Goal: Feedback & Contribution: Contribute content

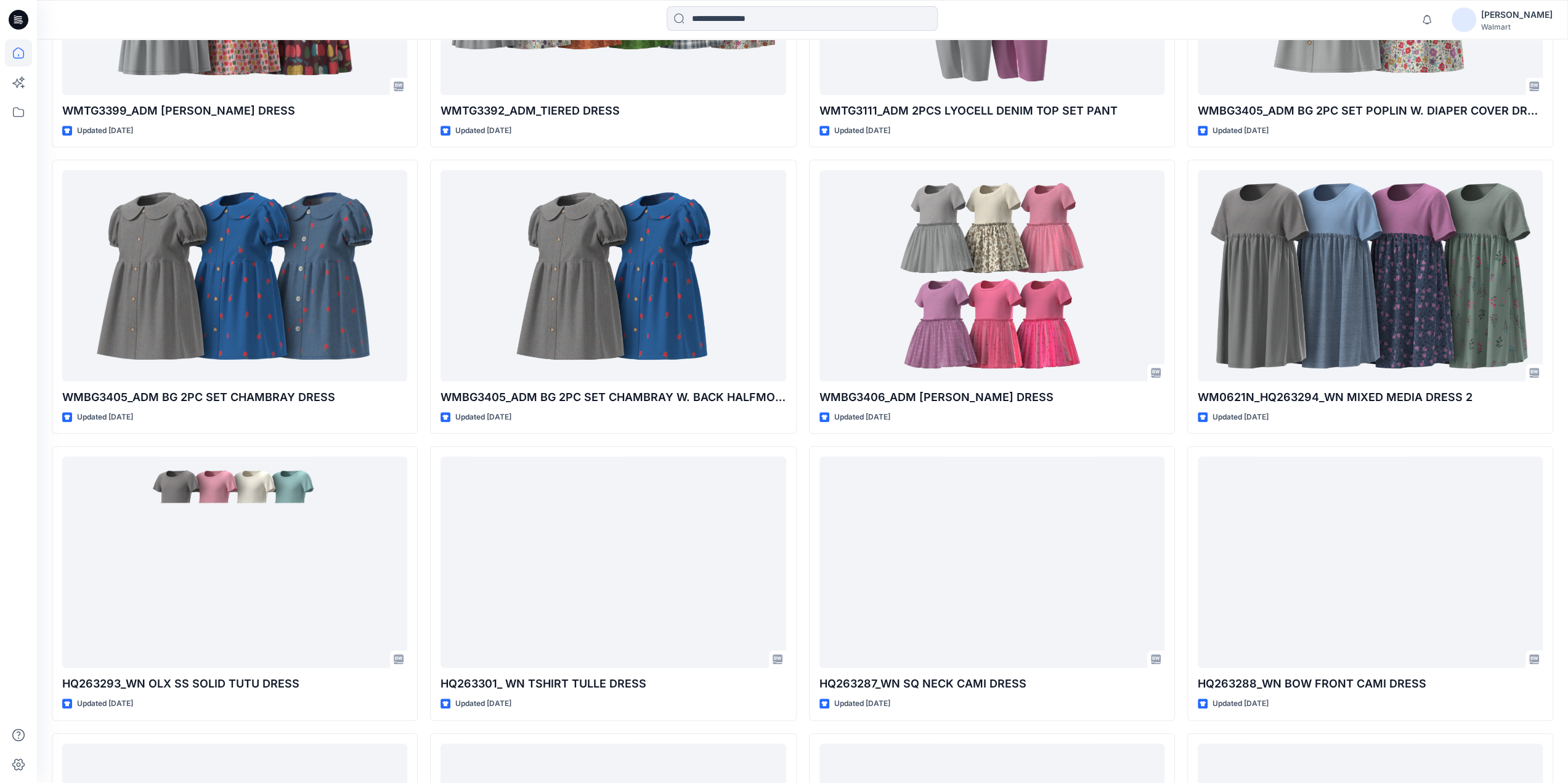
scroll to position [848, 0]
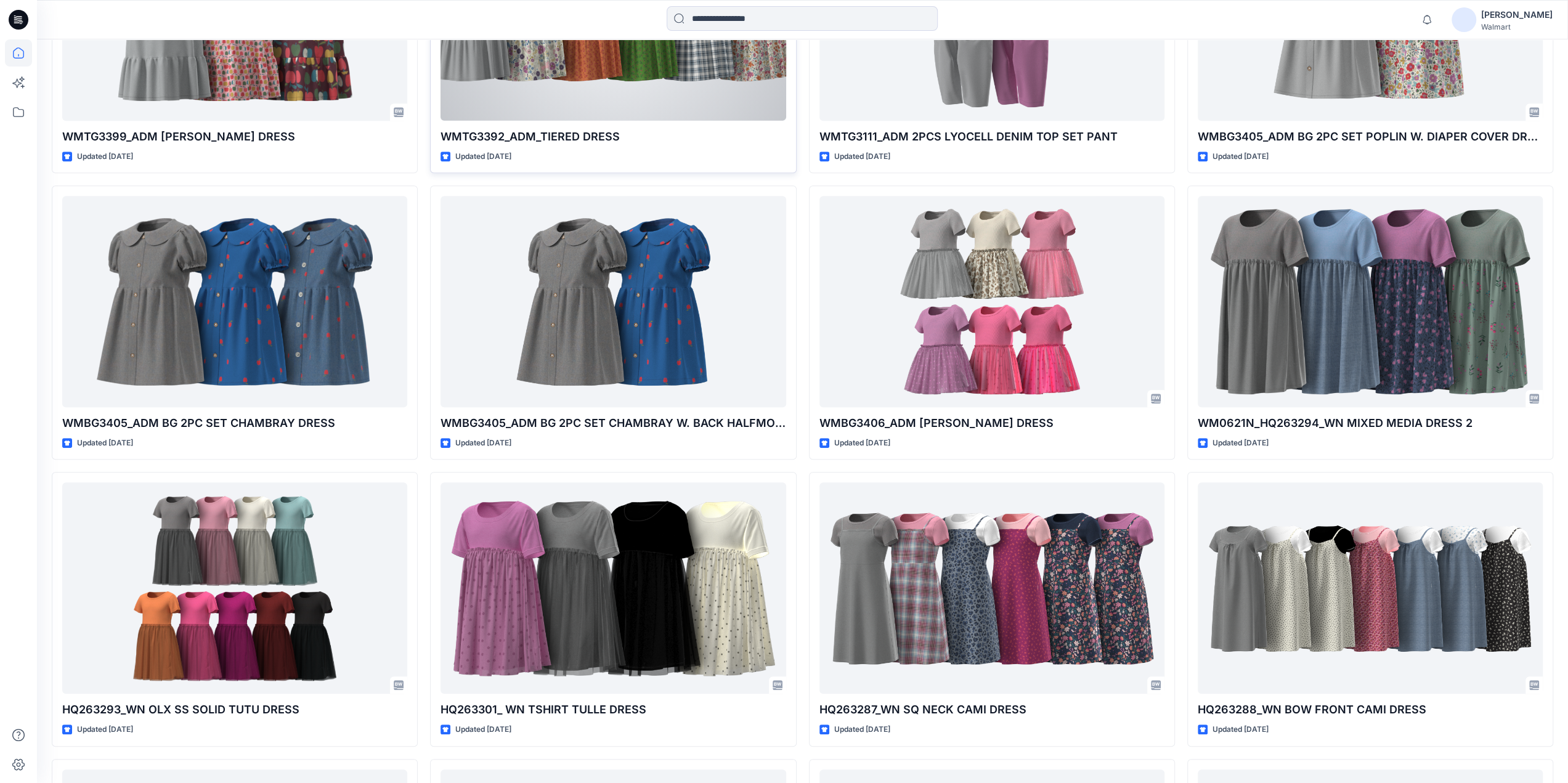
click at [653, 76] on div at bounding box center [613, 15] width 345 height 211
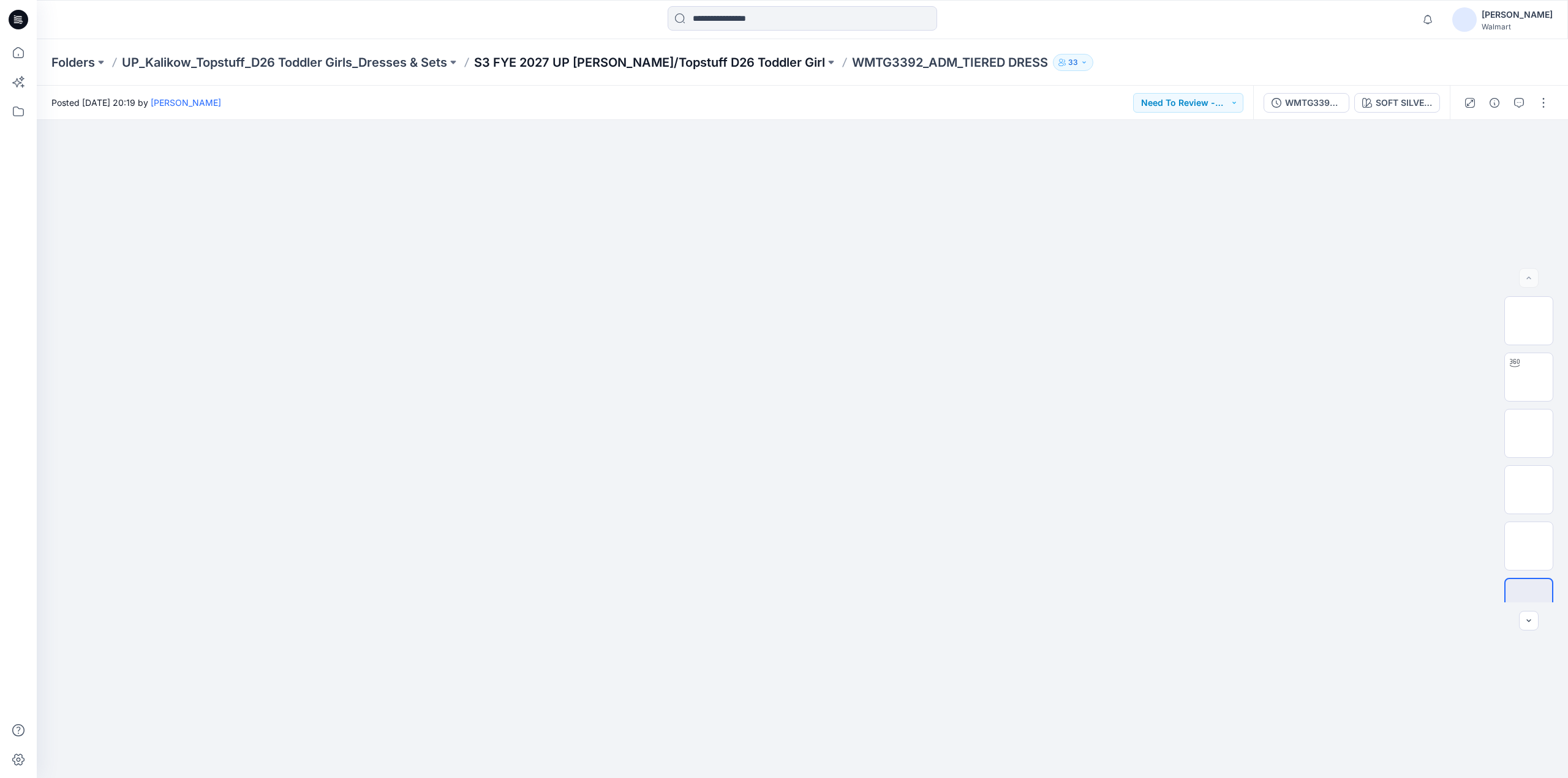
click at [739, 60] on p "S3 FYE 2027 UP [PERSON_NAME]/Topstuff D26 Toddler Girl" at bounding box center [650, 62] width 351 height 17
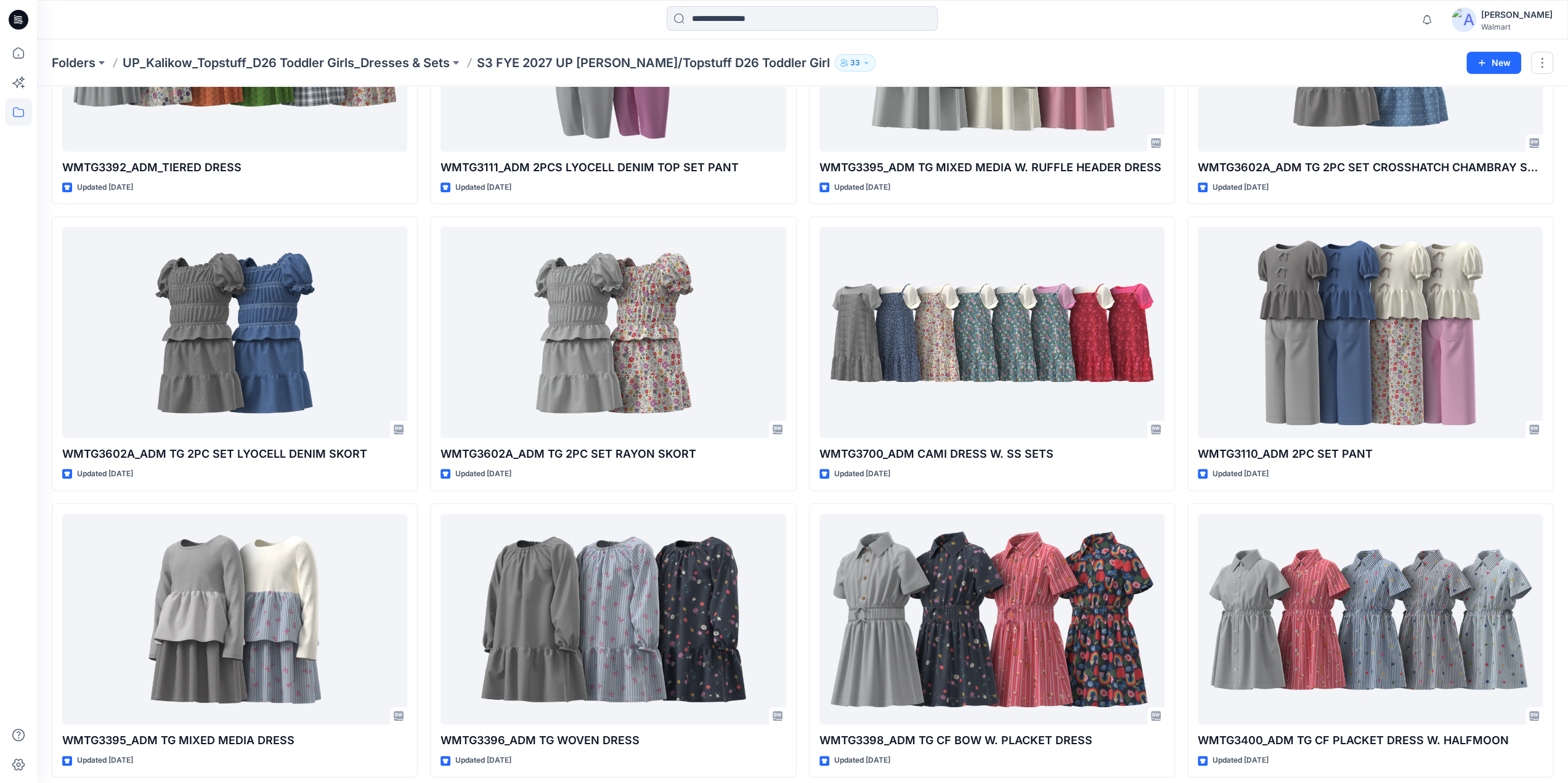
scroll to position [483, 0]
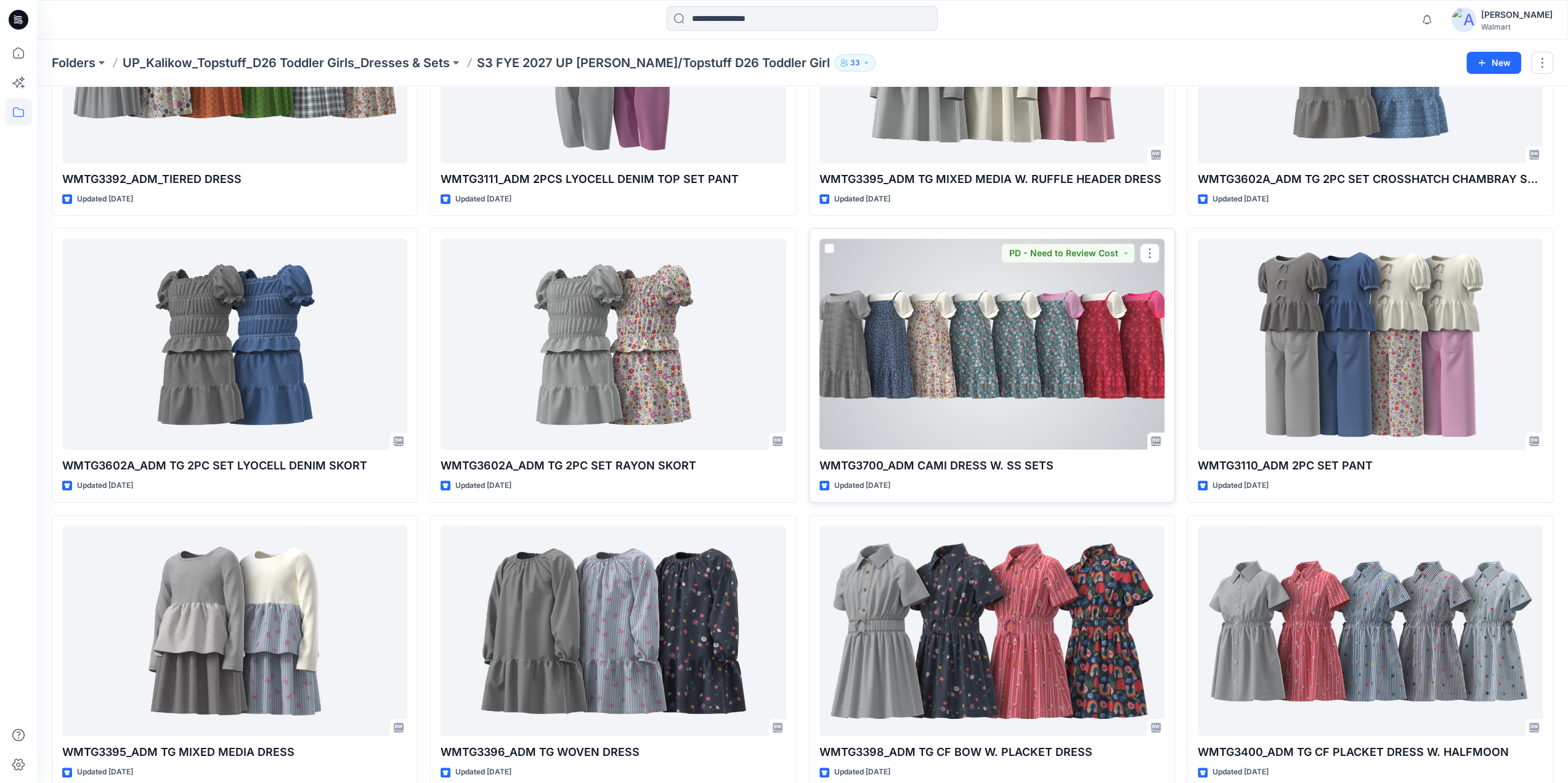
click at [1013, 339] on div at bounding box center [992, 344] width 345 height 211
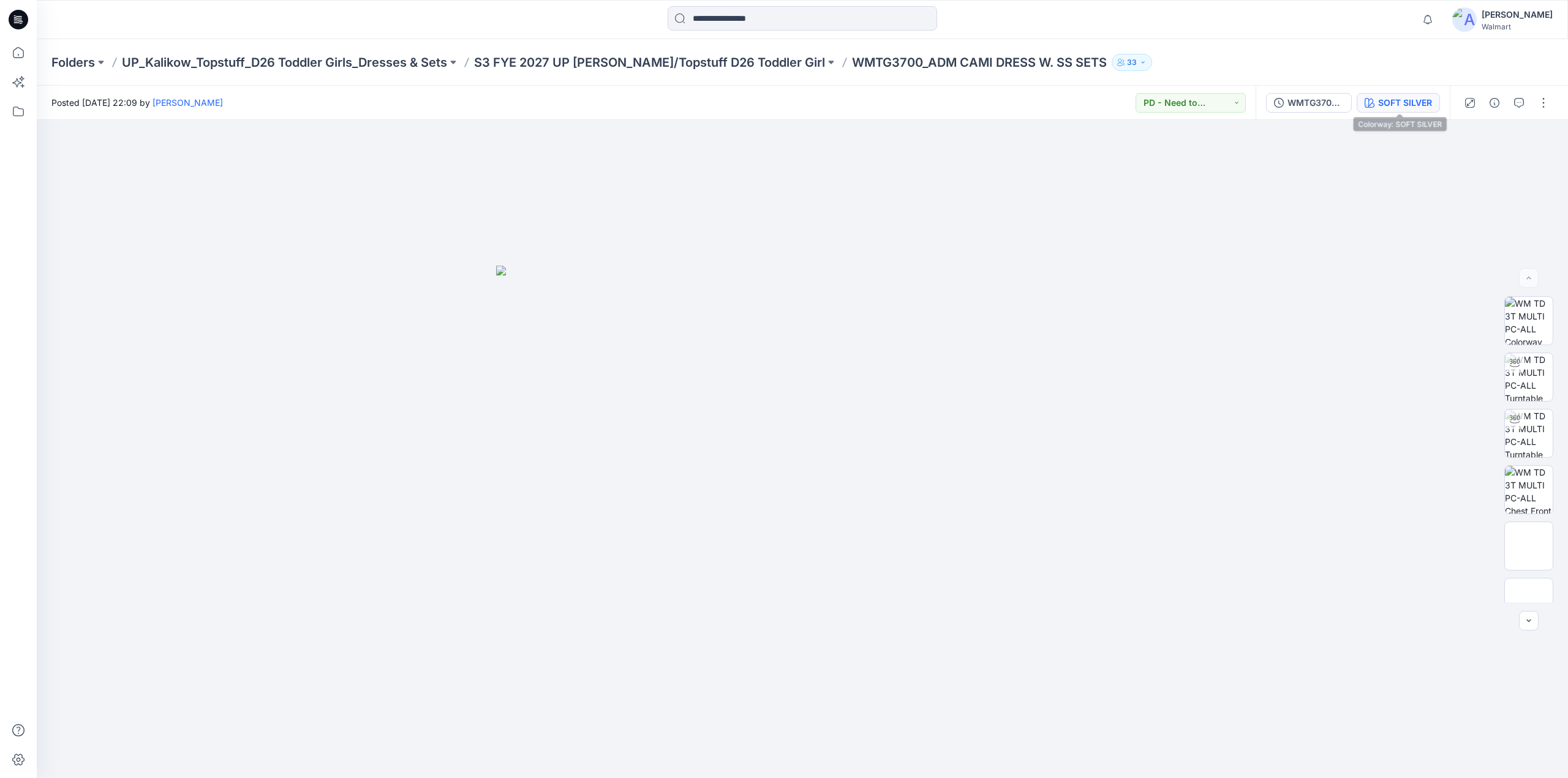
click at [1412, 102] on div "SOFT SILVER" at bounding box center [1405, 103] width 54 height 13
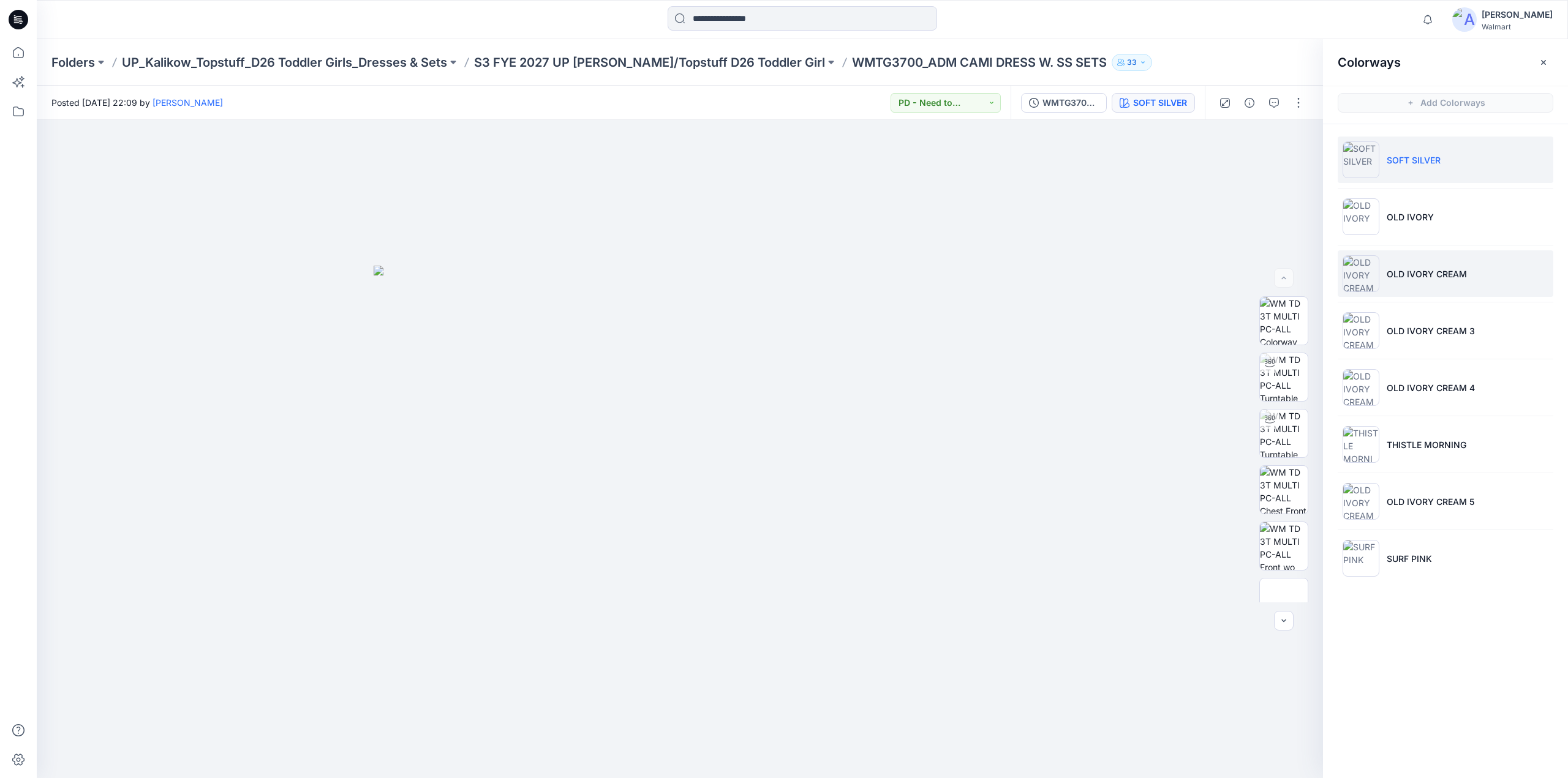
click at [1423, 279] on p "OLD IVORY CREAM" at bounding box center [1426, 274] width 80 height 13
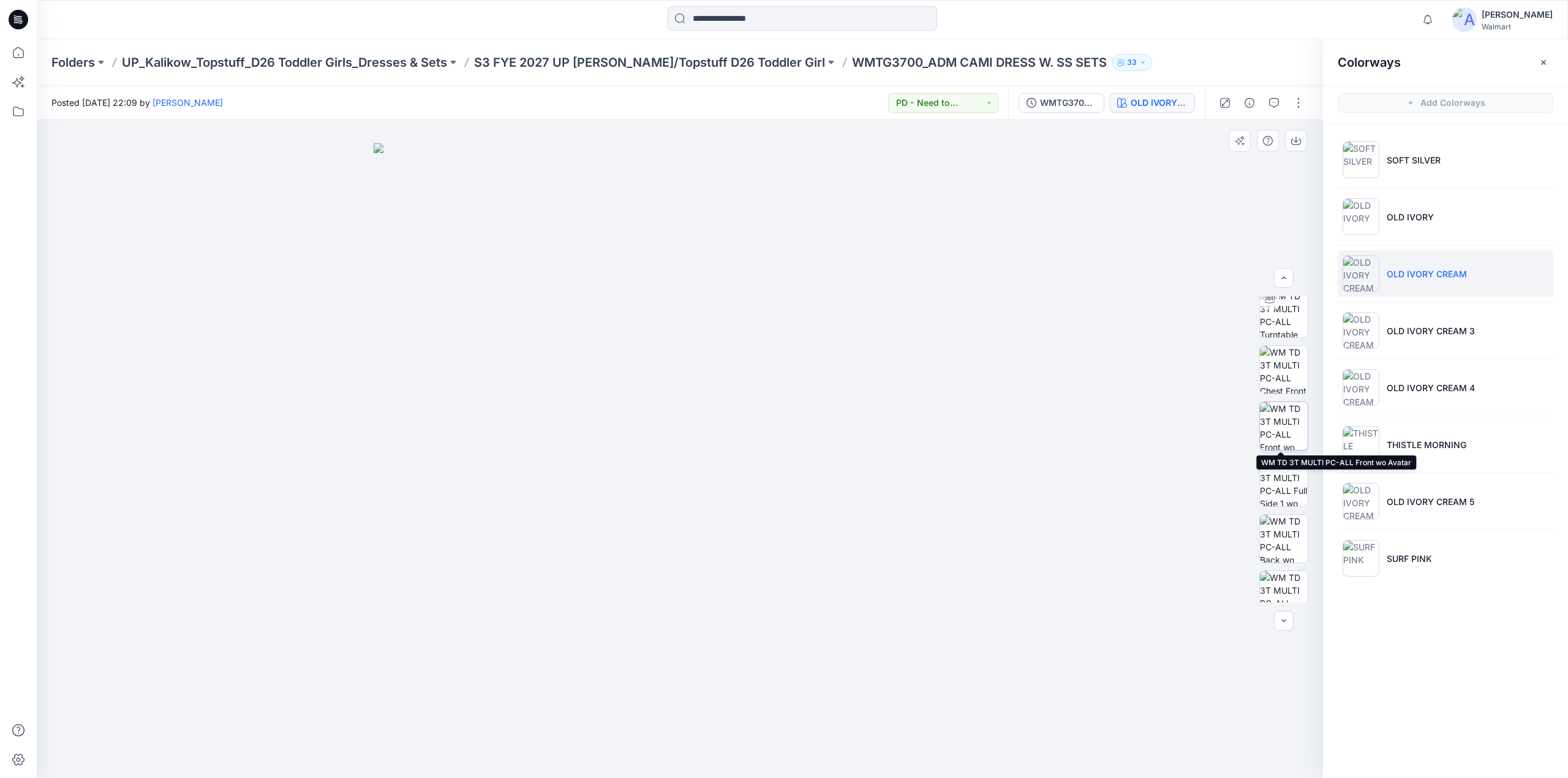
click at [1288, 424] on img at bounding box center [1284, 426] width 48 height 48
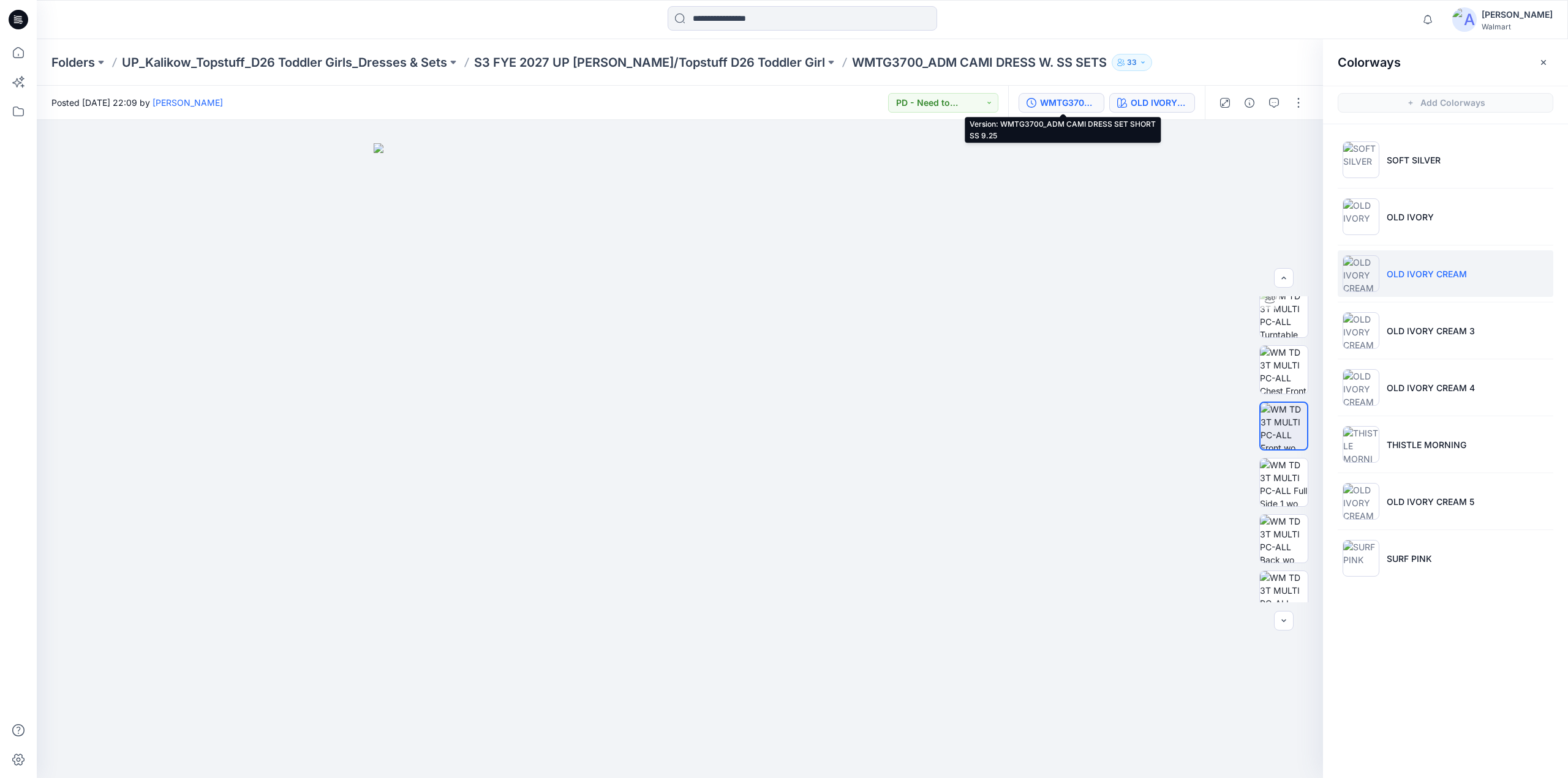
click at [1065, 96] on div "WMTG3700_ADM CAMI DRESS SET SHORT SS 9.25" at bounding box center [1068, 103] width 57 height 13
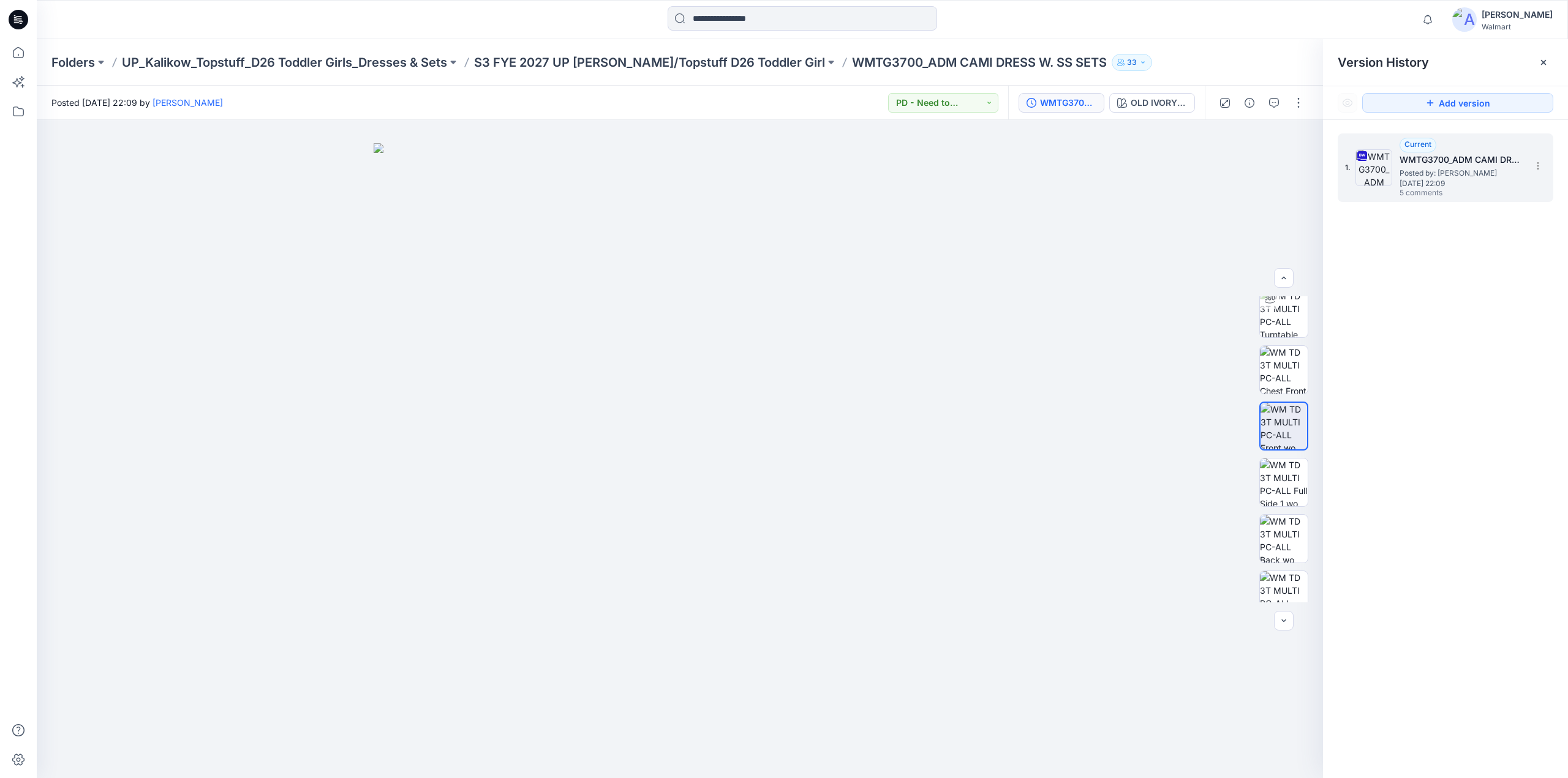
click at [1410, 179] on span "Thursday, September 25, 2025 22:09" at bounding box center [1461, 183] width 123 height 8
click at [931, 61] on p "WMTG3700_ADM CAMI DRESS W. SS SETS" at bounding box center [980, 62] width 255 height 17
click at [1287, 567] on img at bounding box center [1284, 578] width 48 height 25
click at [1158, 107] on div "OLD IVORY CREAM" at bounding box center [1159, 103] width 57 height 13
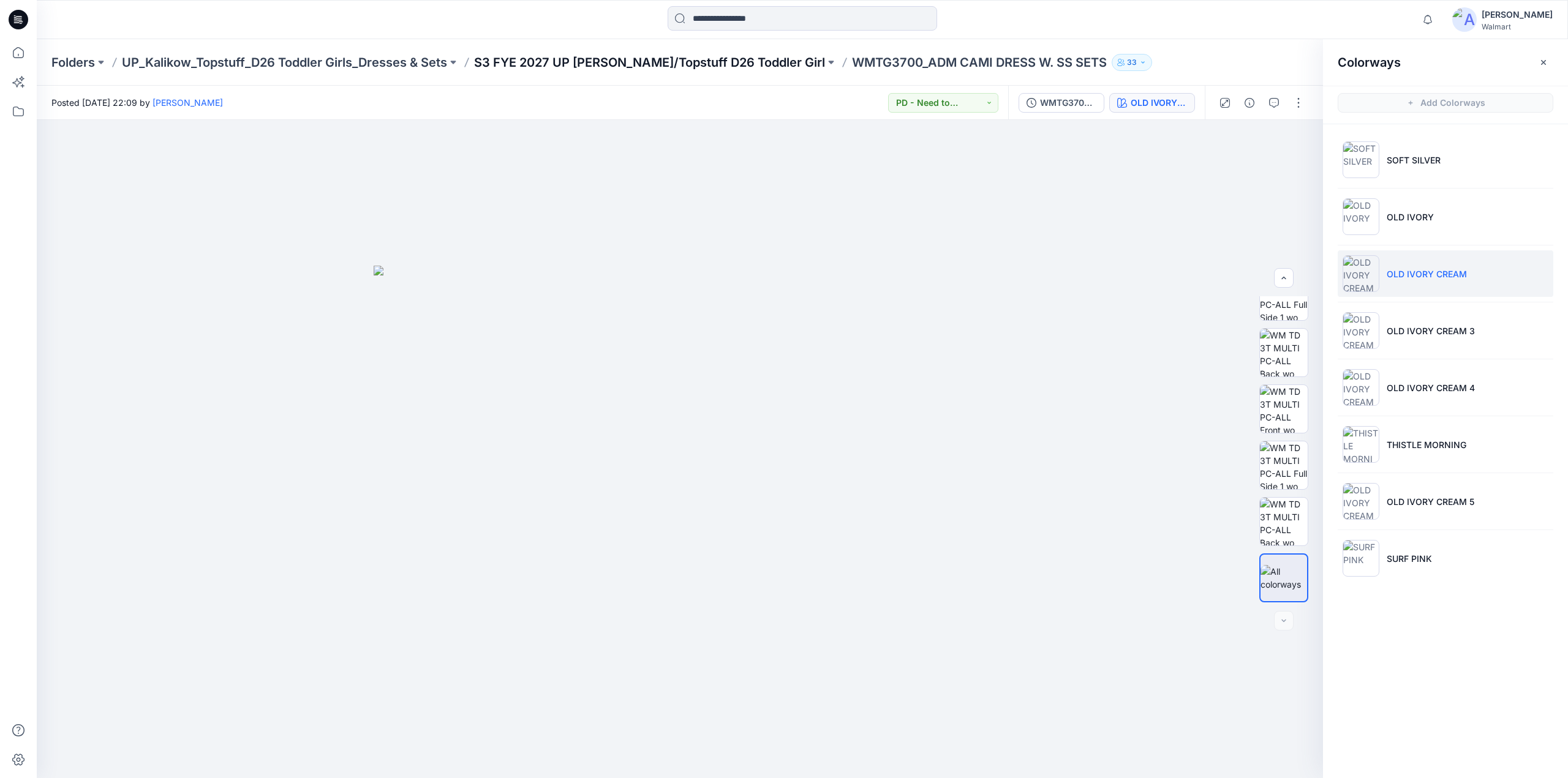
click at [549, 62] on p "S3 FYE 2027 UP [PERSON_NAME]/Topstuff D26 Toddler Girl" at bounding box center [650, 62] width 351 height 17
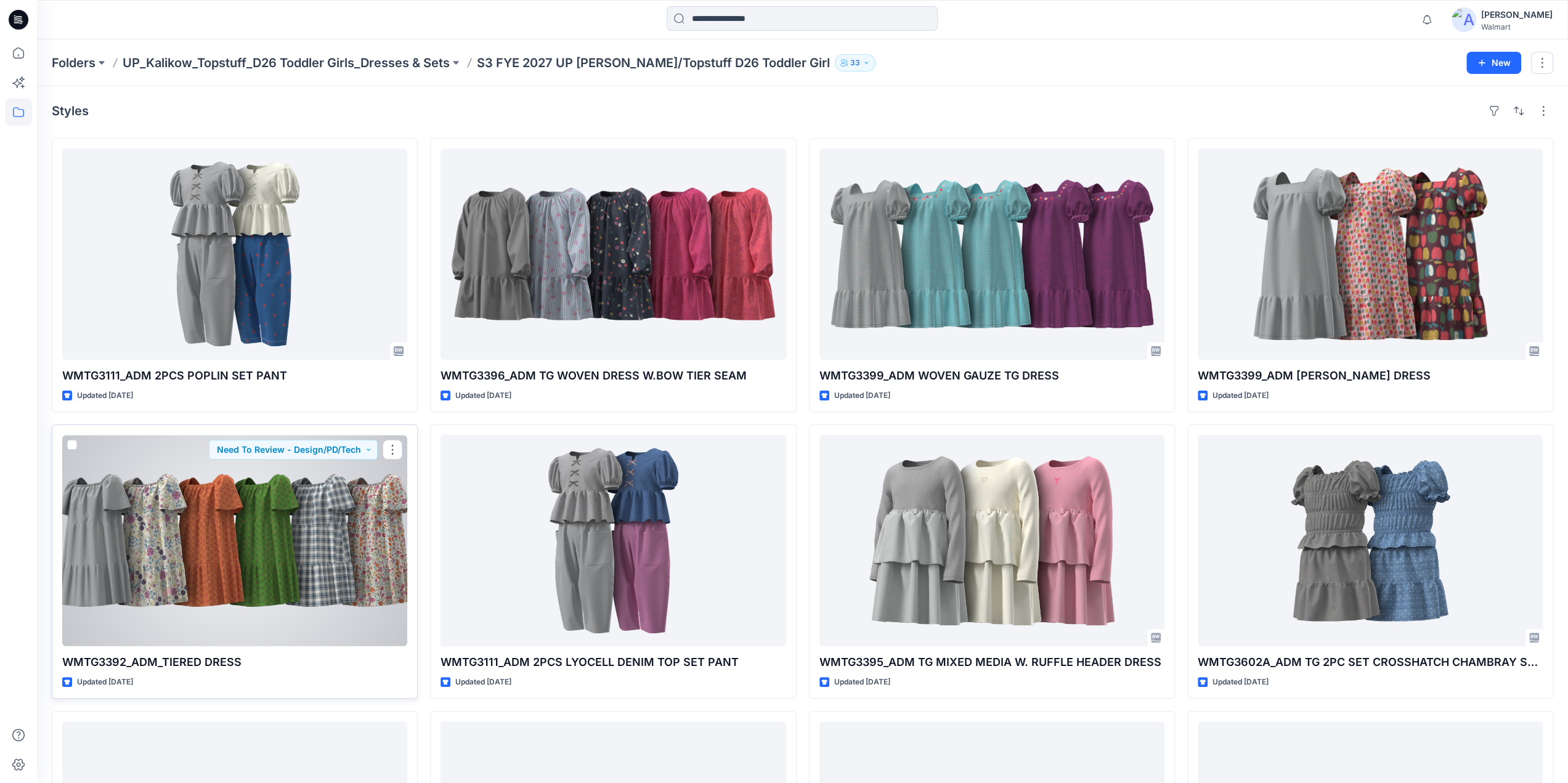
click at [271, 543] on div at bounding box center [235, 541] width 345 height 211
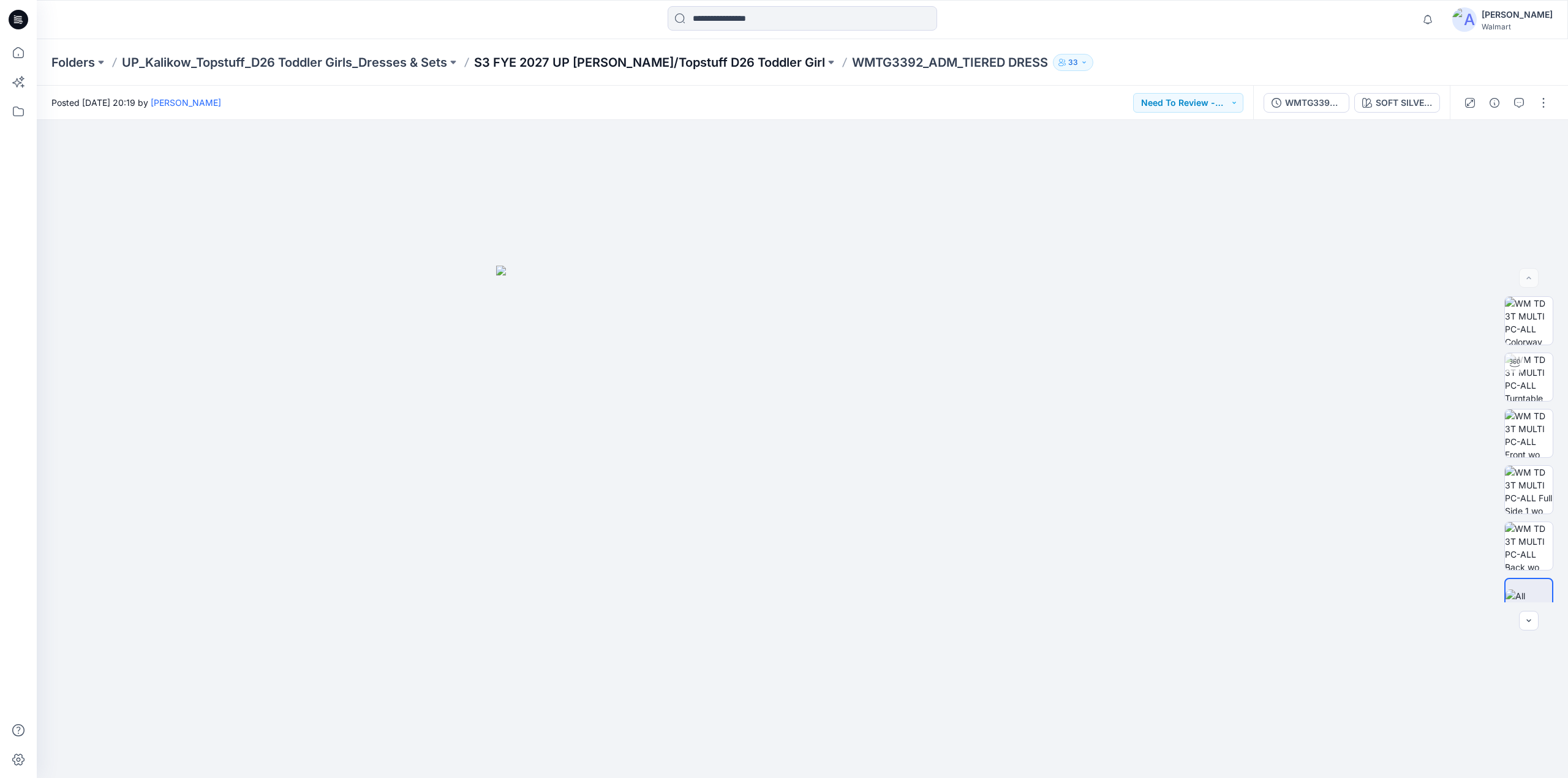
click at [588, 59] on p "S3 FYE 2027 UP [PERSON_NAME]/Topstuff D26 Toddler Girl" at bounding box center [650, 62] width 351 height 17
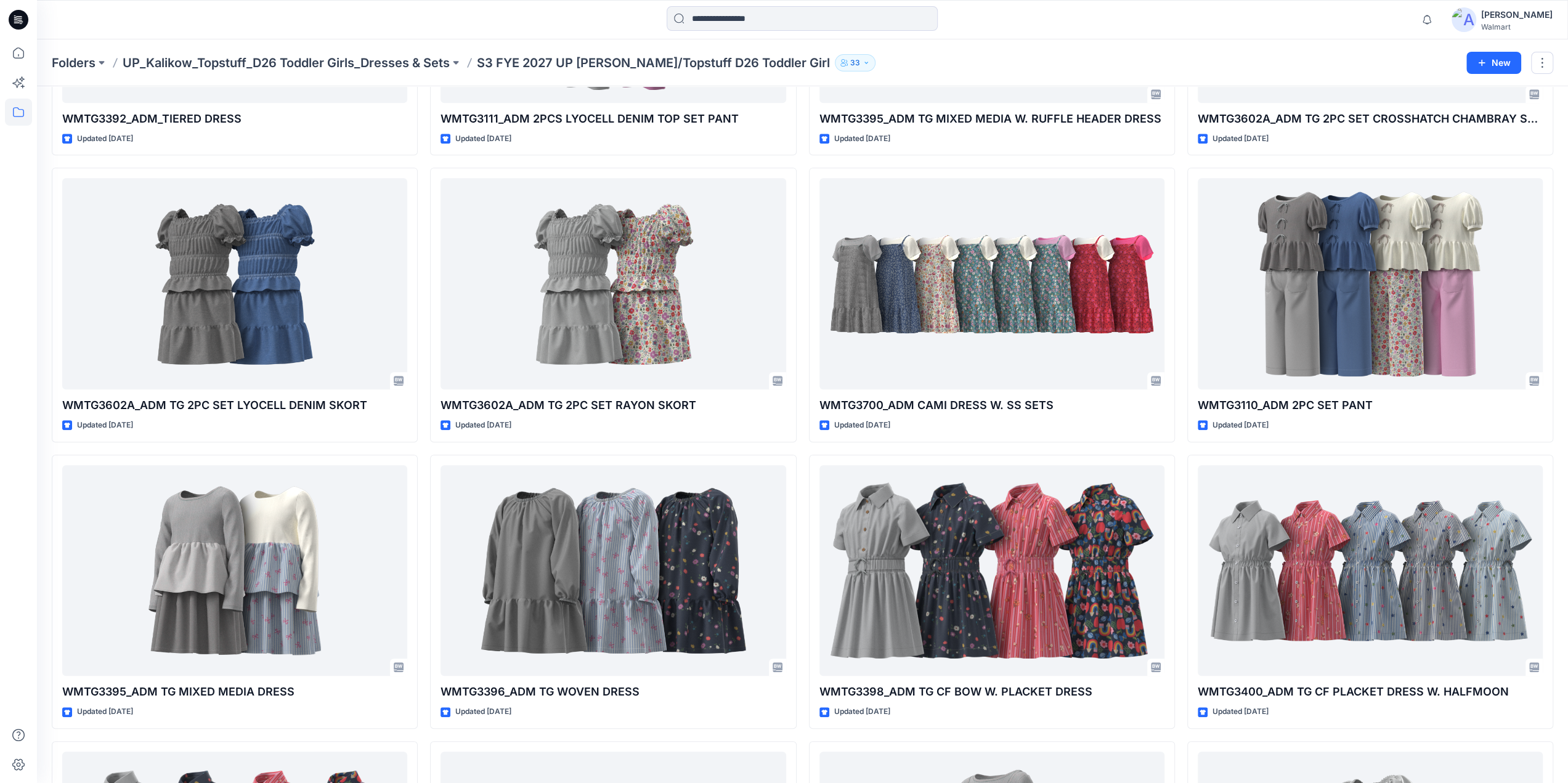
scroll to position [526, 0]
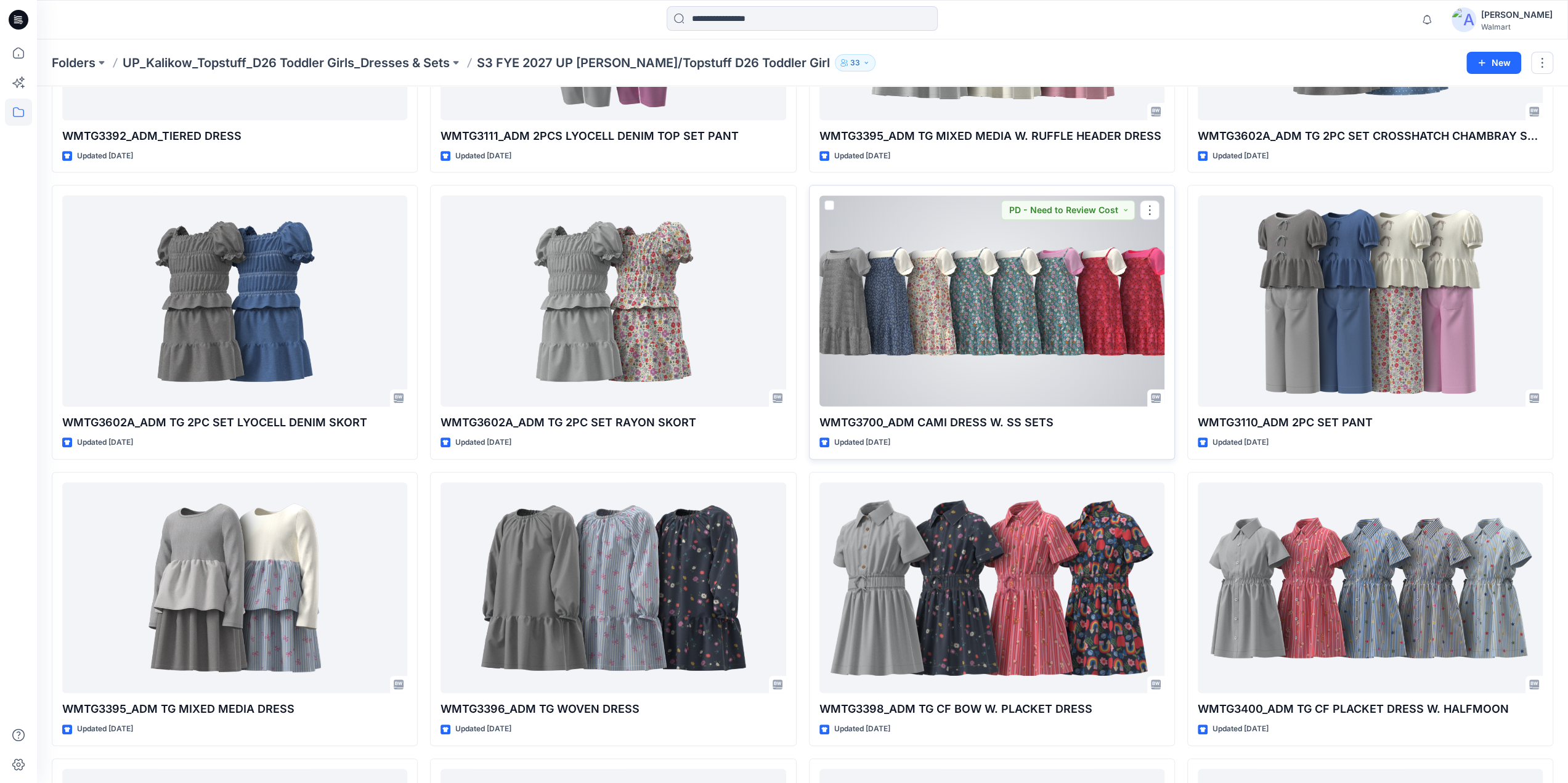
click at [966, 310] on div at bounding box center [992, 301] width 345 height 211
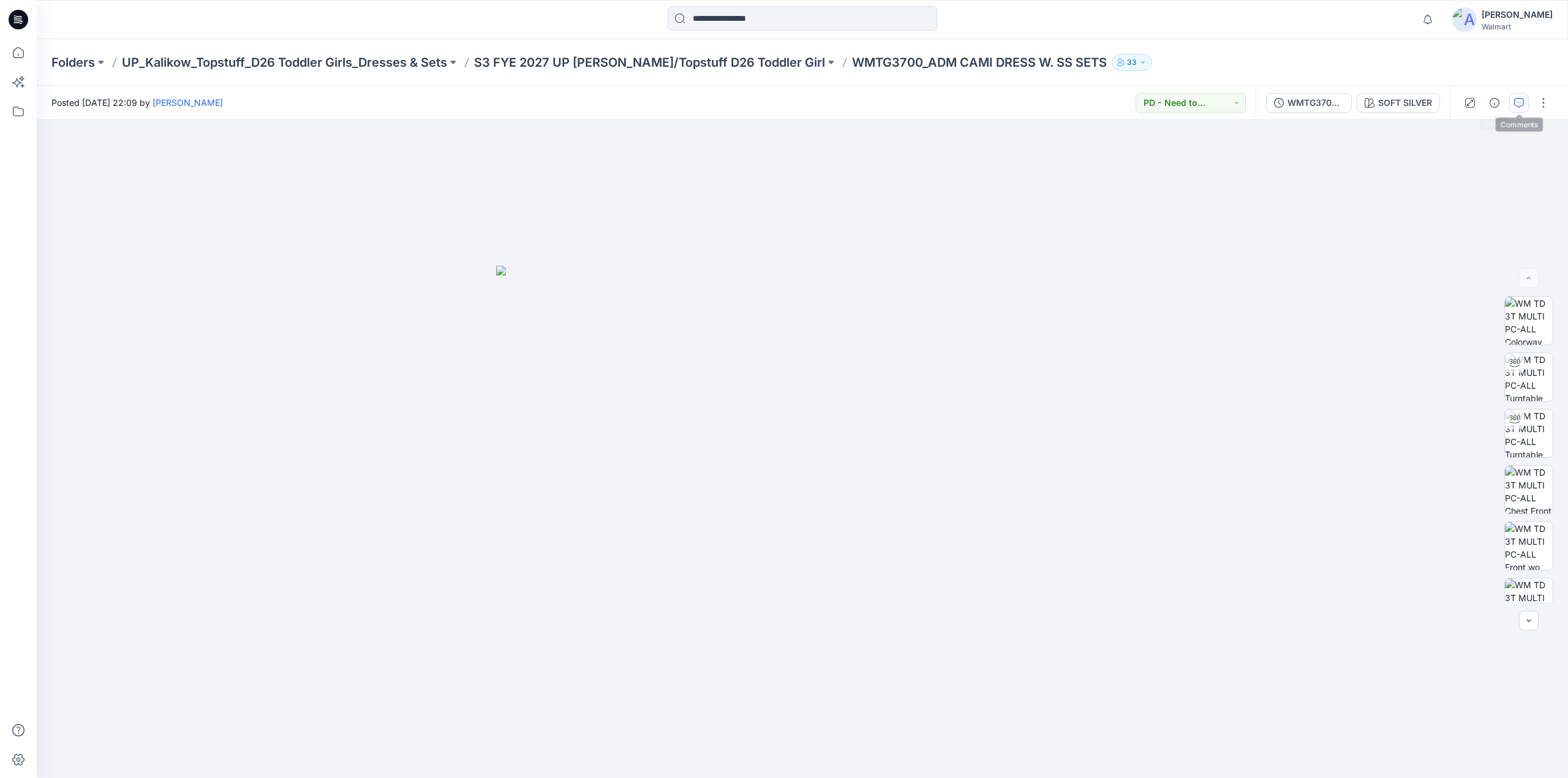
click at [1516, 100] on icon "button" at bounding box center [1519, 103] width 9 height 9
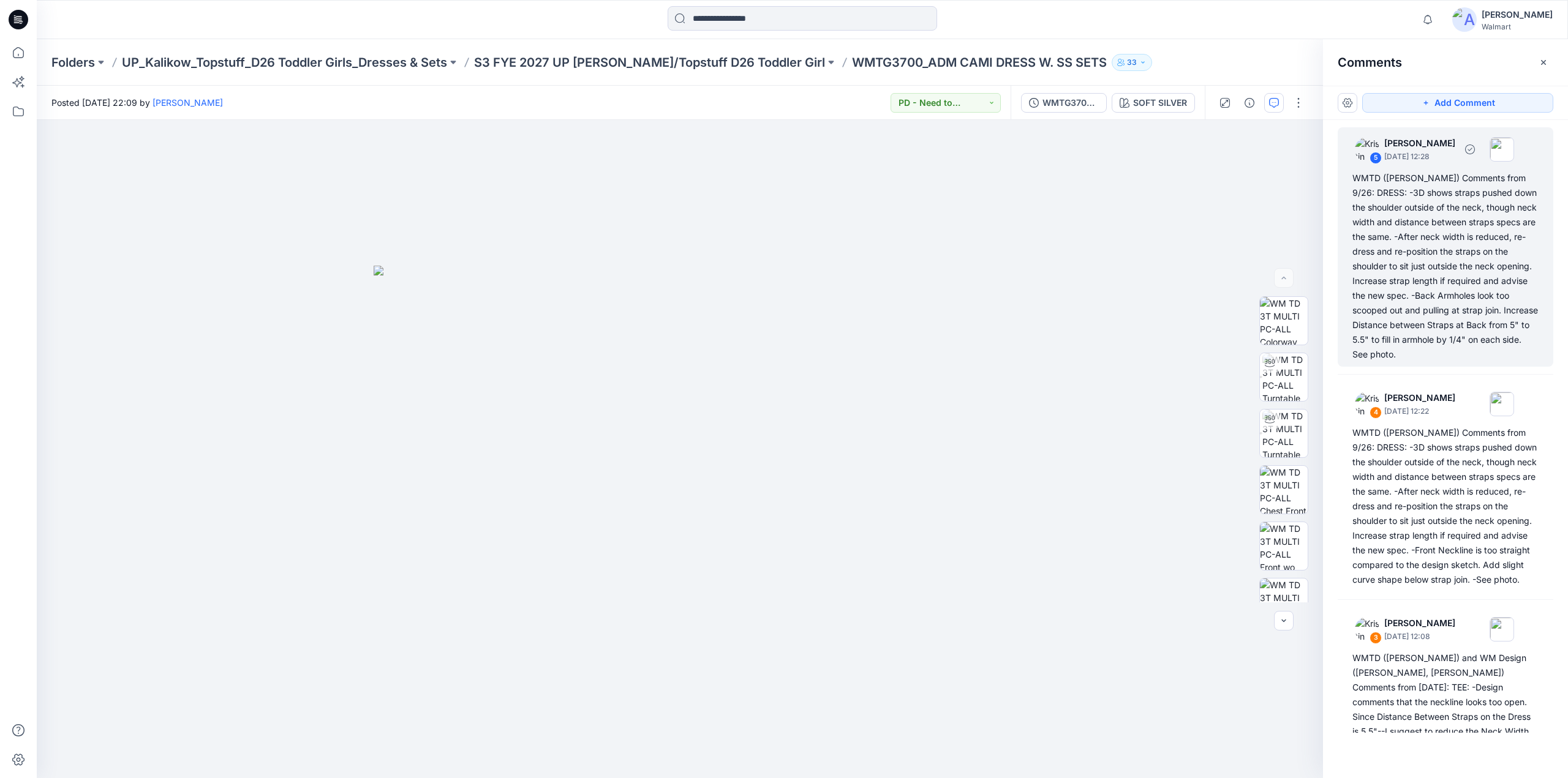
scroll to position [395, 0]
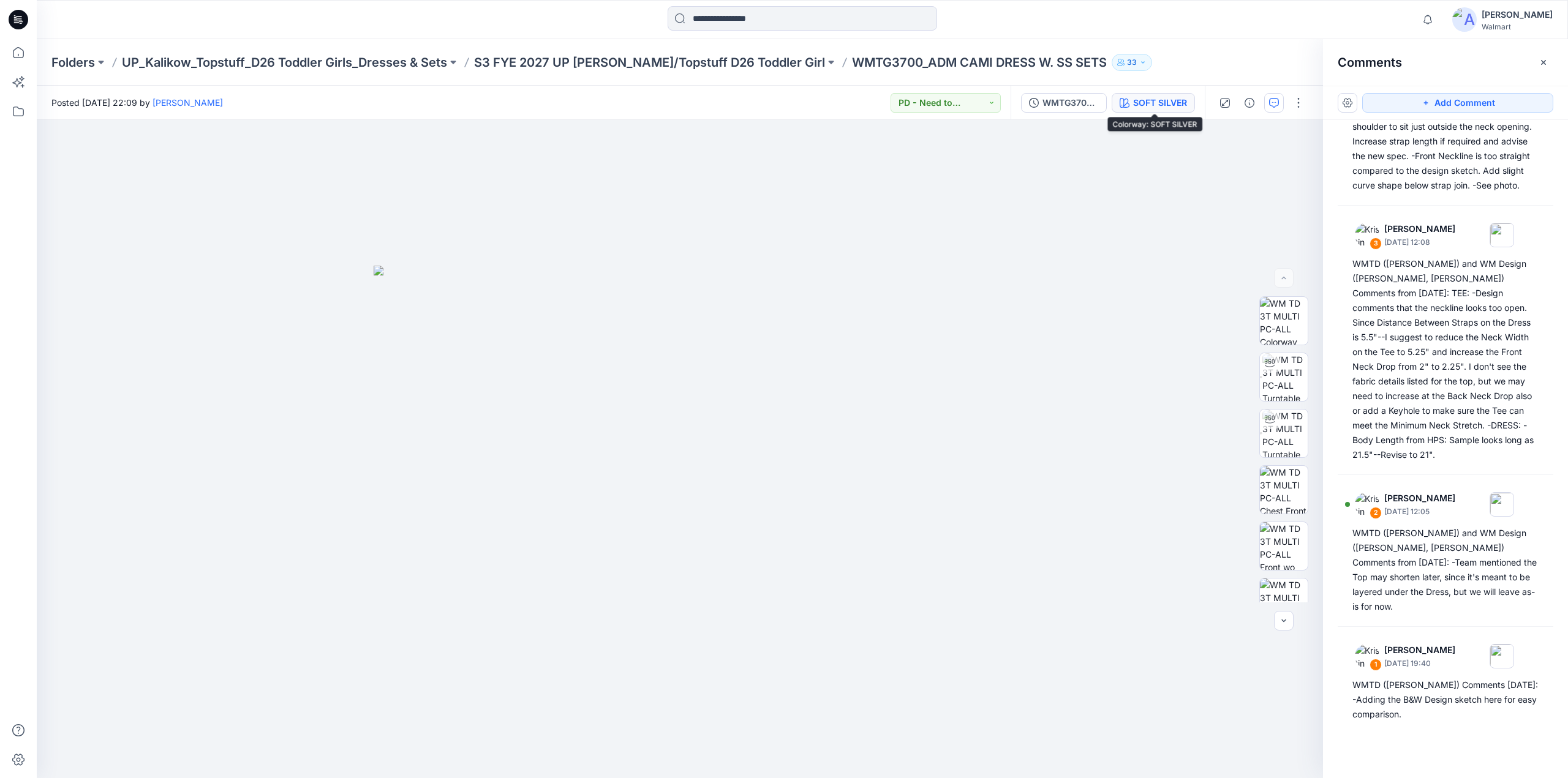
click at [1178, 96] on div "SOFT SILVER" at bounding box center [1160, 103] width 54 height 13
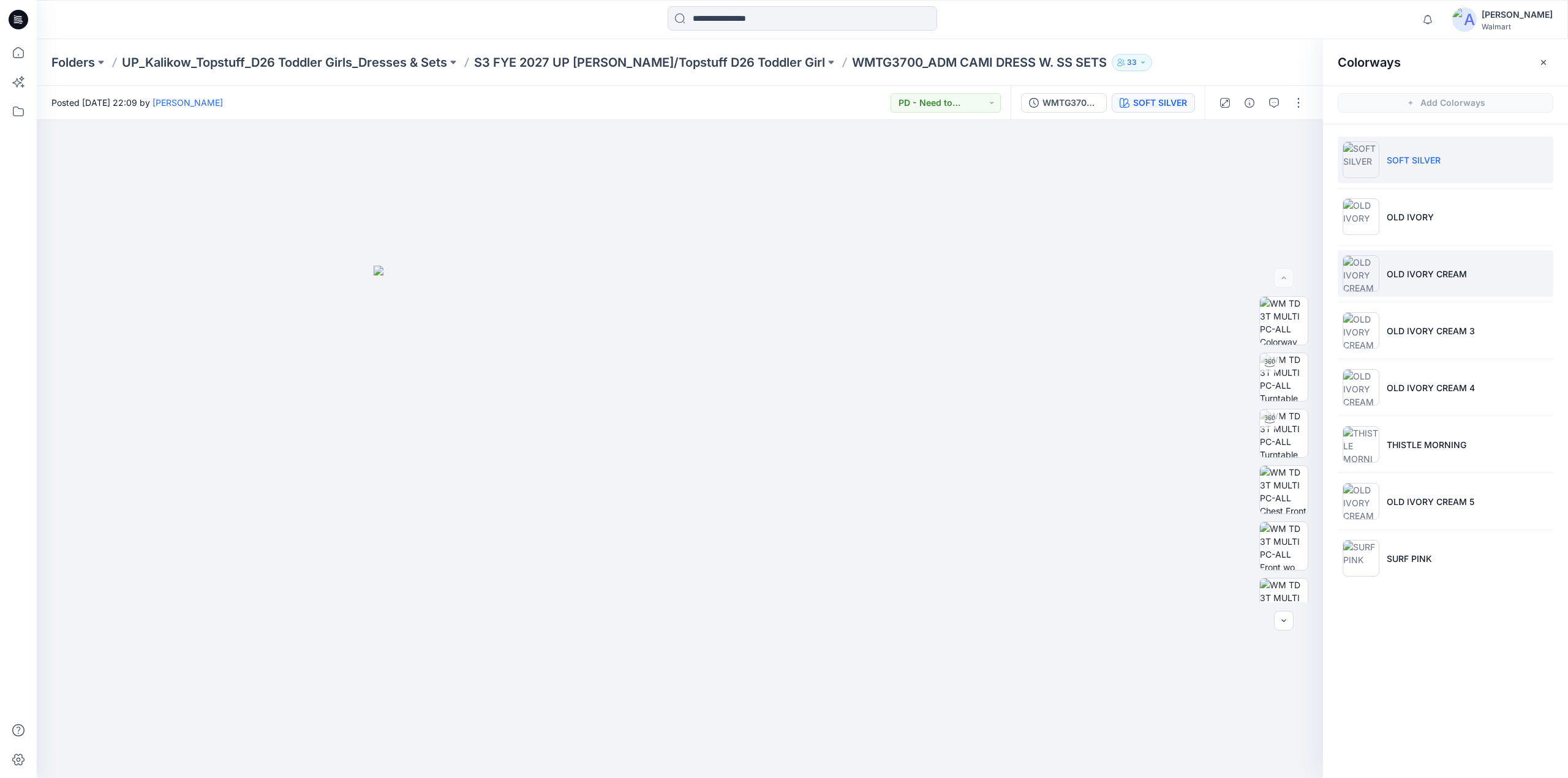
click at [1398, 282] on li "OLD IVORY CREAM" at bounding box center [1445, 273] width 215 height 46
click at [1397, 276] on p "OLD IVORY CREAM" at bounding box center [1426, 274] width 80 height 13
click at [595, 59] on p "S3 FYE 2027 UP [PERSON_NAME]/Topstuff D26 Toddler Girl" at bounding box center [650, 62] width 351 height 17
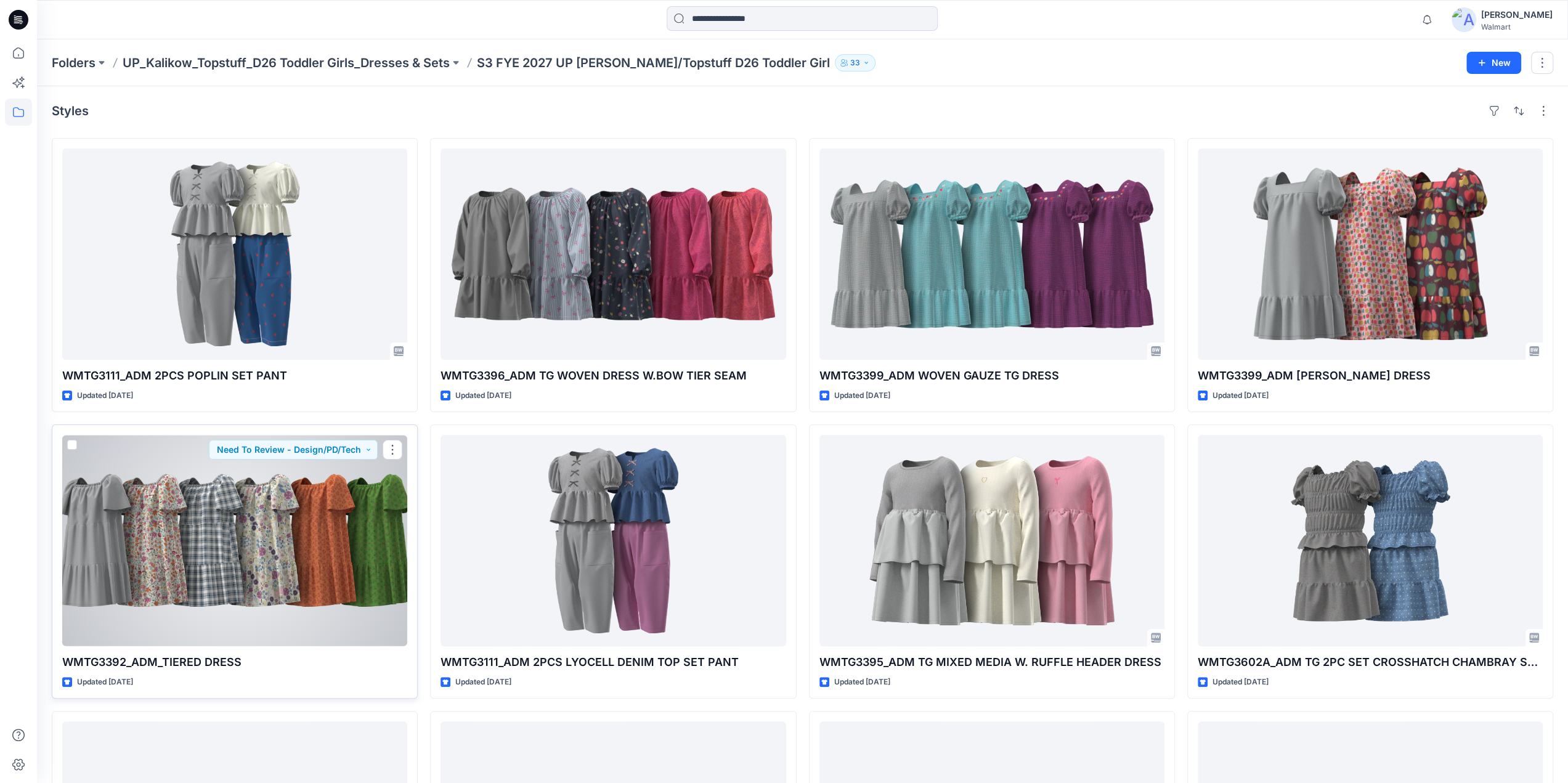
click at [237, 545] on div at bounding box center [235, 541] width 345 height 211
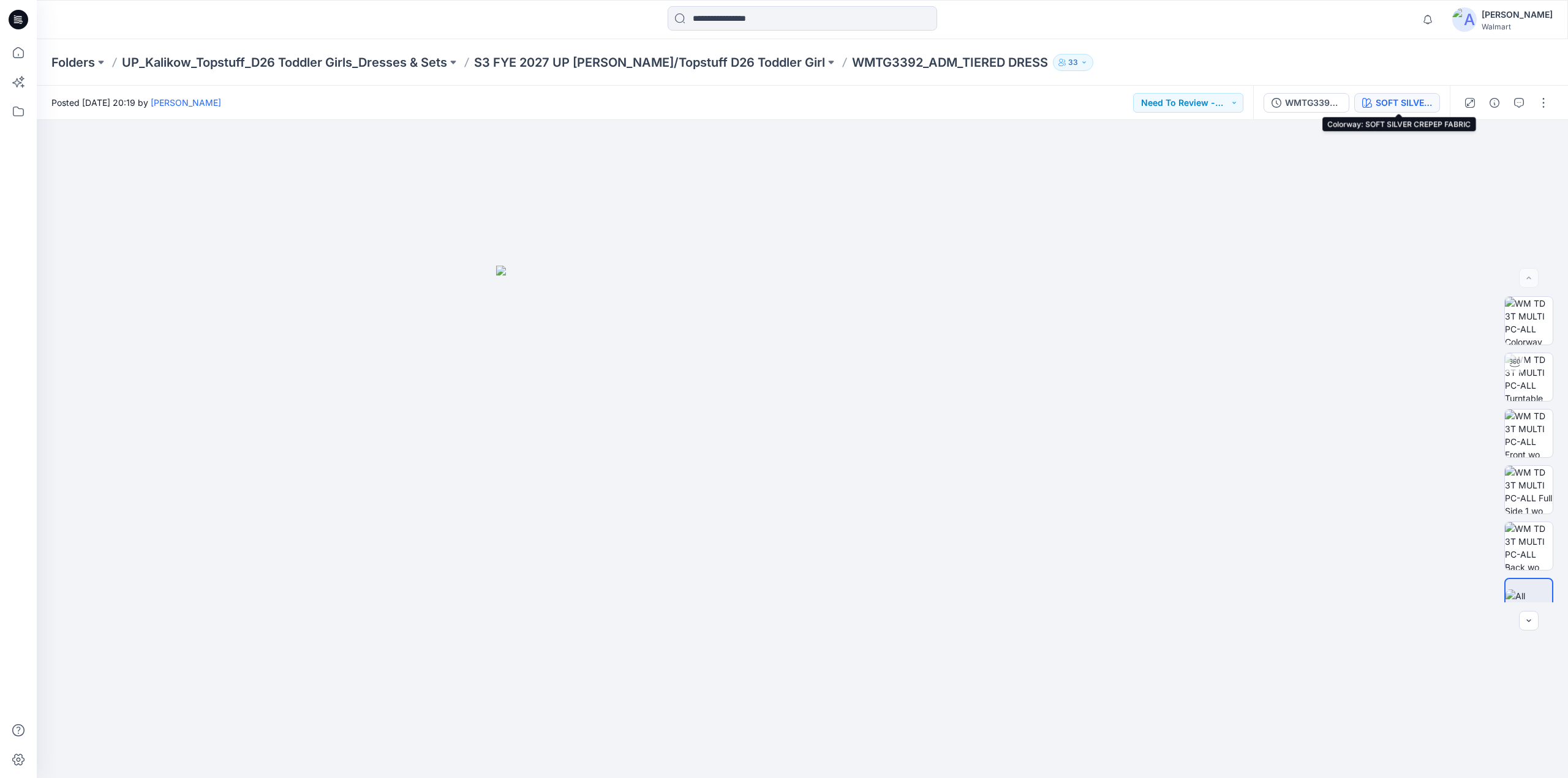
click at [1389, 97] on div "SOFT SILVER CREPEP FABRIC" at bounding box center [1405, 103] width 57 height 13
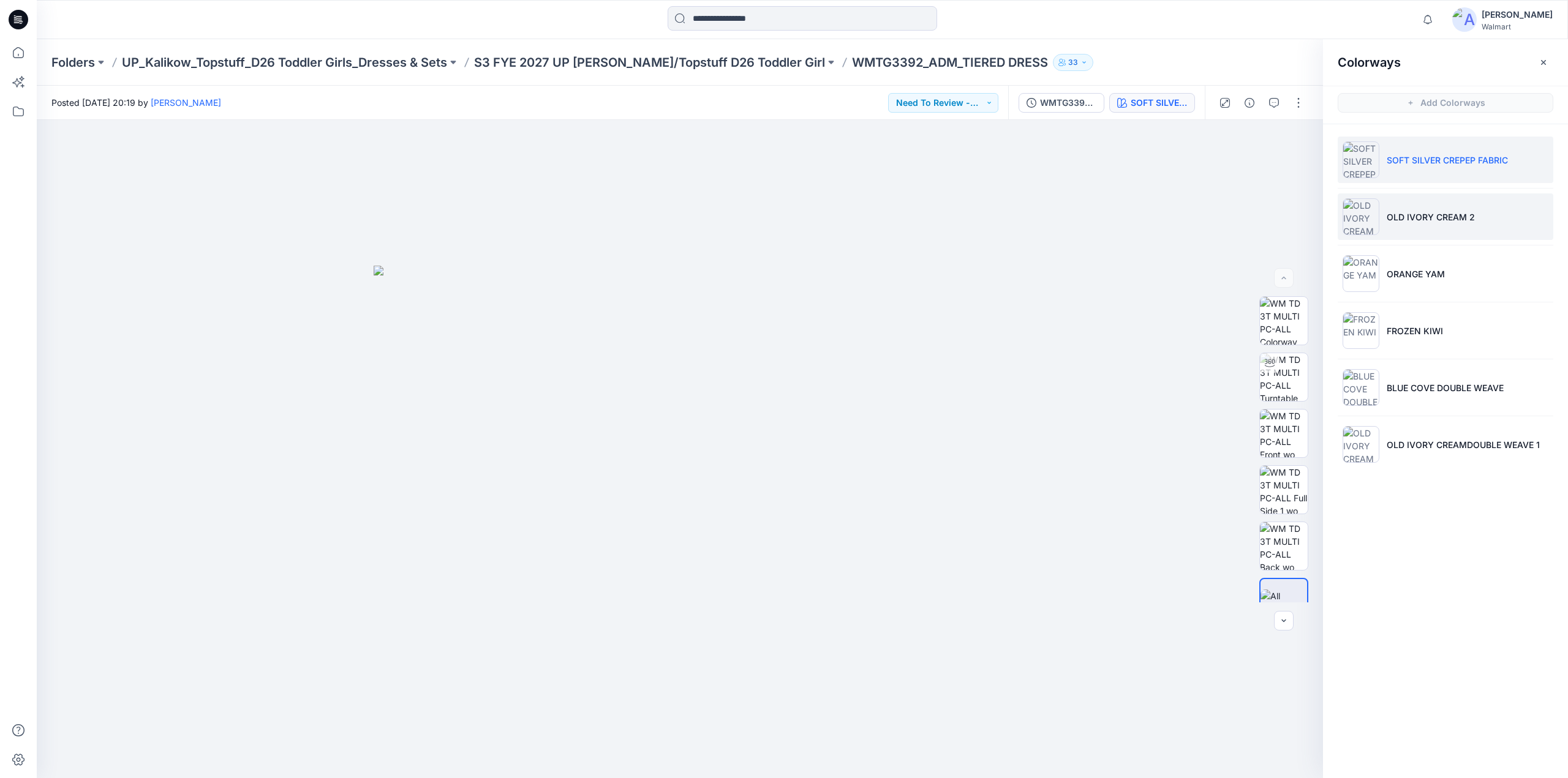
click at [1406, 227] on li "OLD IVORY CREAM 2" at bounding box center [1445, 216] width 215 height 46
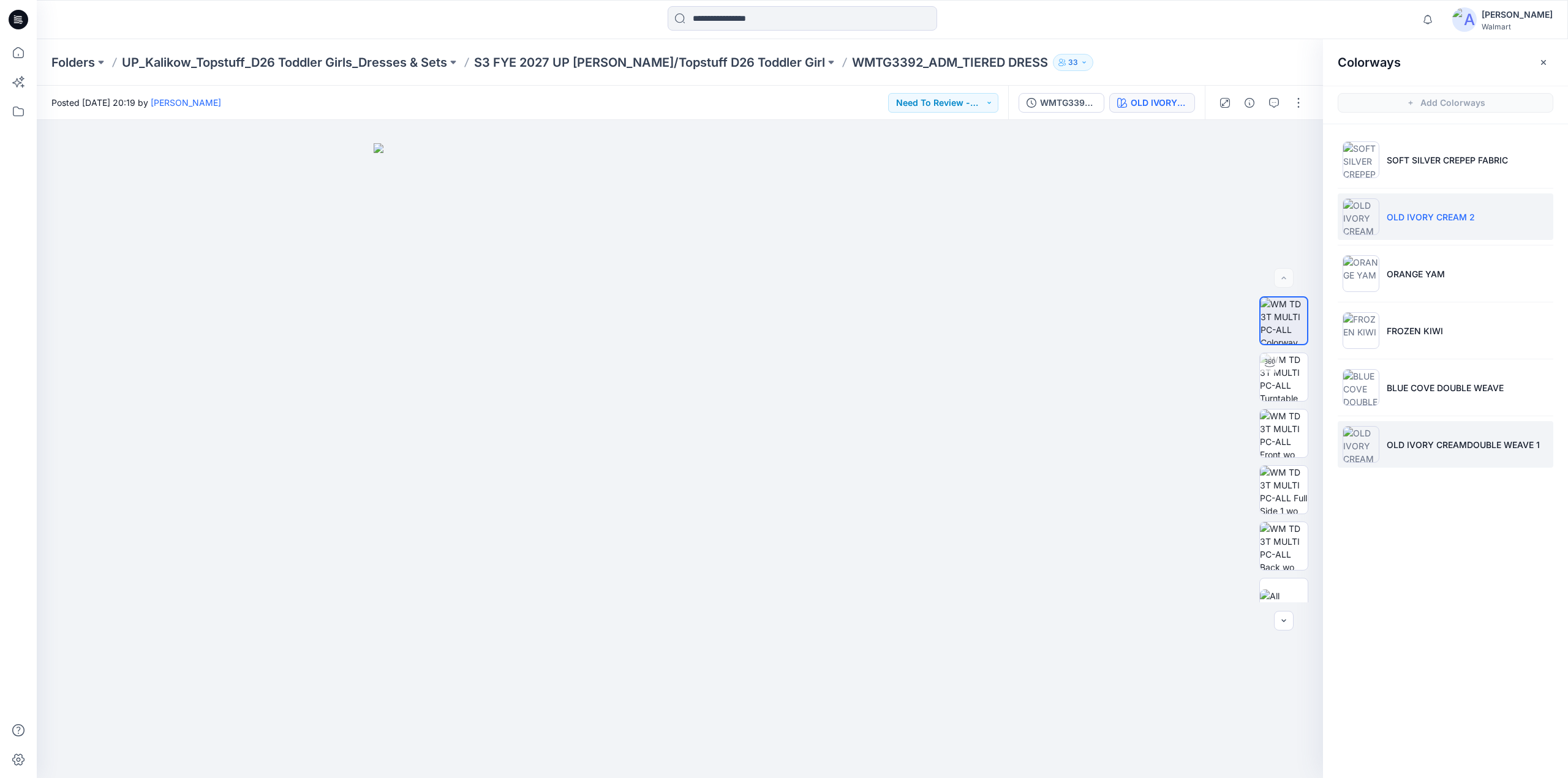
click at [1414, 445] on p "OLD IVORY CREAMDOUBLE WEAVE 1" at bounding box center [1463, 445] width 153 height 13
click at [1290, 101] on button "button" at bounding box center [1298, 103] width 20 height 20
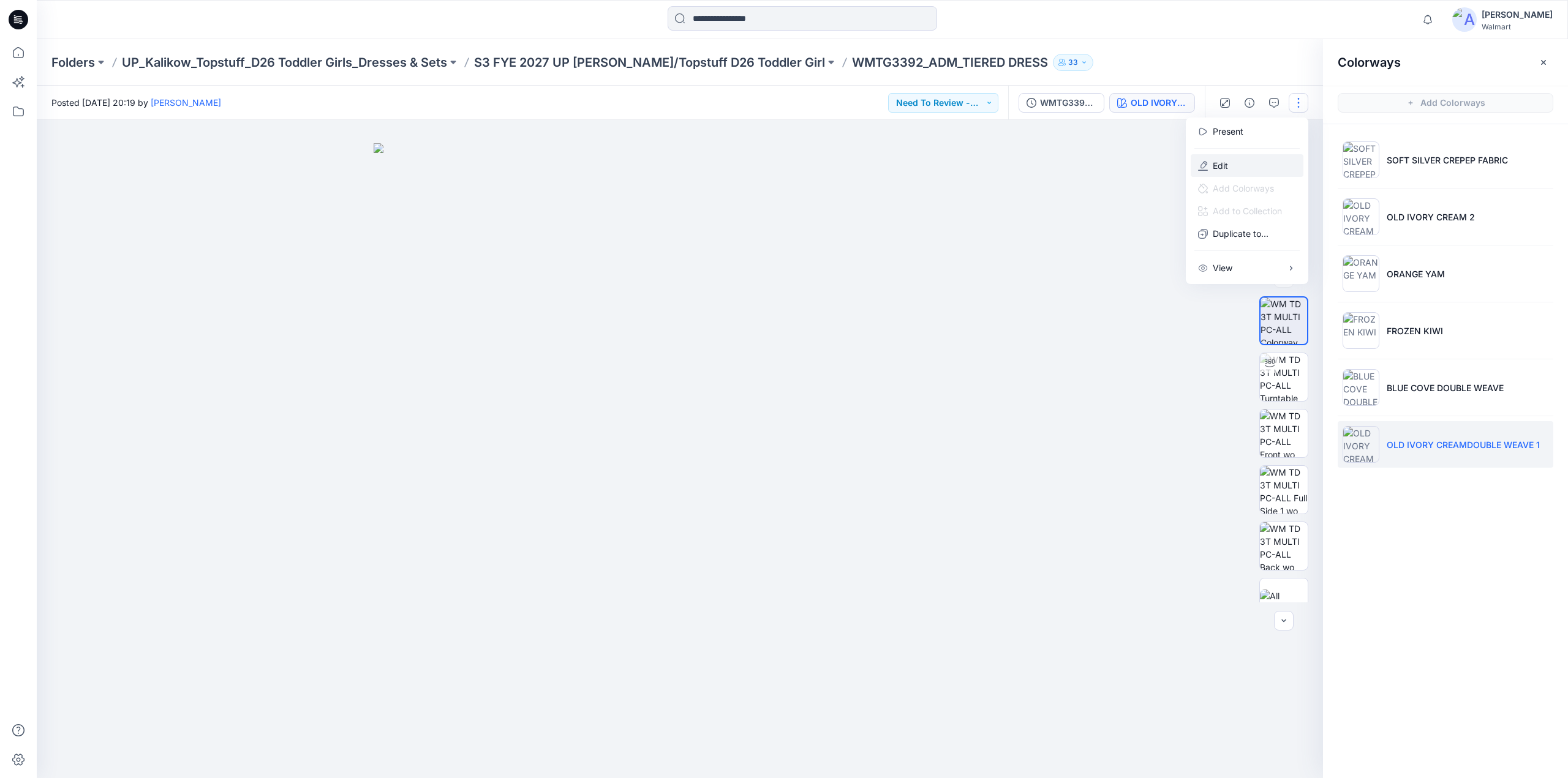
click at [1214, 164] on p "Edit" at bounding box center [1220, 166] width 15 height 13
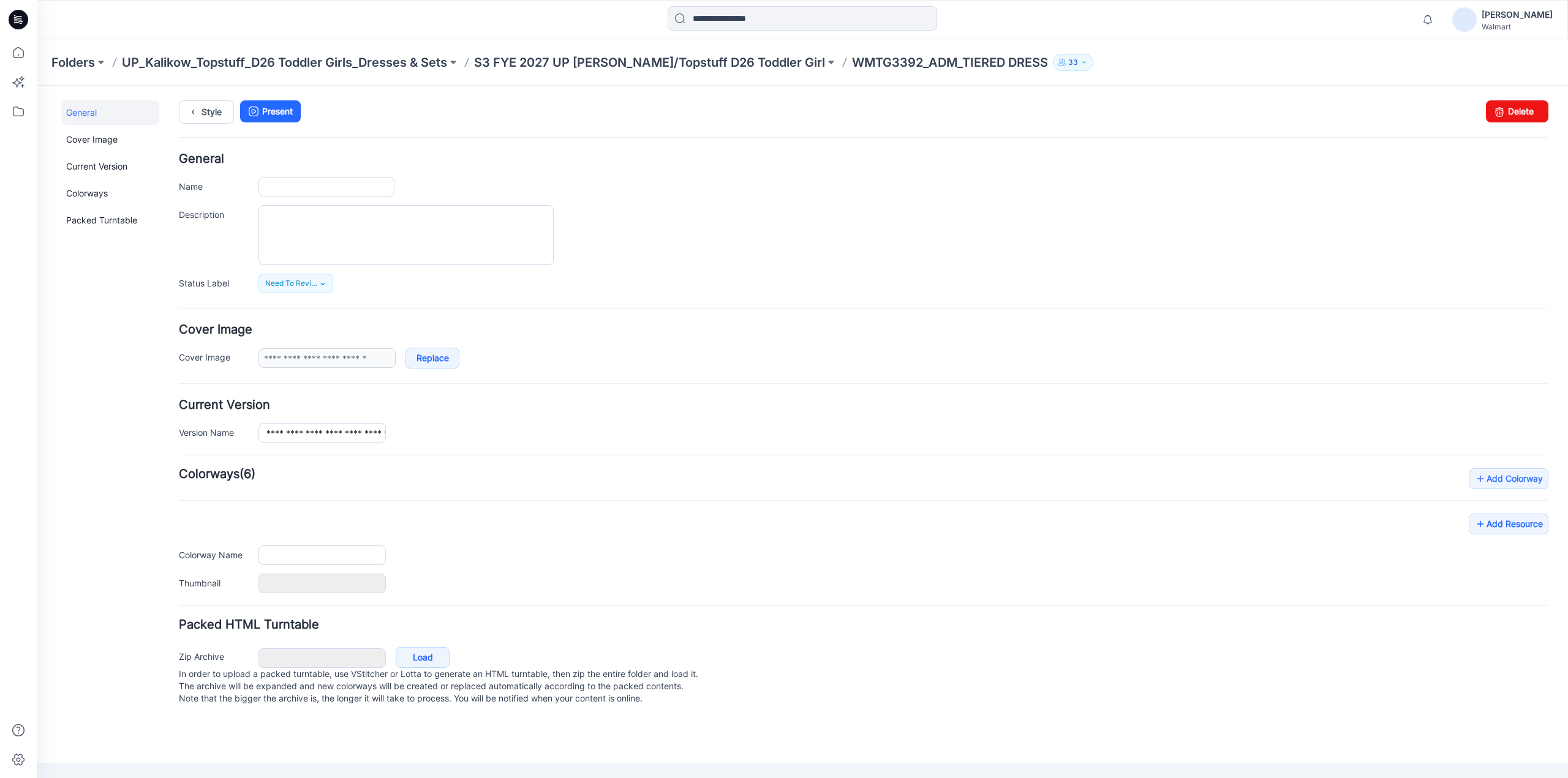
type input "**********"
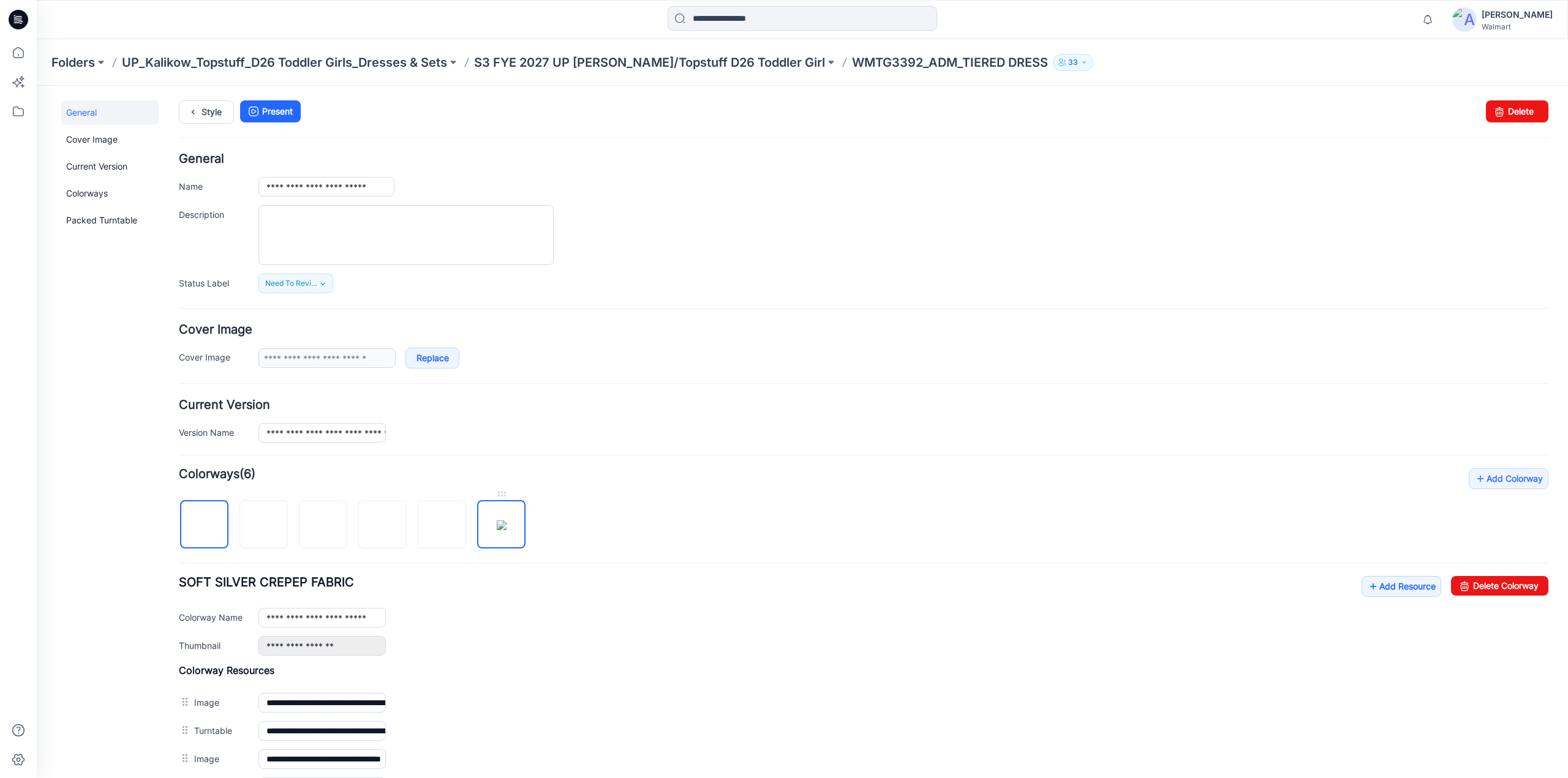
click at [497, 520] on img at bounding box center [502, 525] width 9 height 9
click at [377, 613] on input "**********" at bounding box center [322, 617] width 128 height 20
click at [261, 521] on img at bounding box center [264, 525] width 9 height 9
click at [506, 520] on img at bounding box center [502, 525] width 9 height 9
click at [372, 614] on input "**********" at bounding box center [322, 617] width 128 height 20
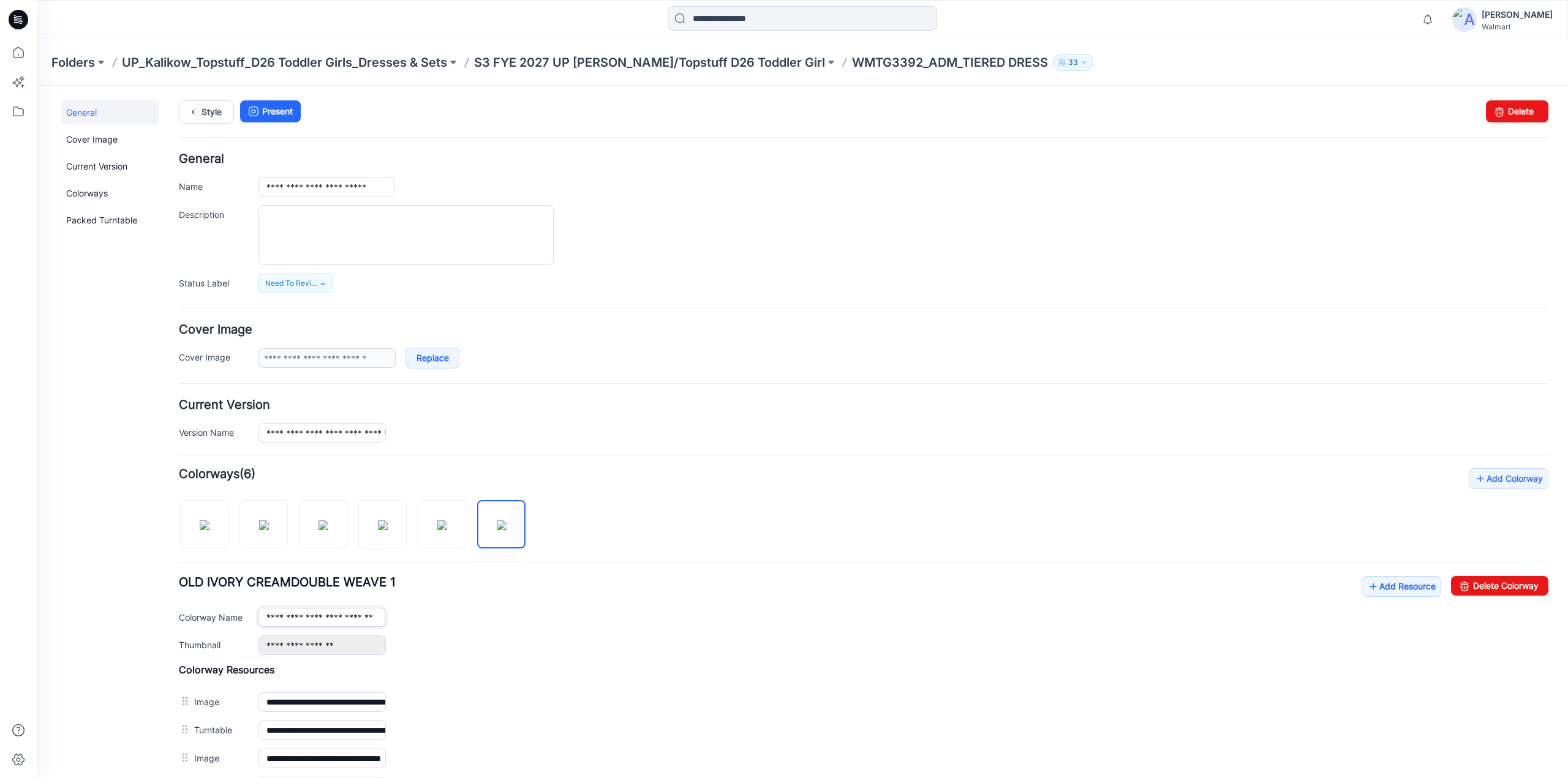
scroll to position [0, 27]
type input "**********"
click at [482, 615] on div "**********" at bounding box center [904, 617] width 1290 height 19
click at [199, 116] on icon at bounding box center [193, 111] width 17 height 22
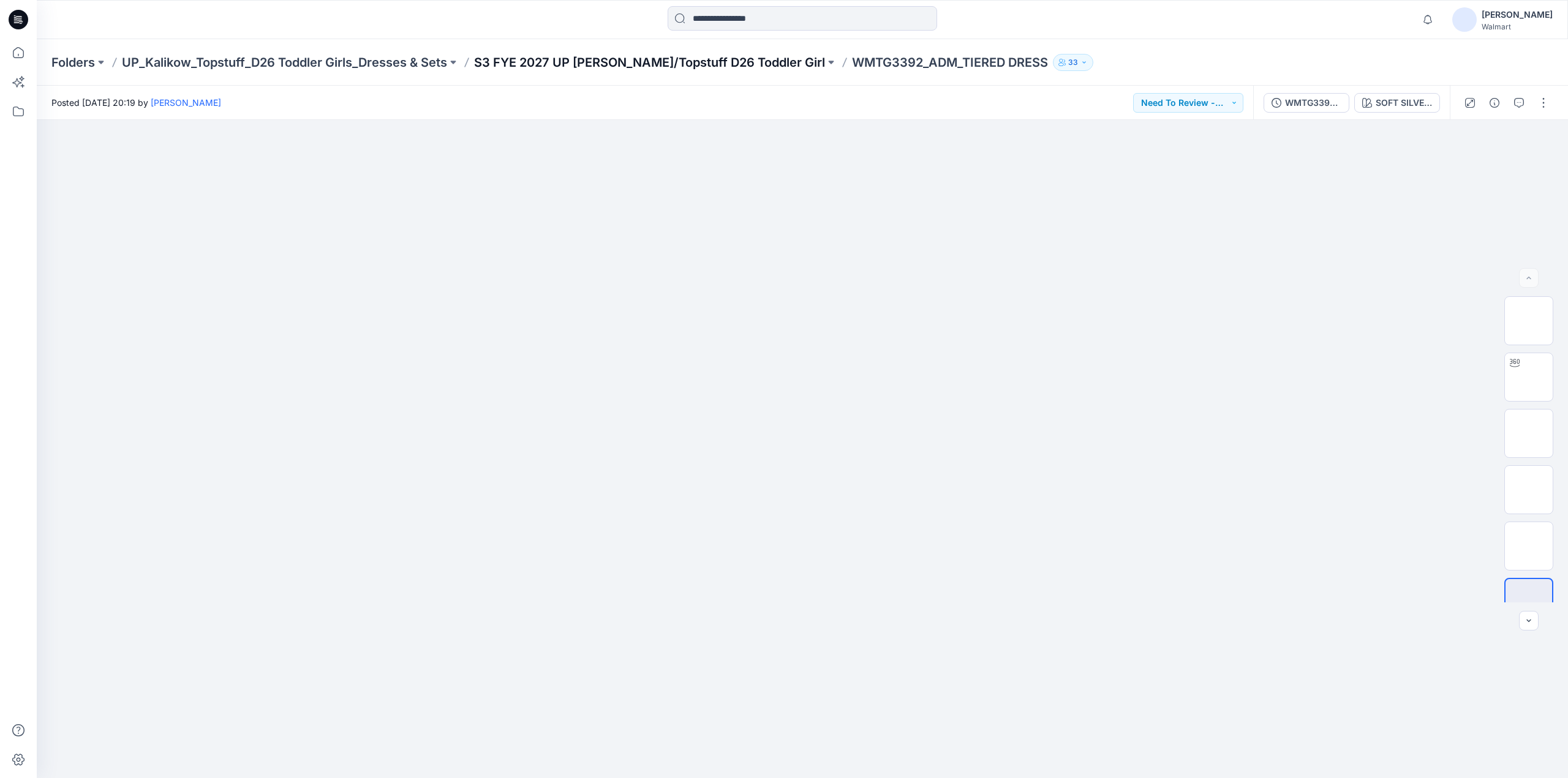
click at [688, 59] on p "S3 FYE 2027 UP [PERSON_NAME]/Topstuff D26 Toddler Girl" at bounding box center [650, 62] width 351 height 17
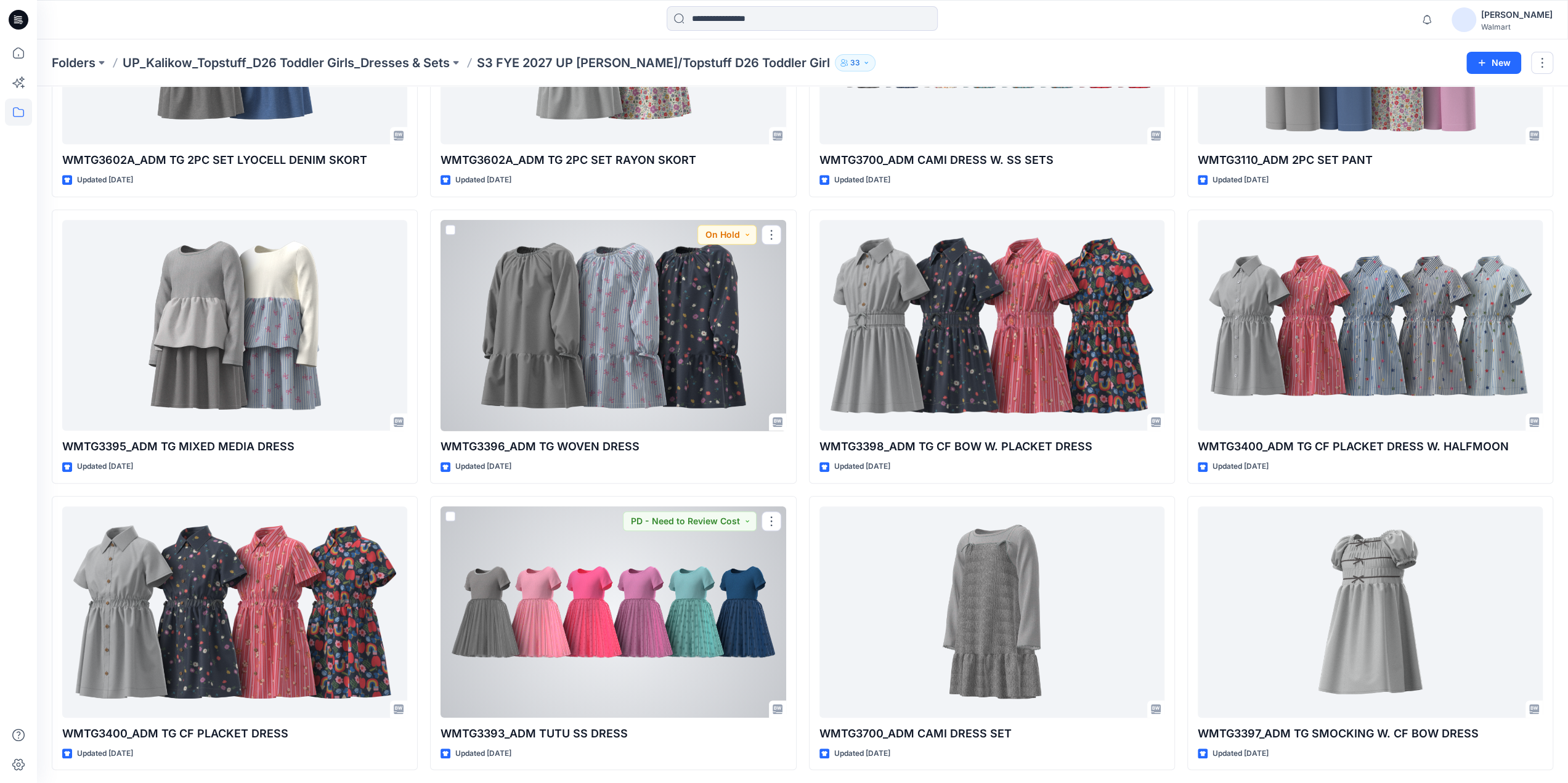
scroll to position [6, 0]
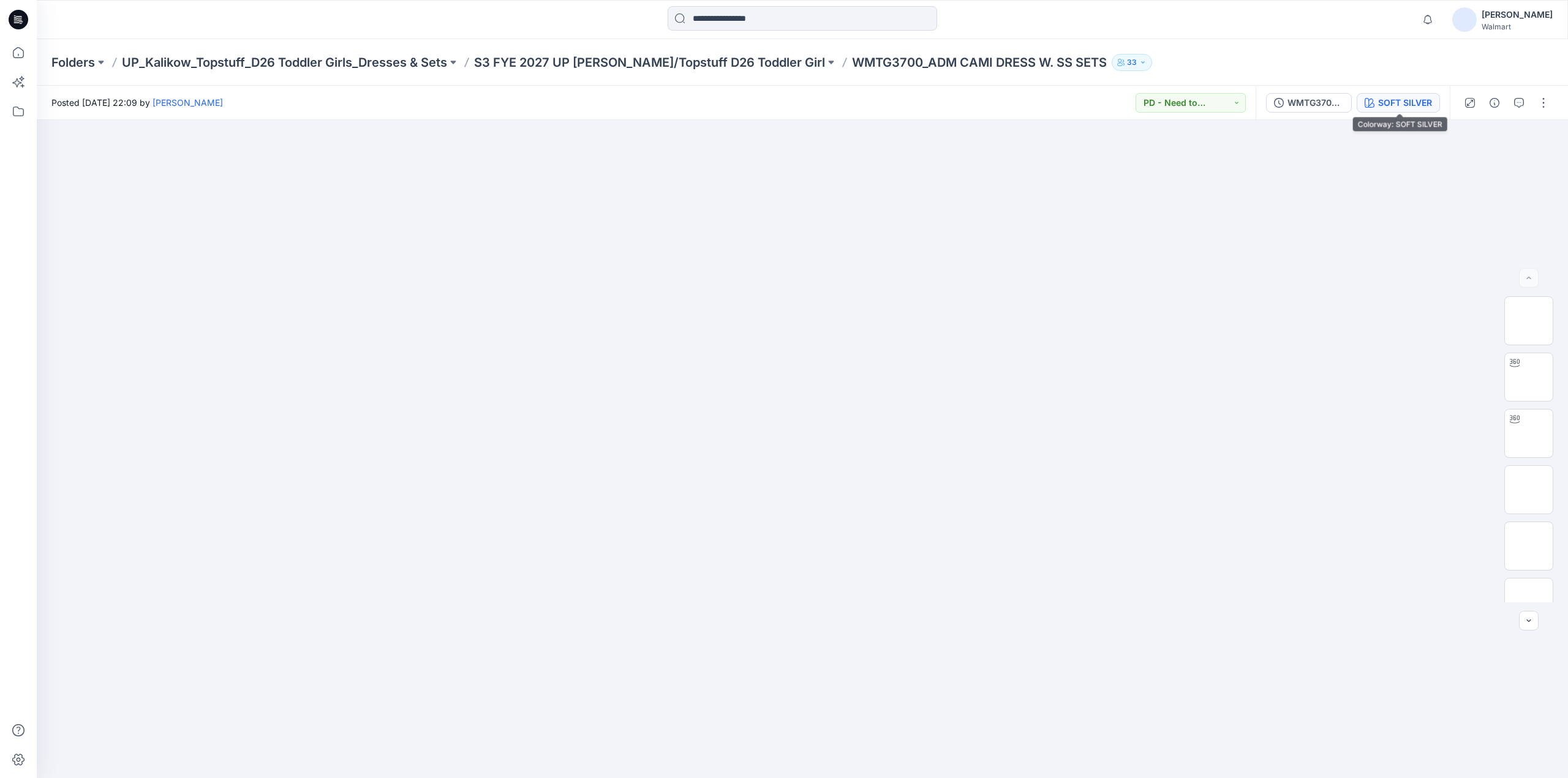
click at [1407, 104] on div "SOFT SILVER" at bounding box center [1405, 103] width 54 height 13
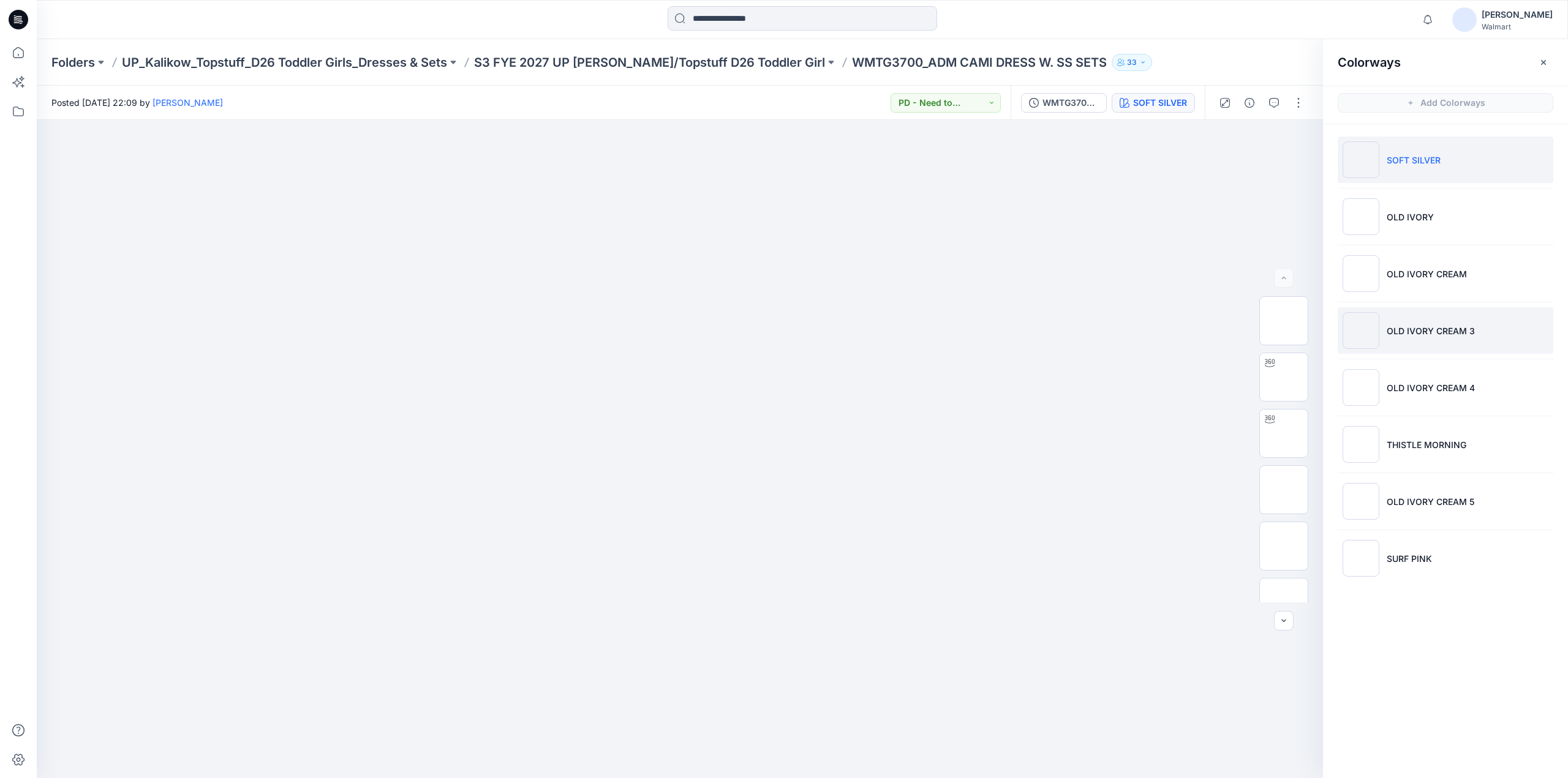
click at [1417, 333] on p "OLD IVORY CREAM 3" at bounding box center [1430, 331] width 88 height 13
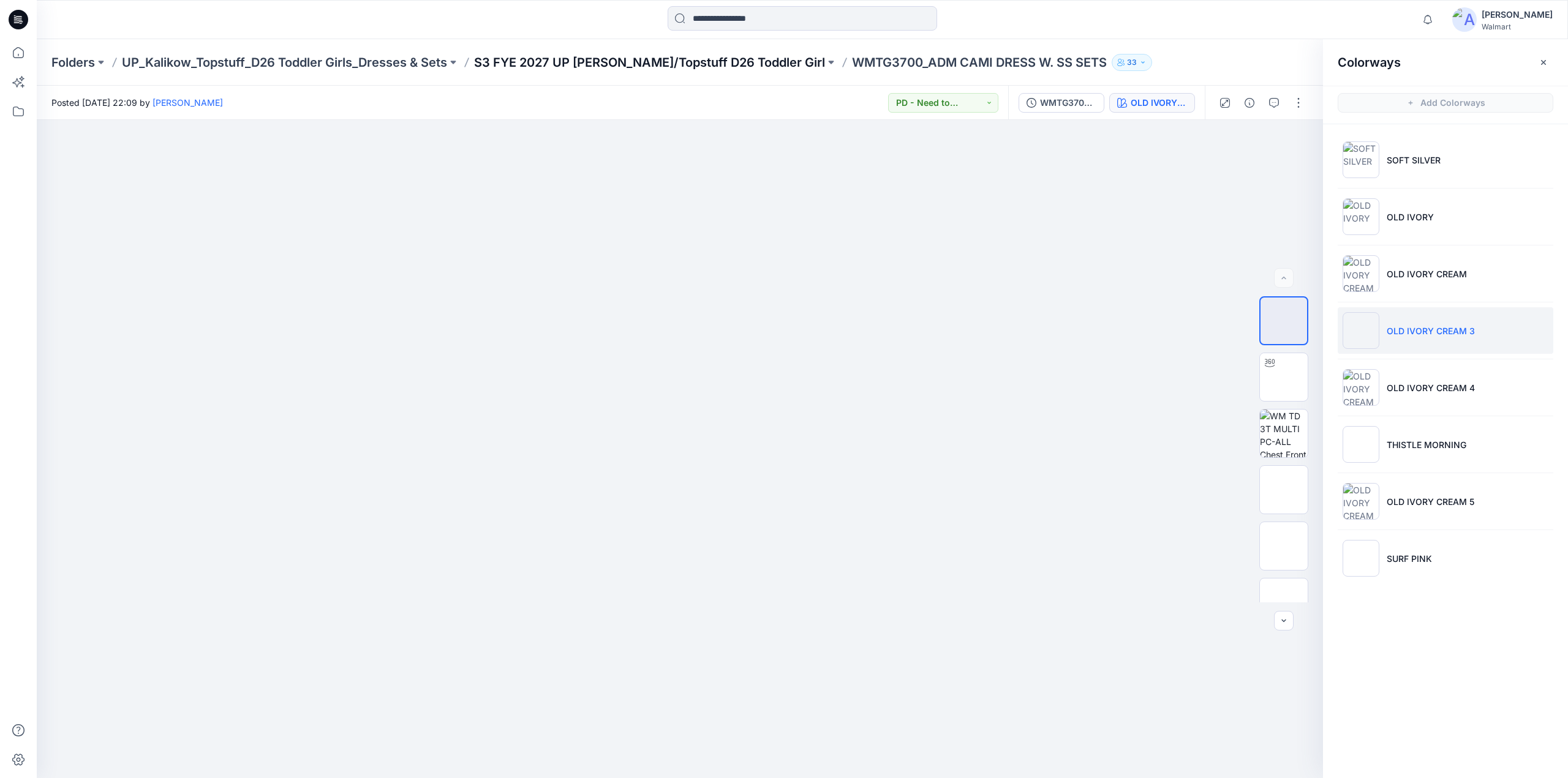
click at [731, 66] on p "S3 FYE 2027 UP [PERSON_NAME]/Topstuff D26 Toddler Girl" at bounding box center [650, 62] width 351 height 17
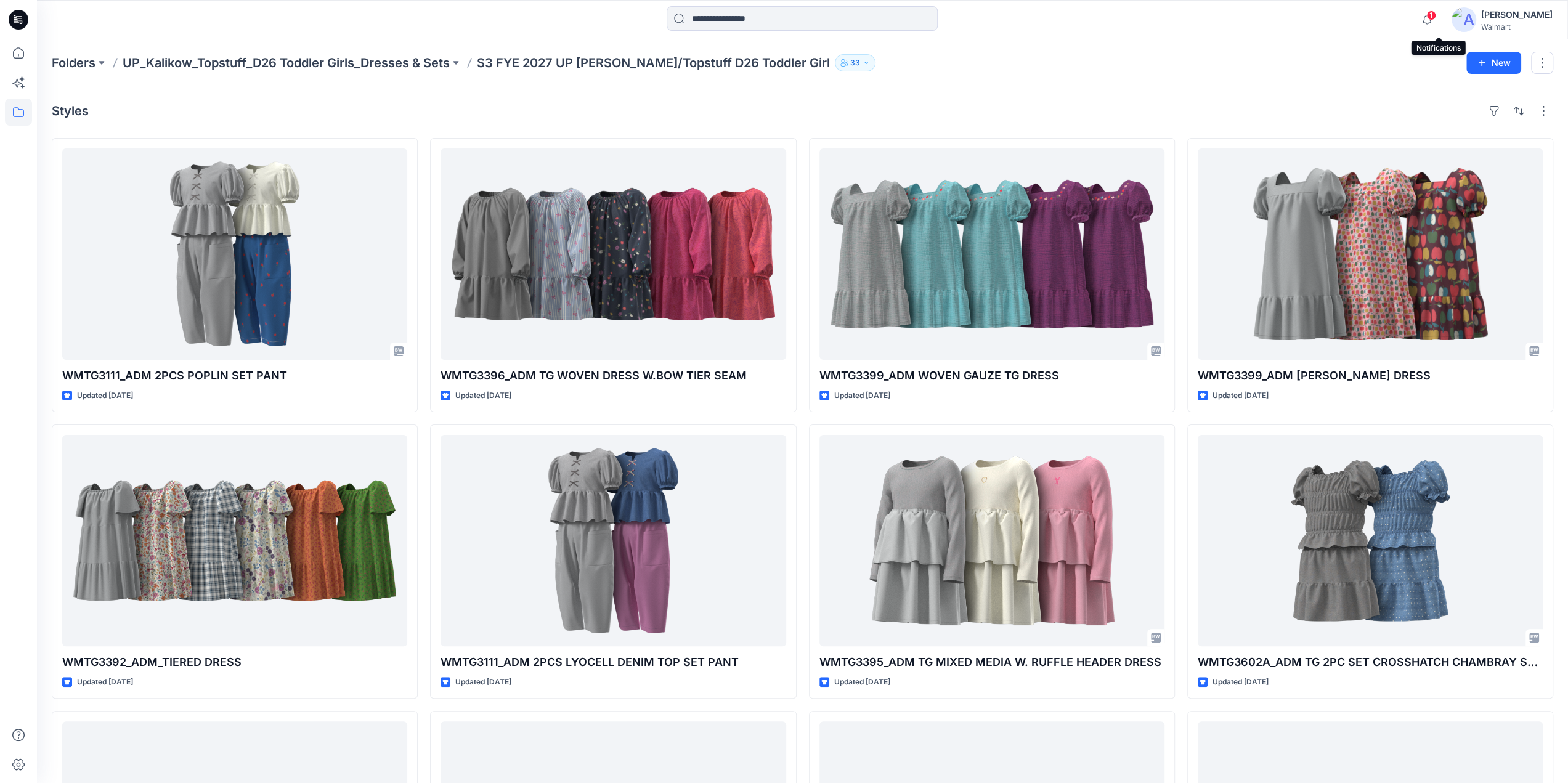
click at [1437, 17] on span "1" at bounding box center [1431, 15] width 10 height 10
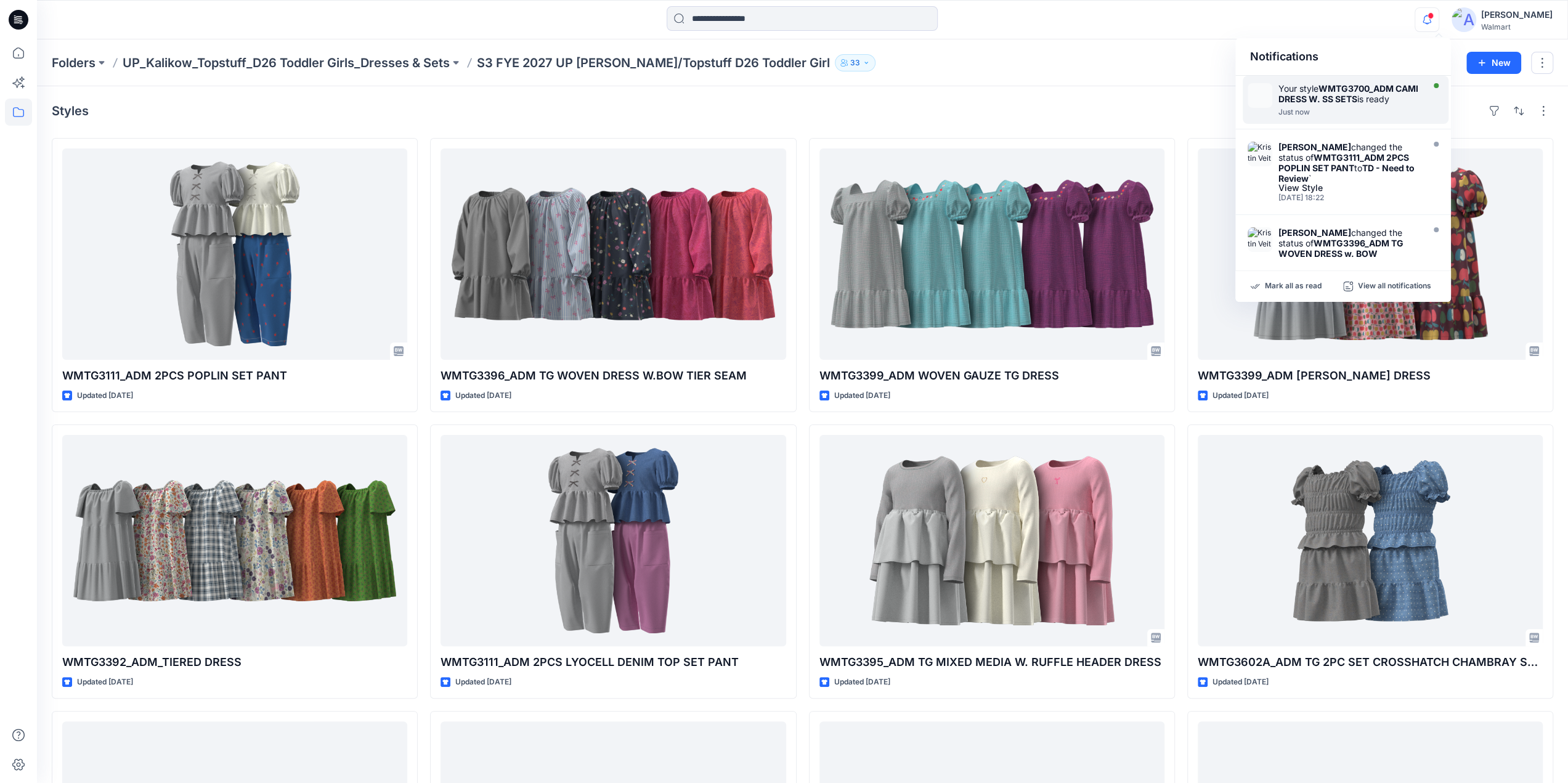
click at [1316, 98] on strong "WMTG3700_ADM CAMI DRESS W. SS SETS" at bounding box center [1348, 94] width 140 height 21
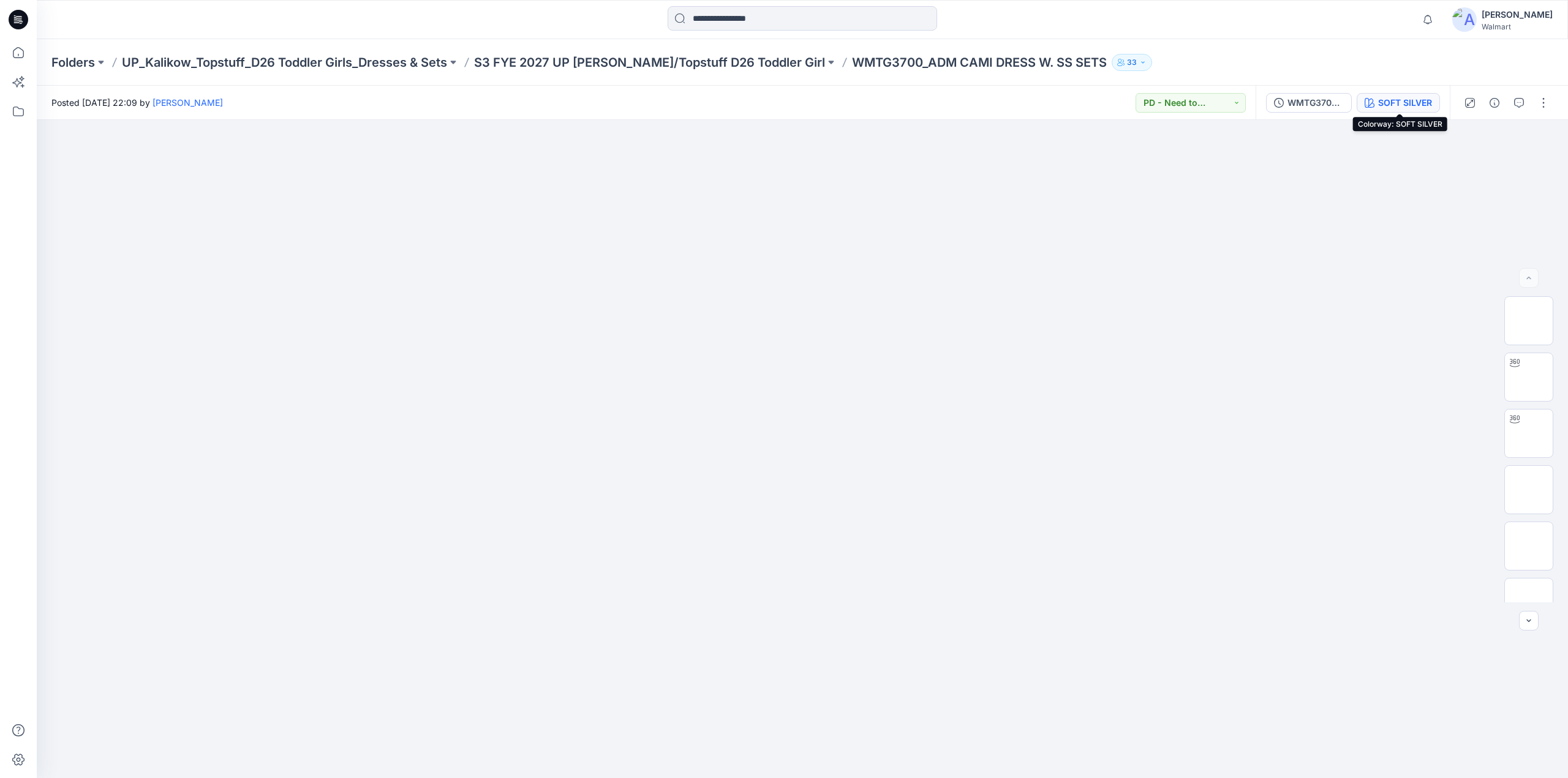
click at [1398, 104] on div "SOFT SILVER" at bounding box center [1405, 103] width 54 height 13
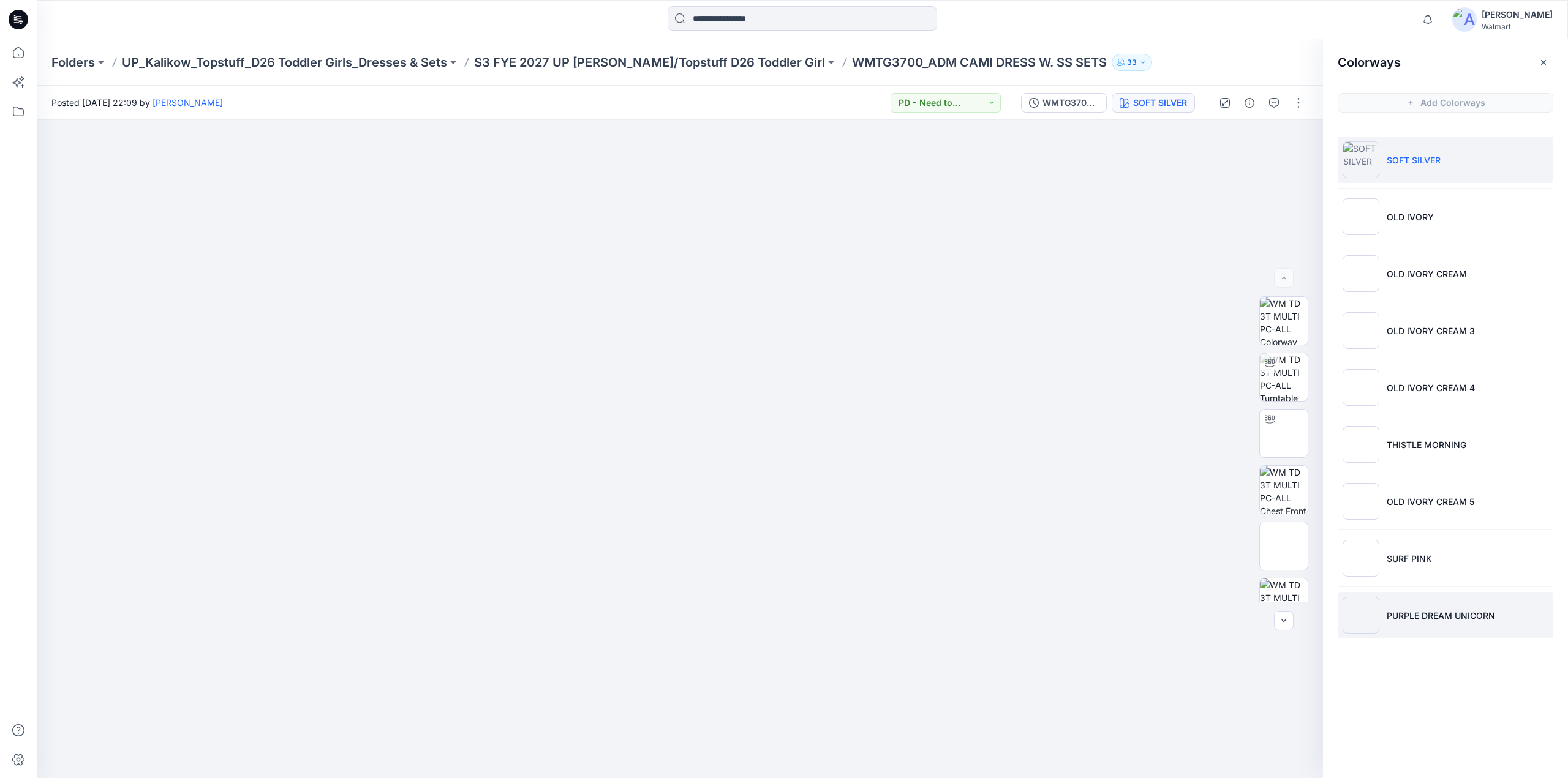
click at [1426, 617] on p "PURPLE DREAM UNICORN" at bounding box center [1440, 616] width 109 height 13
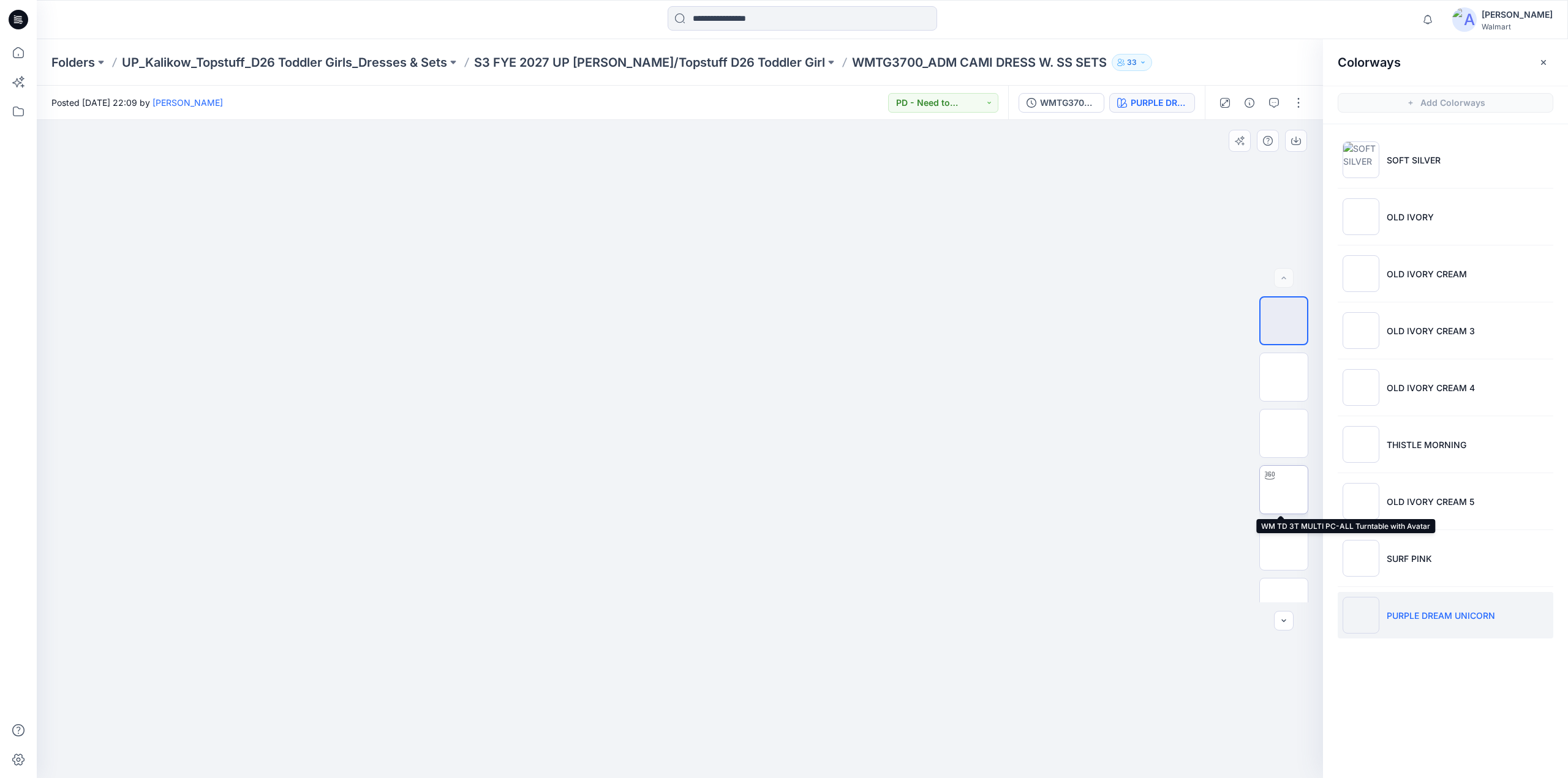
click at [1284, 490] on img at bounding box center [1284, 490] width 0 height 0
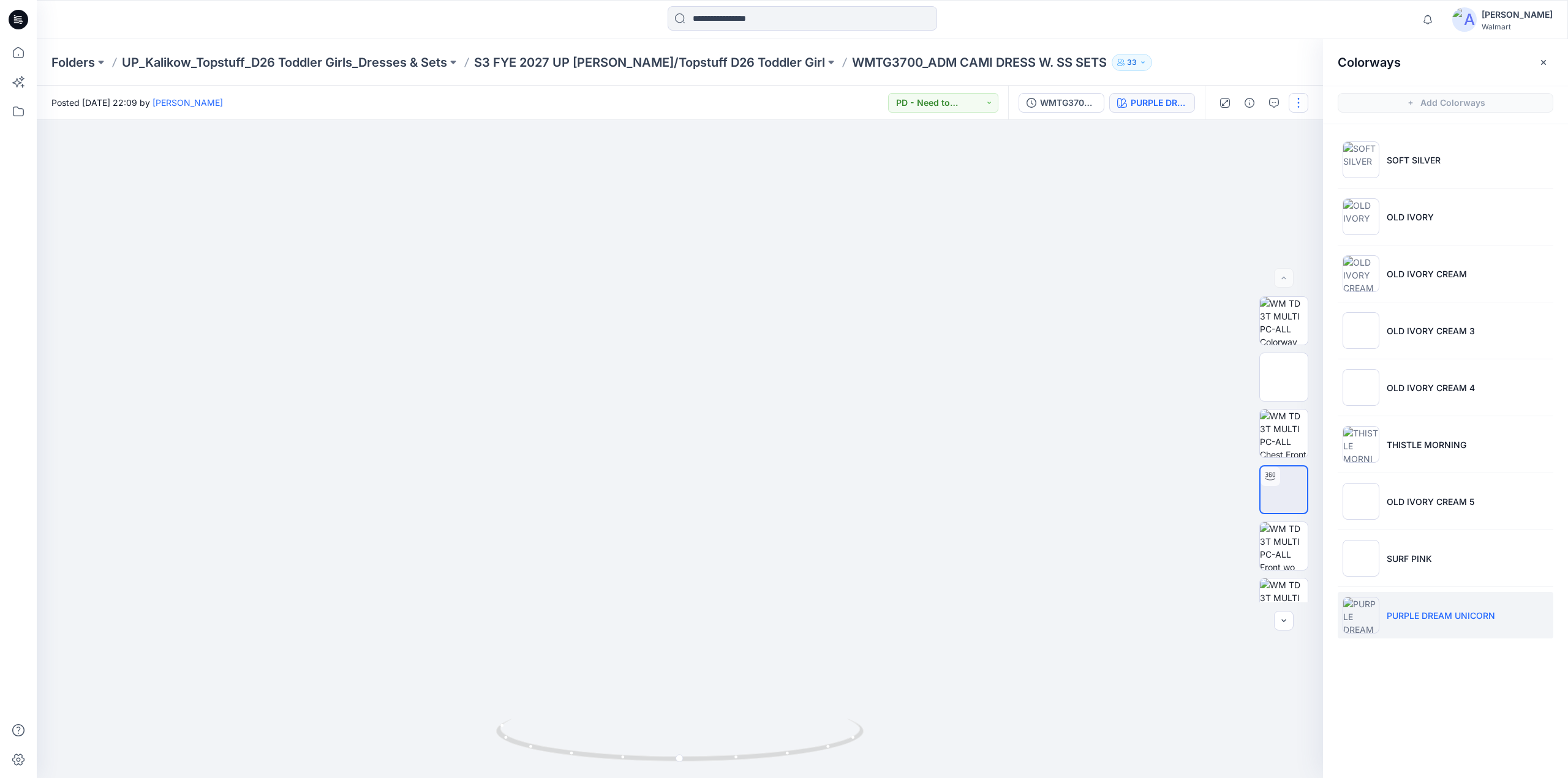
click at [1300, 102] on button "button" at bounding box center [1298, 103] width 20 height 20
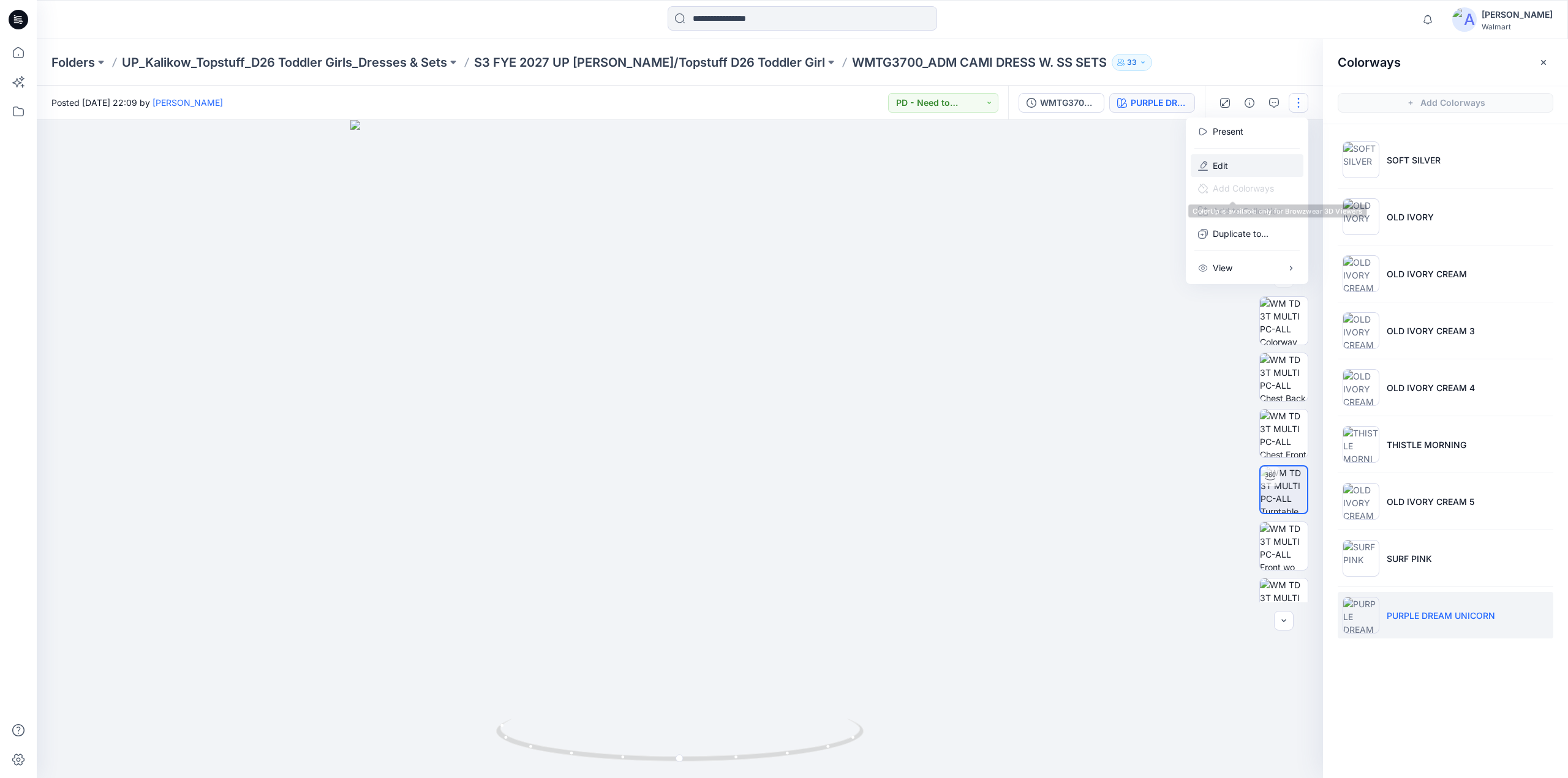
click at [1228, 164] on p "Edit" at bounding box center [1220, 166] width 15 height 13
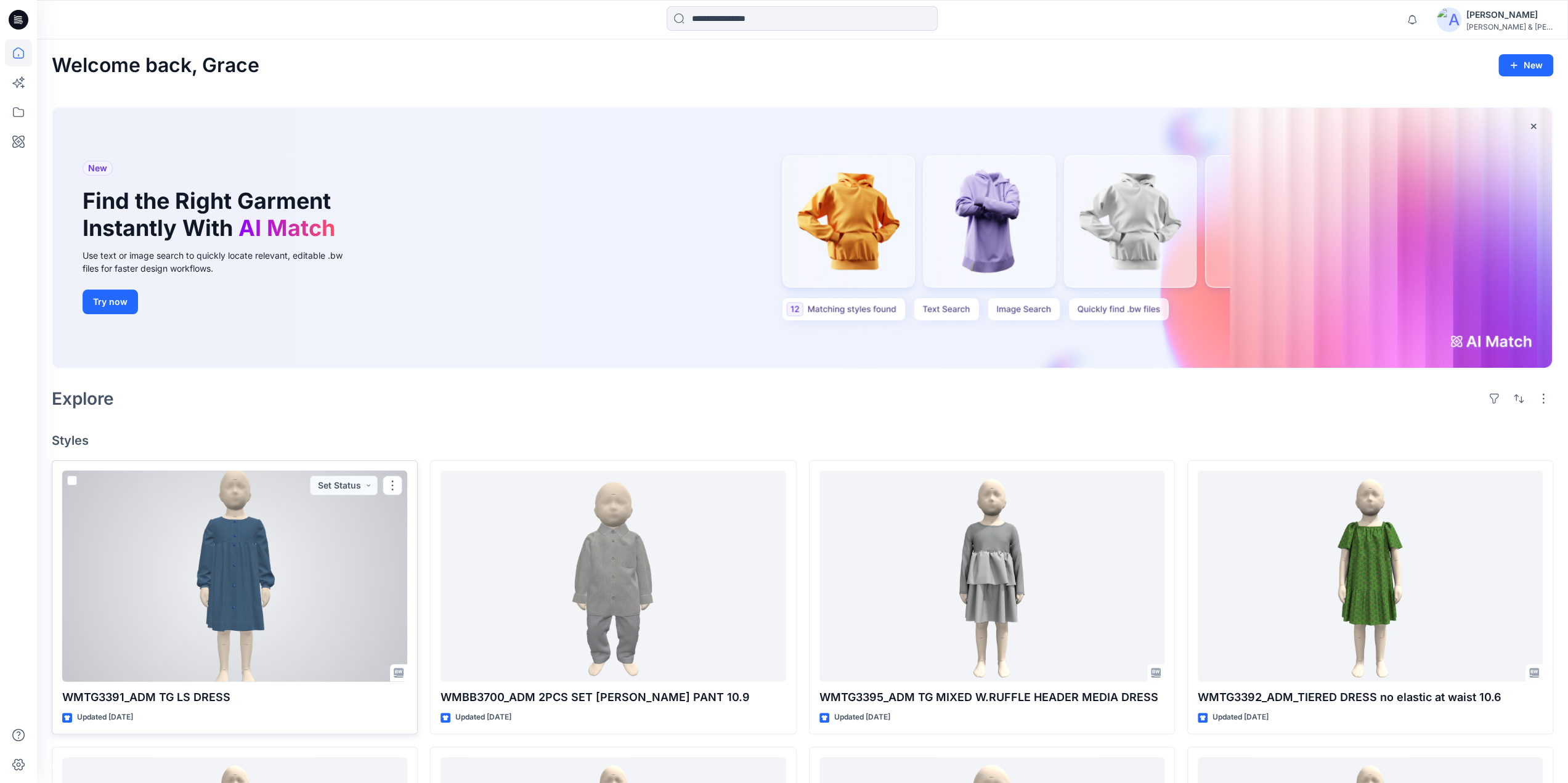
click at [232, 558] on div at bounding box center [235, 576] width 345 height 211
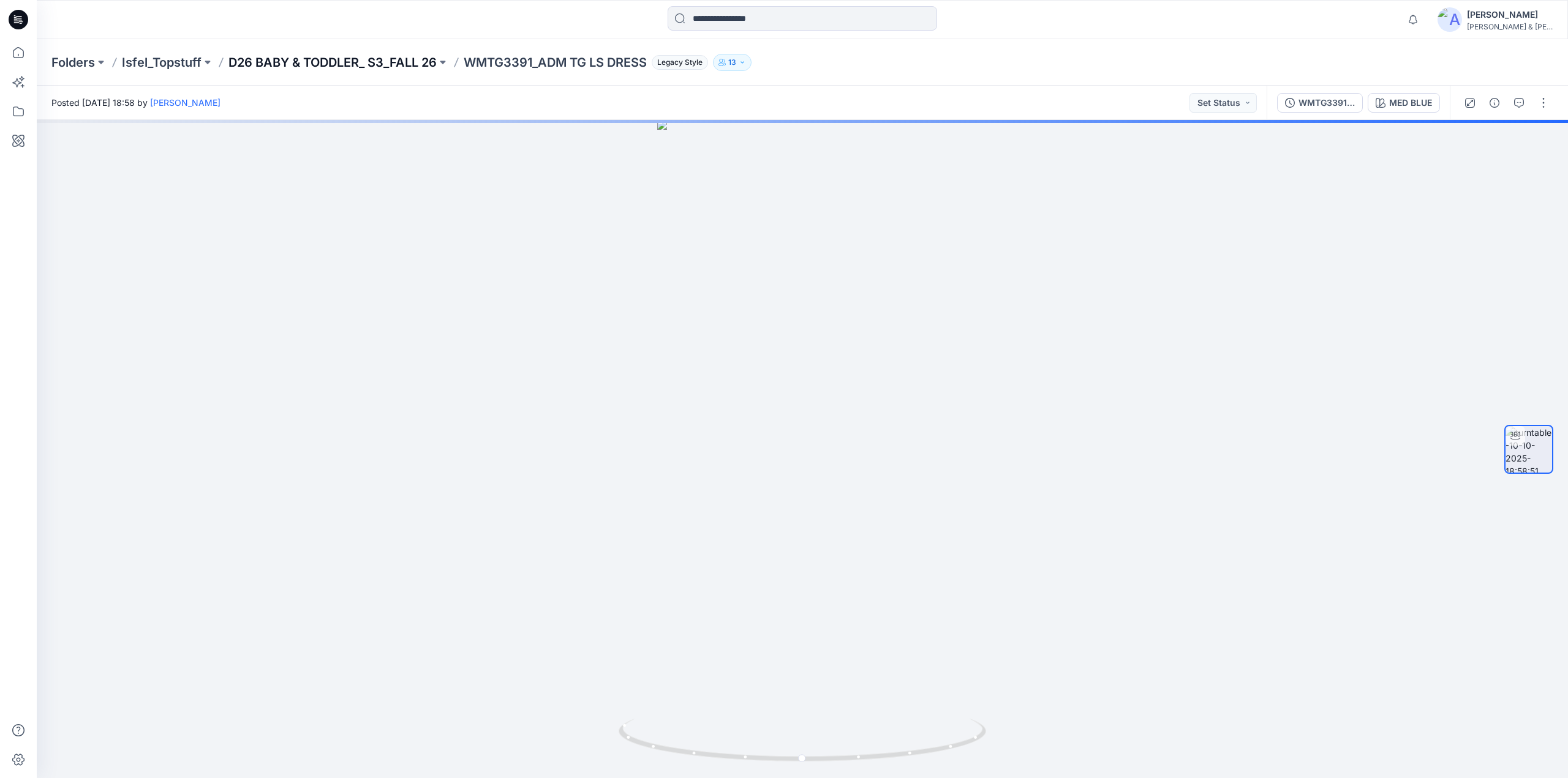
click at [387, 60] on p "D26 BABY & TODDLER_ S3_FALL 26" at bounding box center [332, 62] width 208 height 17
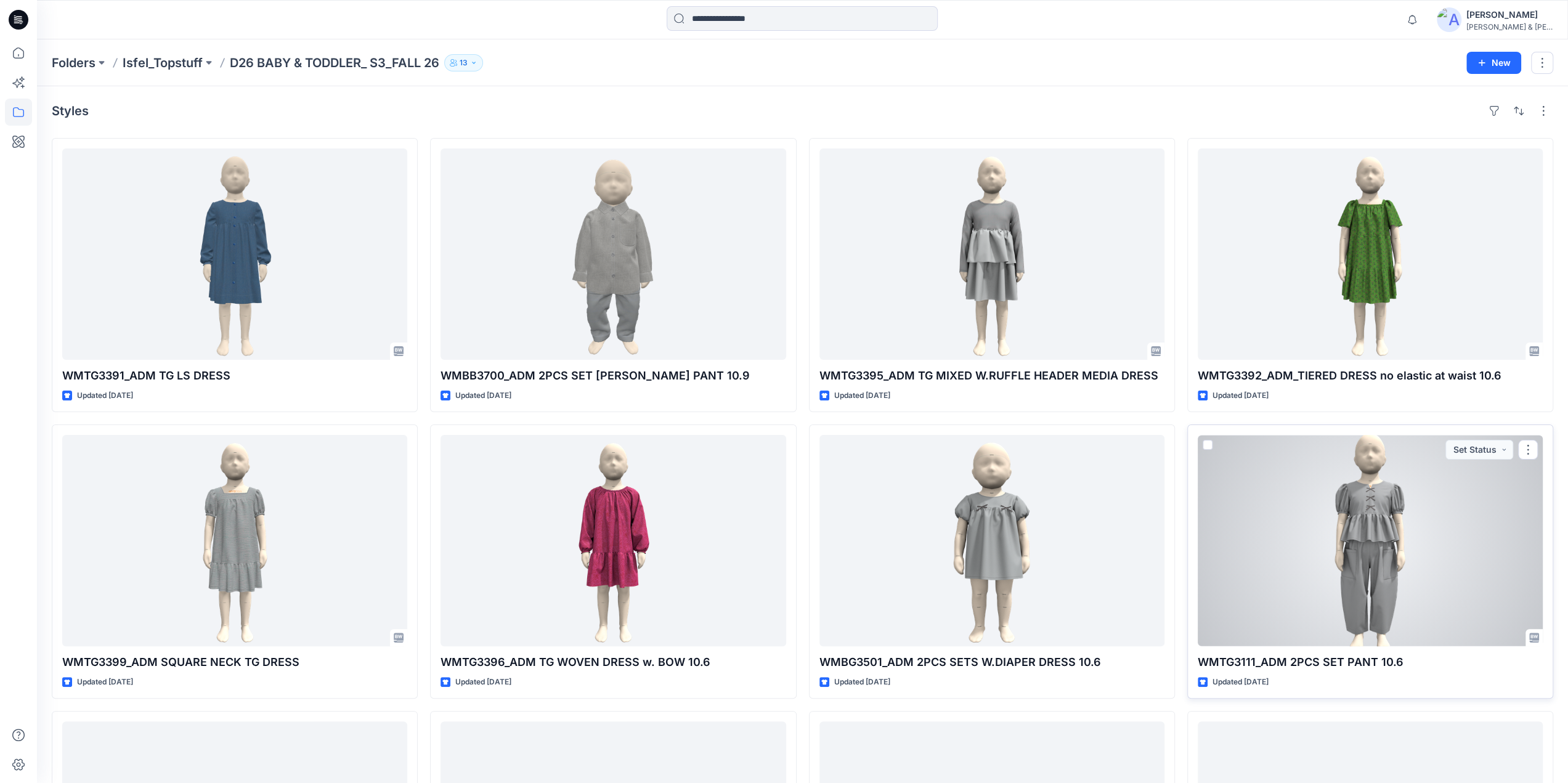
scroll to position [260, 0]
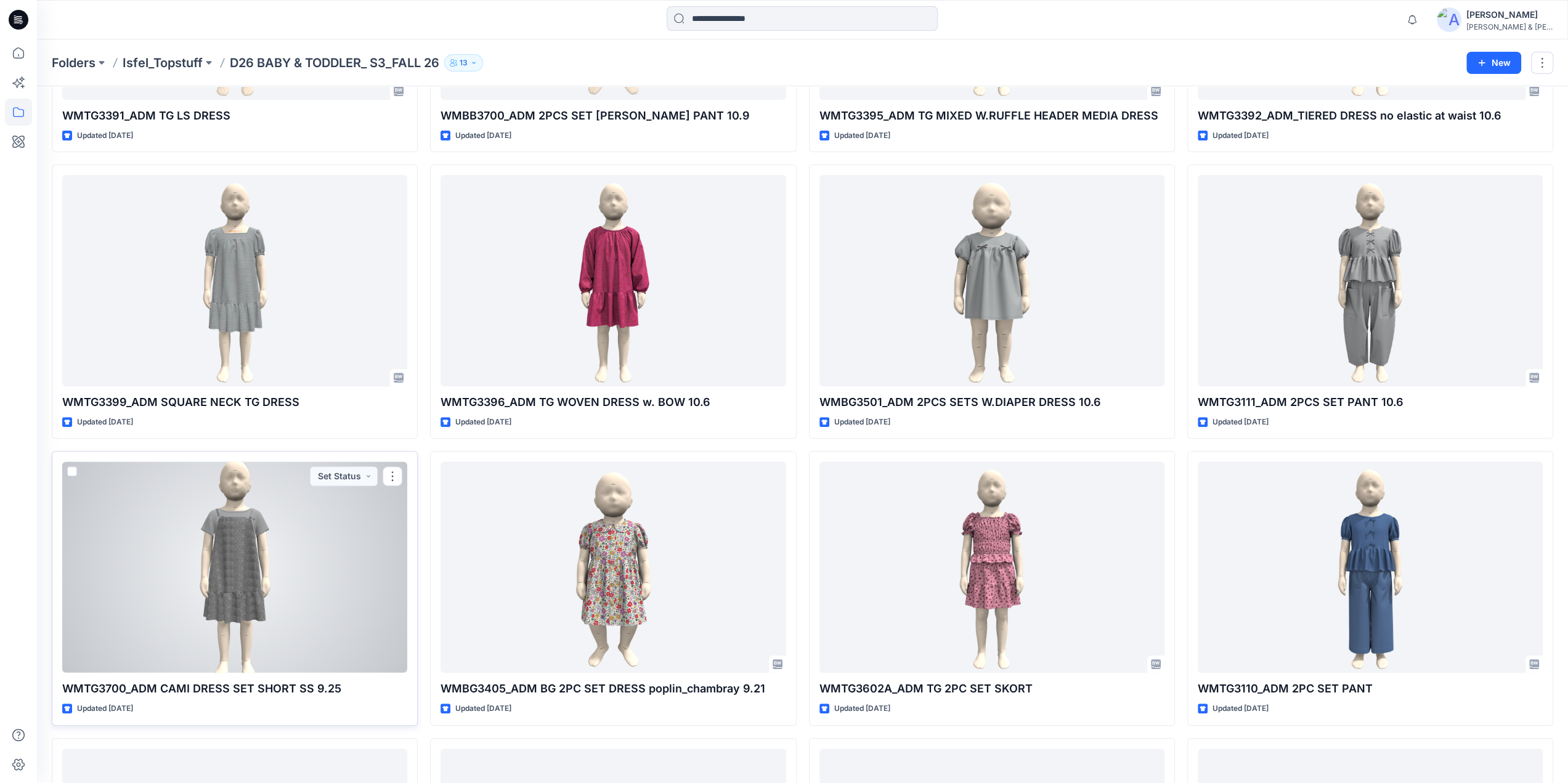
click at [282, 561] on div at bounding box center [235, 567] width 345 height 211
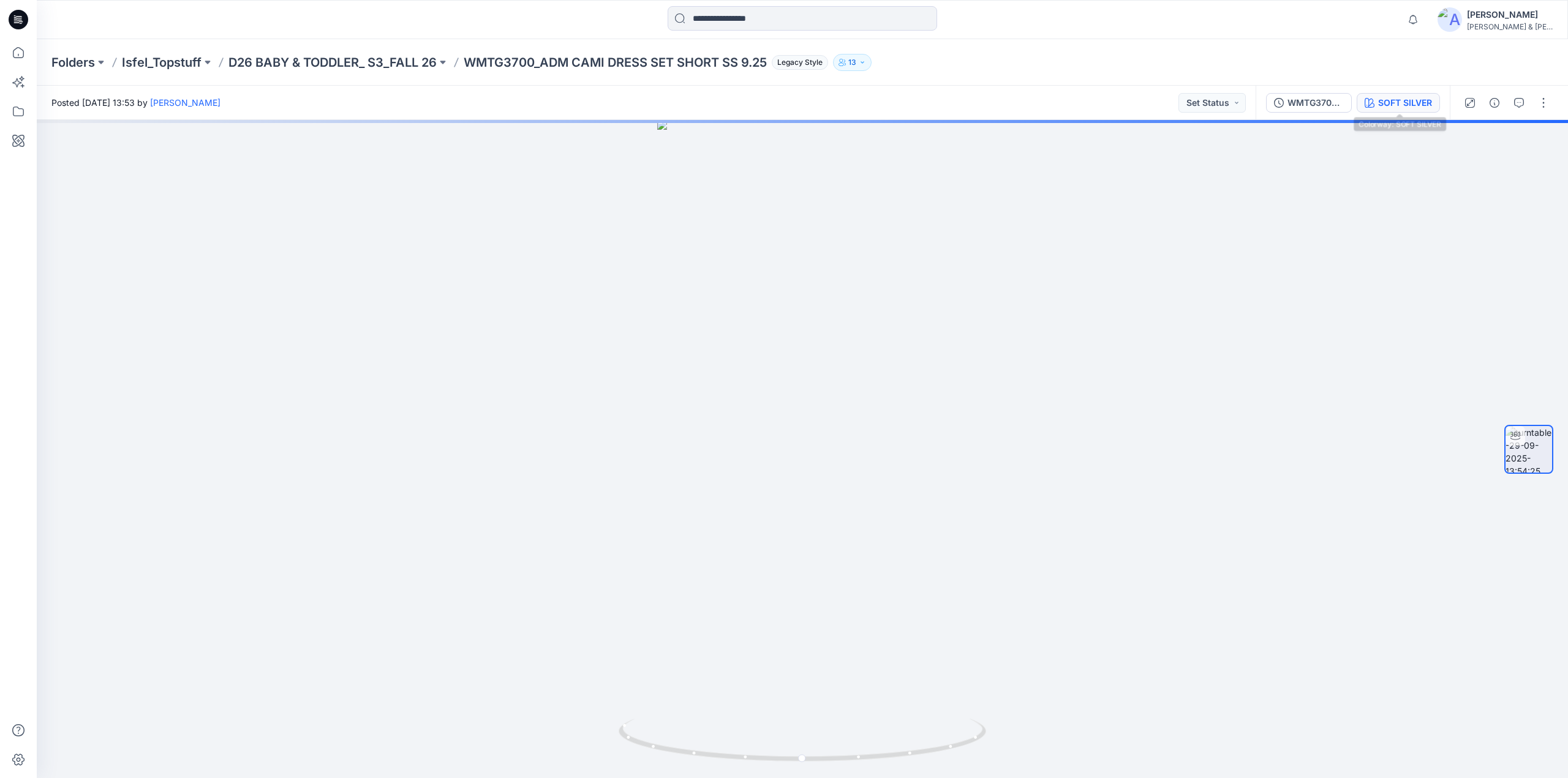
click at [1403, 106] on div "SOFT SILVER" at bounding box center [1405, 103] width 54 height 13
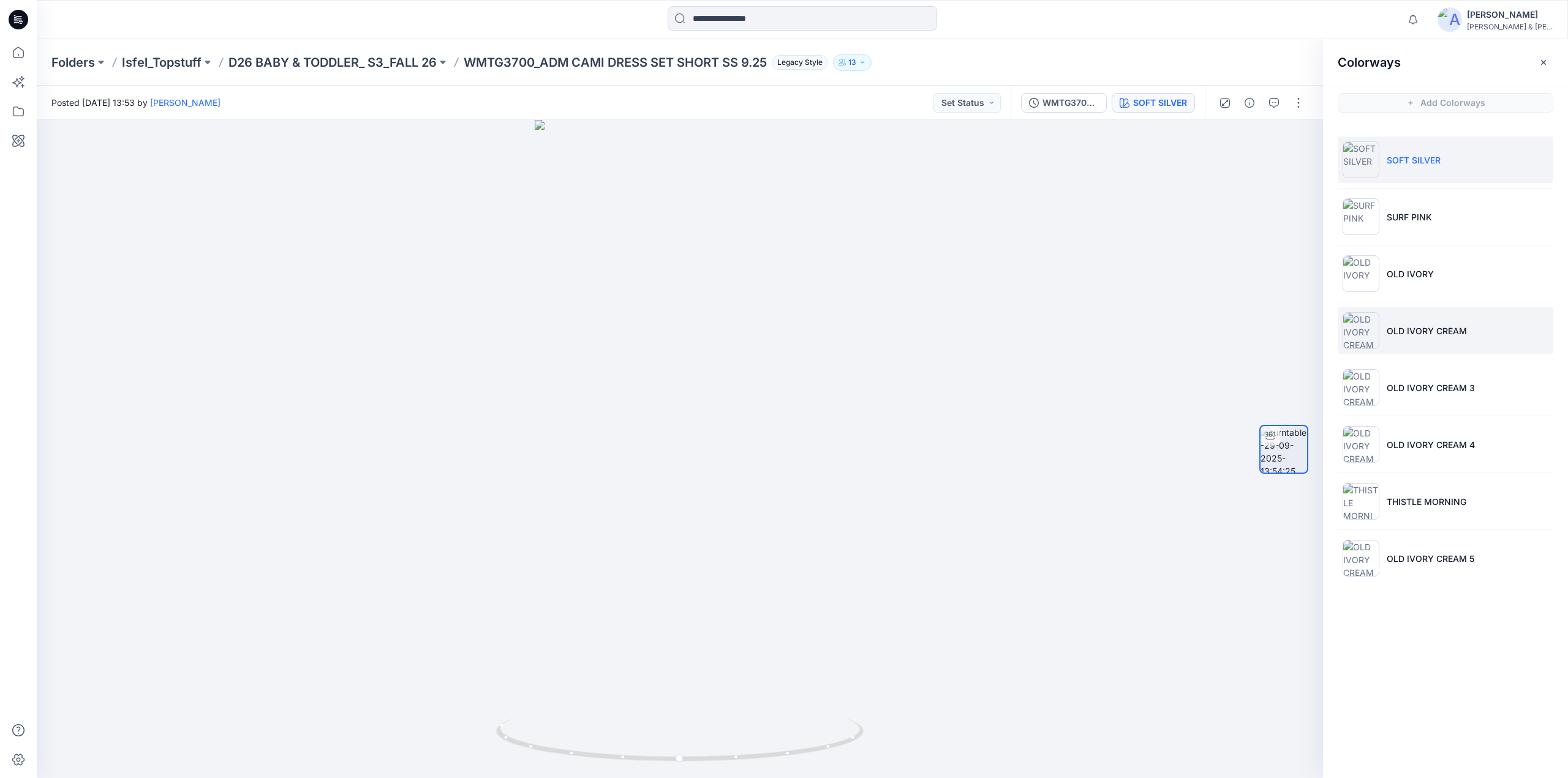
click at [1413, 329] on p "OLD IVORY CREAM" at bounding box center [1426, 331] width 80 height 13
click at [368, 64] on p "D26 BABY & TODDLER_ S3_FALL 26" at bounding box center [332, 62] width 208 height 17
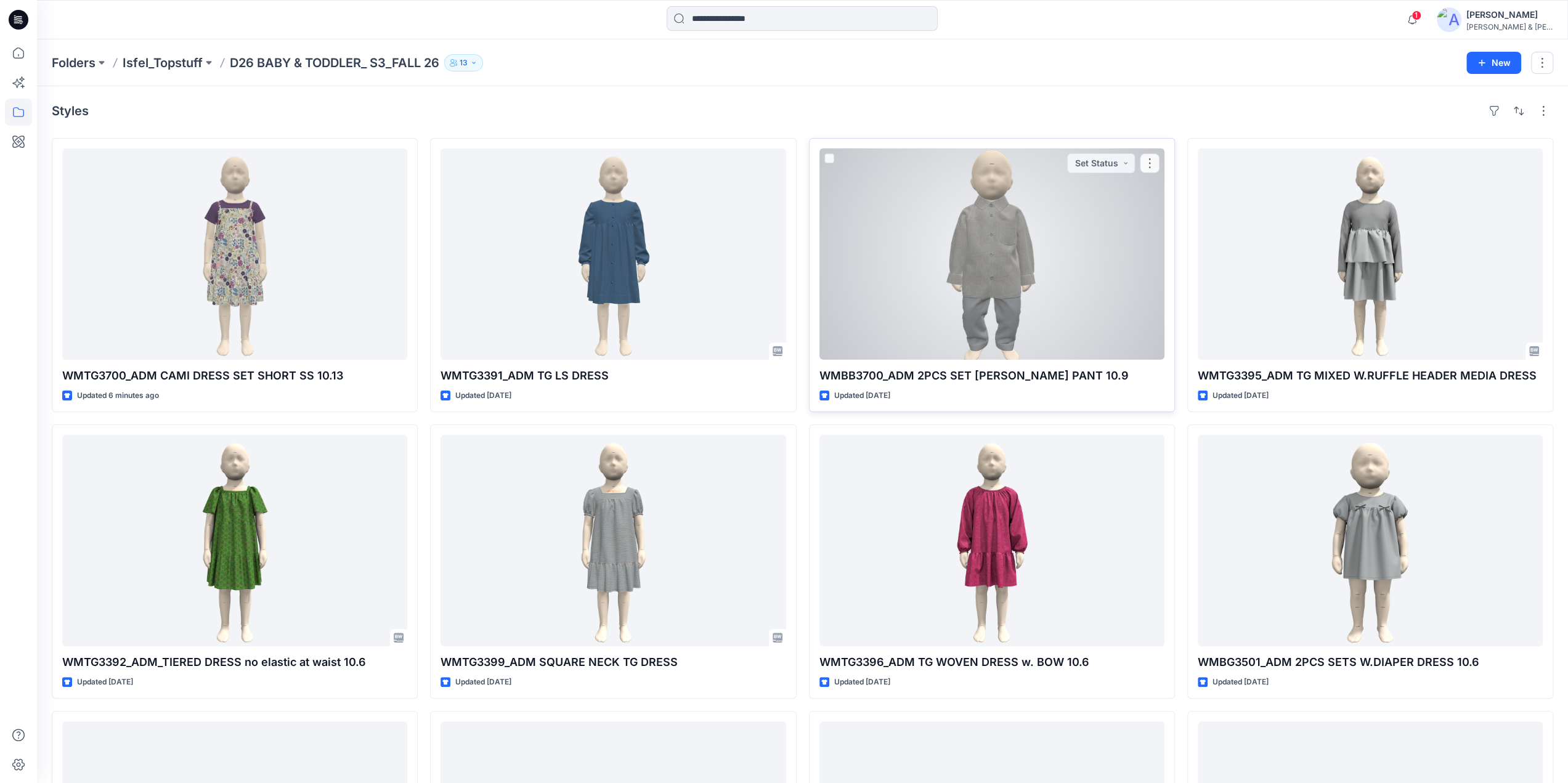
click at [947, 241] on div at bounding box center [992, 254] width 345 height 211
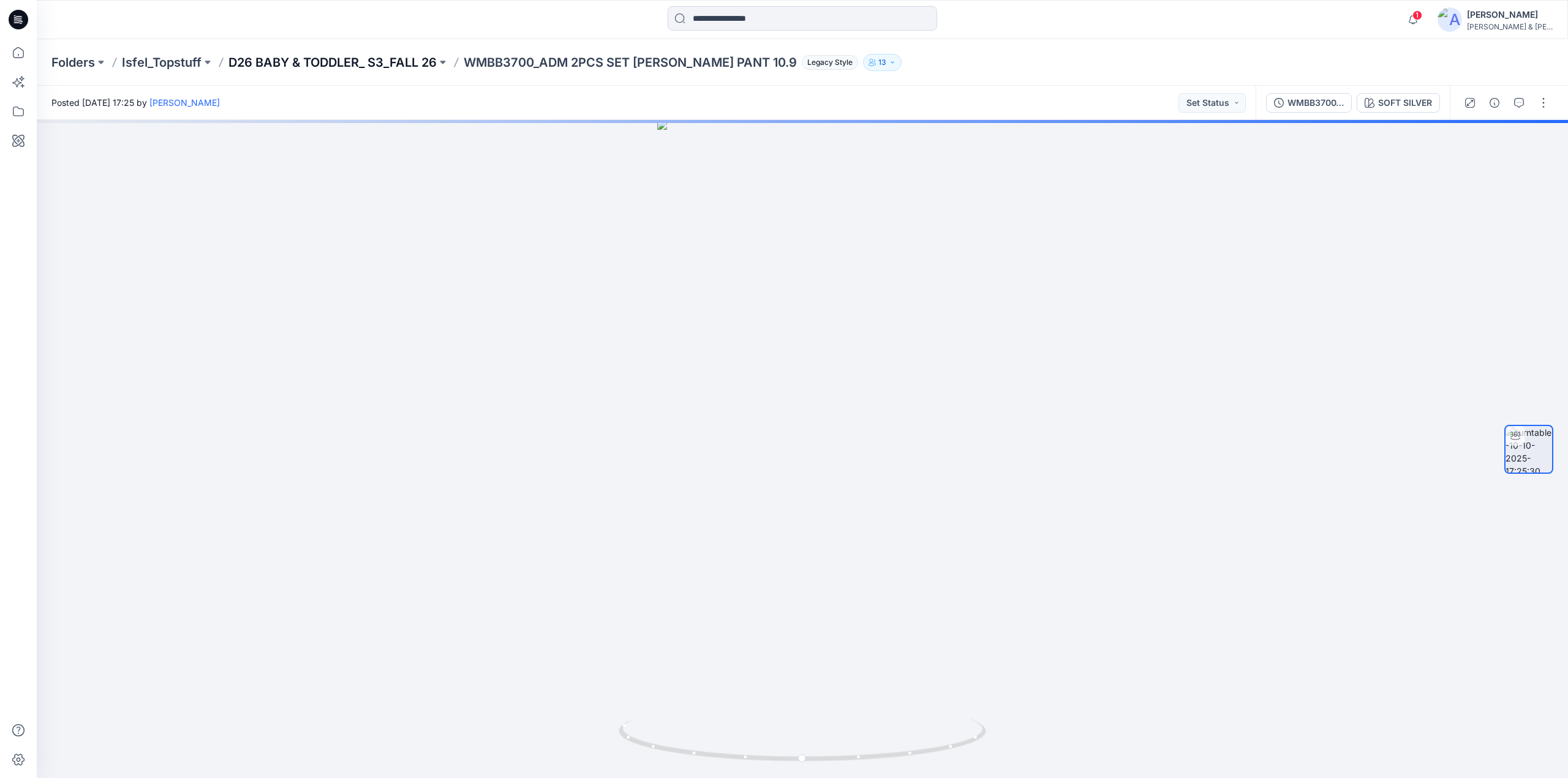
click at [376, 59] on p "D26 BABY & TODDLER_ S3_FALL 26" at bounding box center [332, 62] width 208 height 17
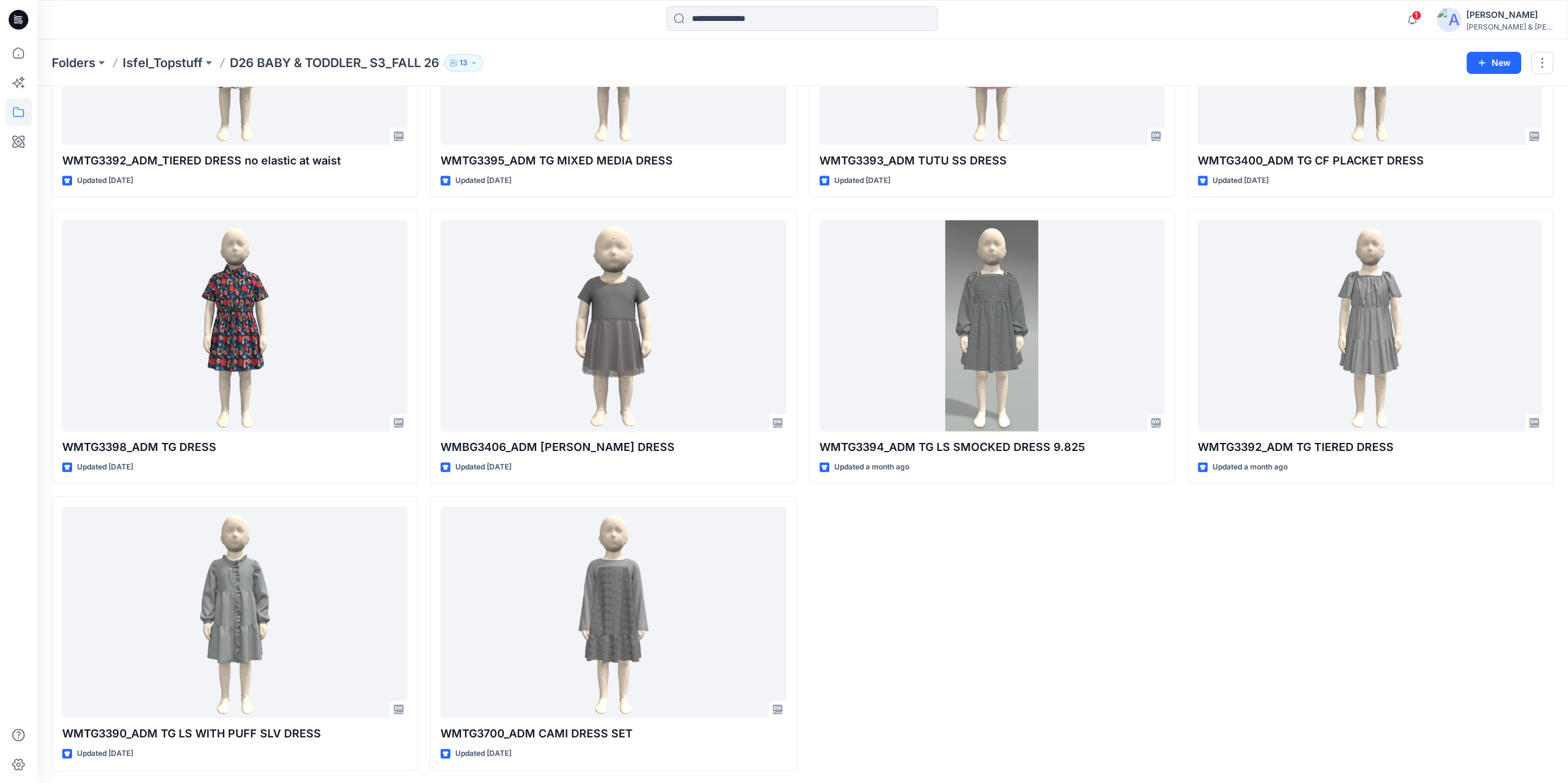
scroll to position [579, 0]
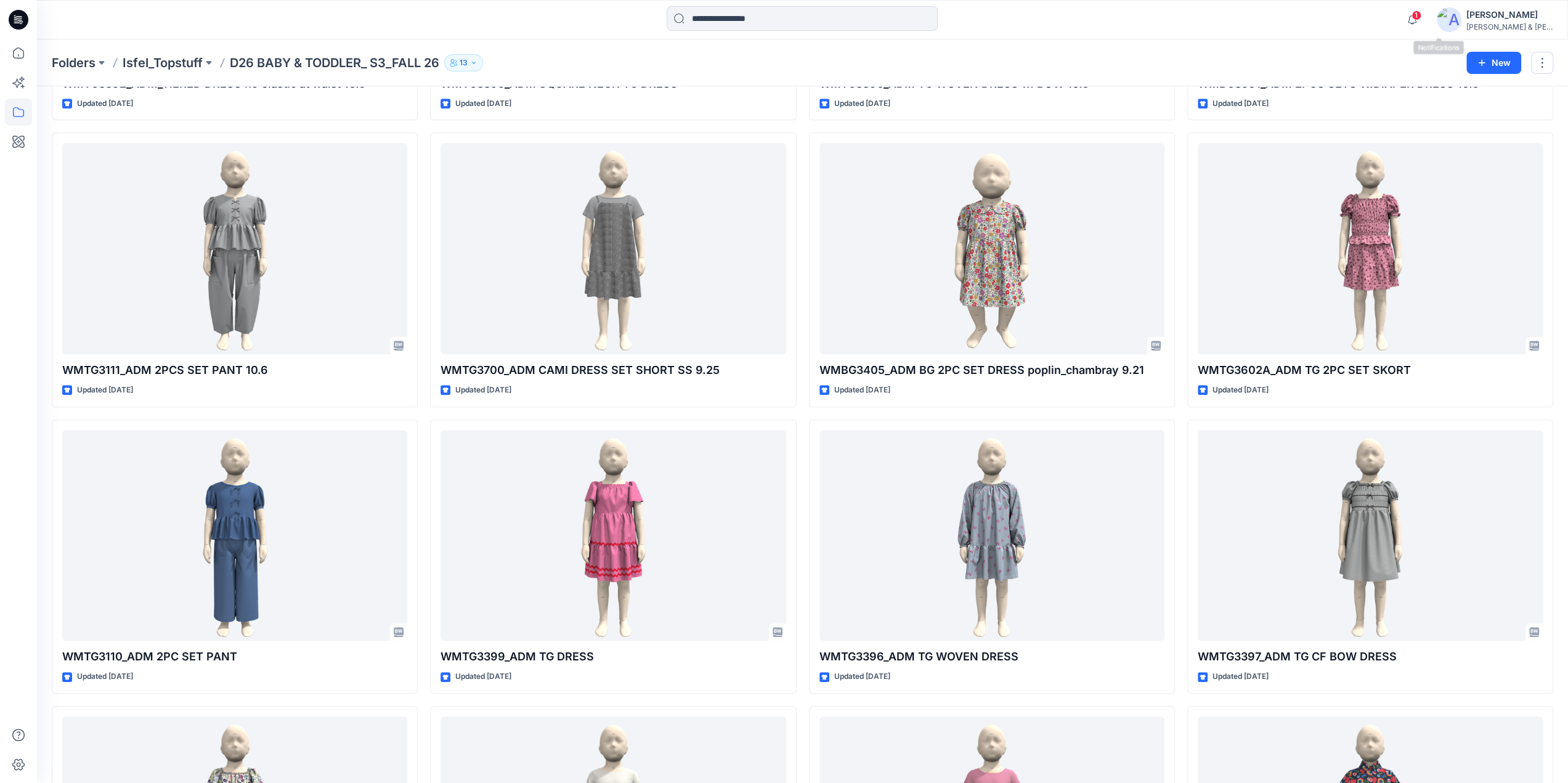
click at [1436, 5] on div "1 Notifications Your style WMTG3391_ADM TG LS DRESS has been updated with WMTG3…" at bounding box center [803, 20] width 1532 height 40
click at [1414, 15] on icon "button" at bounding box center [1412, 15] width 3 height 1
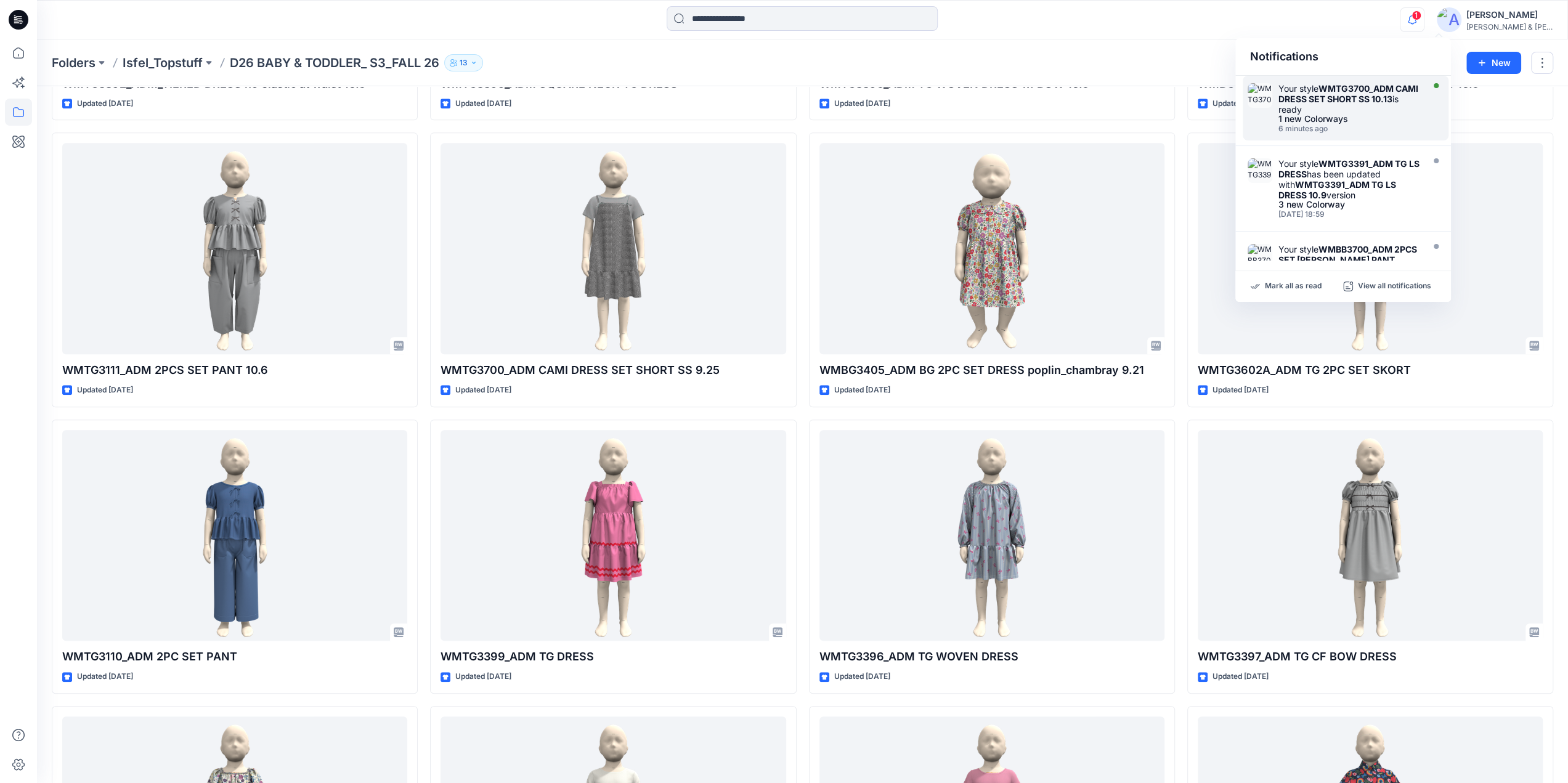
click at [1342, 96] on strong "WMTG3700_ADM CAMI DRESS SET SHORT SS 10.13" at bounding box center [1348, 94] width 140 height 21
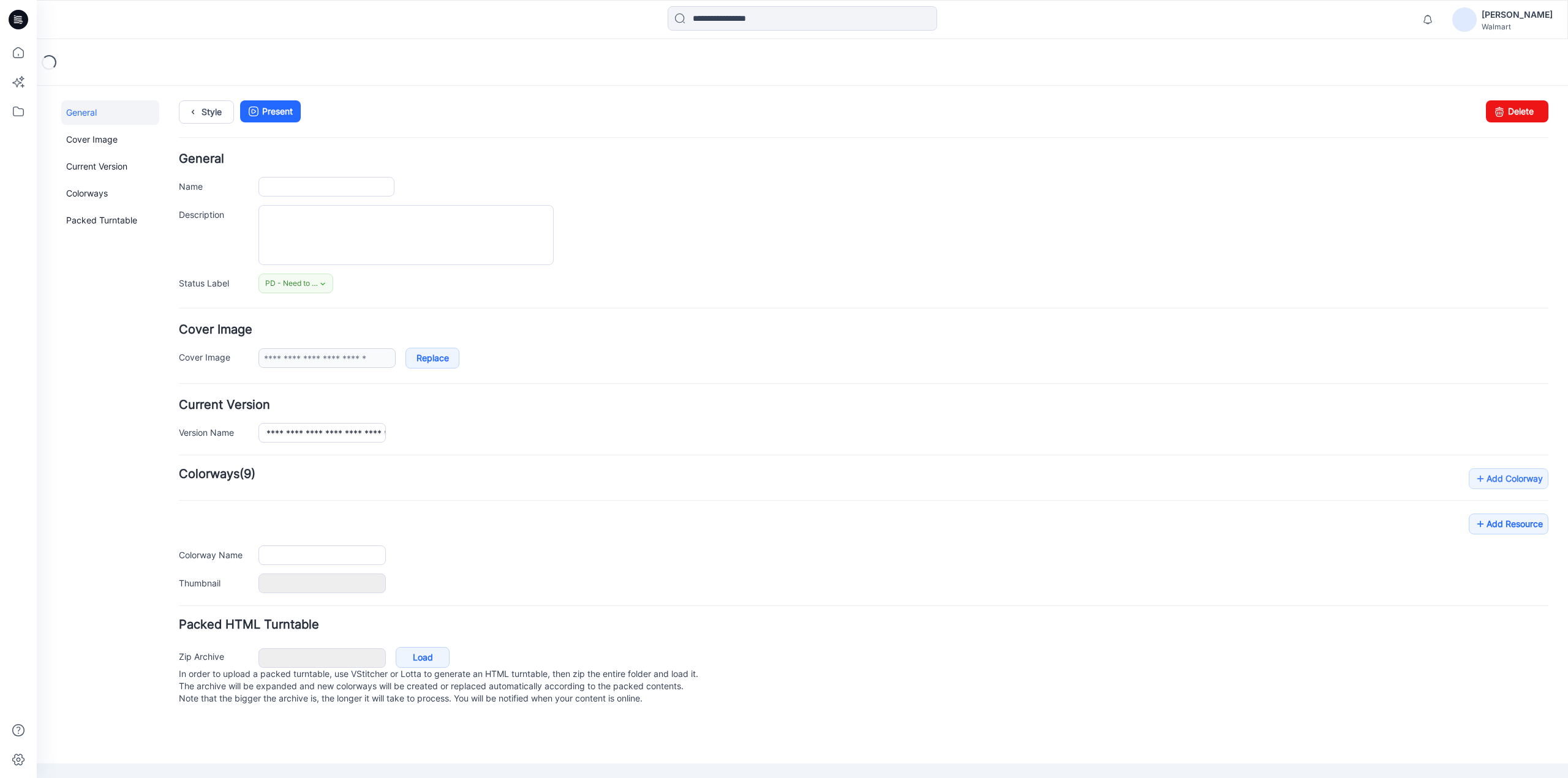
type input "**********"
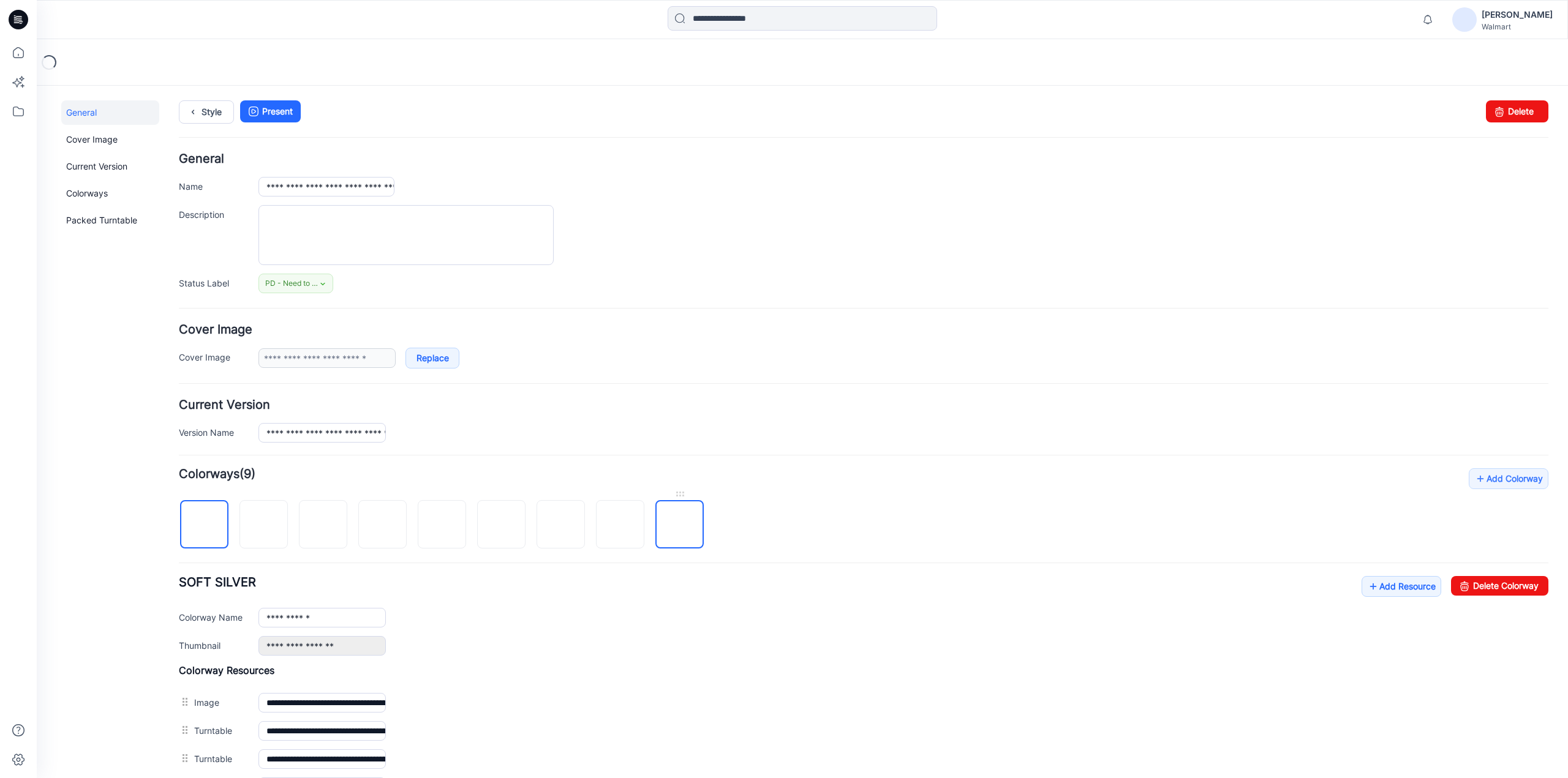
click at [680, 525] on img at bounding box center [680, 525] width 0 height 0
type input "**********"
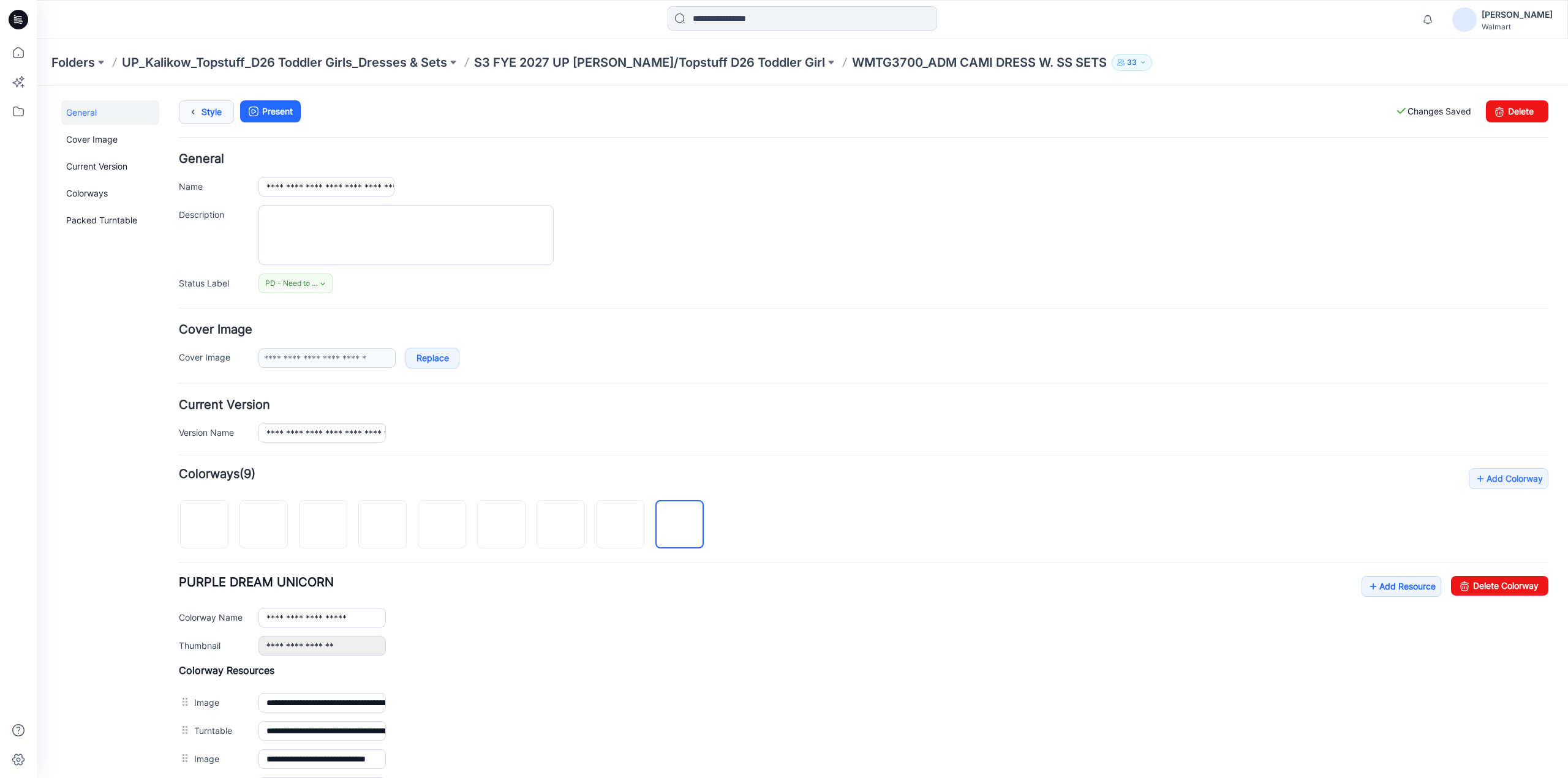
click at [203, 110] on link "Style" at bounding box center [206, 111] width 55 height 24
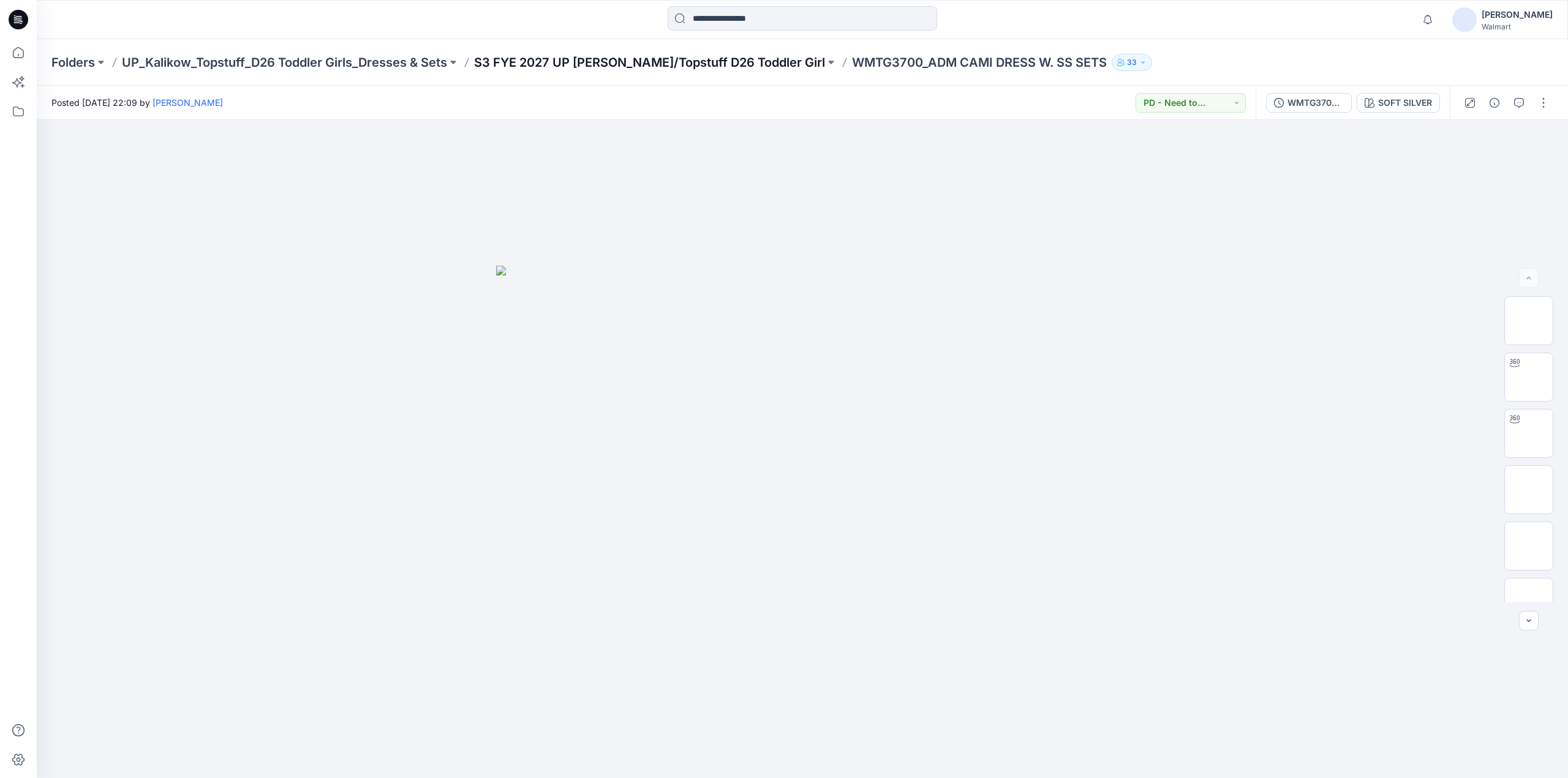
click at [661, 63] on p "S3 FYE 2027 UP [PERSON_NAME]/Topstuff D26 Toddler Girl" at bounding box center [650, 62] width 351 height 17
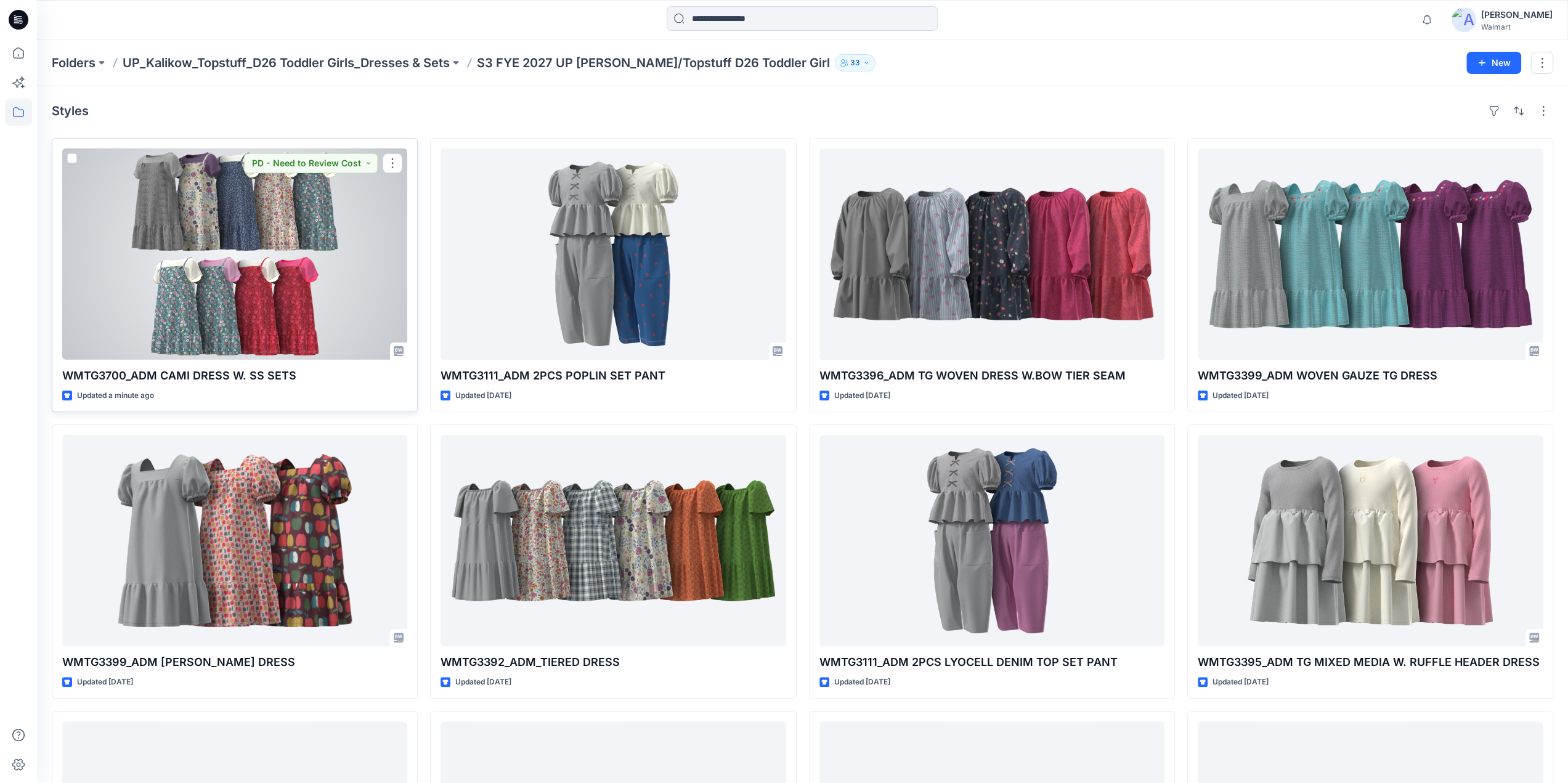
click at [325, 244] on div at bounding box center [235, 254] width 345 height 211
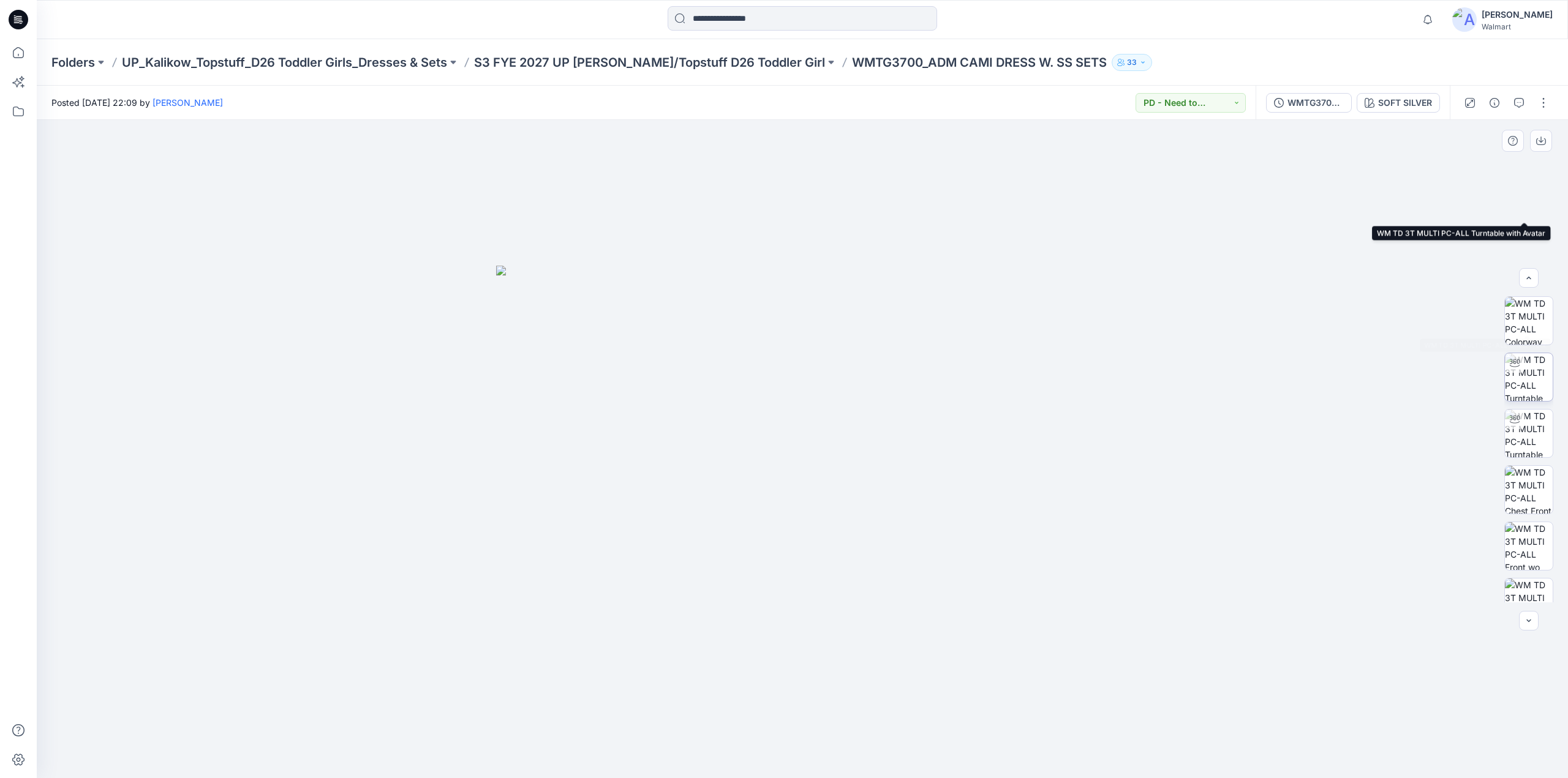
scroll to position [419, 0]
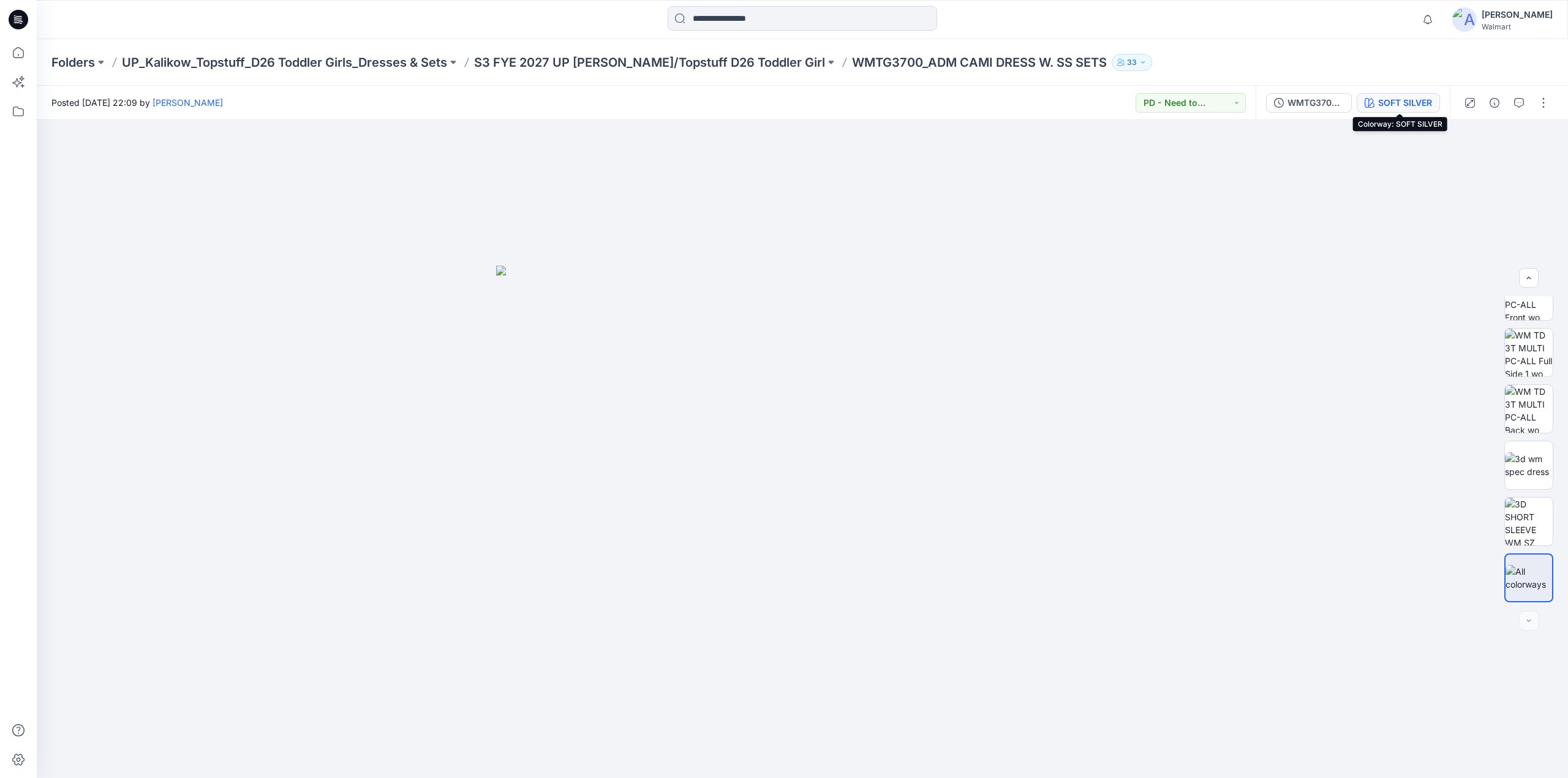
click at [1402, 98] on div "SOFT SILVER" at bounding box center [1405, 103] width 54 height 13
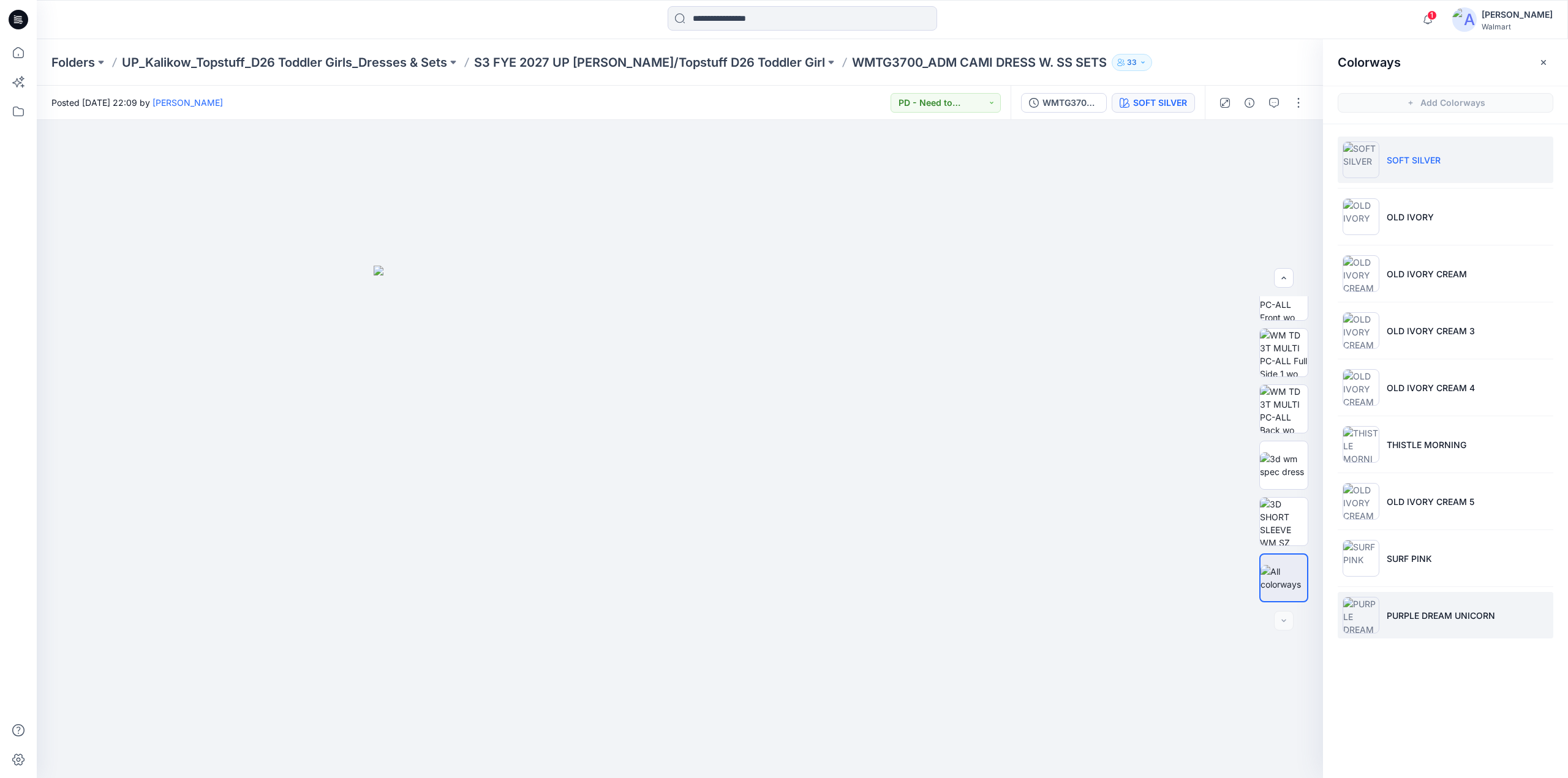
click at [1426, 609] on p "PURPLE DREAM UNICORN" at bounding box center [1440, 616] width 109 height 13
click at [665, 65] on p "S3 FYE 2027 UP [PERSON_NAME]/Topstuff D26 Toddler Girl" at bounding box center [650, 62] width 351 height 17
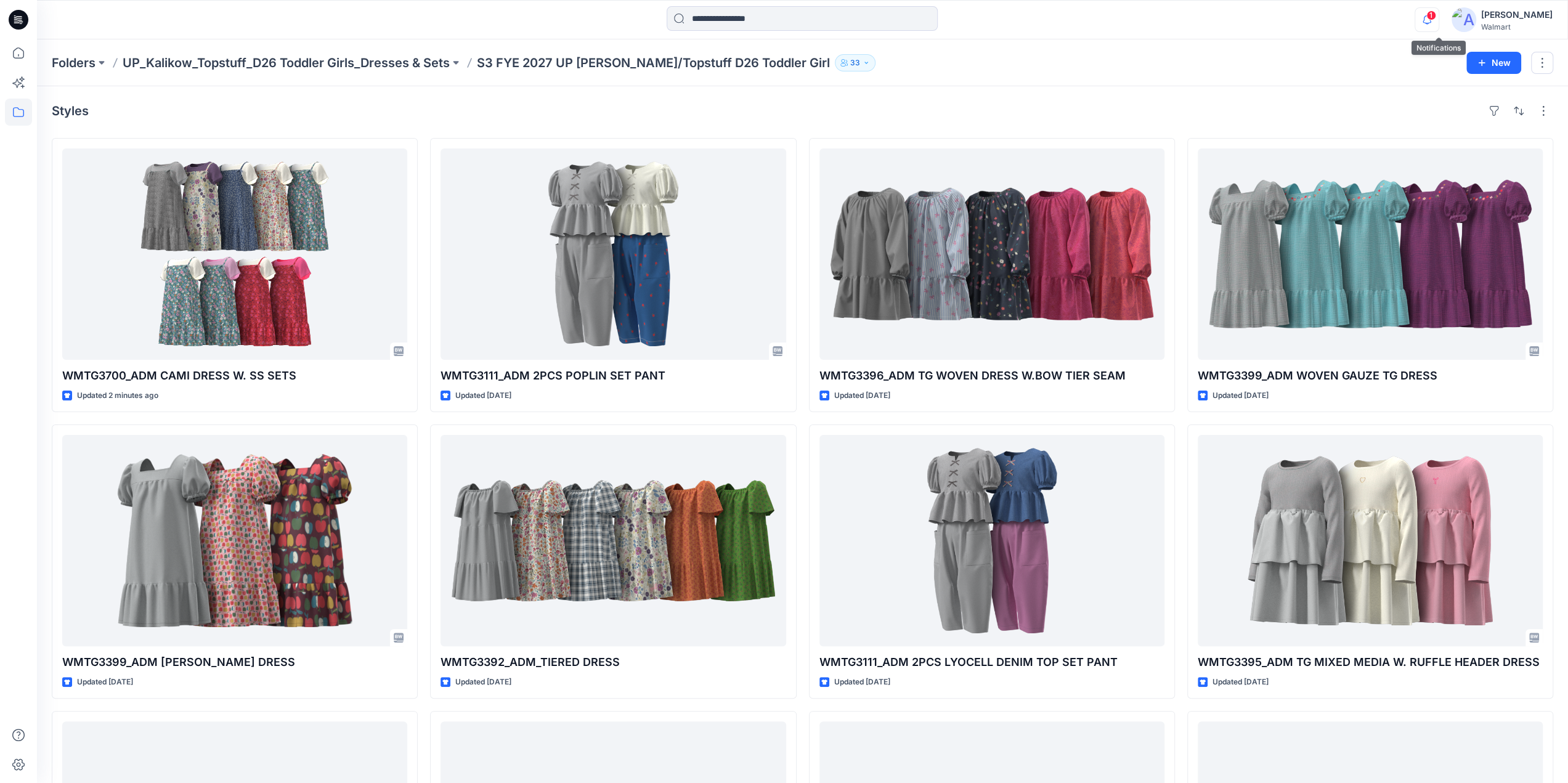
click at [1433, 21] on icon "button" at bounding box center [1427, 20] width 24 height 25
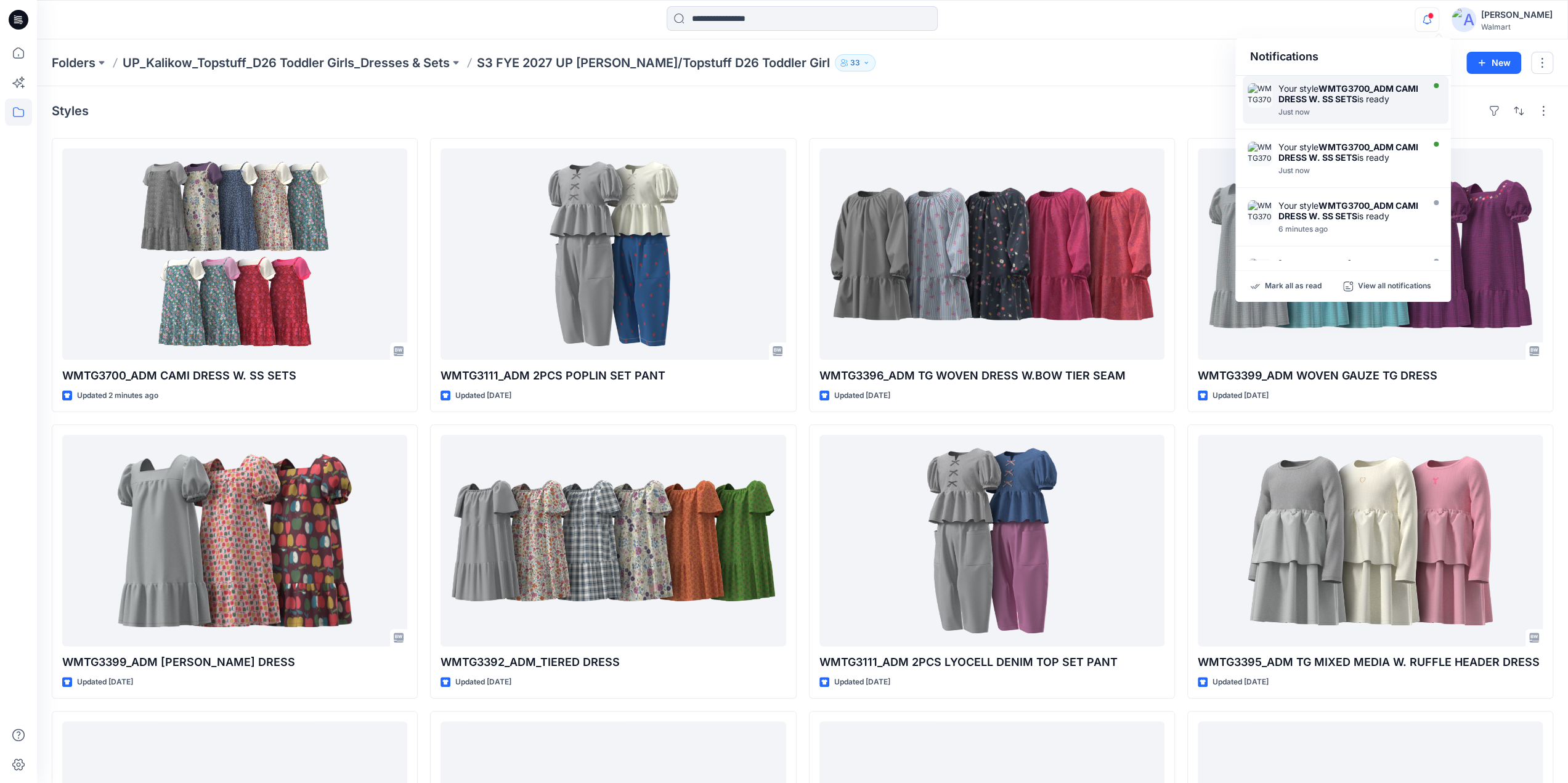
click at [1344, 97] on strong "WMTG3700_ADM CAMI DRESS W. SS SETS" at bounding box center [1348, 94] width 140 height 21
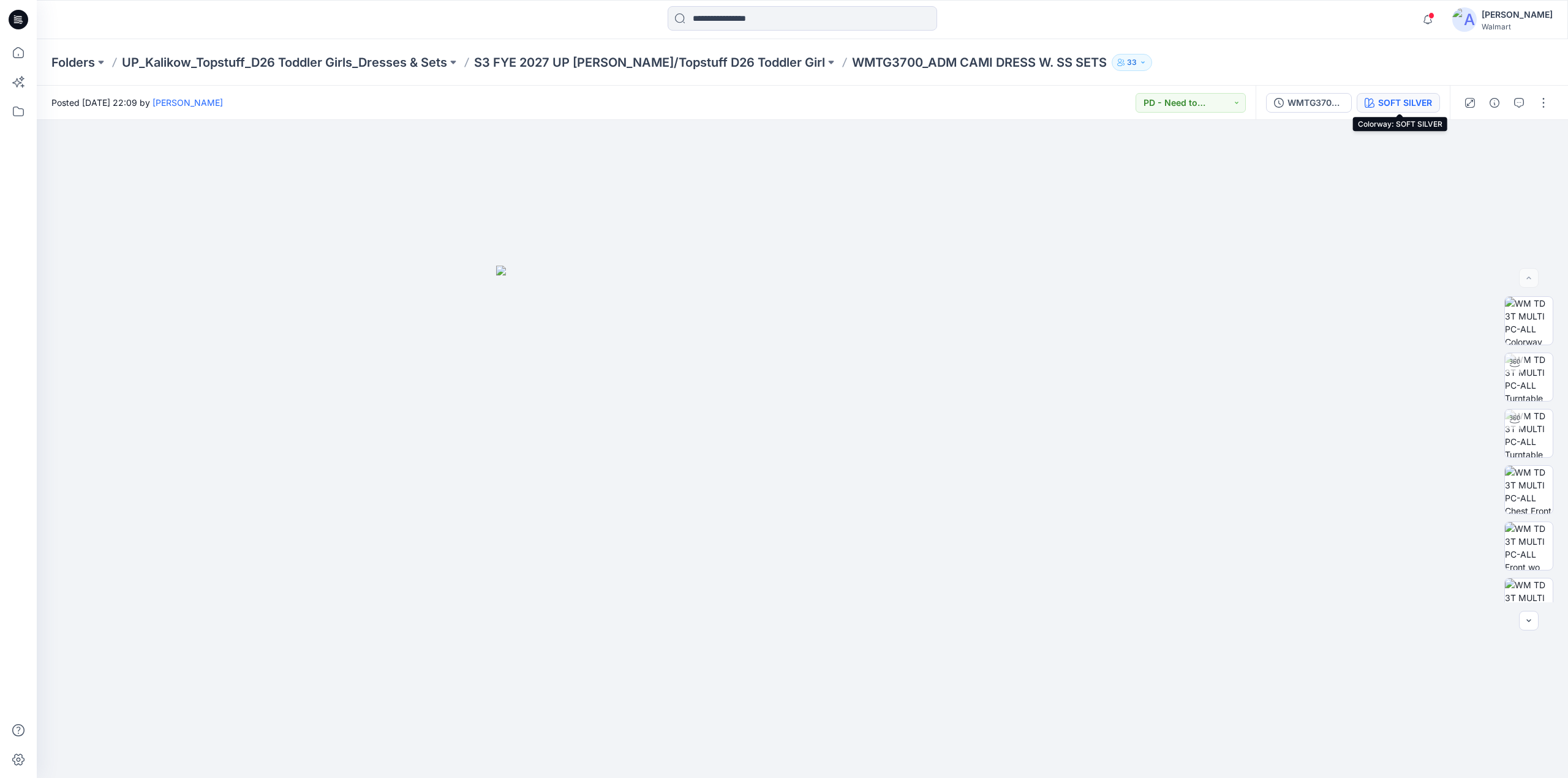
click at [1382, 103] on div "SOFT SILVER" at bounding box center [1405, 103] width 54 height 13
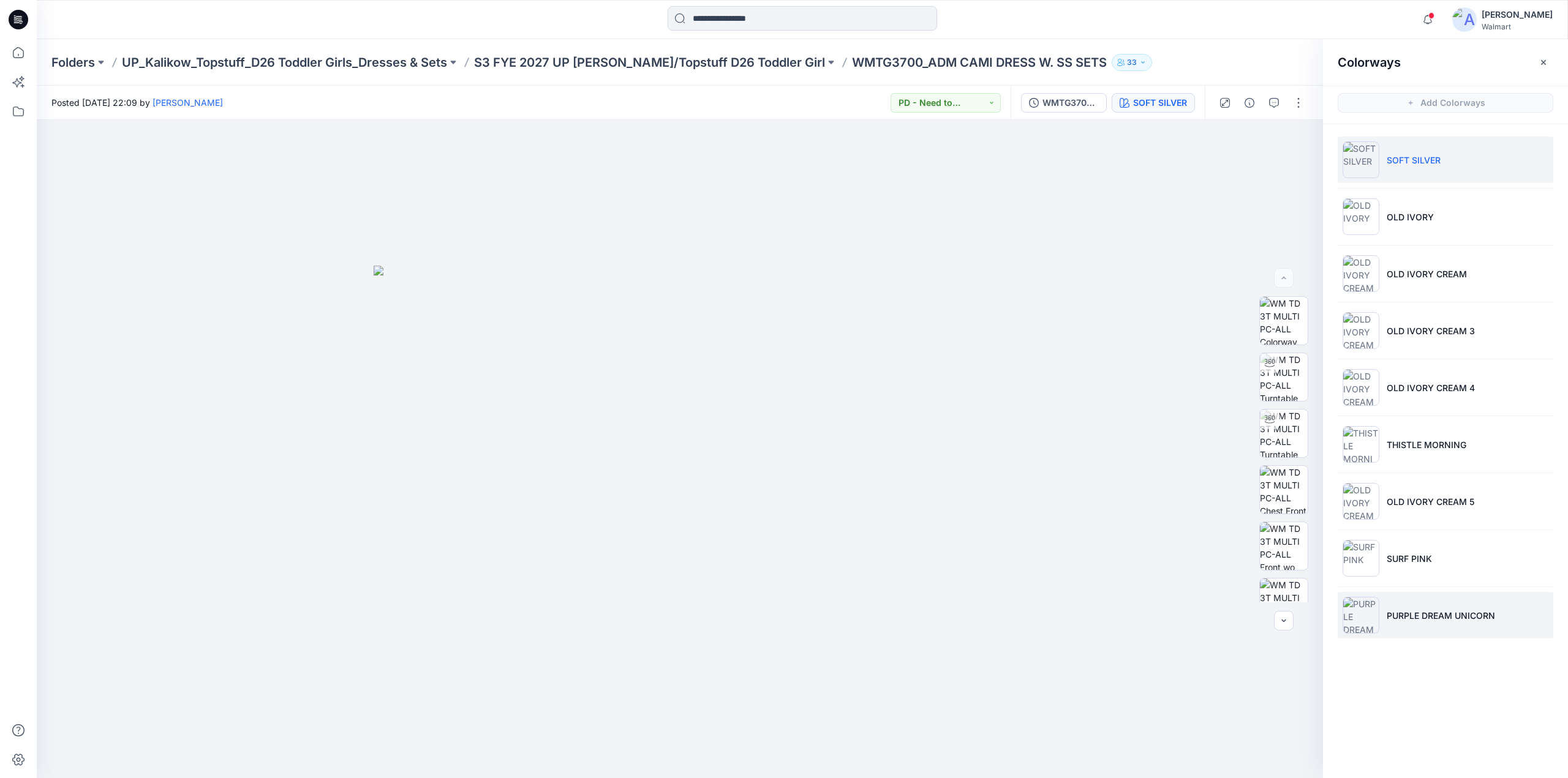
click at [1412, 611] on p "PURPLE DREAM UNICORN" at bounding box center [1440, 616] width 109 height 13
click at [1304, 100] on button "button" at bounding box center [1298, 103] width 20 height 20
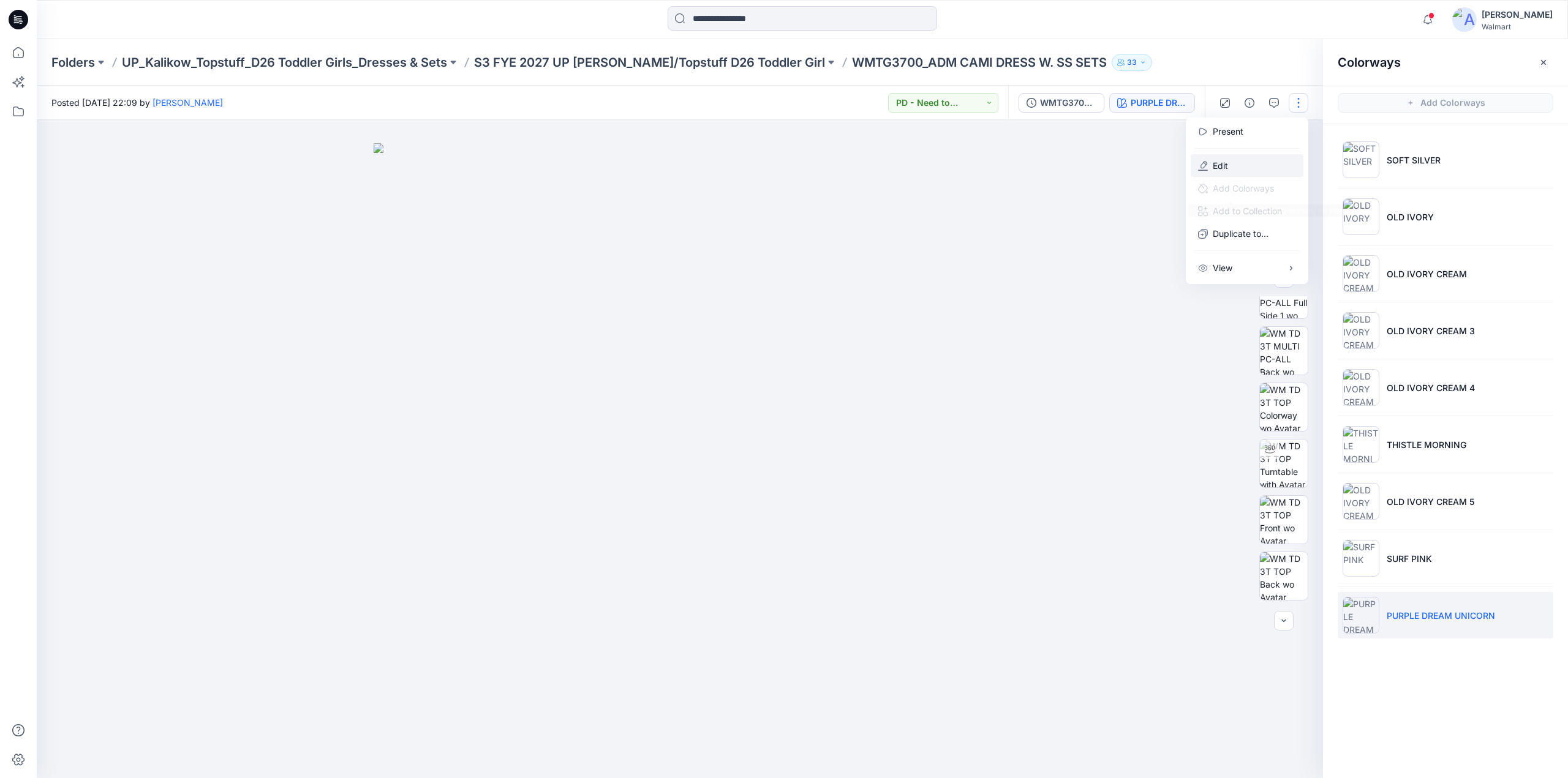
click at [1245, 161] on button "Edit" at bounding box center [1247, 165] width 112 height 23
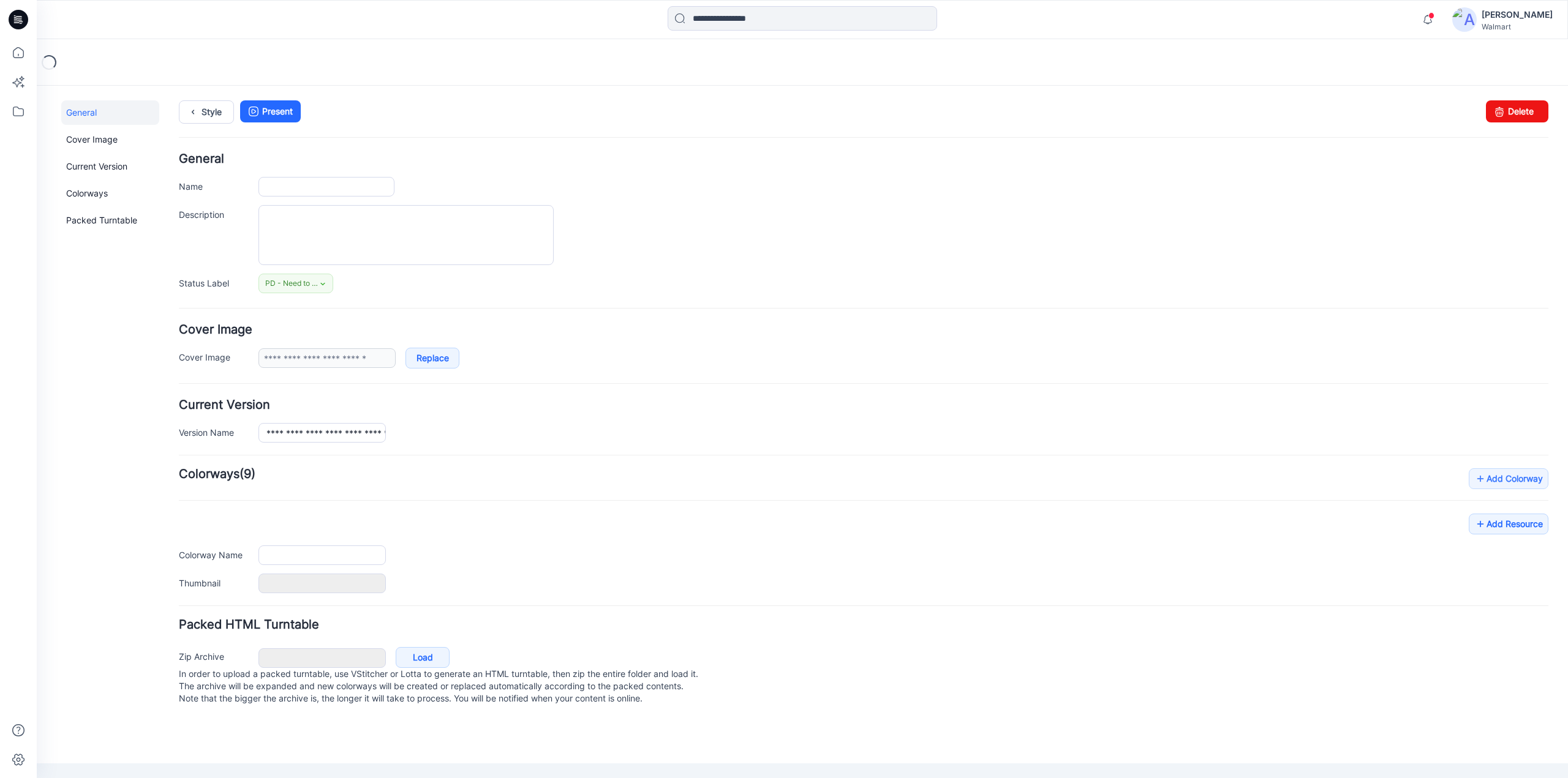
type input "**********"
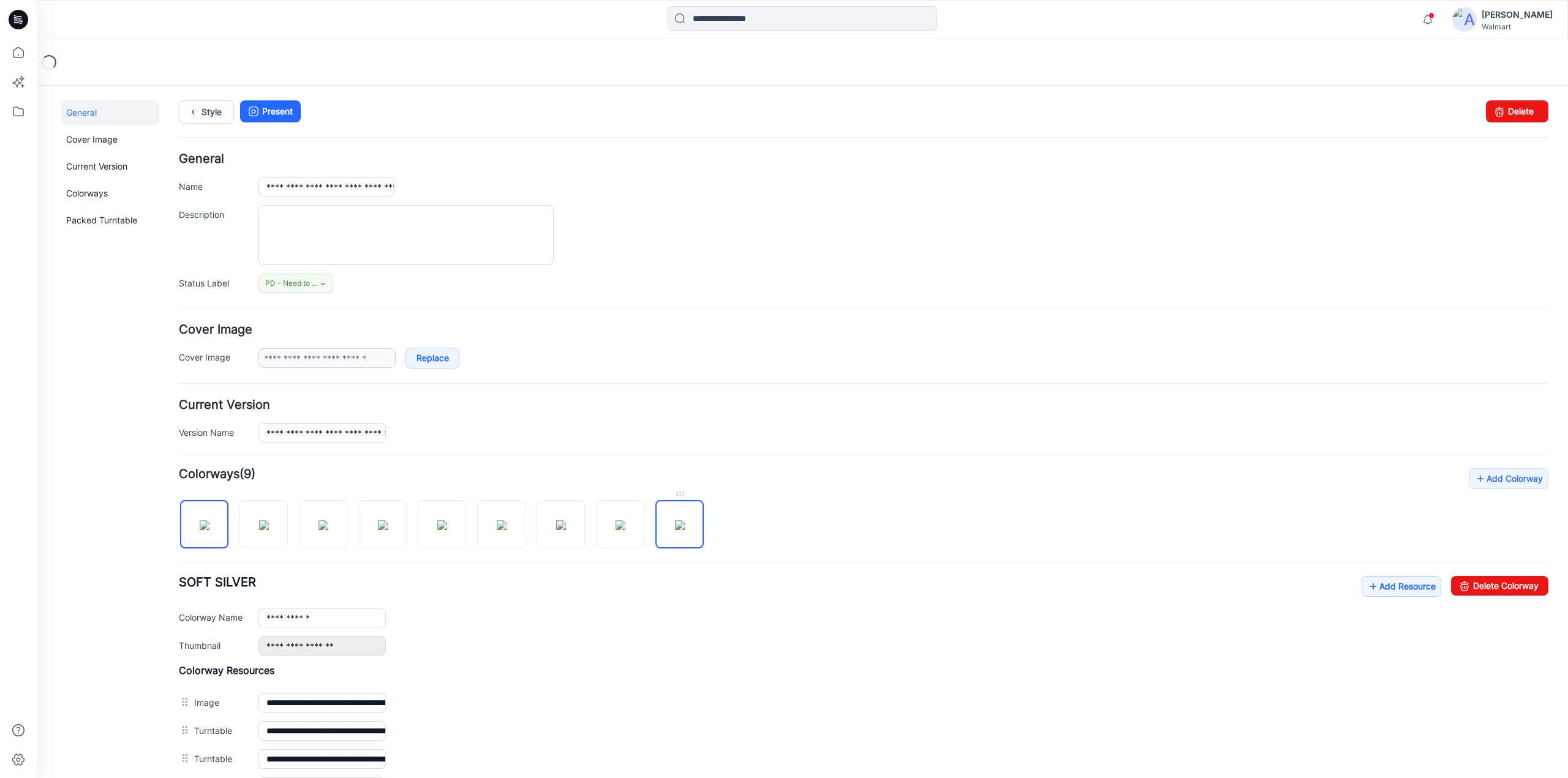
click at [675, 527] on img at bounding box center [680, 525] width 9 height 9
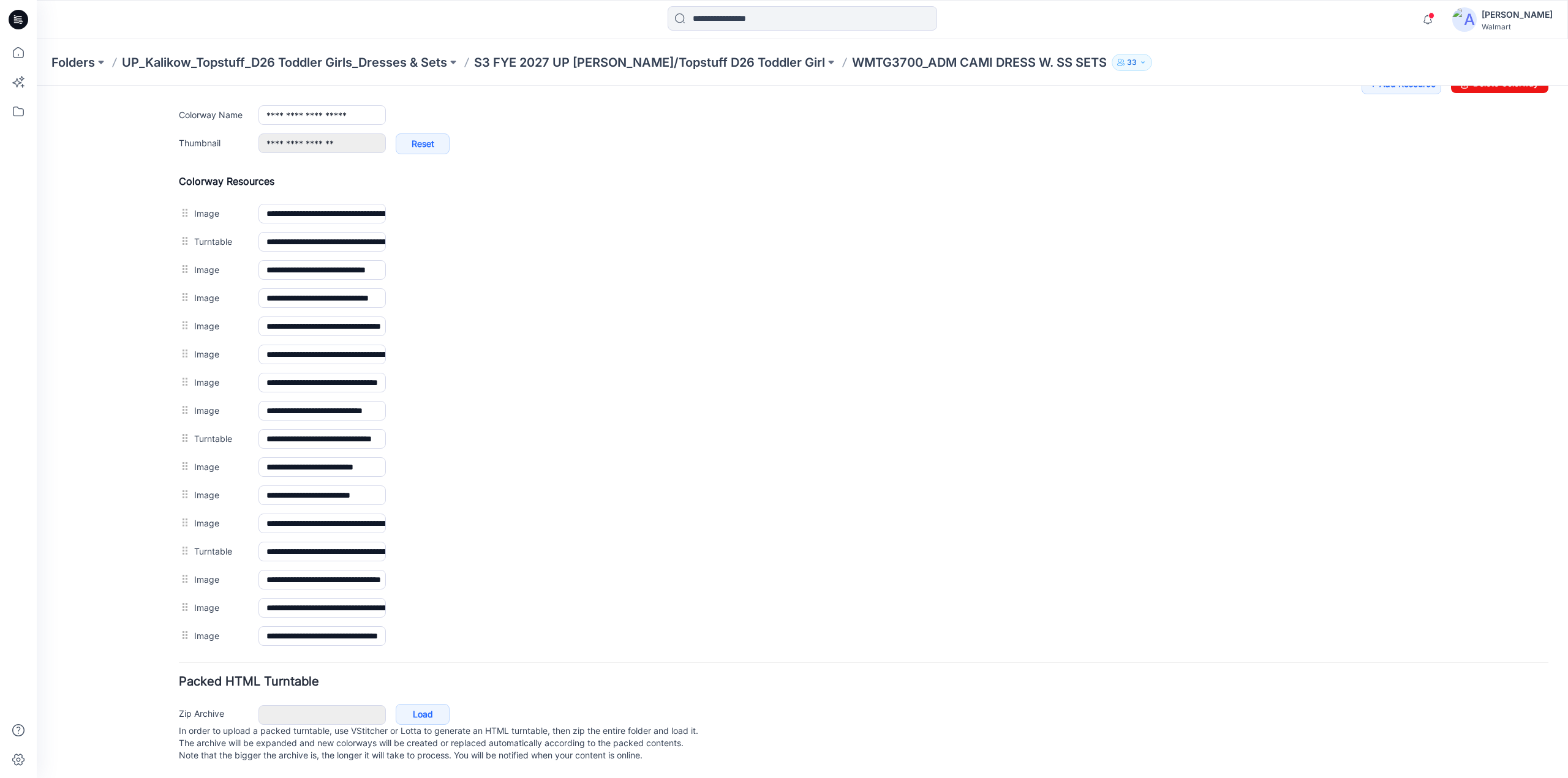
scroll to position [506, 0]
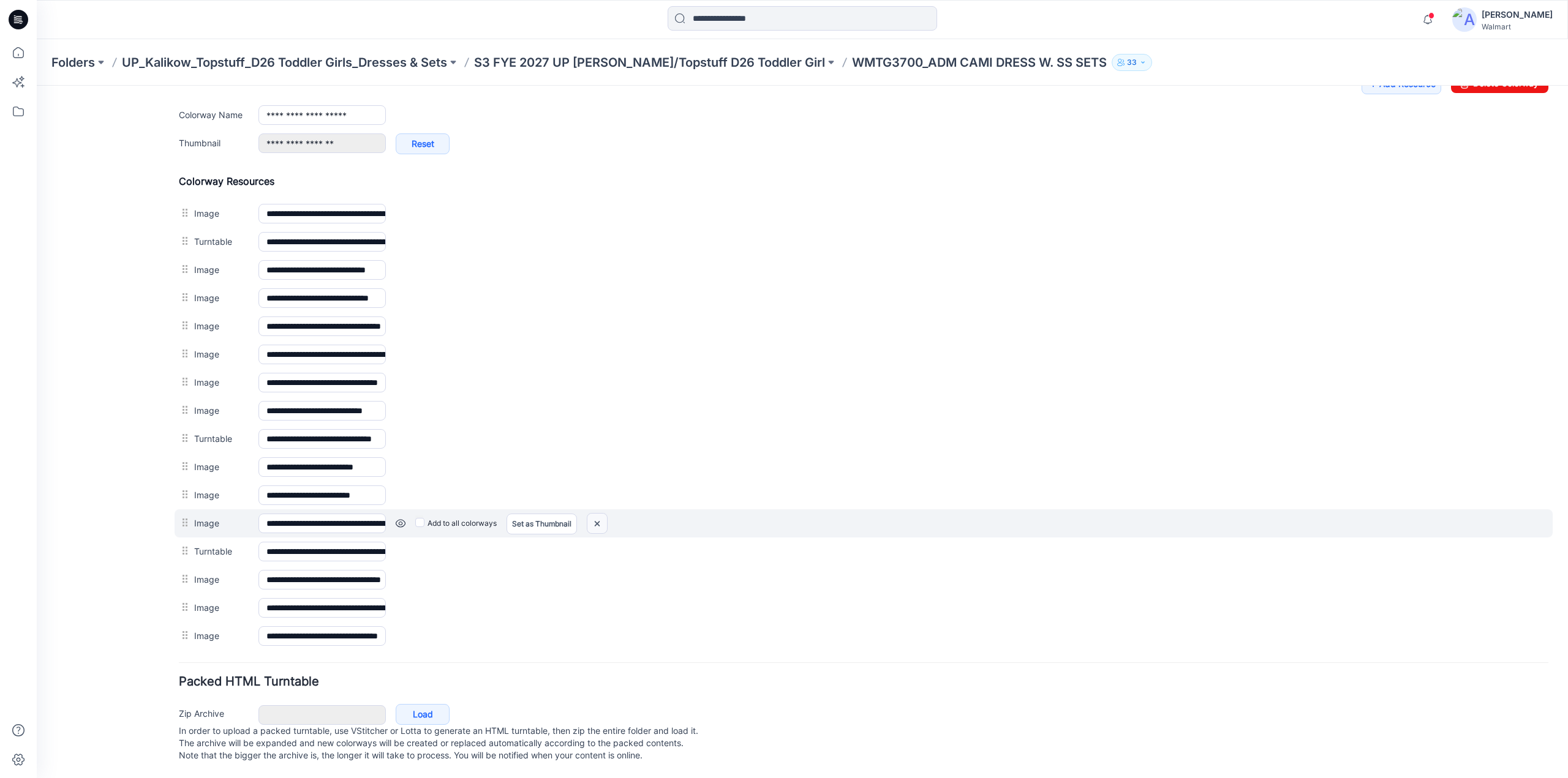
click at [595, 514] on img at bounding box center [597, 523] width 20 height 20
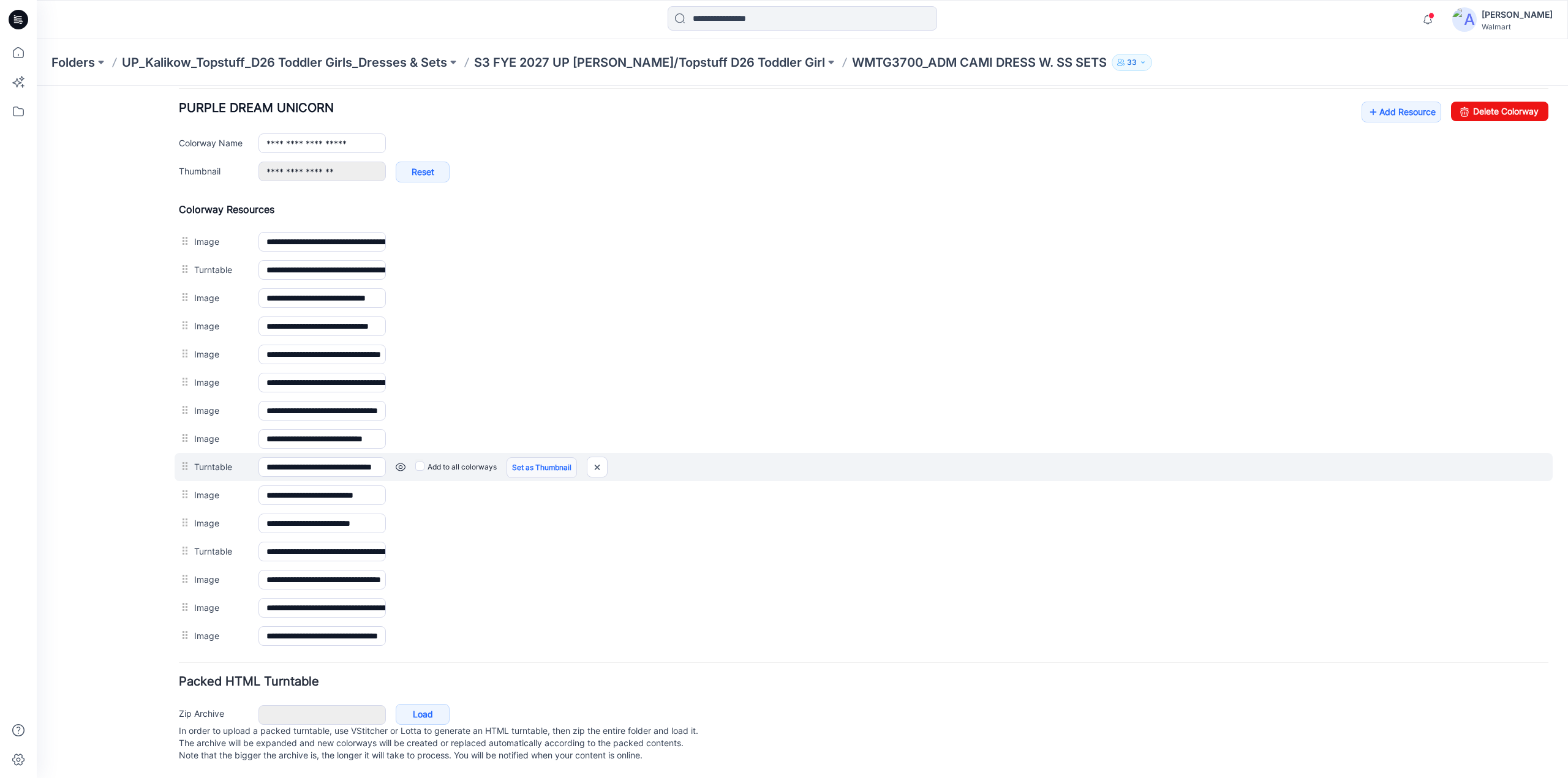
scroll to position [478, 0]
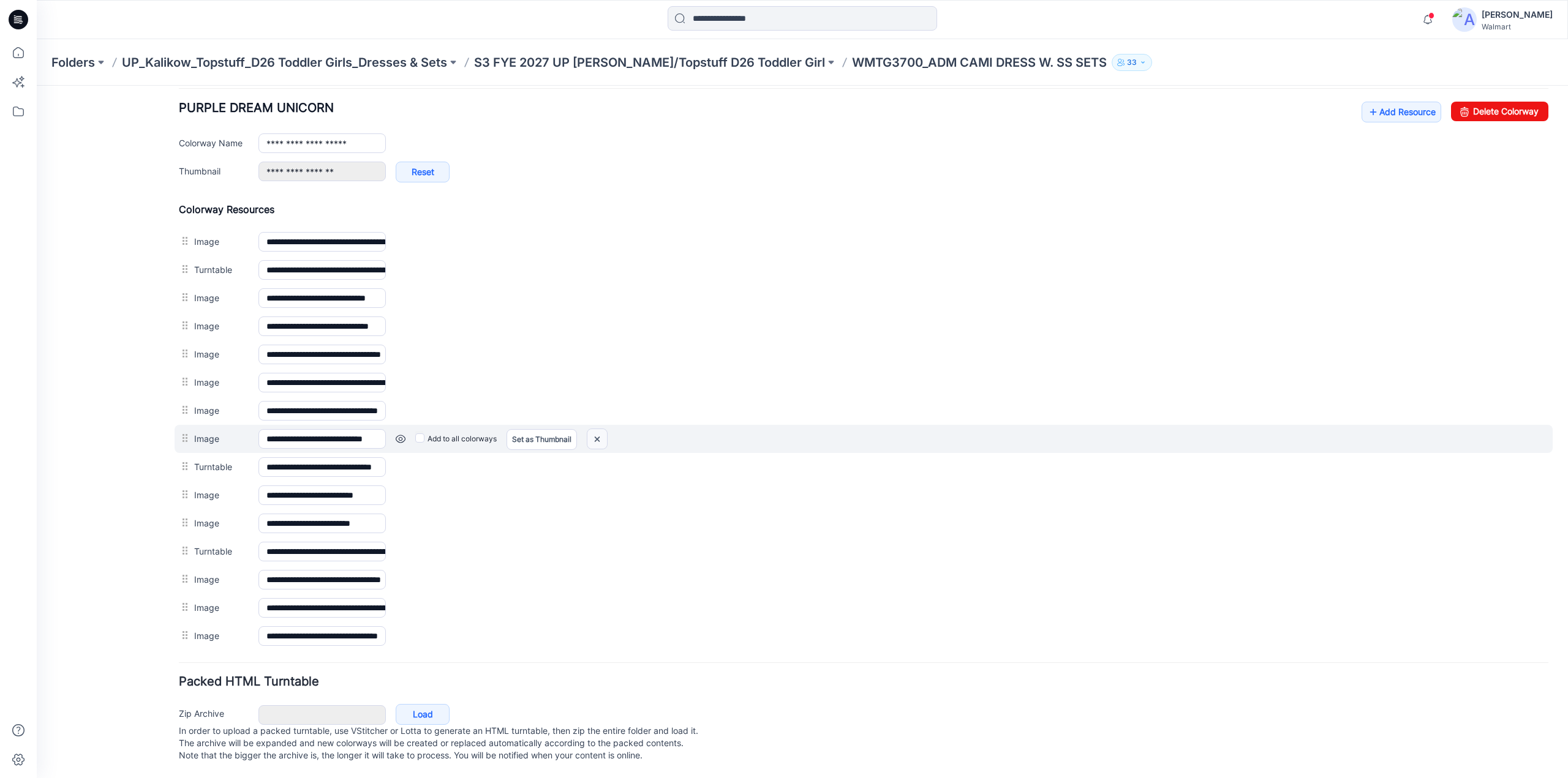
click at [597, 431] on img at bounding box center [597, 439] width 20 height 20
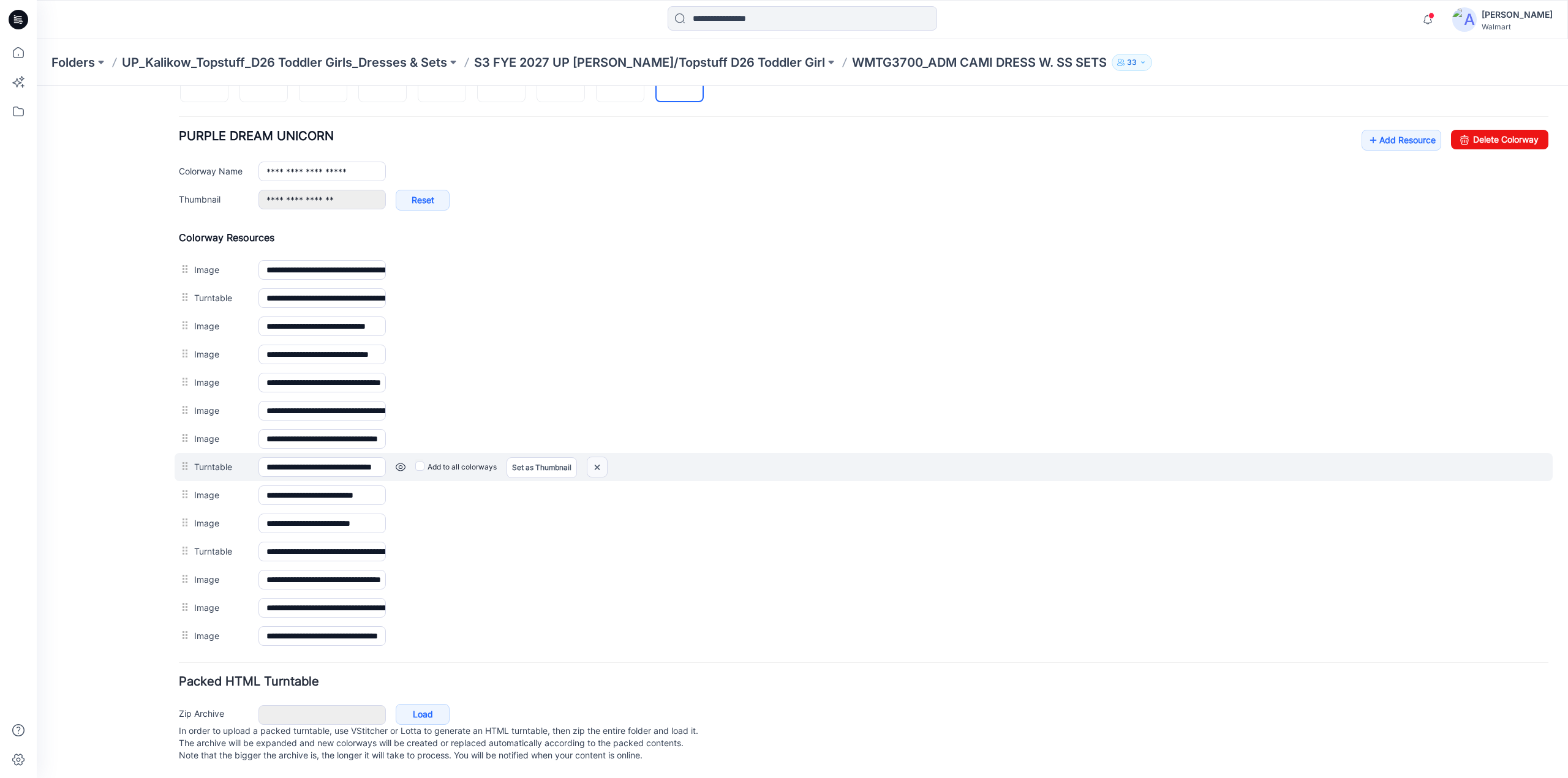
scroll to position [436, 0]
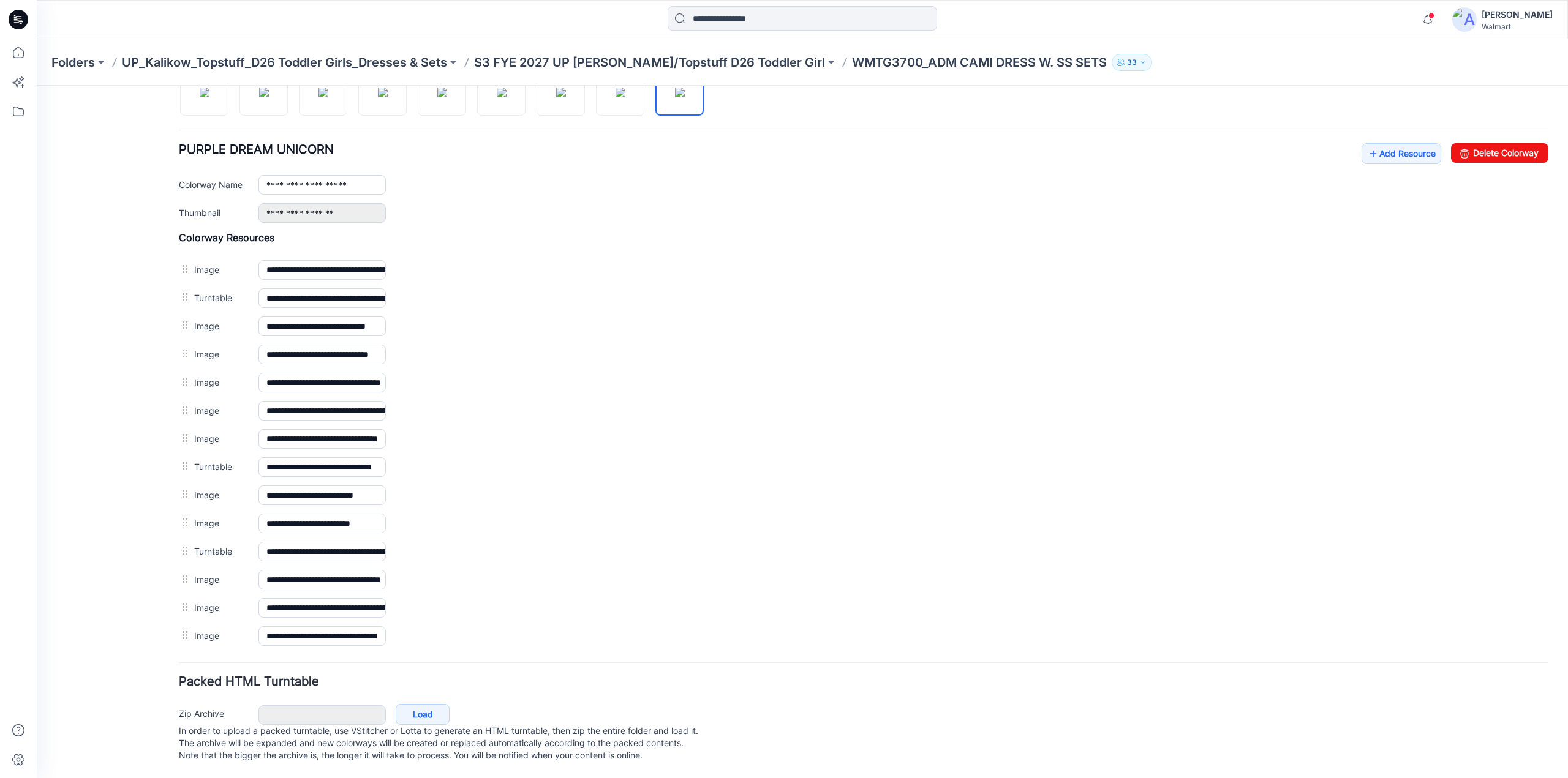
drag, startPoint x: 597, startPoint y: 457, endPoint x: 876, endPoint y: 133, distance: 427.6
click at [37, 86] on img at bounding box center [37, 86] width 0 height 0
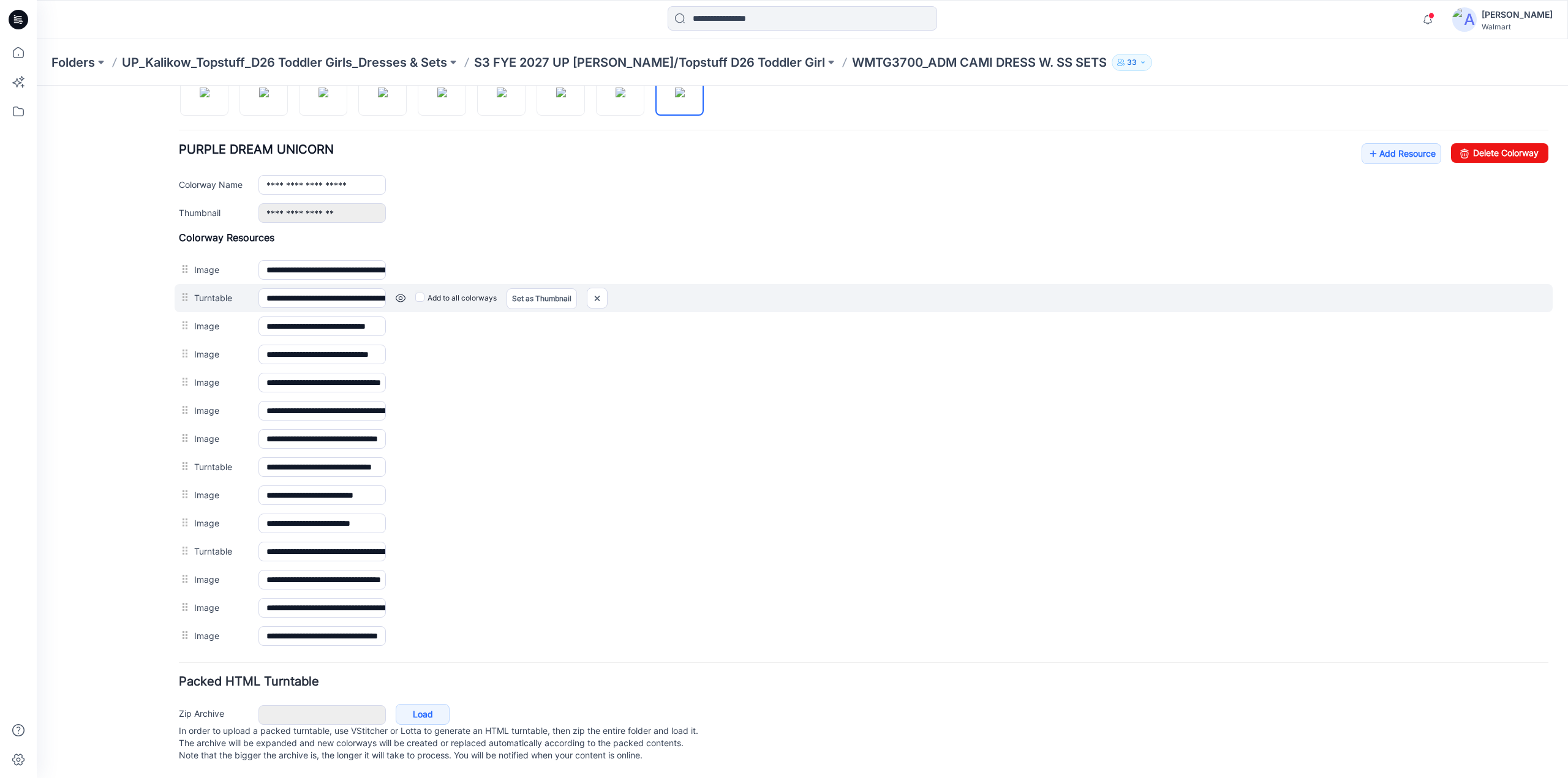
scroll to position [409, 0]
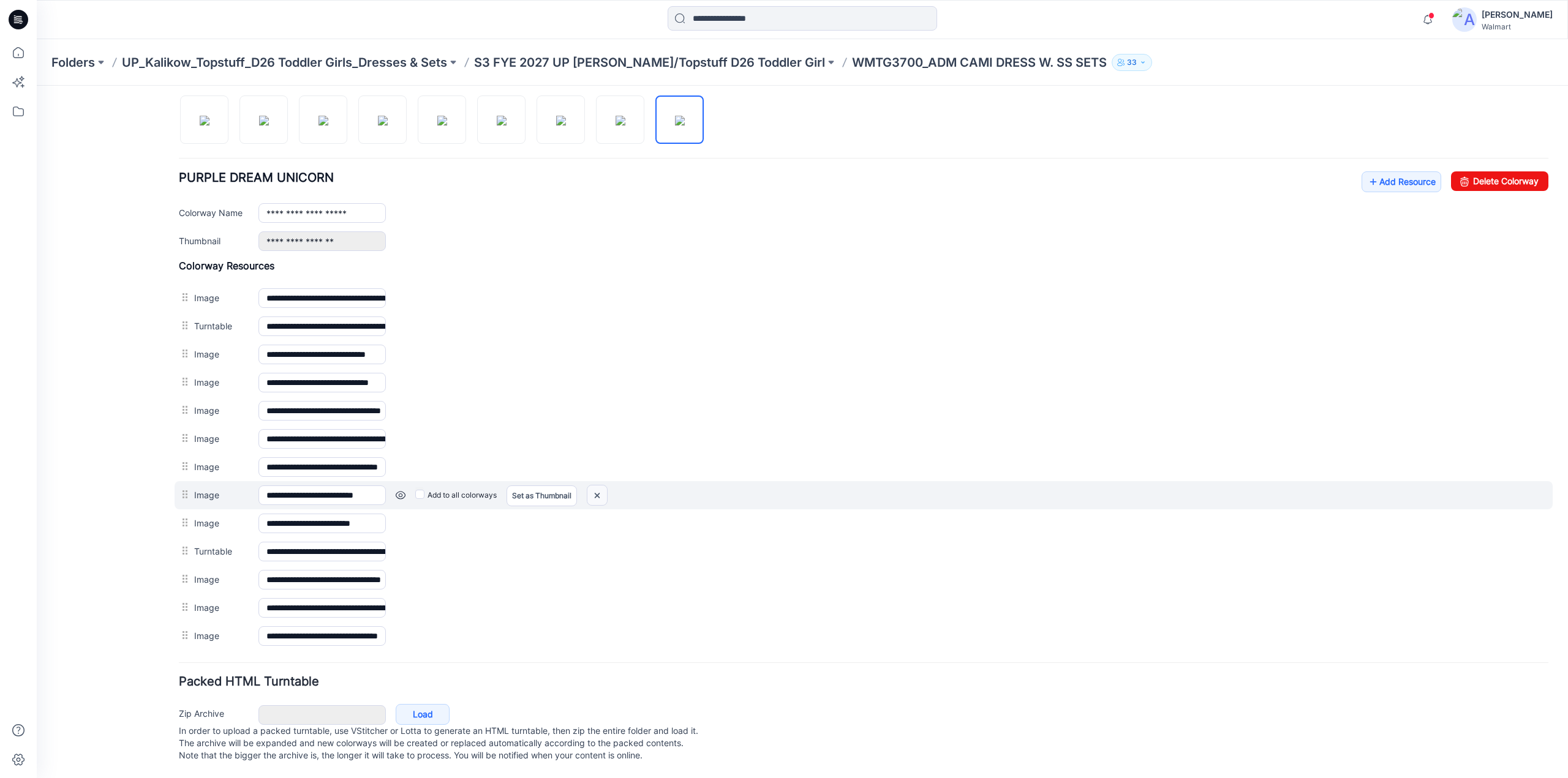
drag, startPoint x: 599, startPoint y: 489, endPoint x: 874, endPoint y: 138, distance: 445.9
click at [599, 489] on img at bounding box center [597, 495] width 20 height 20
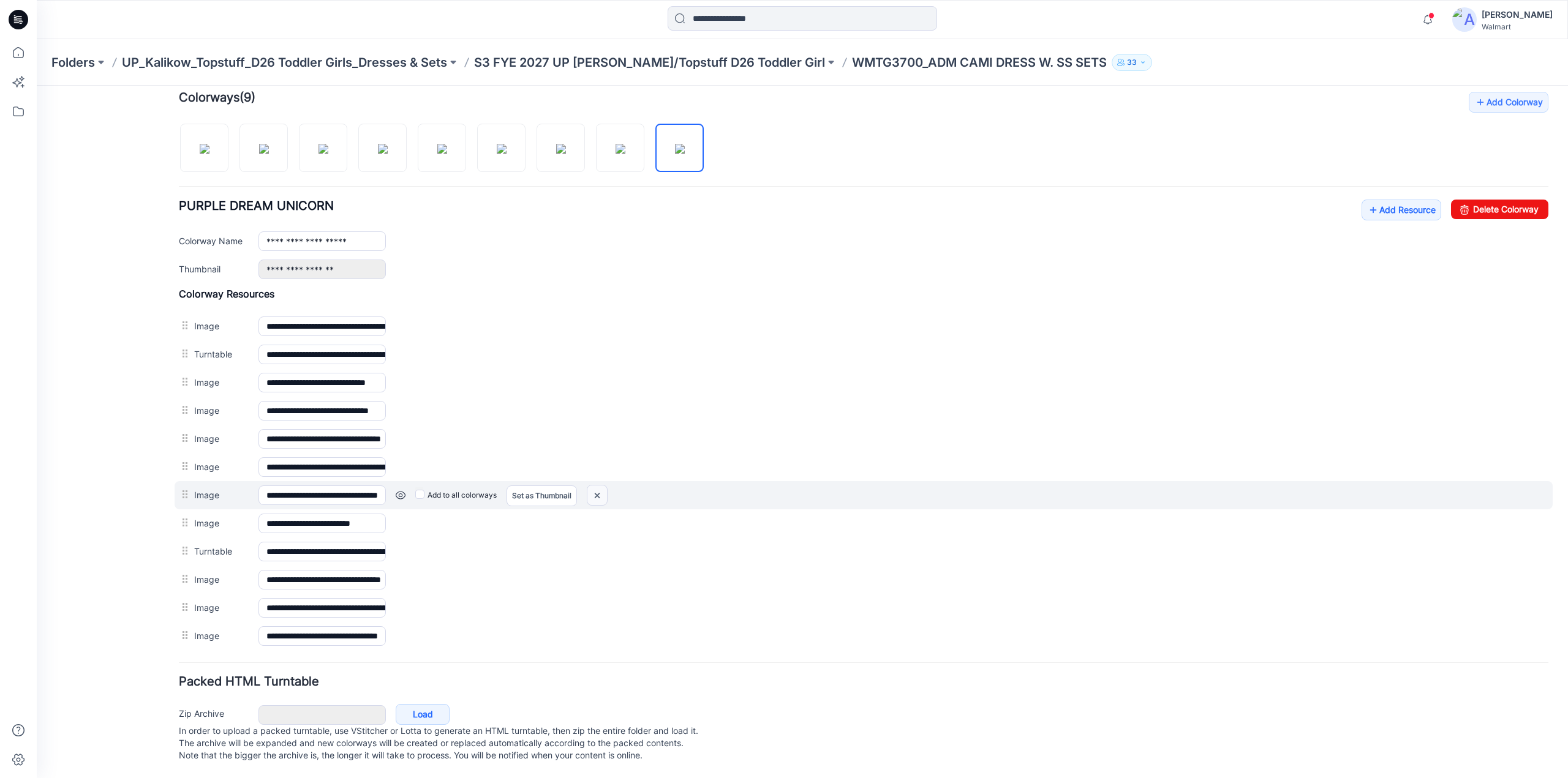
click at [601, 485] on img at bounding box center [597, 495] width 20 height 20
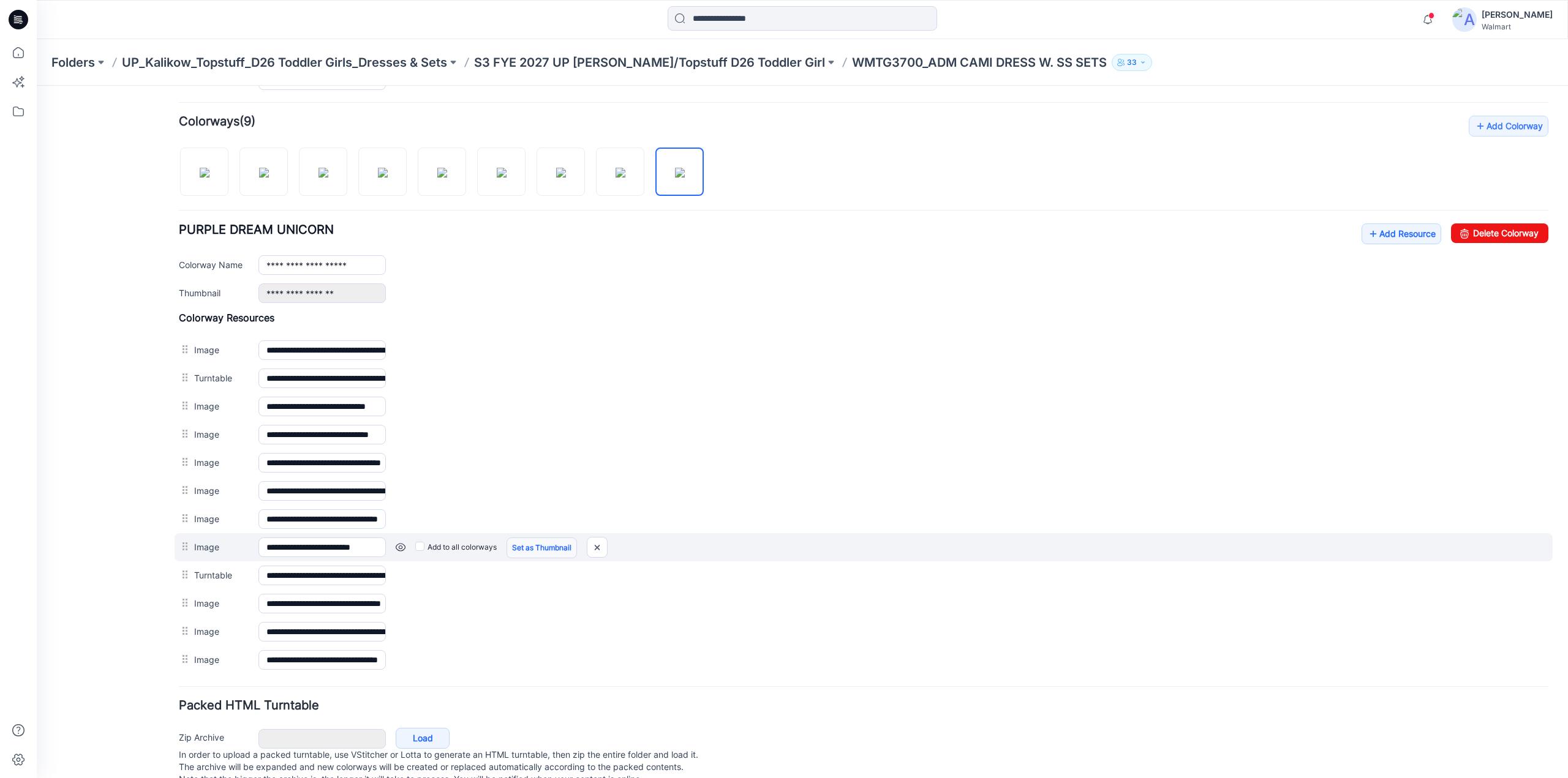
scroll to position [353, 0]
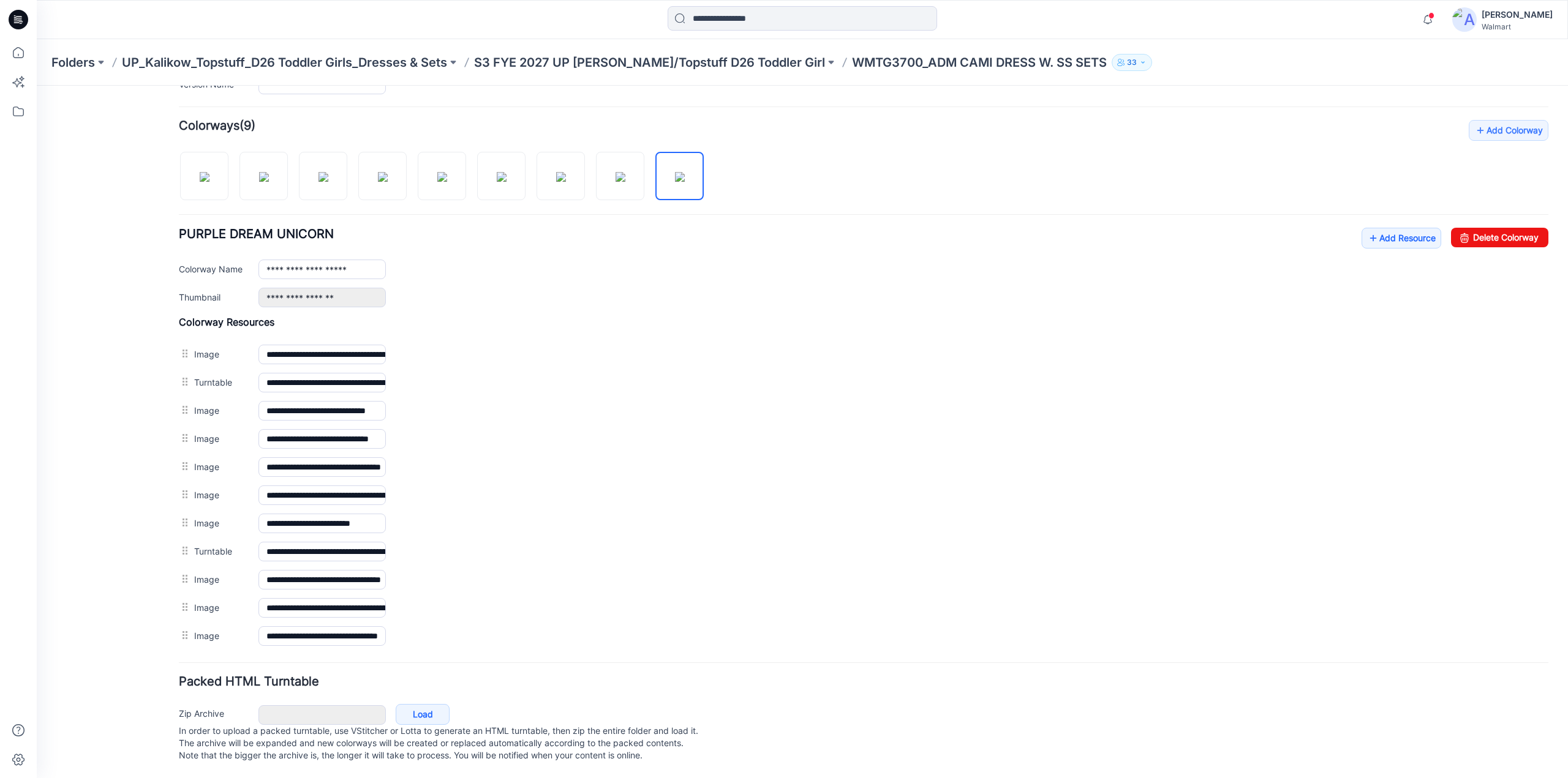
click at [37, 86] on img at bounding box center [37, 86] width 0 height 0
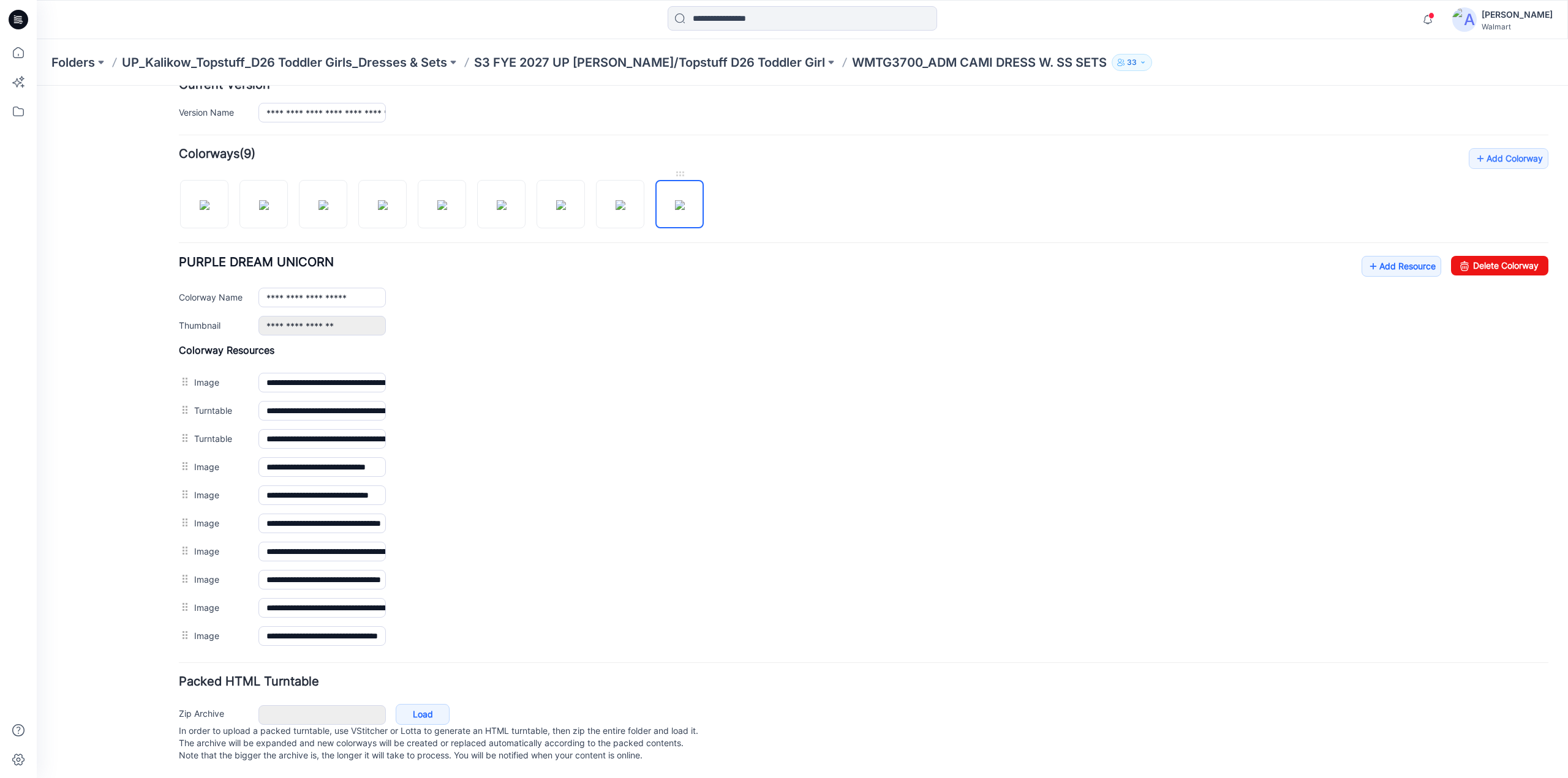
scroll to position [325, 0]
click at [329, 200] on img at bounding box center [323, 205] width 9 height 9
type input "*********"
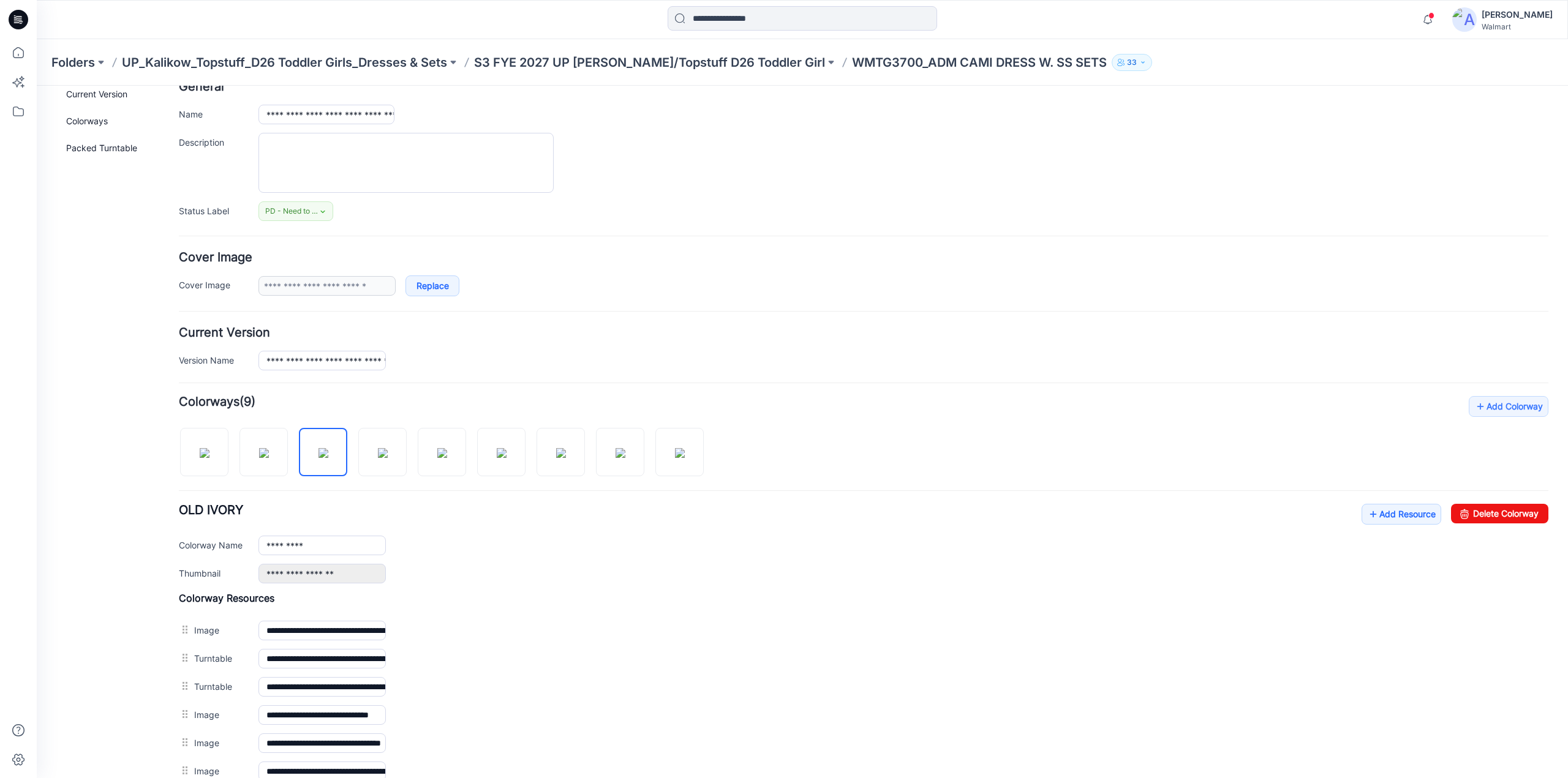
scroll to position [0, 0]
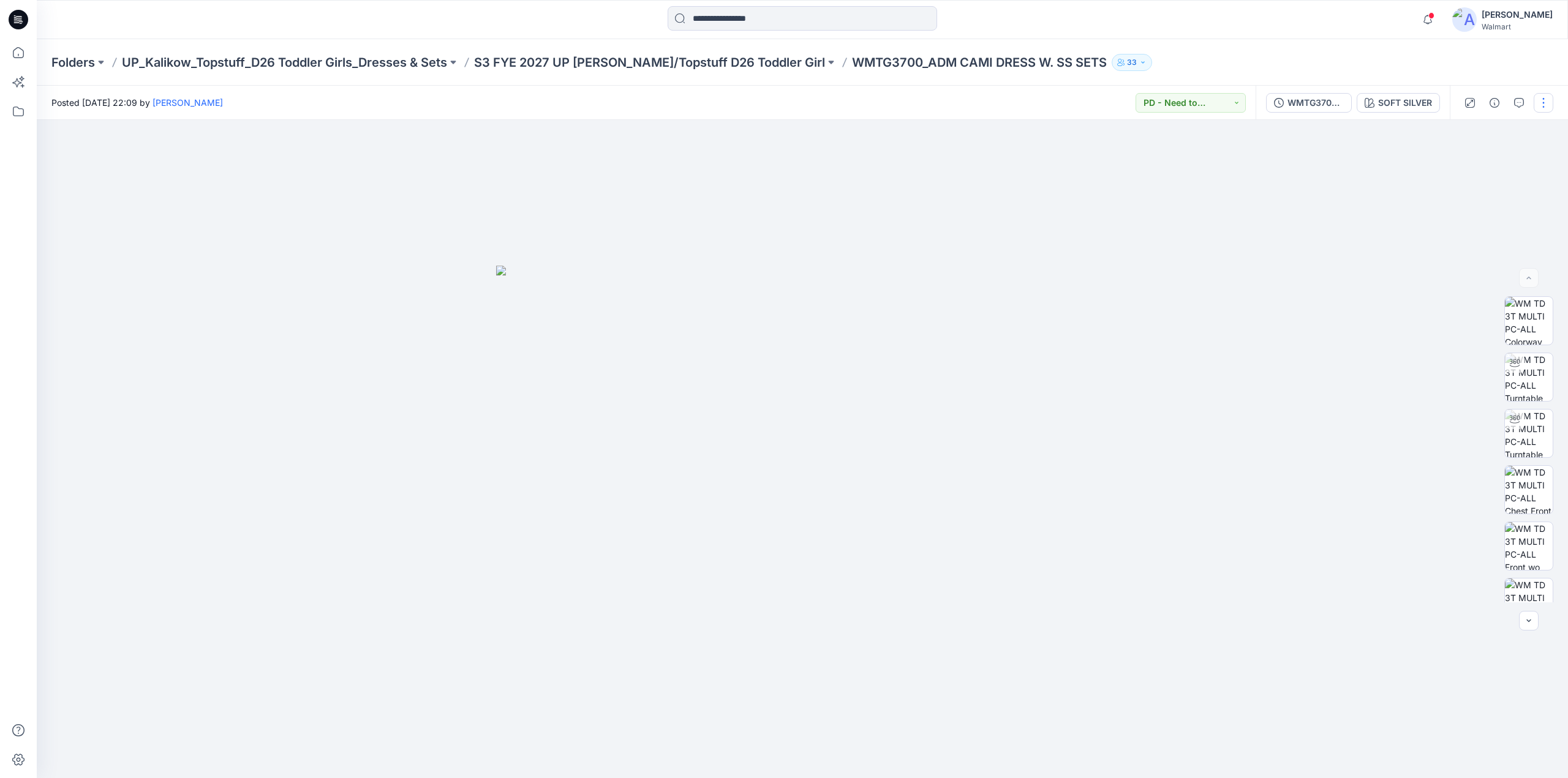
click at [1543, 101] on button "button" at bounding box center [1543, 103] width 20 height 20
click at [1460, 164] on p "Edit" at bounding box center [1465, 166] width 15 height 13
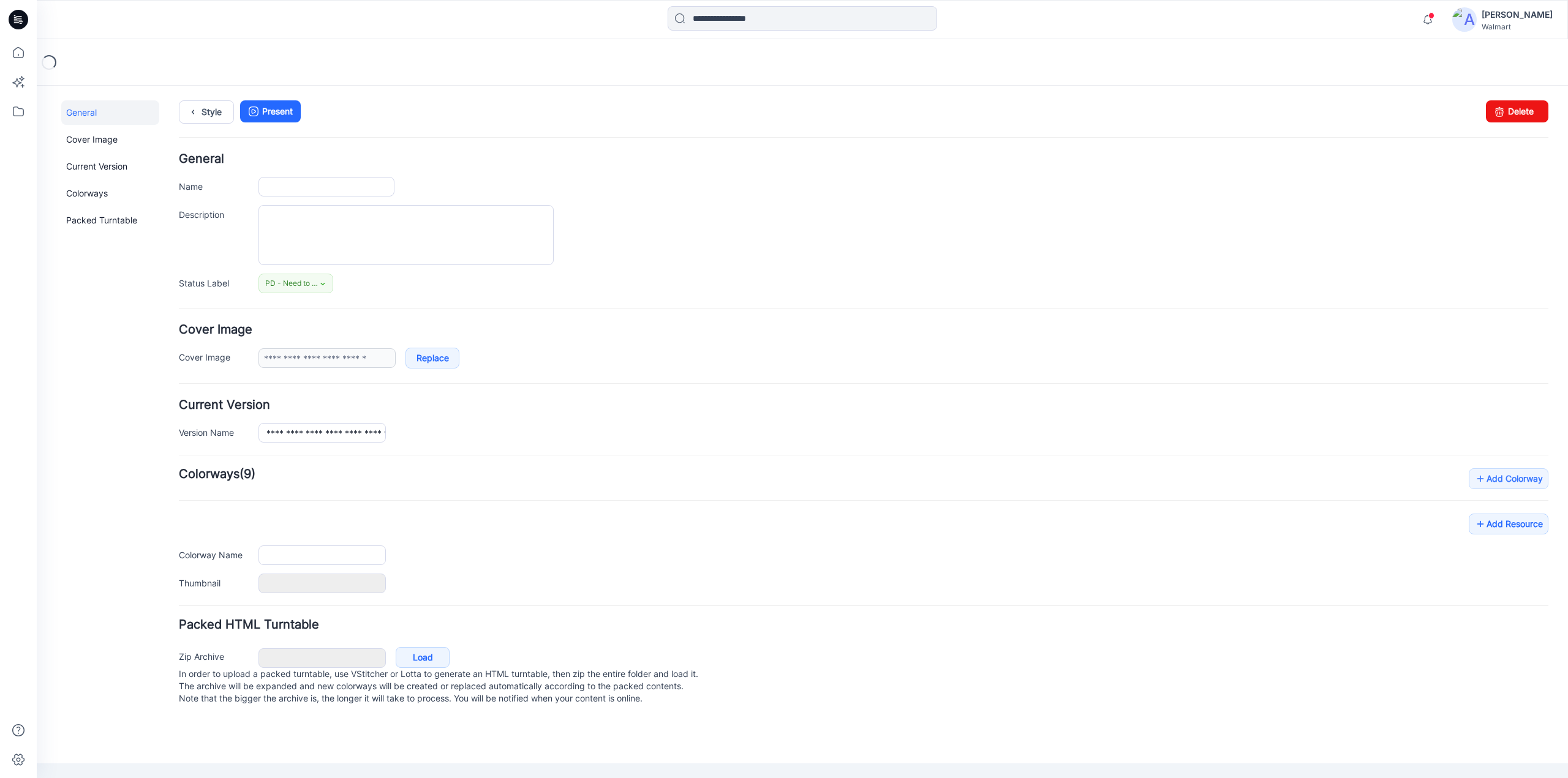
type input "**********"
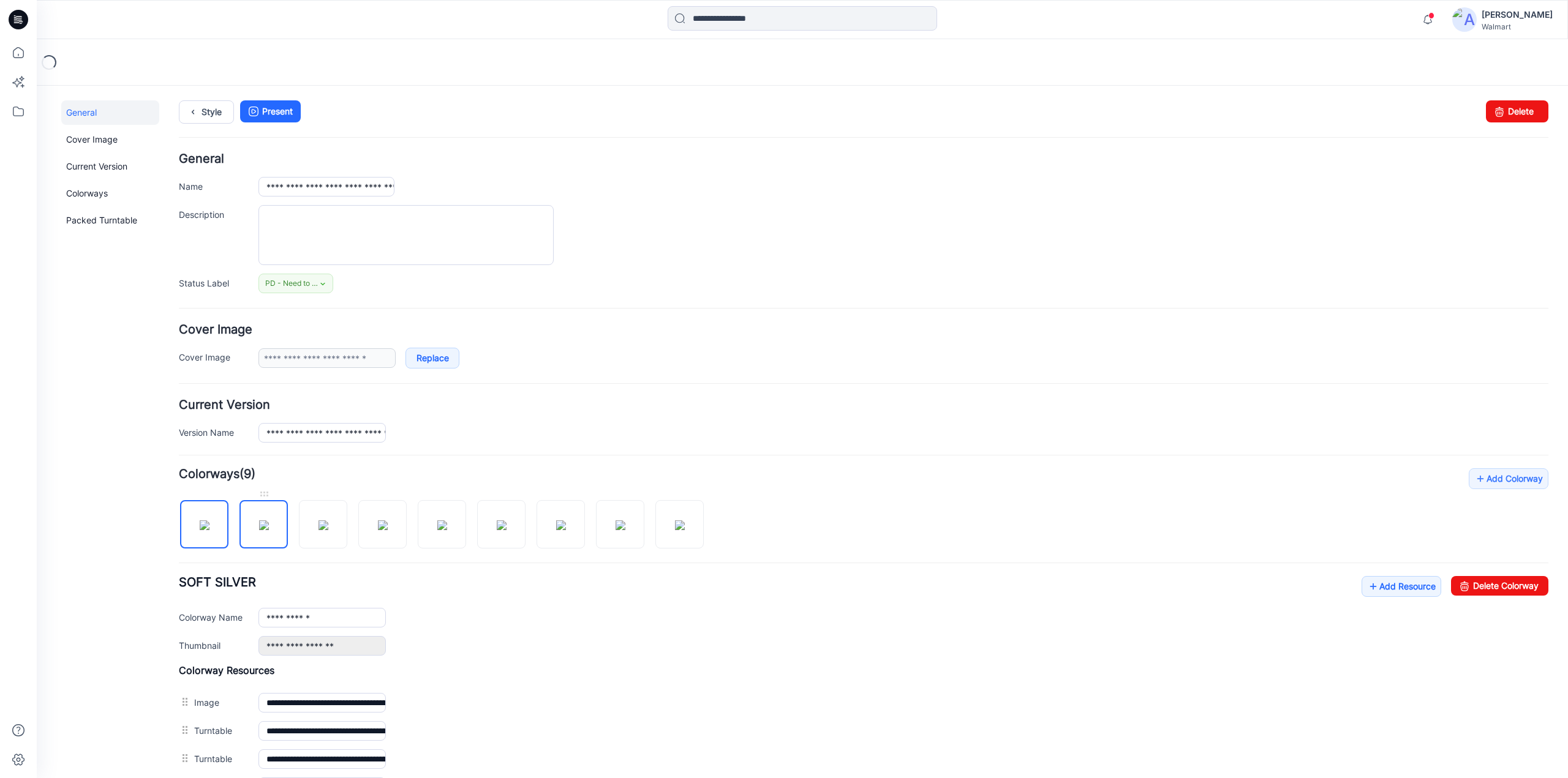
click at [259, 523] on img at bounding box center [264, 525] width 9 height 9
type input "**********"
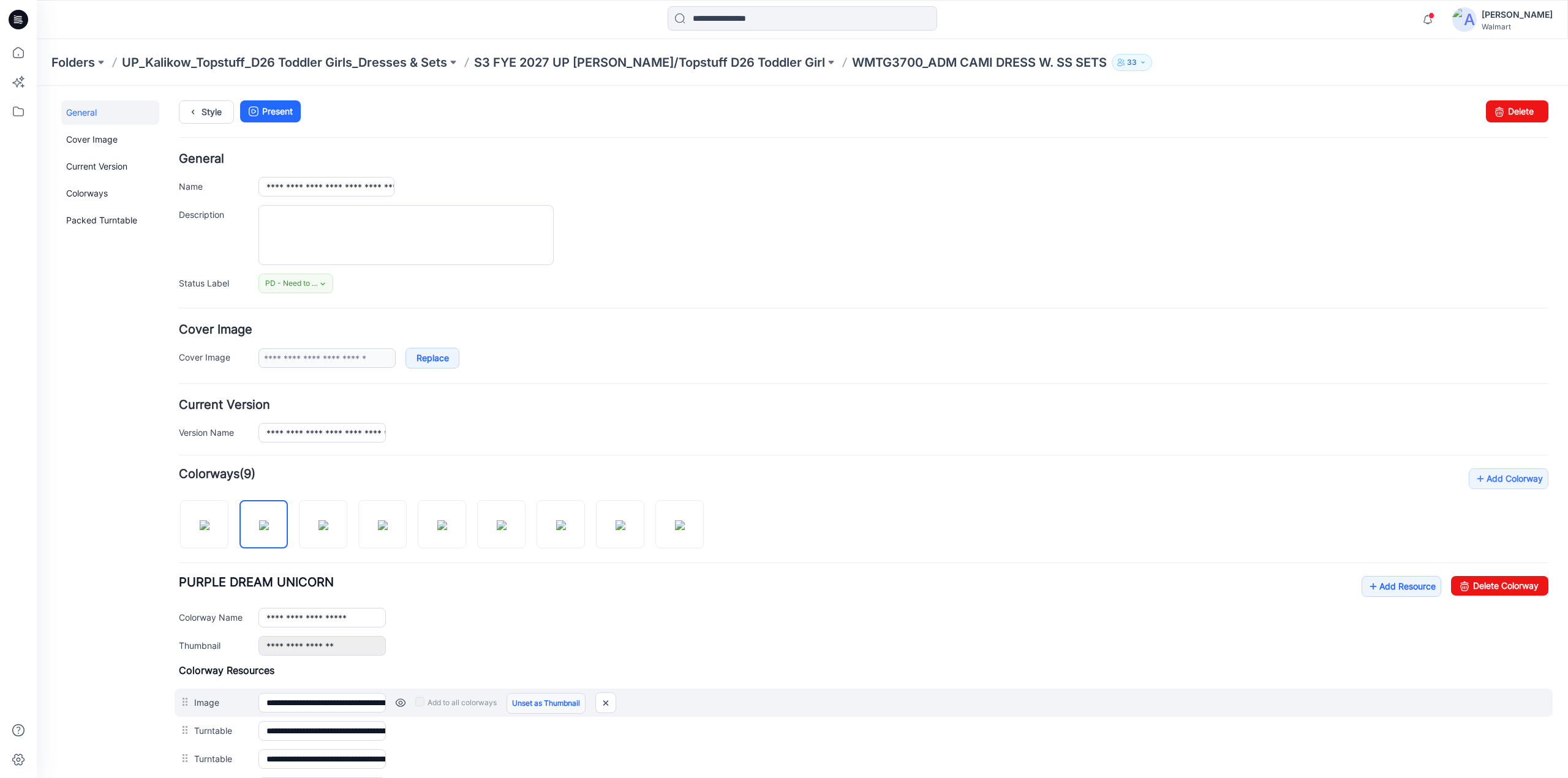
click at [544, 703] on link "Unset as Thumbnail" at bounding box center [546, 703] width 79 height 21
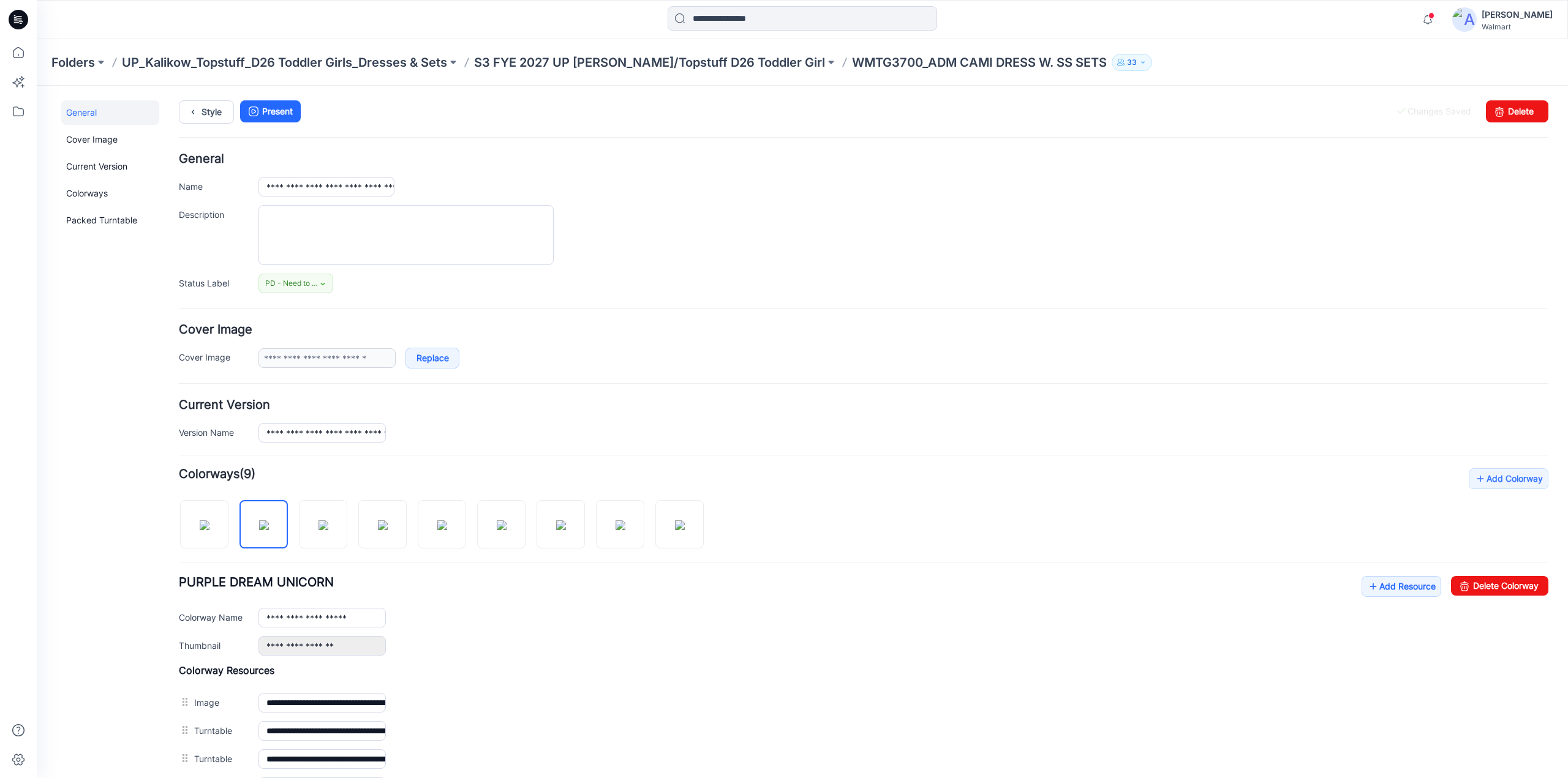
click at [37, 86] on link "Unset as Thumbnail" at bounding box center [37, 86] width 0 height 0
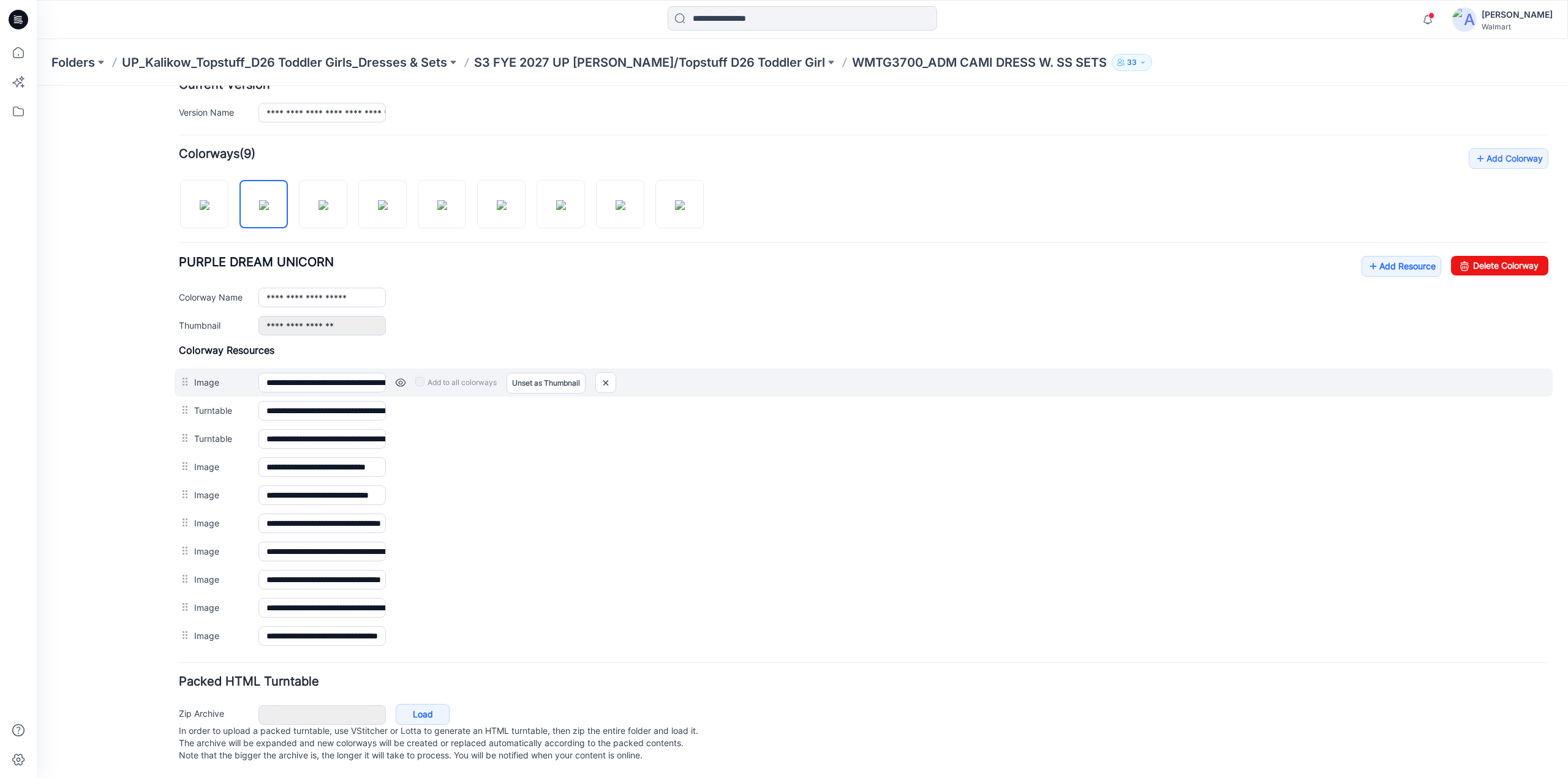
click at [403, 378] on link at bounding box center [401, 382] width 9 height 9
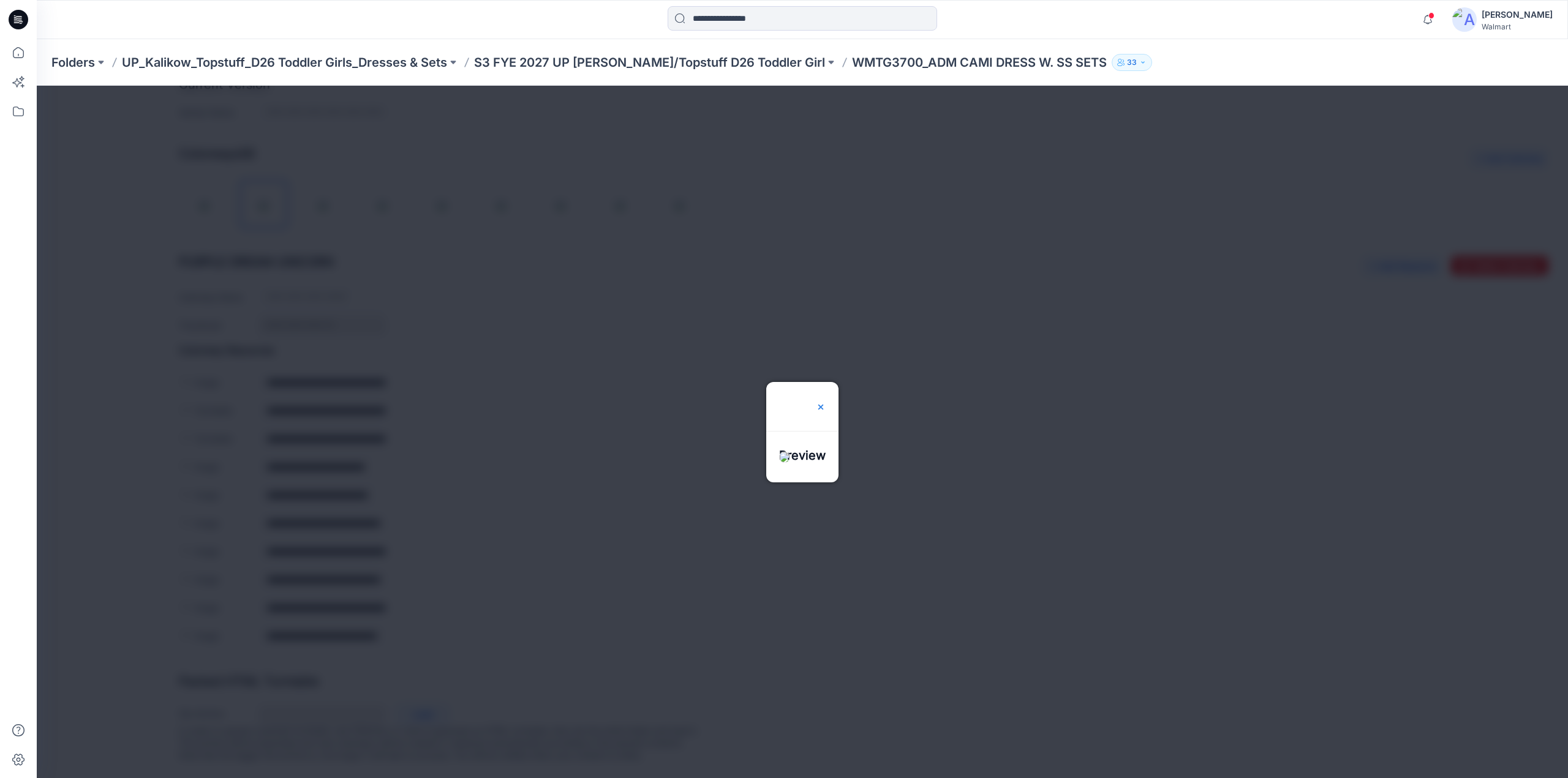
click at [826, 402] on img at bounding box center [821, 407] width 9 height 9
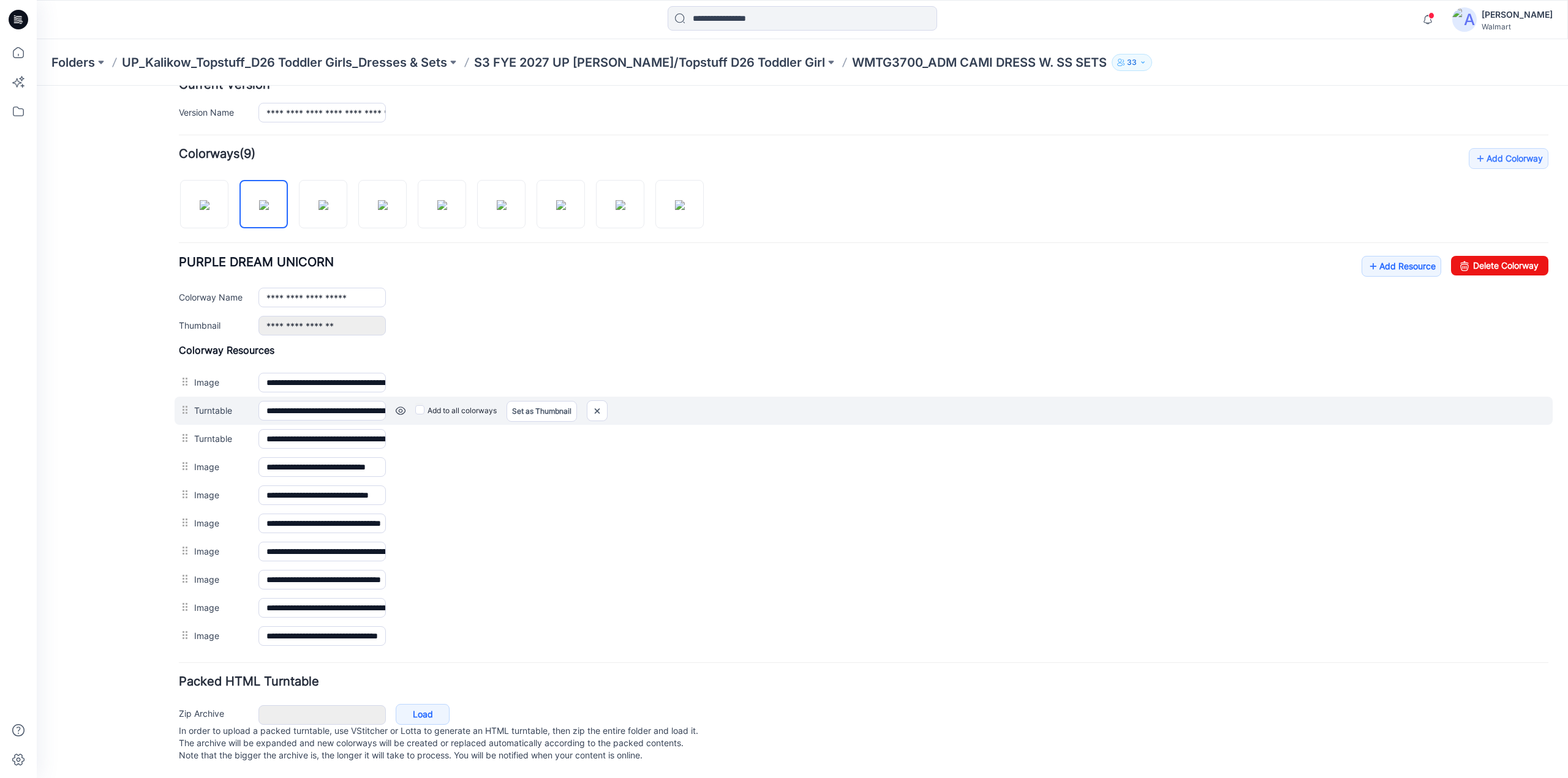
click at [401, 406] on link at bounding box center [401, 411] width 9 height 9
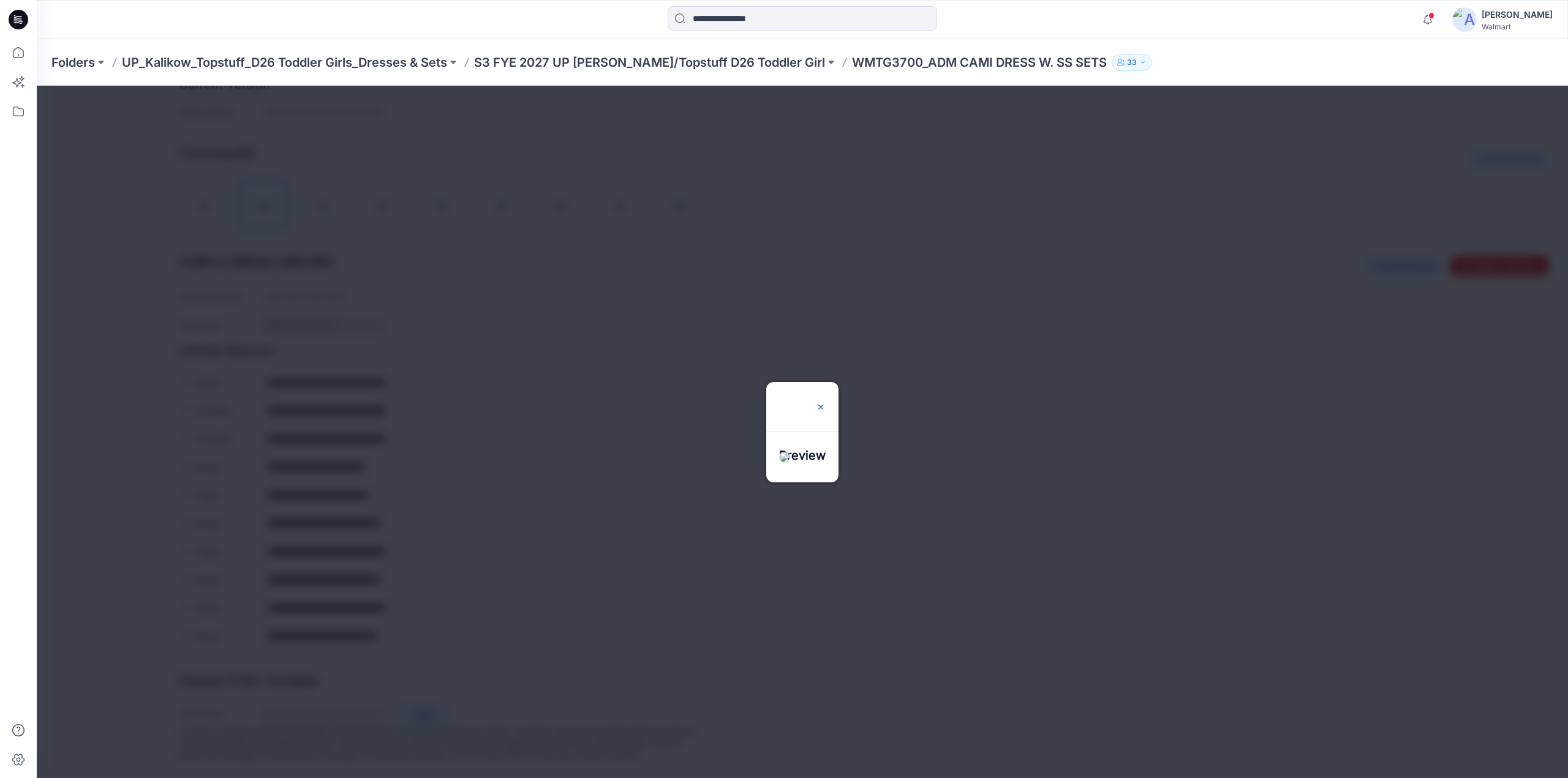
click at [826, 402] on img at bounding box center [821, 407] width 9 height 9
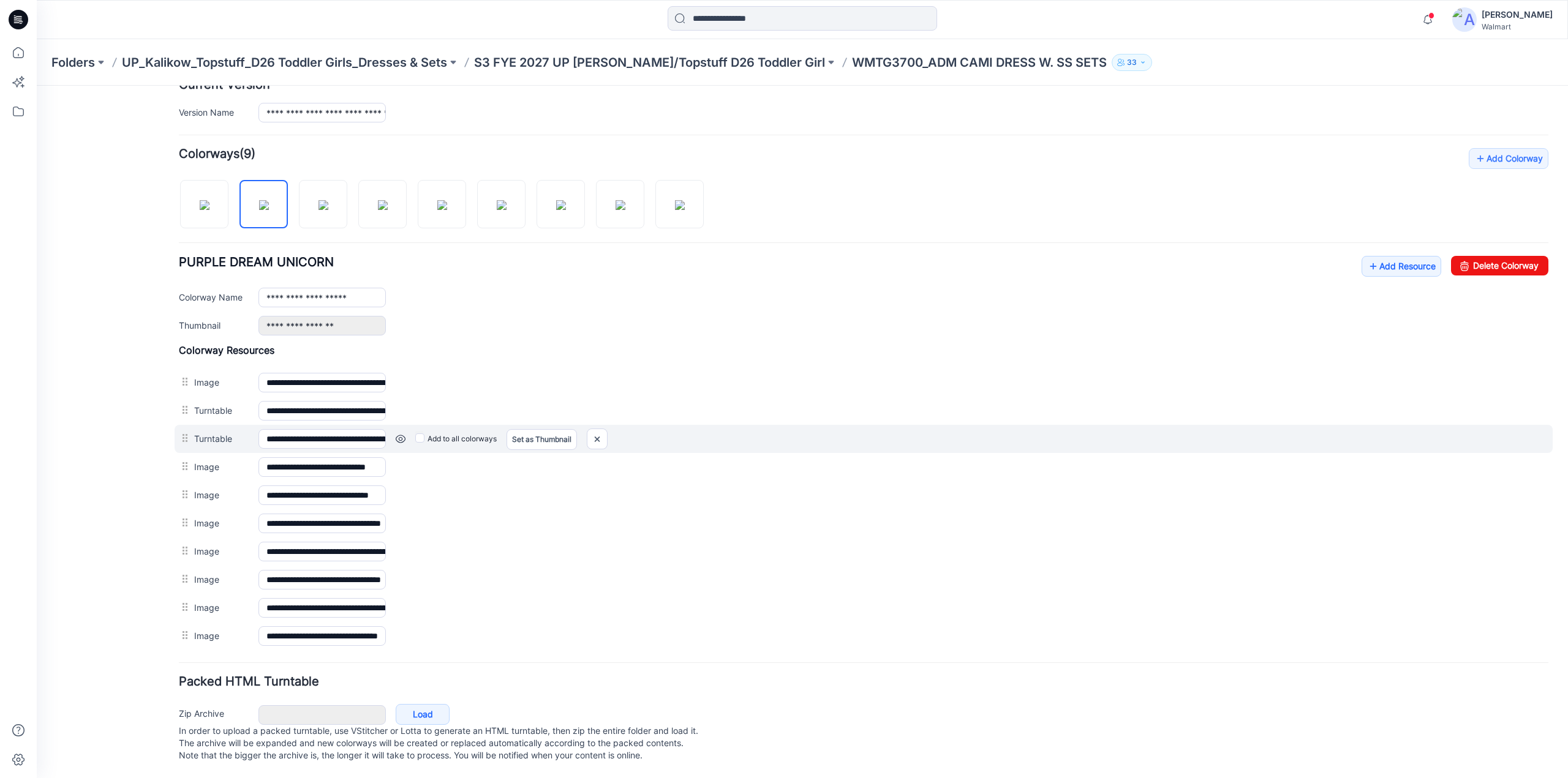
click at [400, 434] on link at bounding box center [401, 439] width 9 height 9
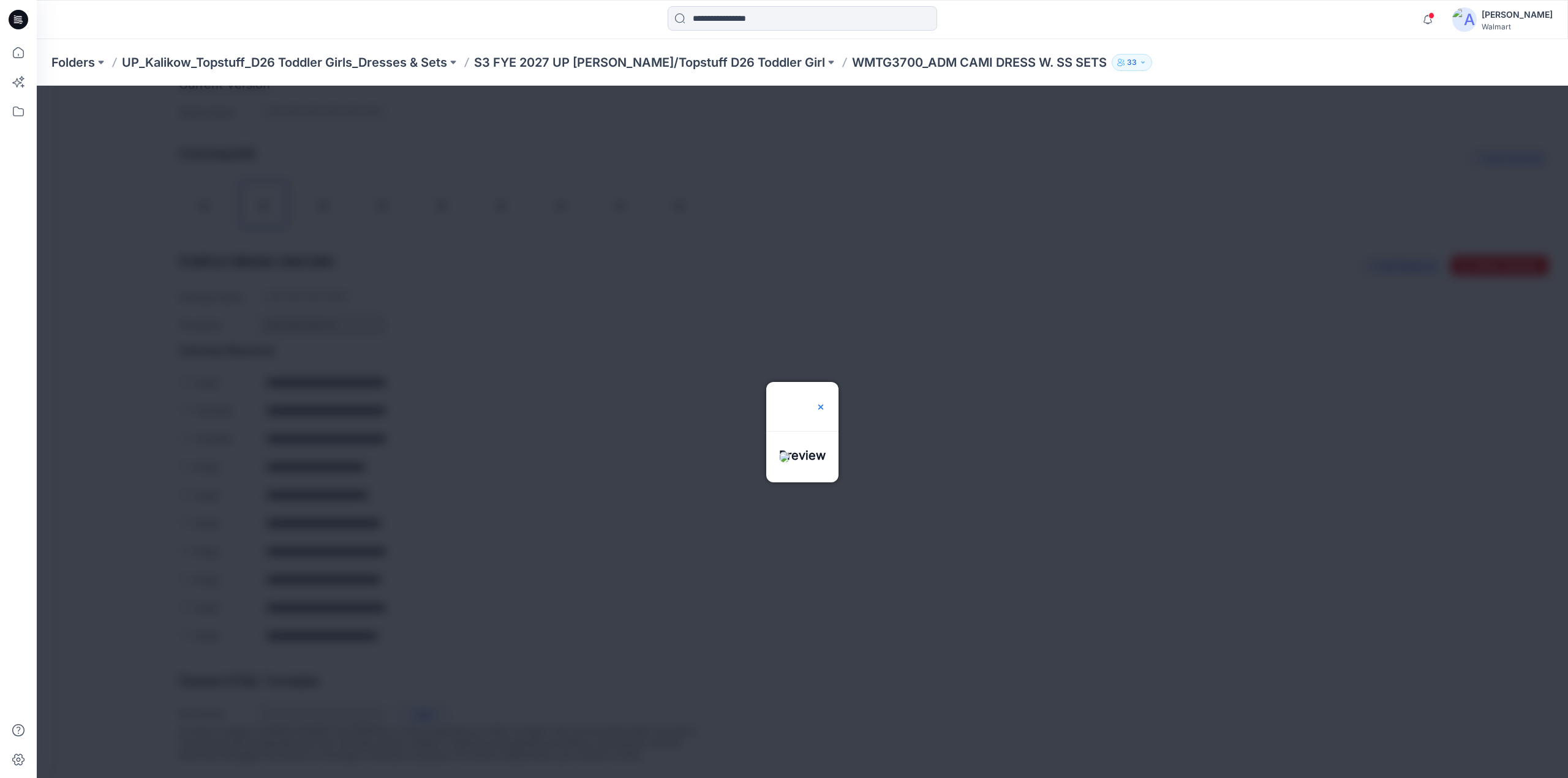
click at [826, 402] on img at bounding box center [821, 407] width 9 height 9
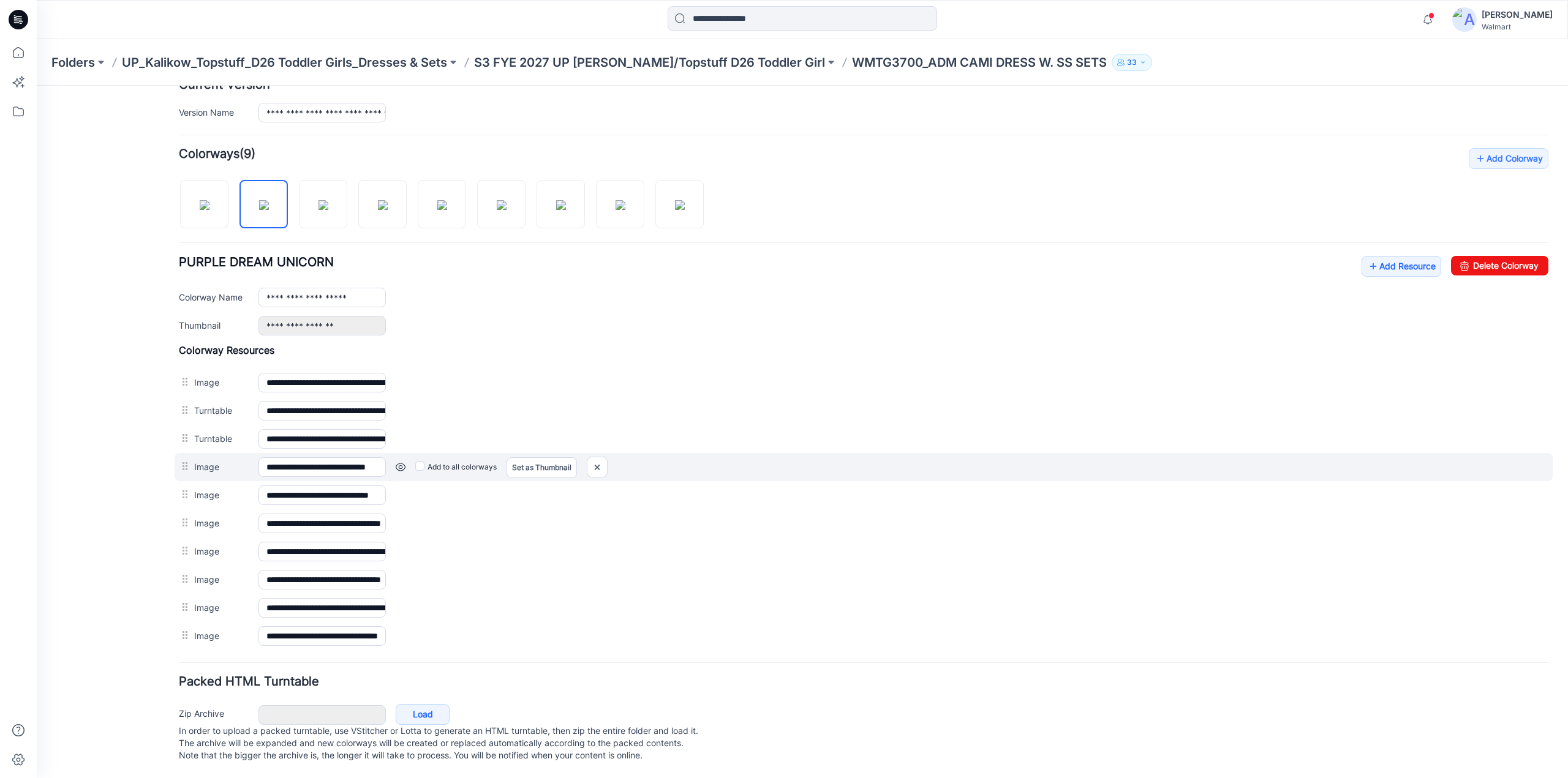
click at [396, 463] on link at bounding box center [401, 467] width 9 height 9
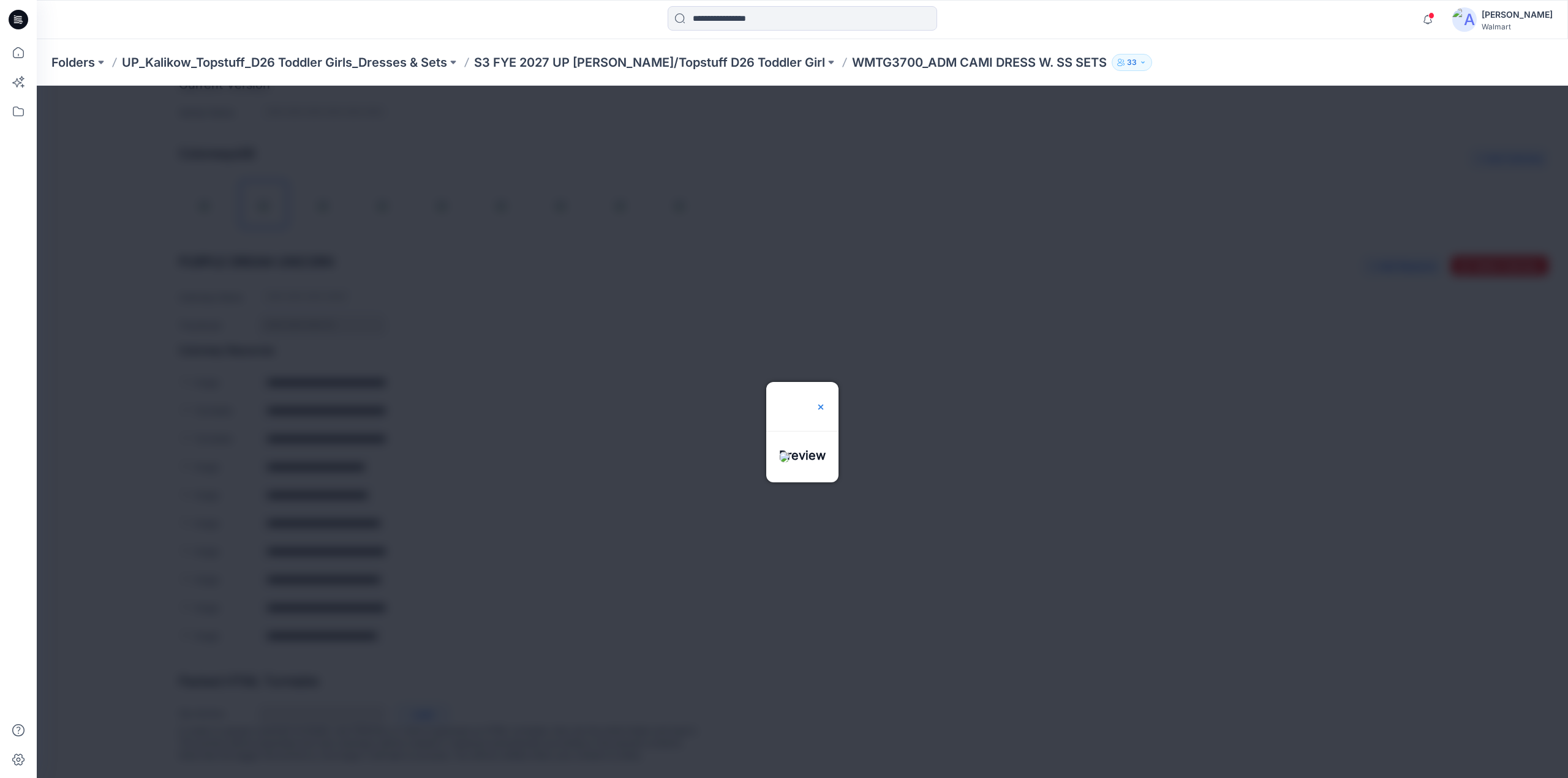
click at [826, 402] on img at bounding box center [821, 407] width 9 height 9
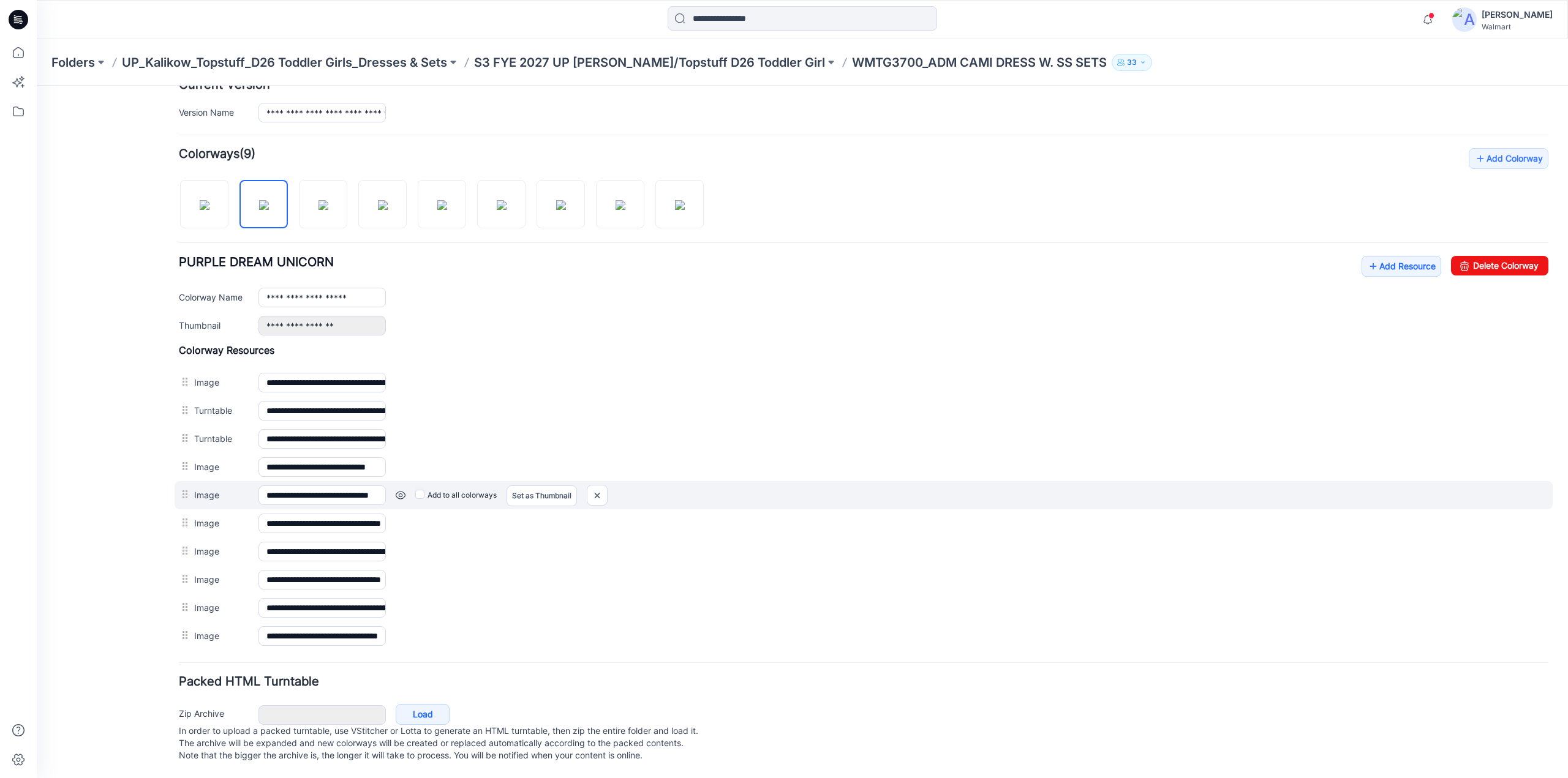
click at [399, 490] on link at bounding box center [401, 495] width 9 height 9
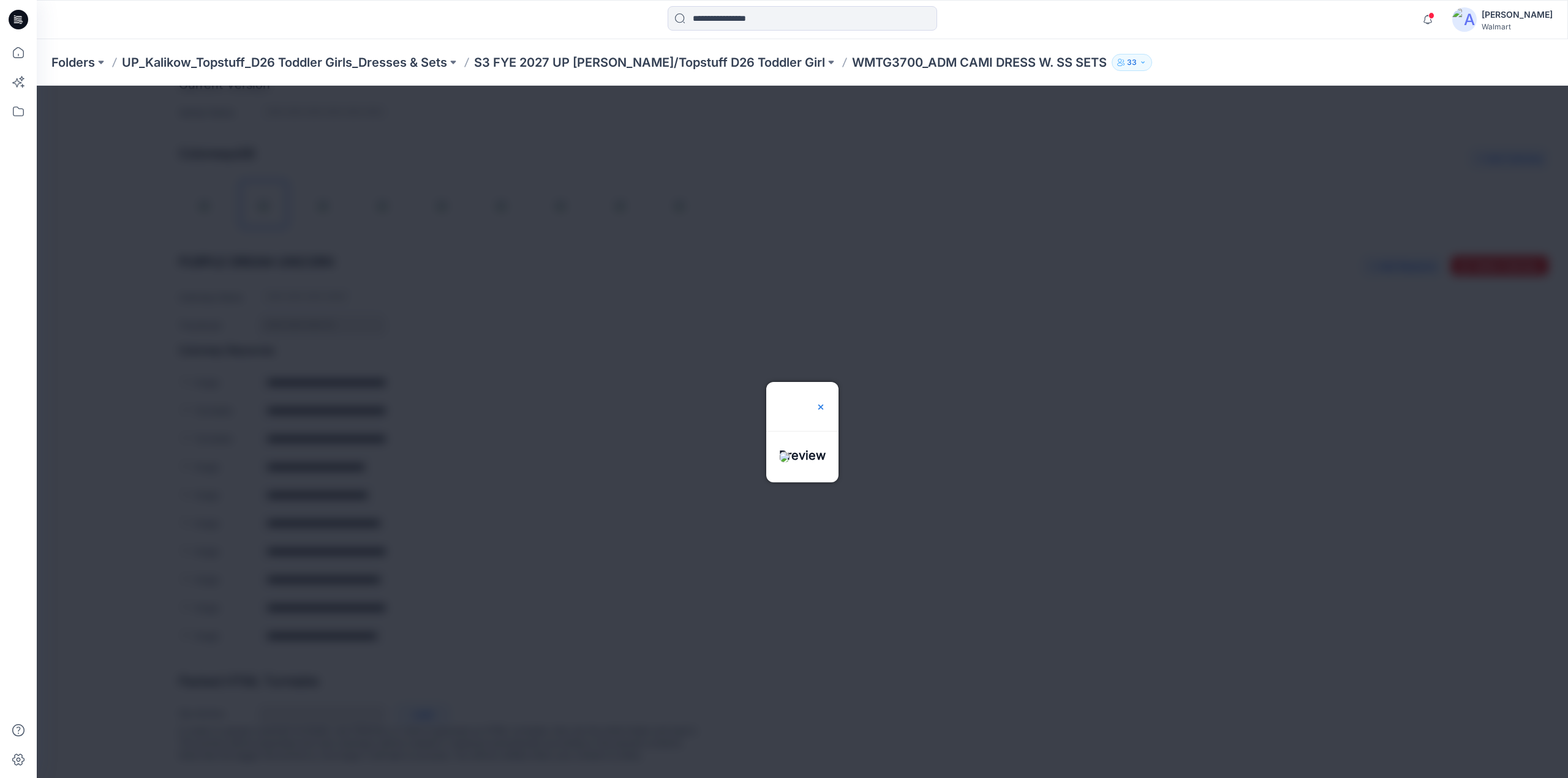
click at [826, 402] on img at bounding box center [821, 407] width 9 height 9
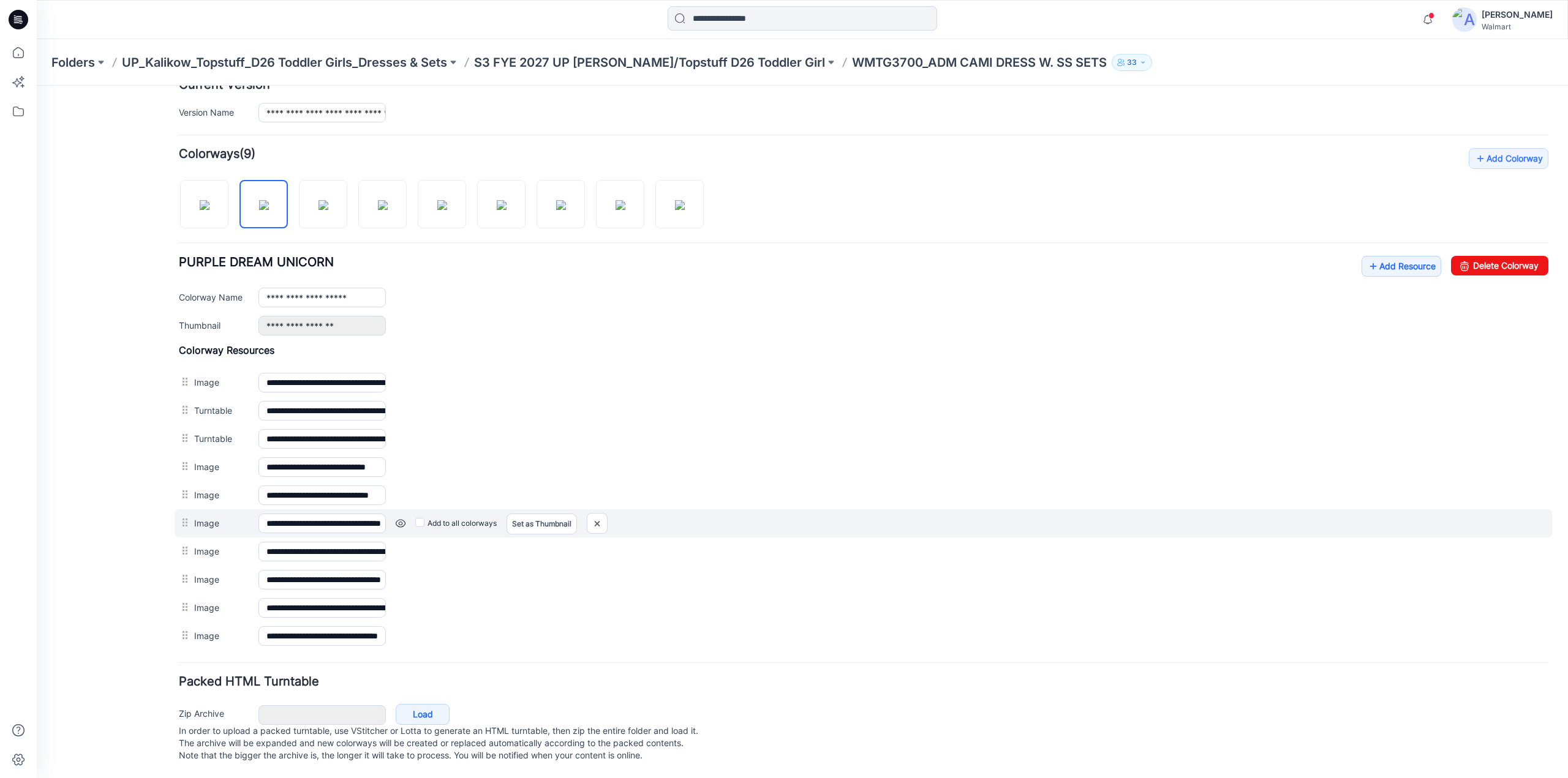
click at [399, 518] on link at bounding box center [401, 523] width 9 height 9
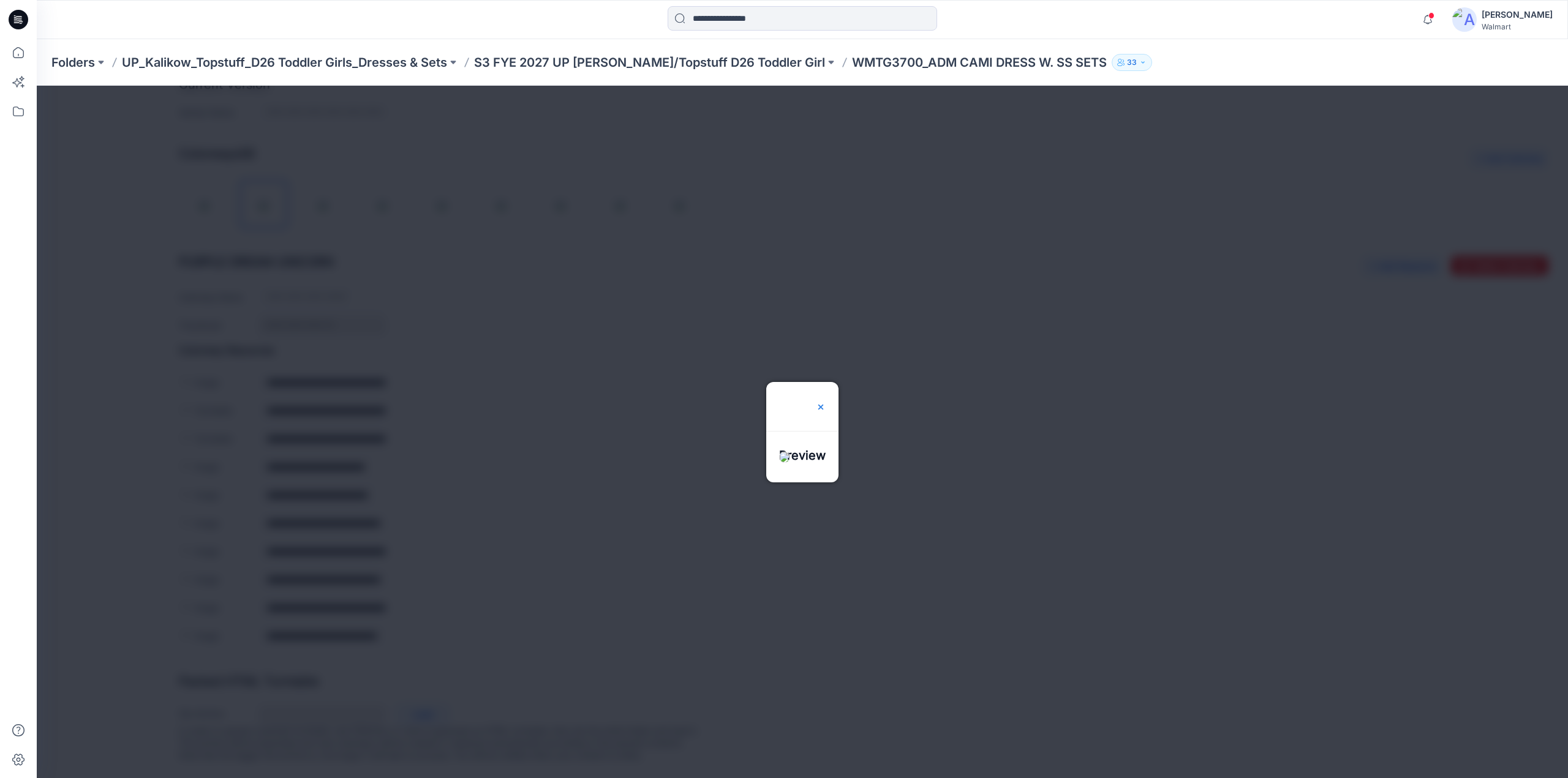
click at [826, 402] on img at bounding box center [821, 407] width 9 height 9
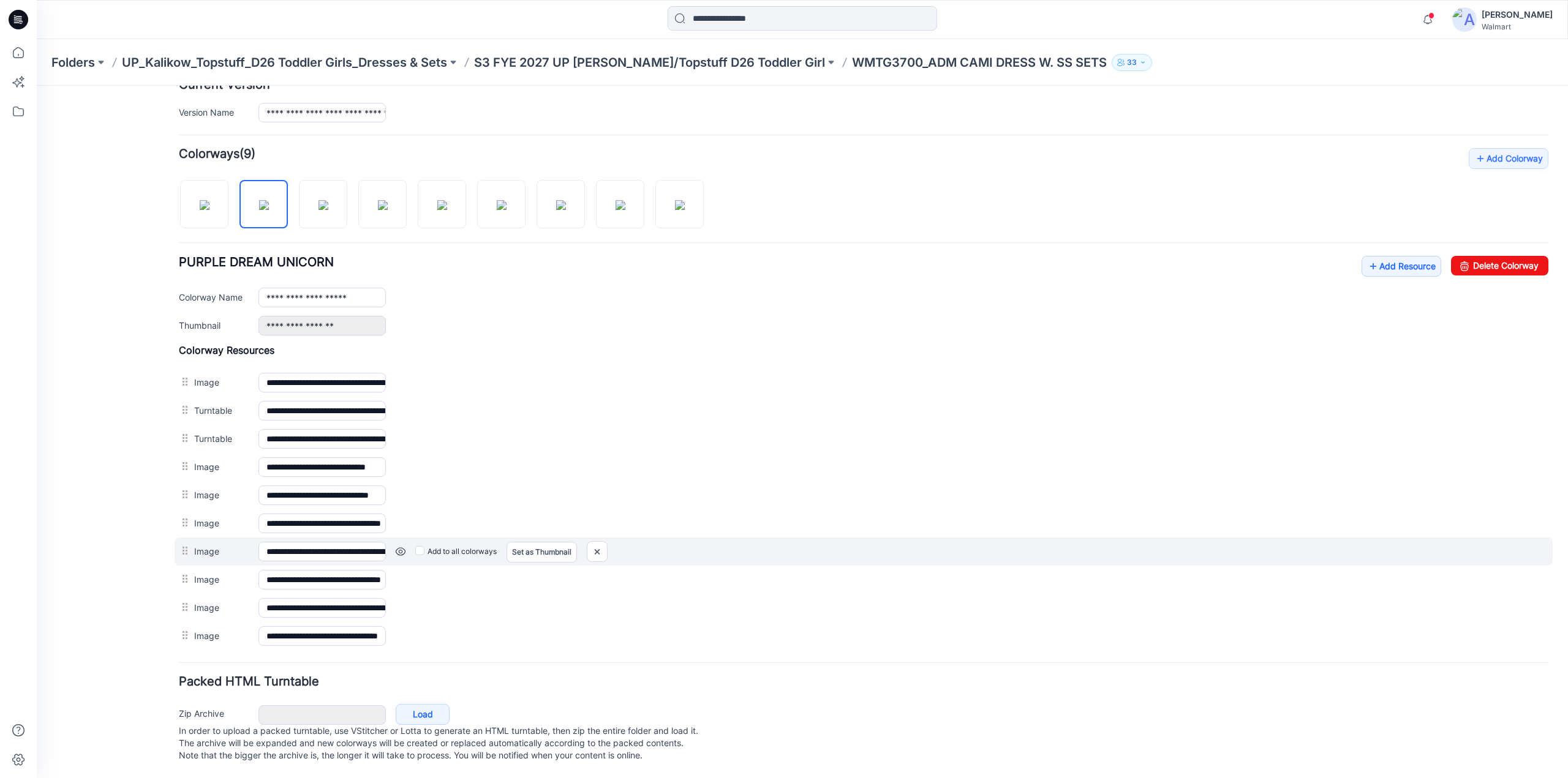
click at [401, 547] on link at bounding box center [401, 551] width 9 height 9
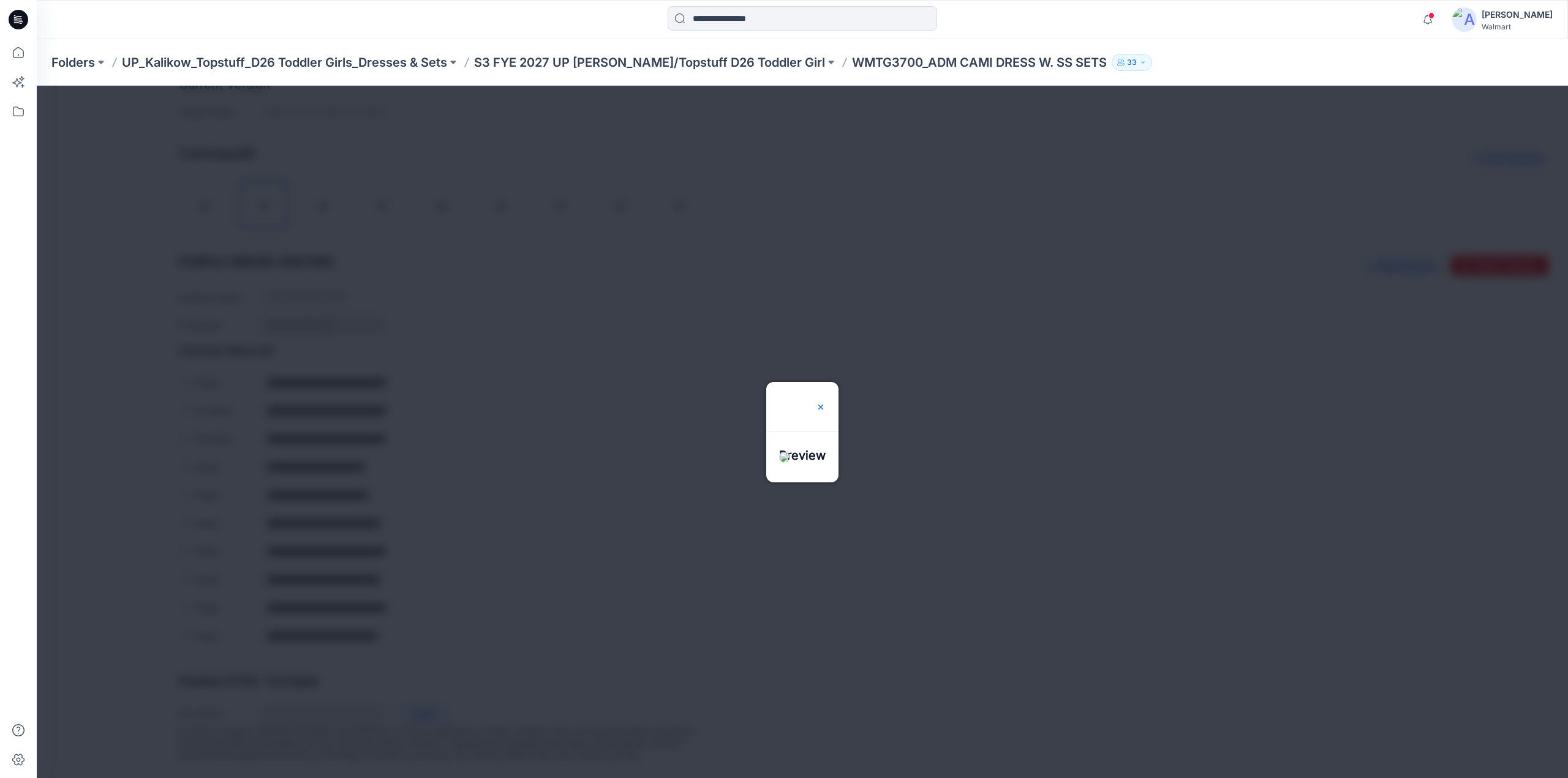
click at [826, 402] on img at bounding box center [821, 407] width 9 height 9
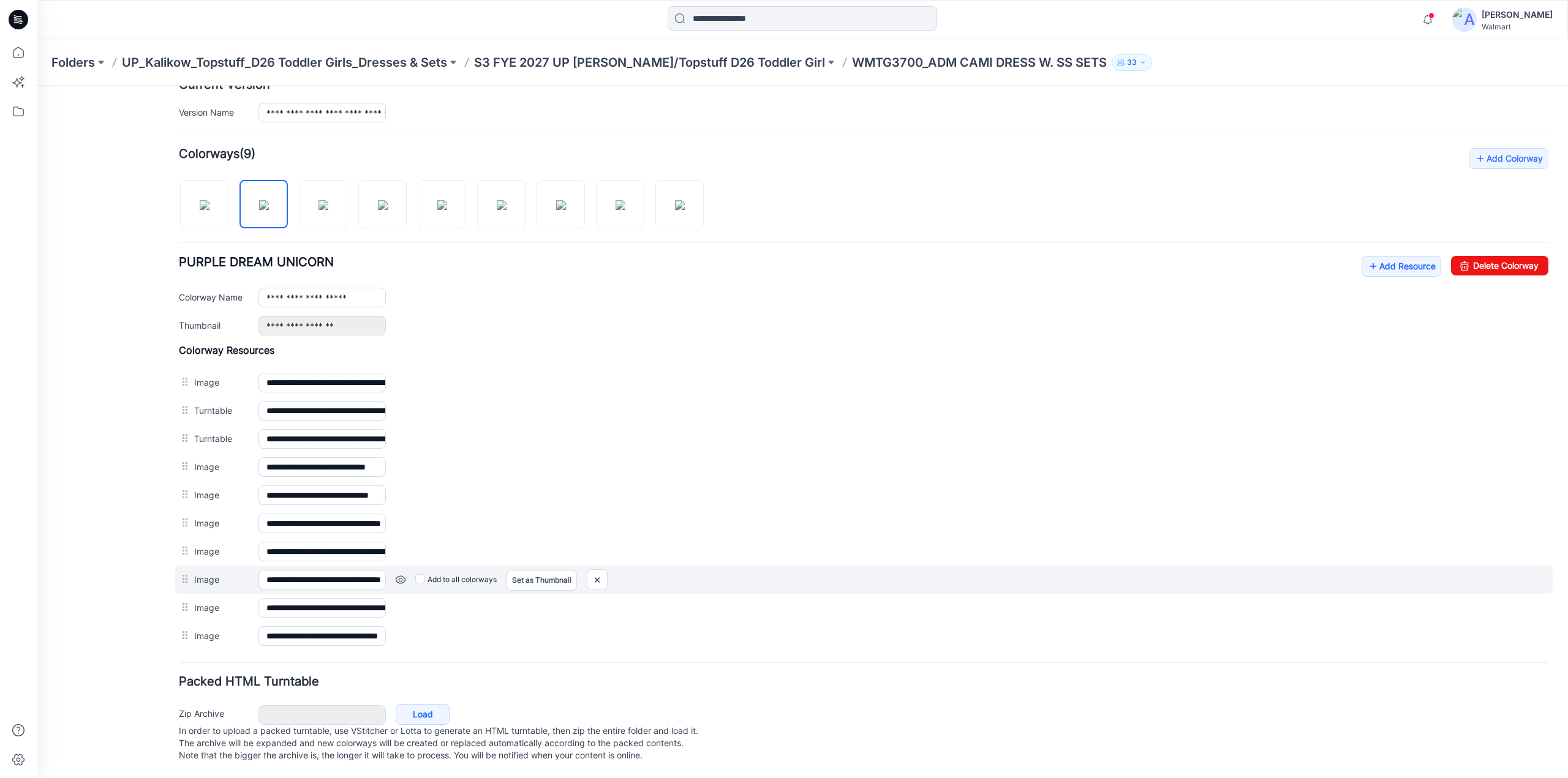
click at [400, 575] on link at bounding box center [401, 580] width 9 height 9
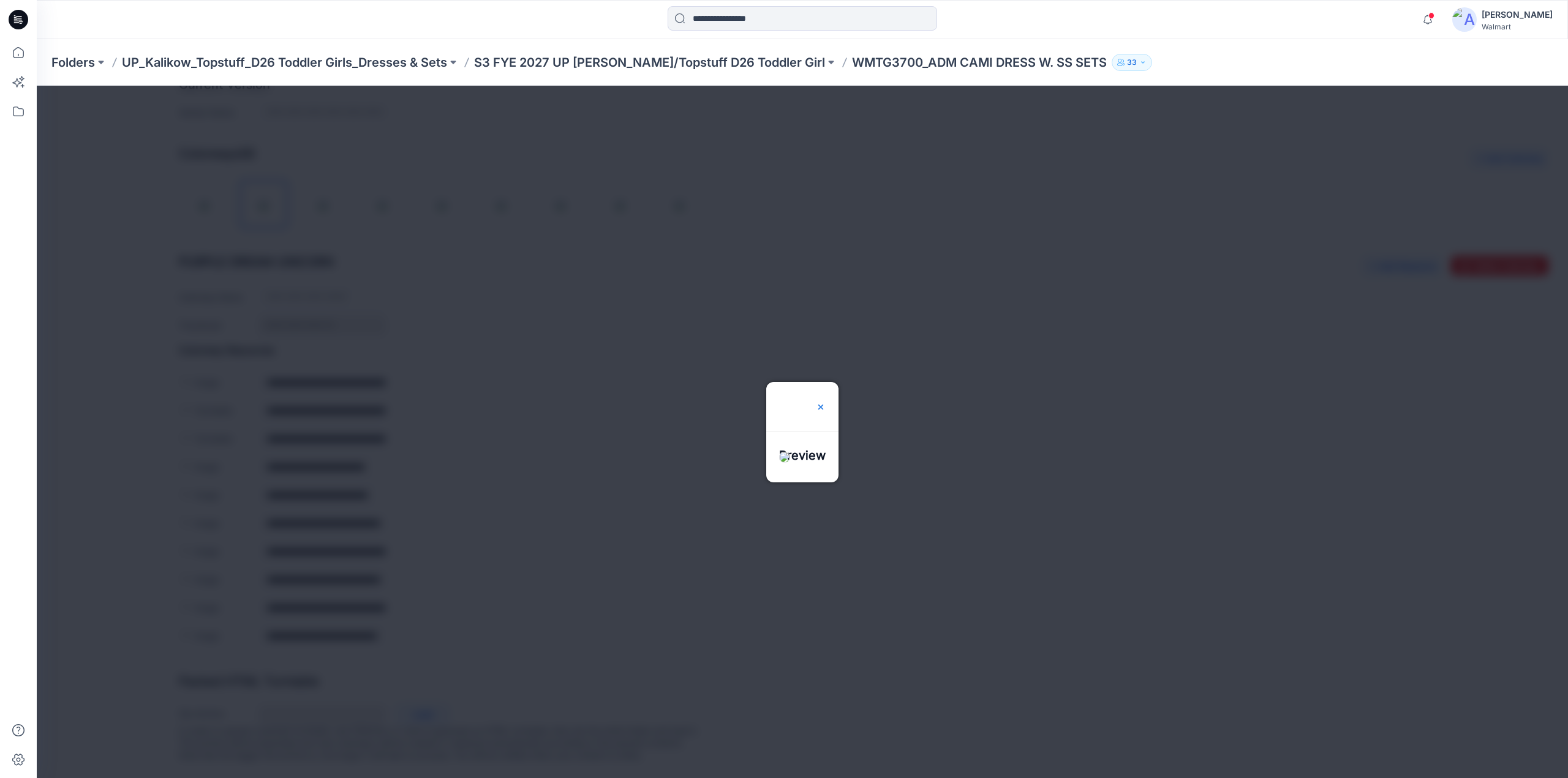
click at [826, 402] on img at bounding box center [821, 407] width 9 height 9
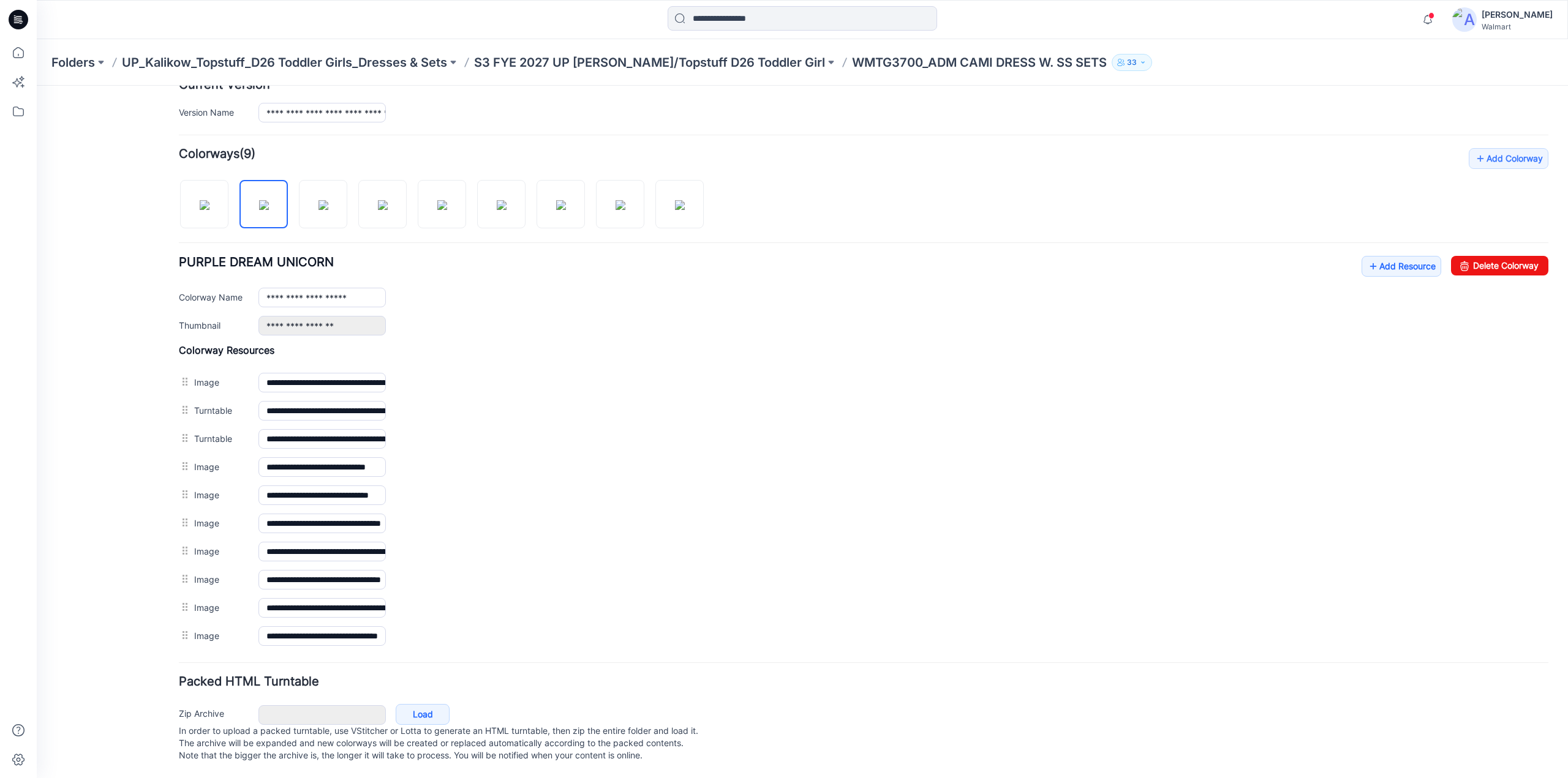
scroll to position [0, 0]
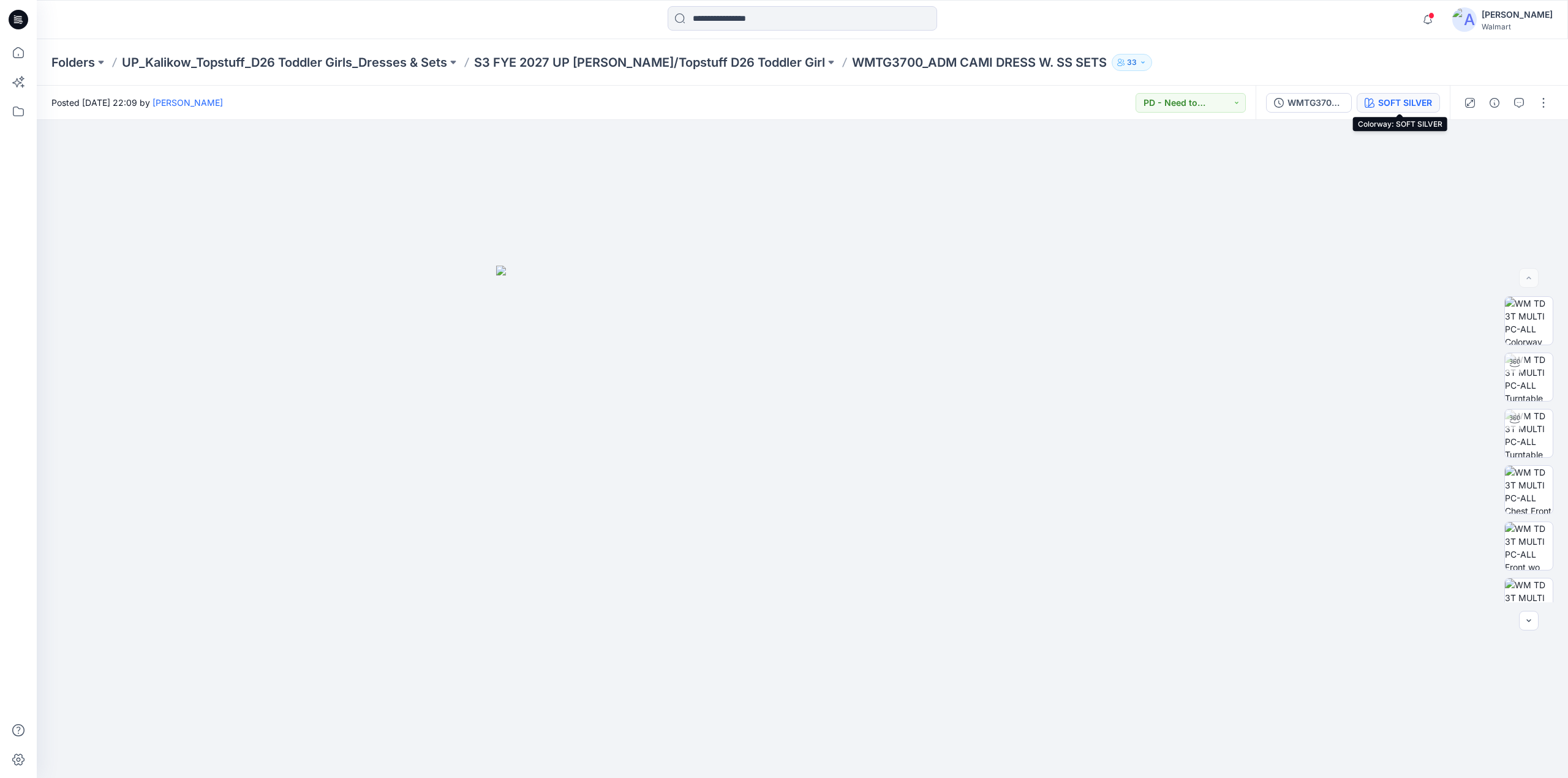
click at [1407, 98] on div "SOFT SILVER" at bounding box center [1405, 103] width 54 height 13
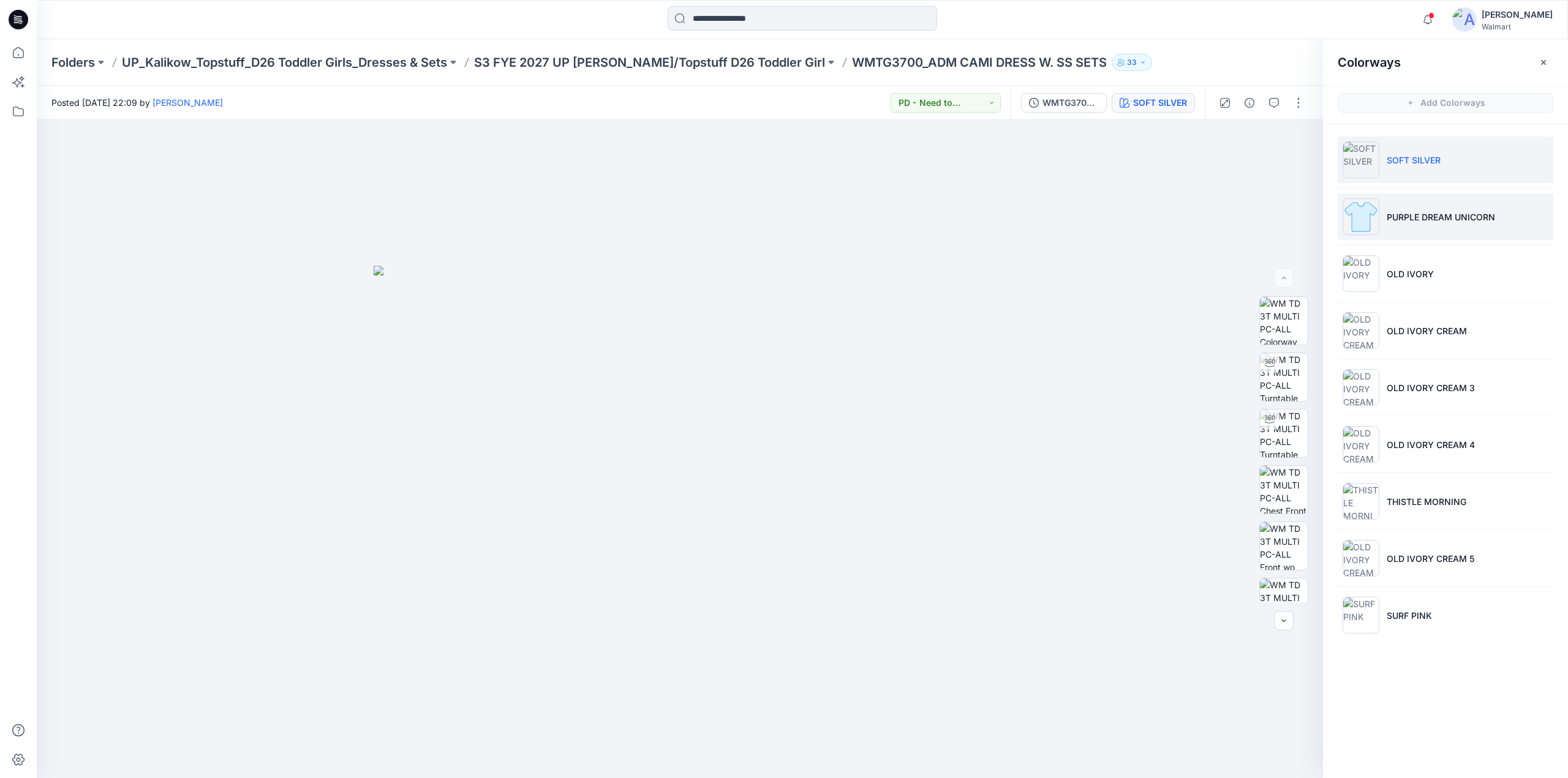
click at [1423, 222] on p "PURPLE DREAM UNICORN" at bounding box center [1440, 217] width 109 height 13
click at [1299, 104] on button "button" at bounding box center [1298, 103] width 20 height 20
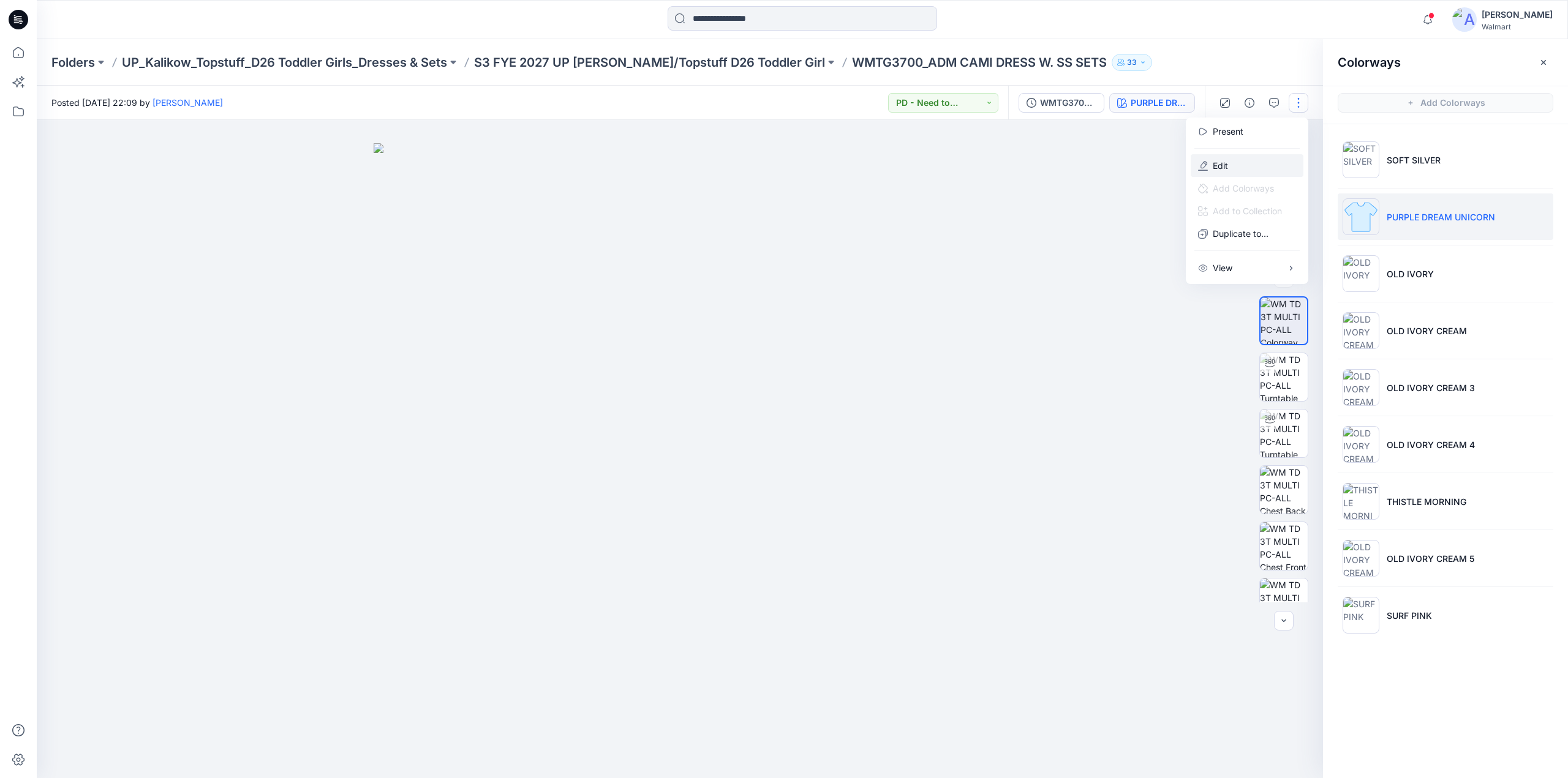
click at [1234, 166] on button "Edit" at bounding box center [1247, 165] width 112 height 23
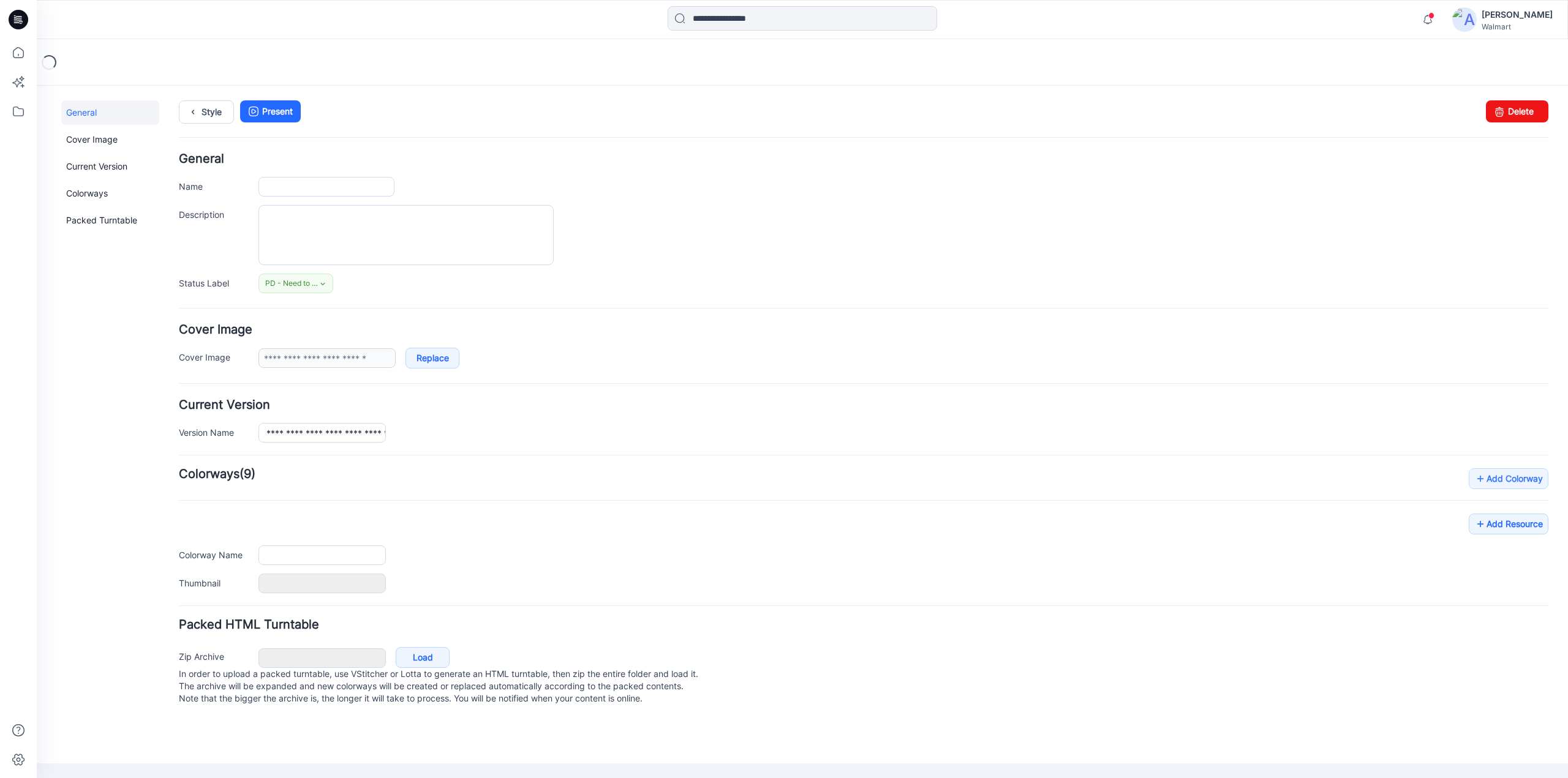
type input "**********"
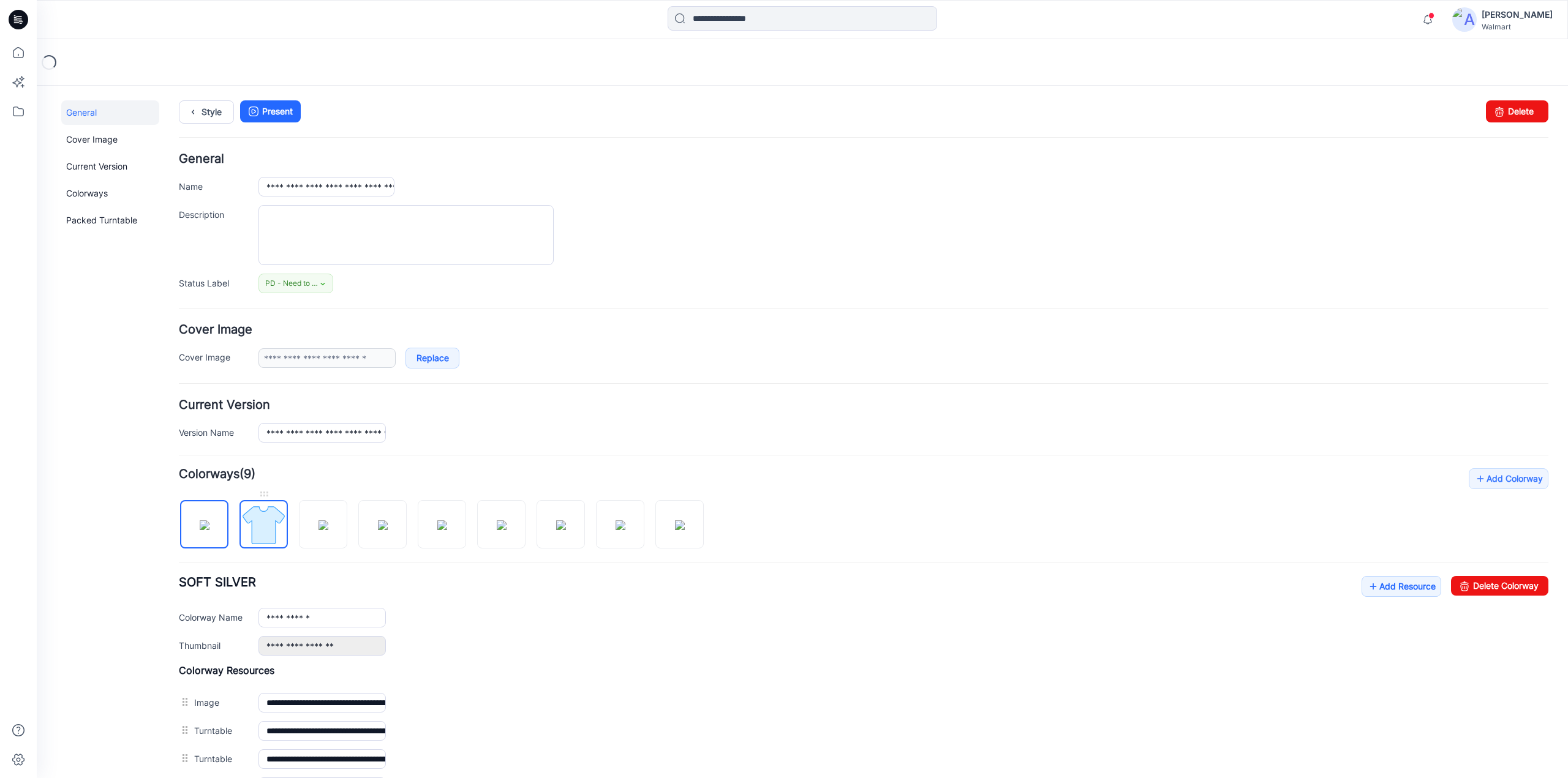
click at [277, 515] on img at bounding box center [264, 525] width 46 height 46
type input "**********"
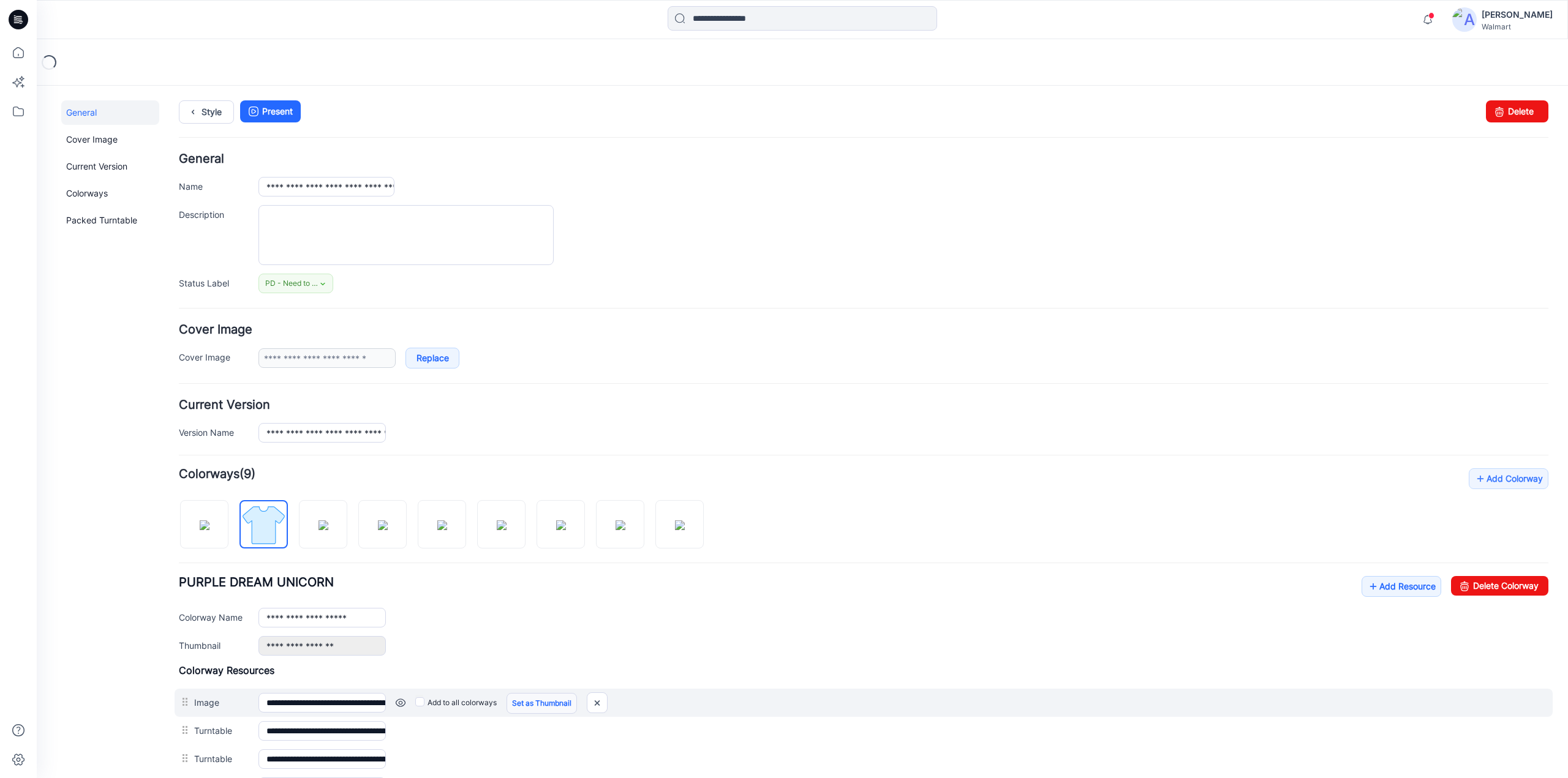
click at [554, 702] on link "Set as Thumbnail" at bounding box center [541, 703] width 71 height 21
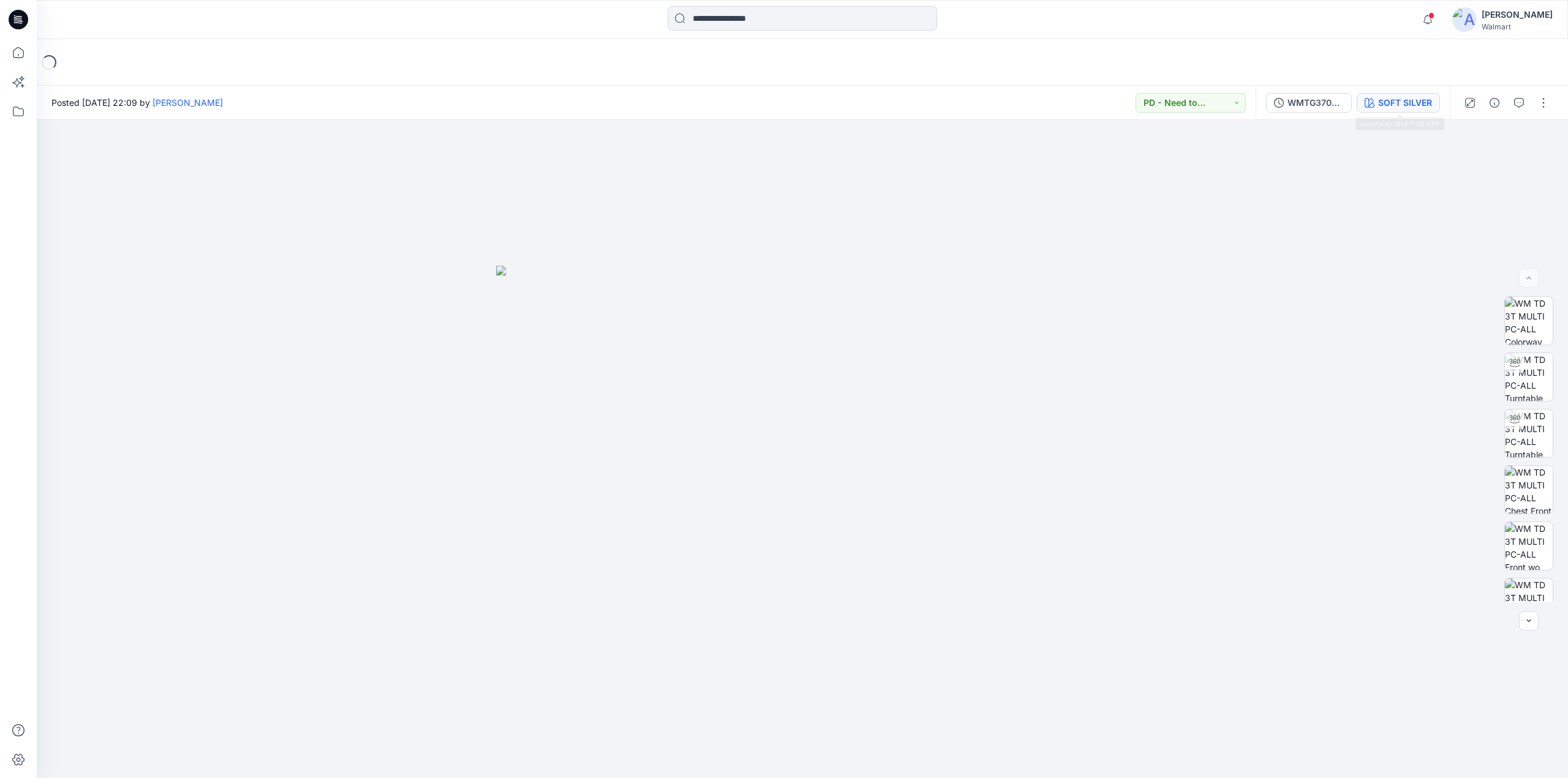
click at [1404, 97] on div "SOFT SILVER" at bounding box center [1405, 103] width 54 height 13
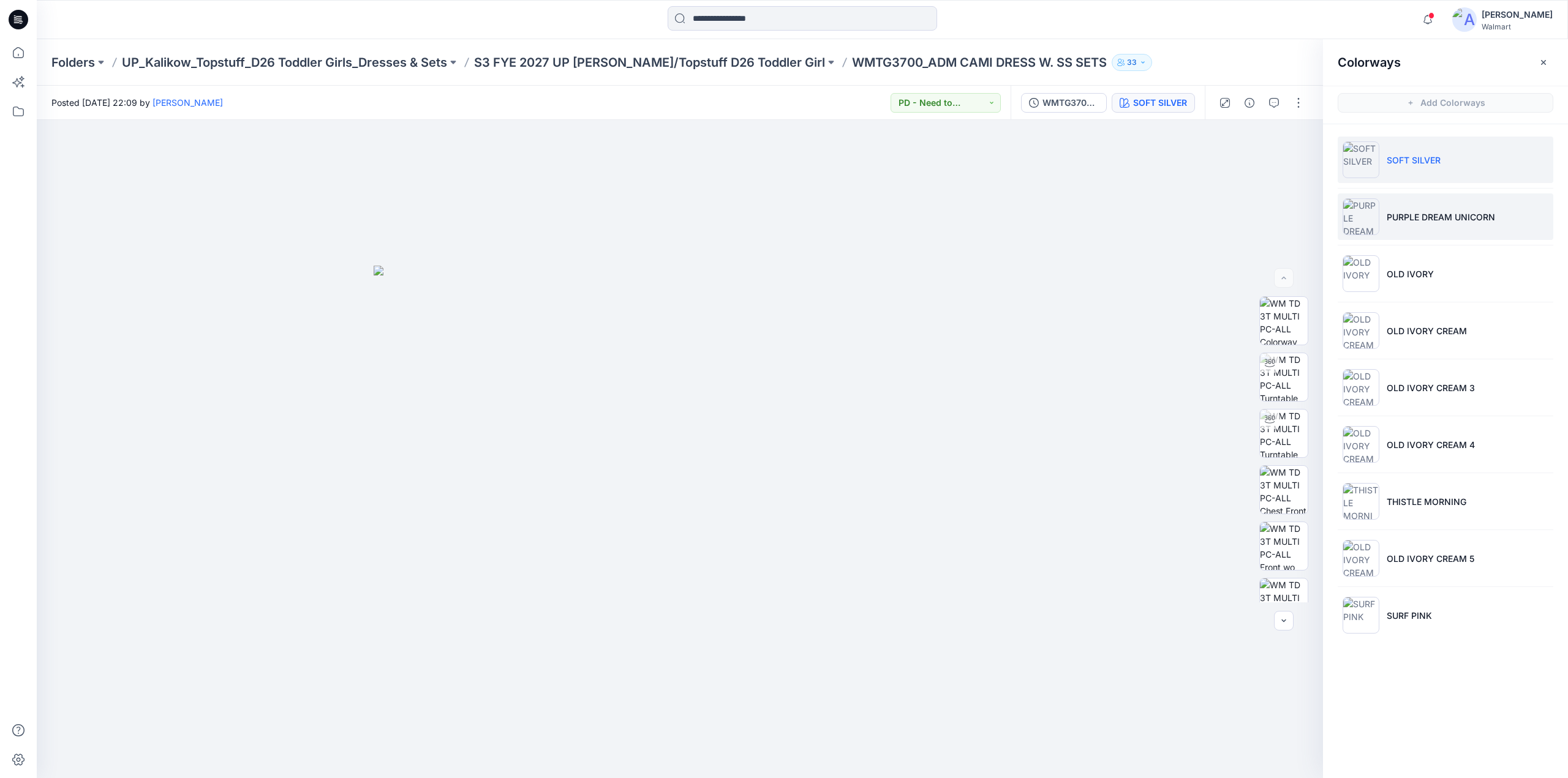
click at [1420, 221] on p "PURPLE DREAM UNICORN" at bounding box center [1440, 217] width 109 height 13
click at [1287, 444] on img at bounding box center [1284, 449] width 48 height 48
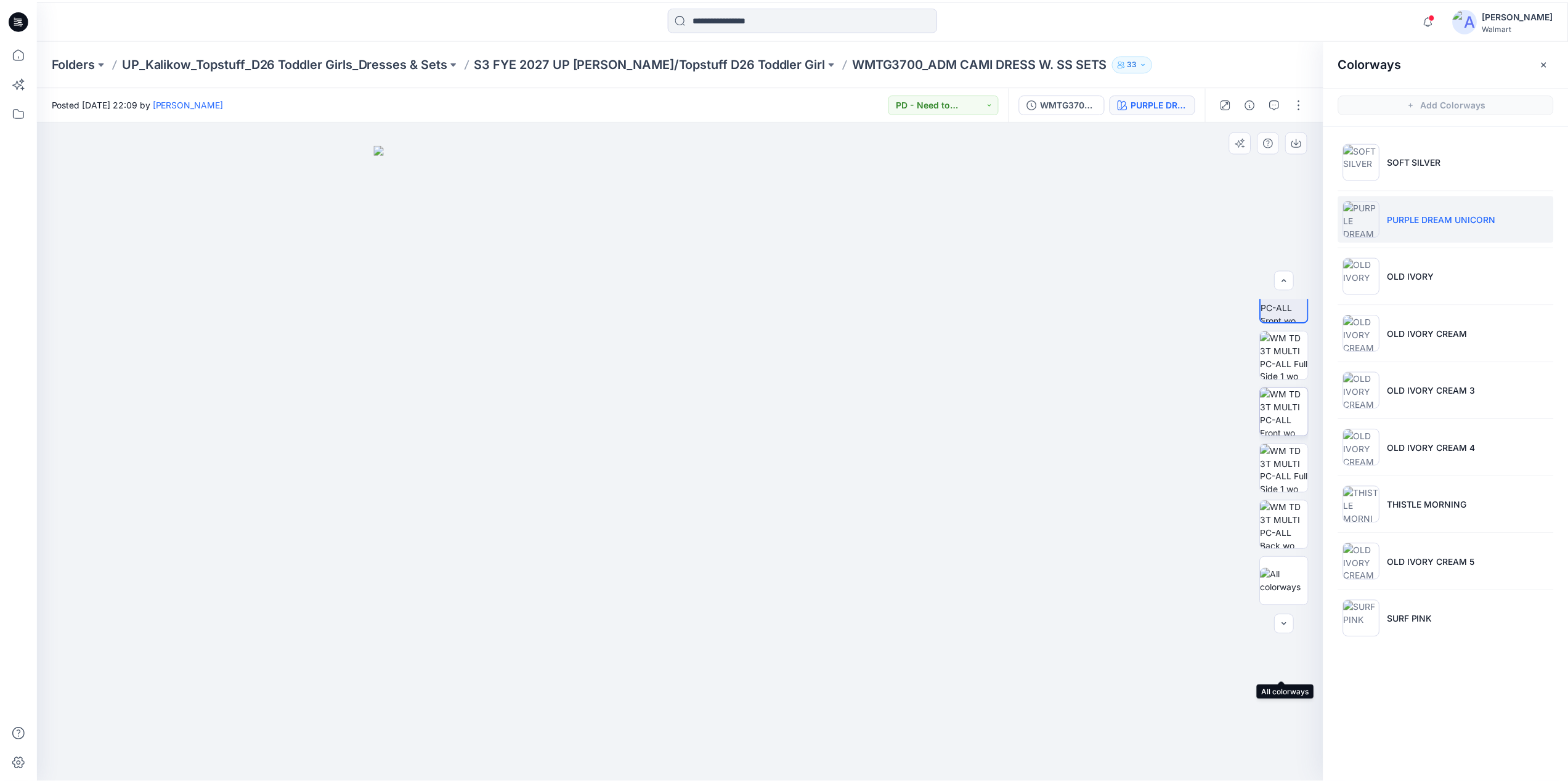
scroll to position [0, 0]
click at [21, 51] on icon at bounding box center [18, 53] width 28 height 28
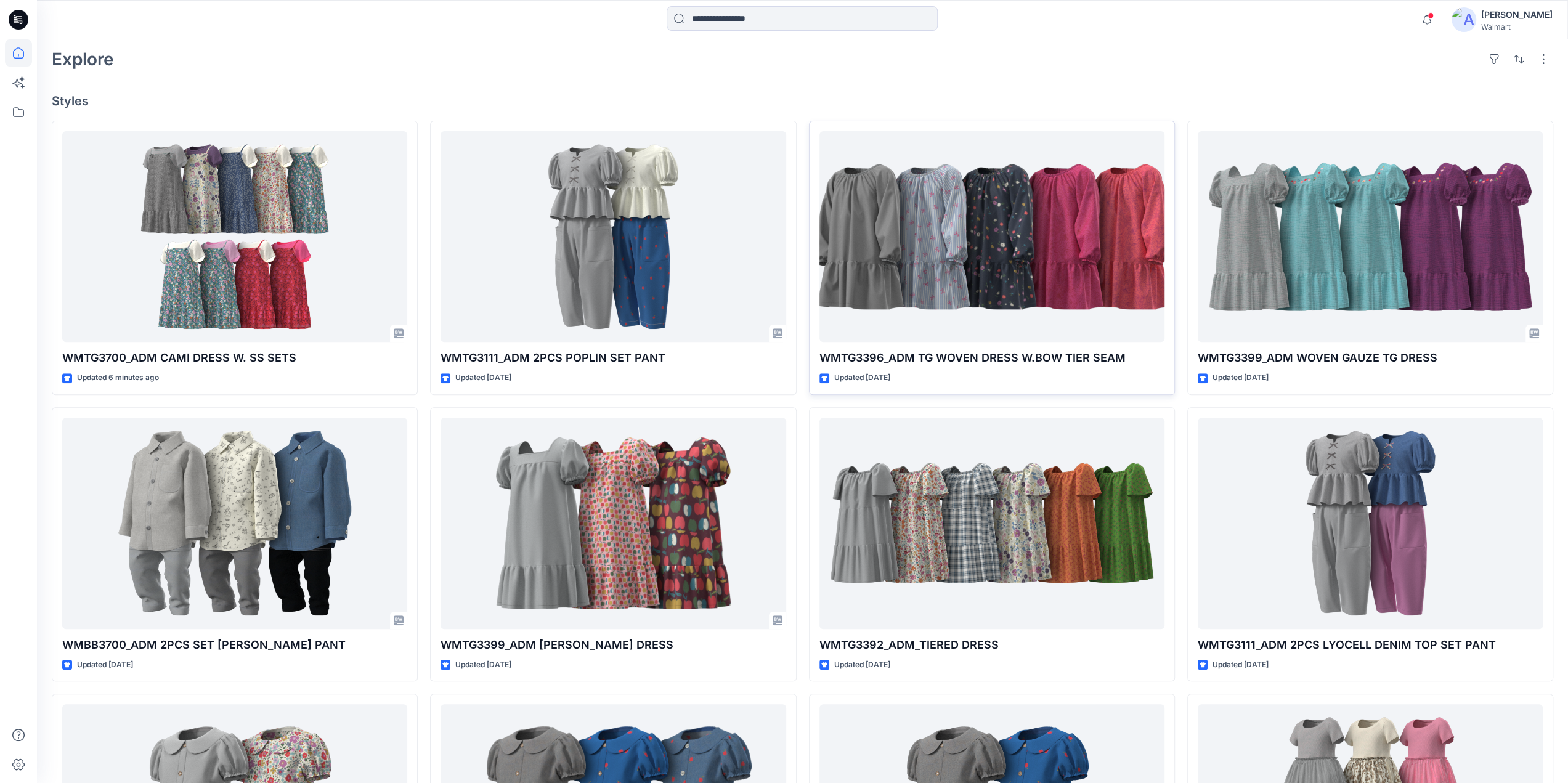
scroll to position [346, 0]
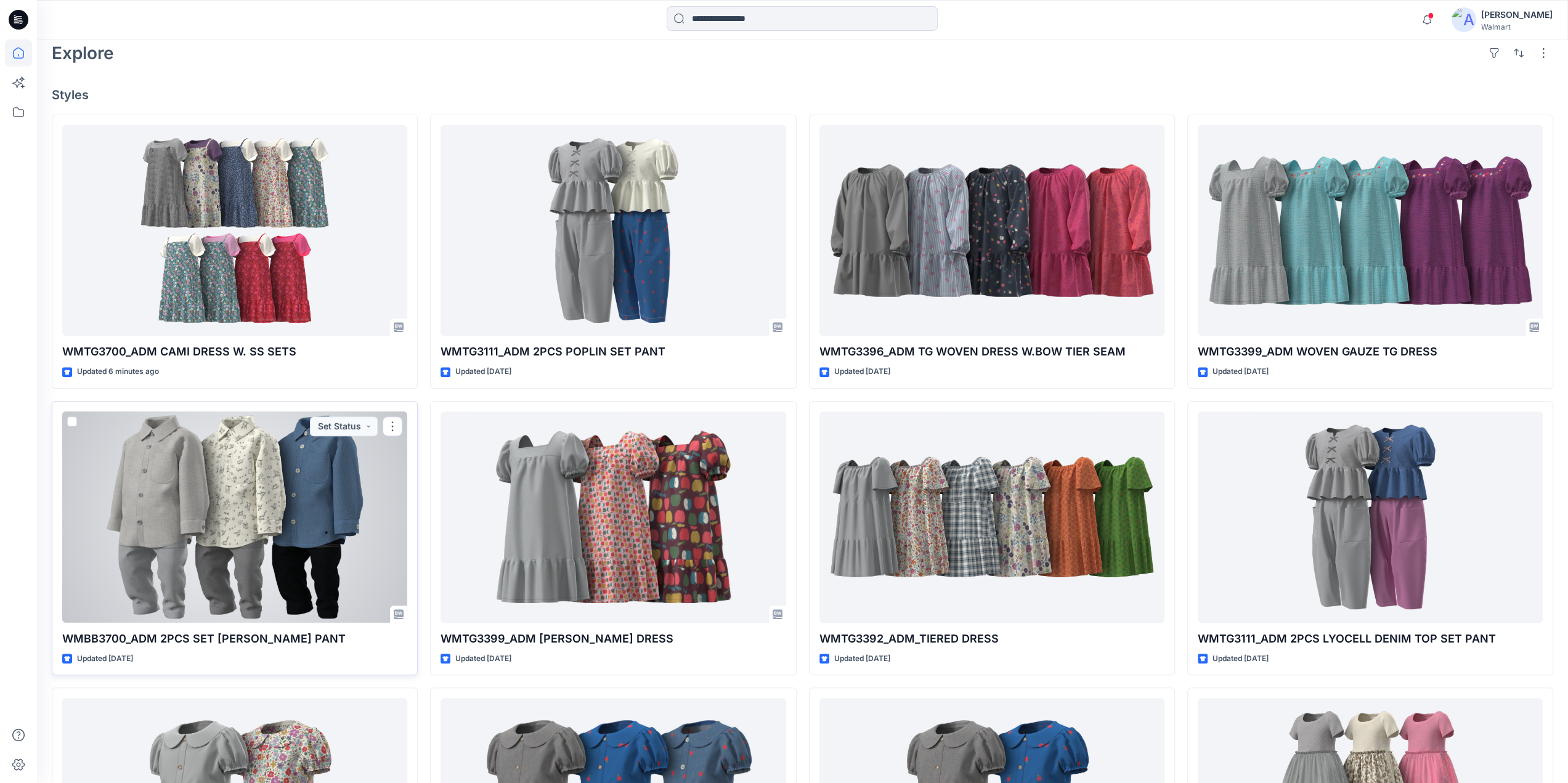
click at [243, 532] on div at bounding box center [235, 517] width 345 height 211
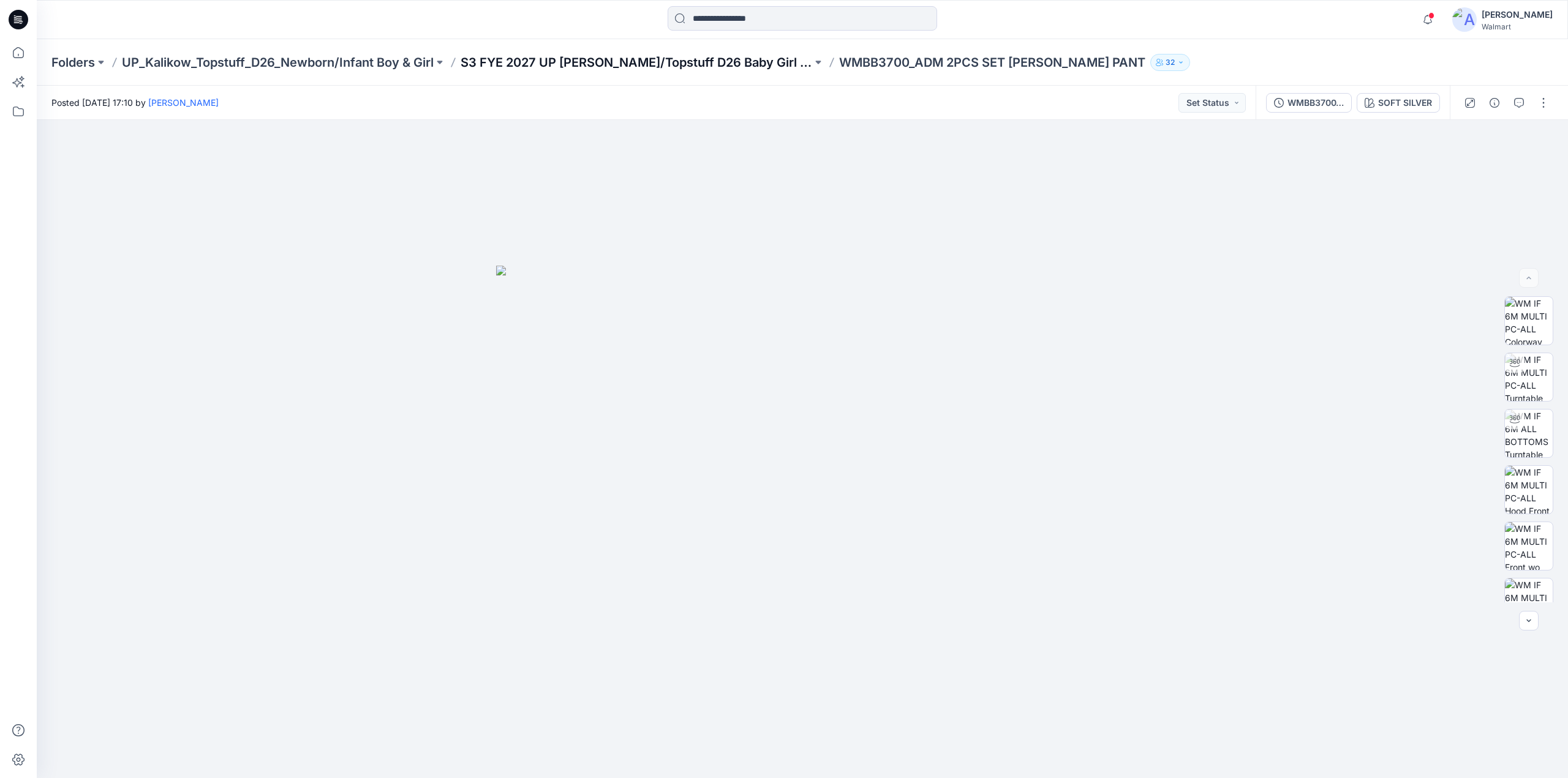
click at [659, 62] on p "S3 FYE 2027 UP Kalikow/Topstuff D26 Baby Girl & Boy" at bounding box center [637, 62] width 351 height 17
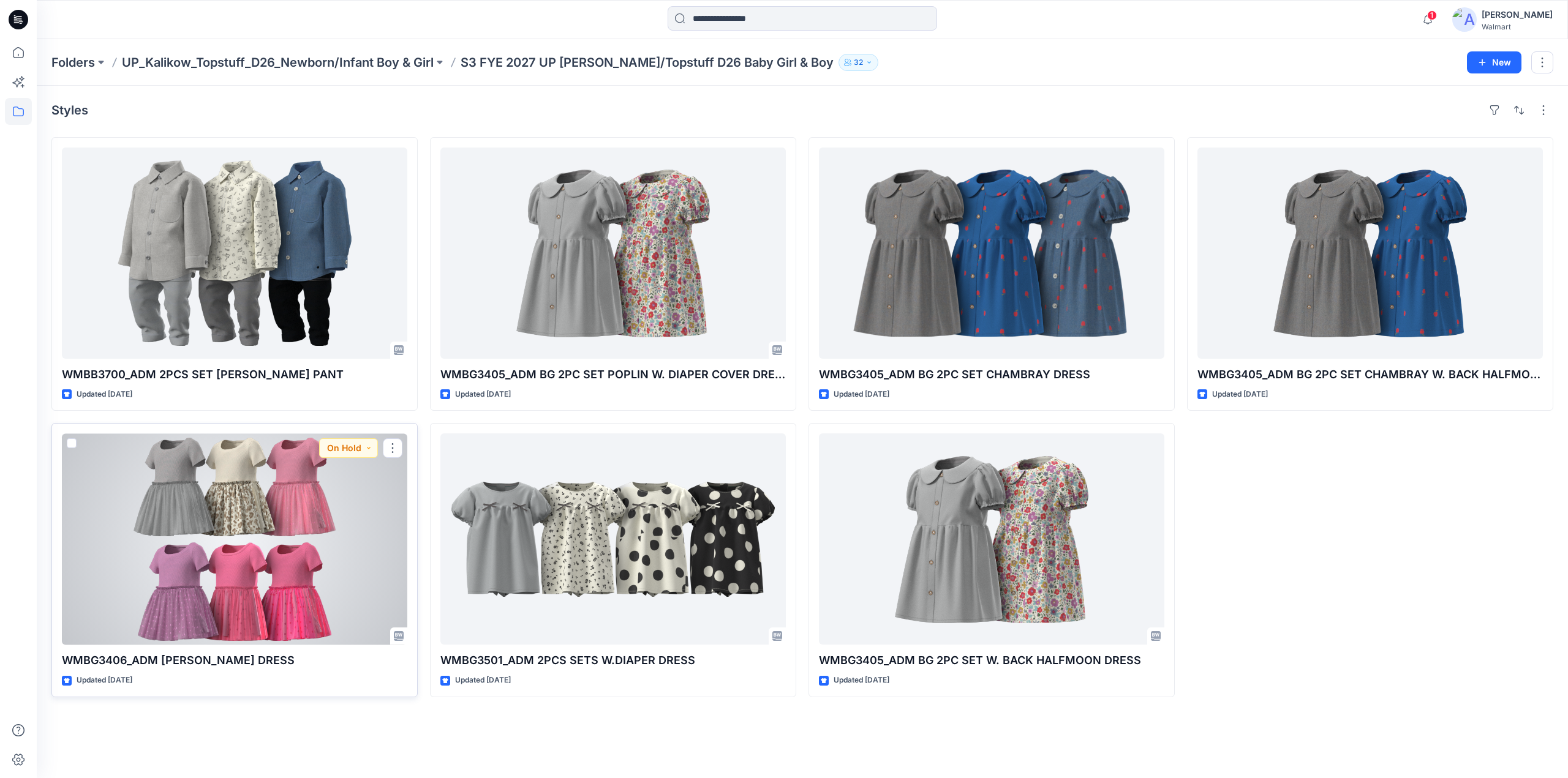
click at [281, 553] on div at bounding box center [235, 539] width 346 height 211
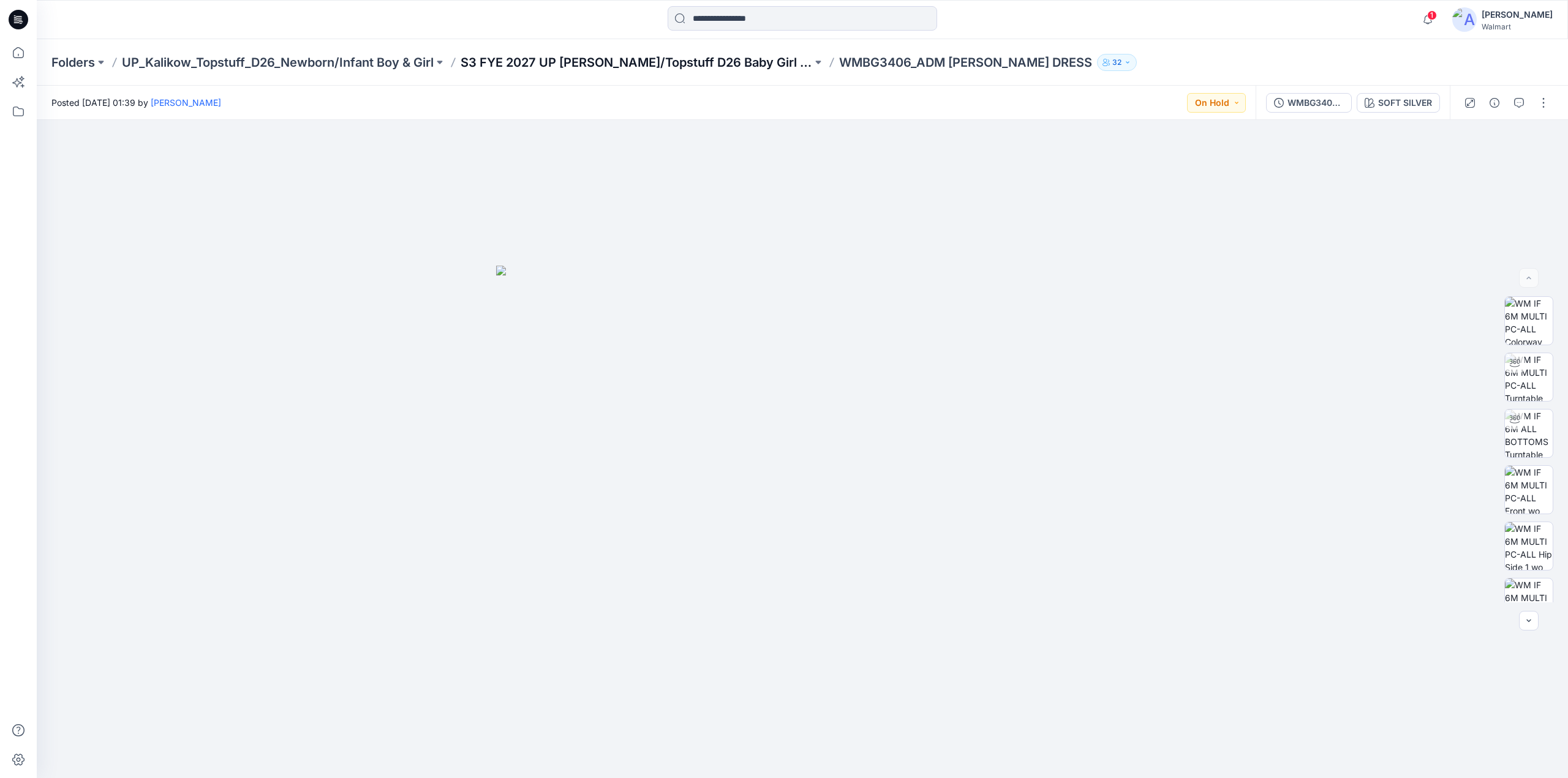
click at [639, 57] on p "S3 FYE 2027 UP Kalikow/Topstuff D26 Baby Girl & Boy" at bounding box center [637, 62] width 351 height 17
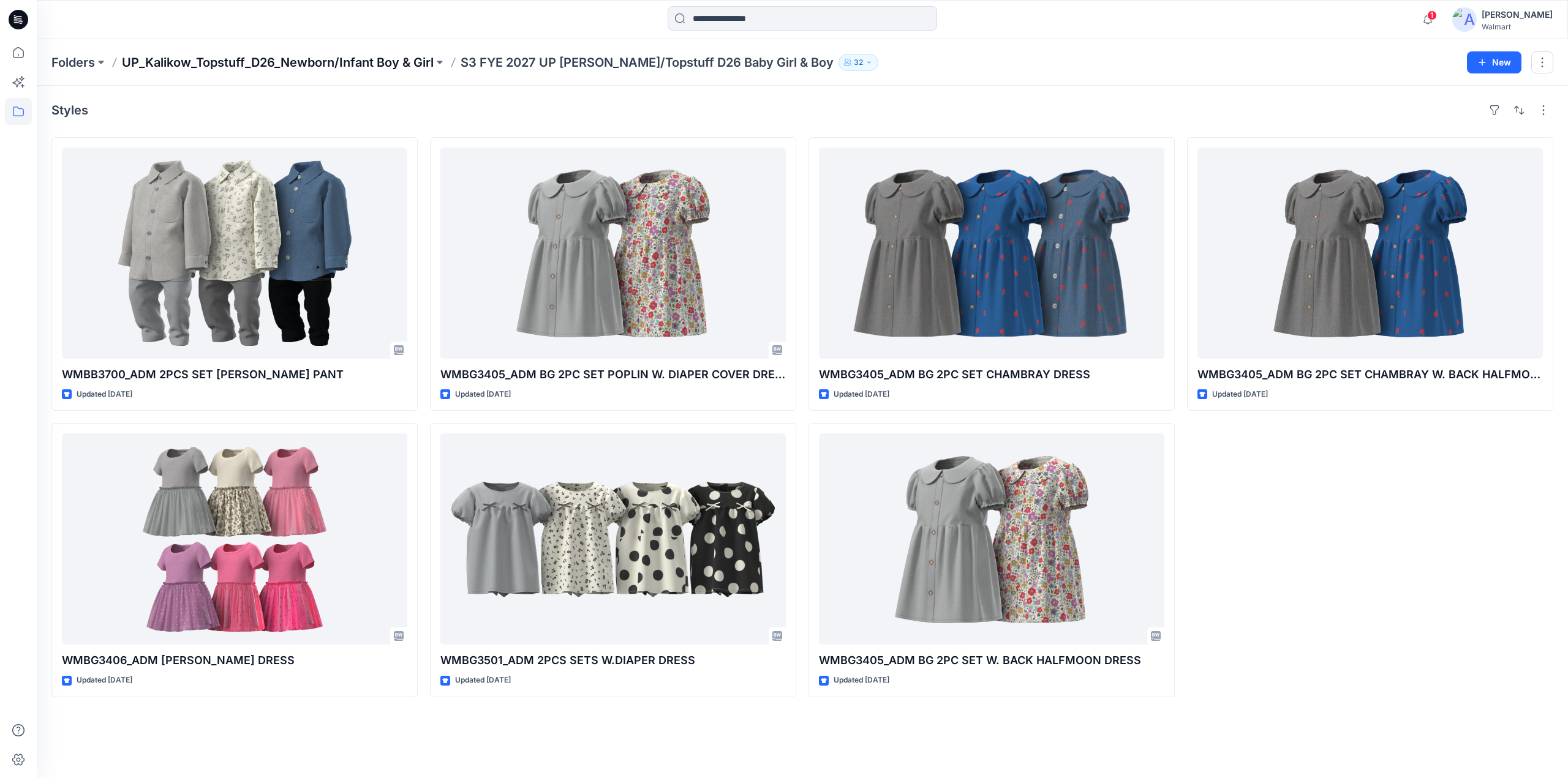
click at [264, 60] on p "UP_Kalikow_Topstuff_D26_Newborn/Infant Boy & Girl" at bounding box center [278, 62] width 312 height 17
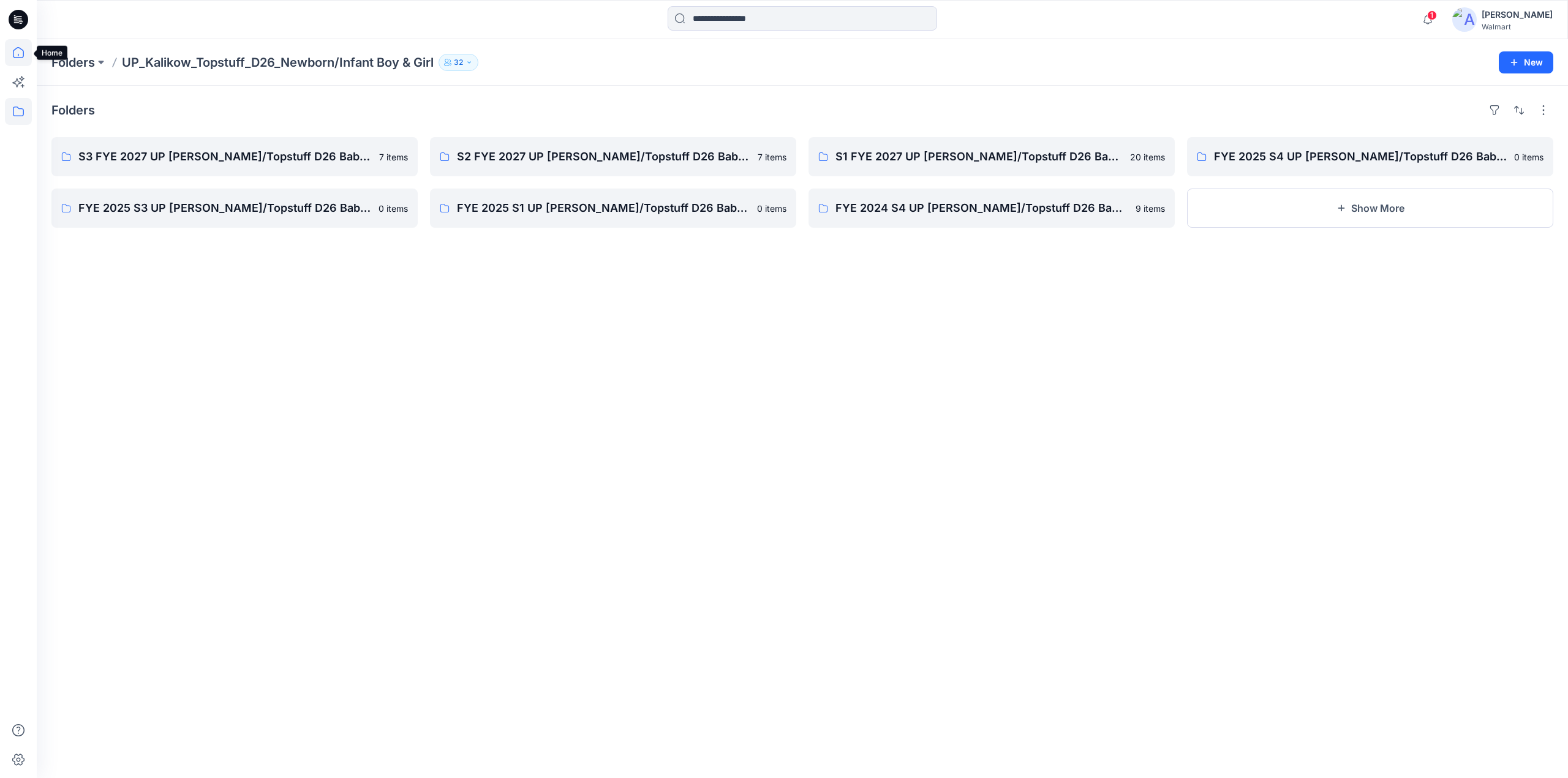
click at [22, 51] on icon at bounding box center [18, 53] width 27 height 27
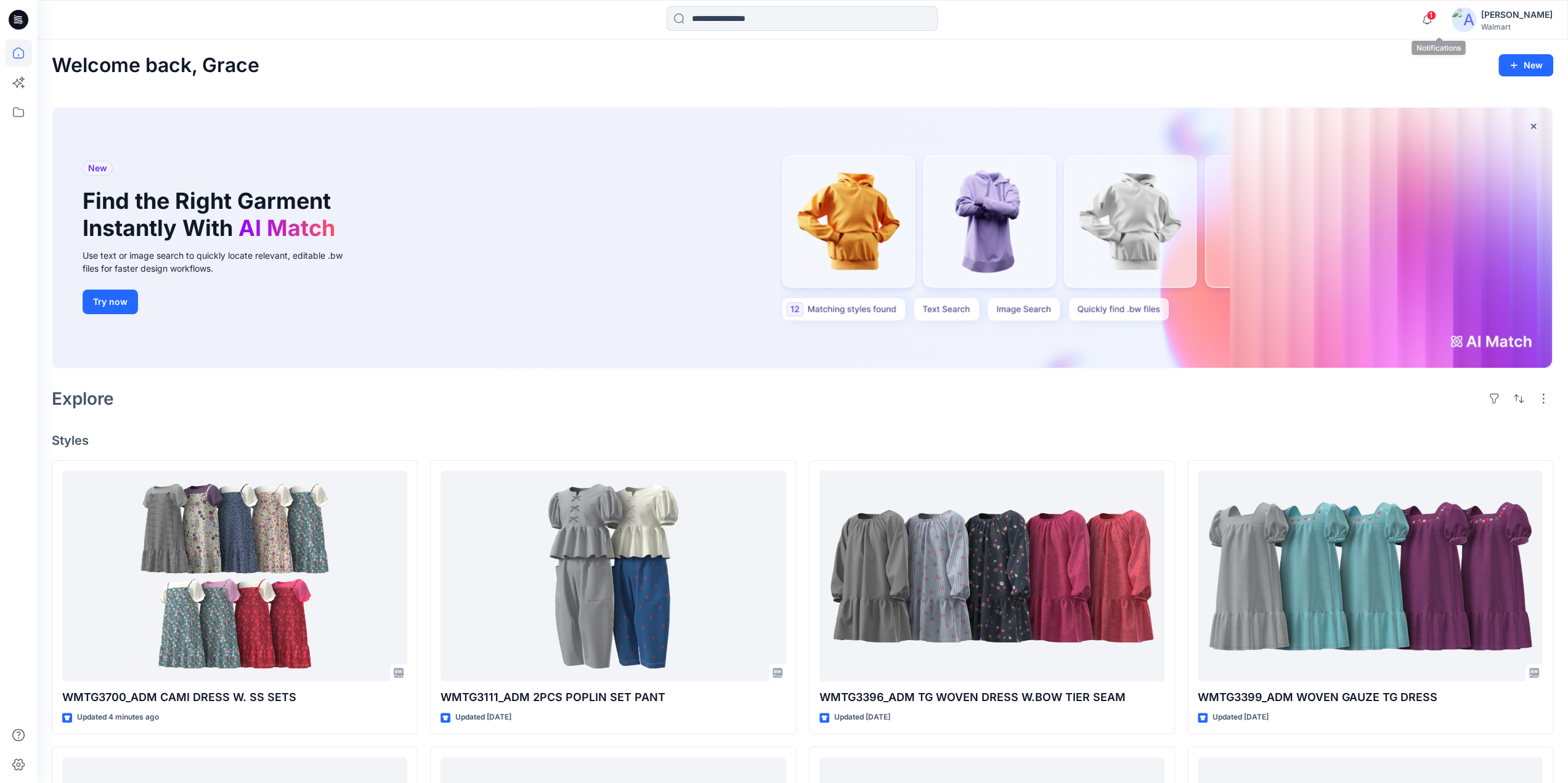
click at [1437, 14] on span "1" at bounding box center [1431, 15] width 10 height 10
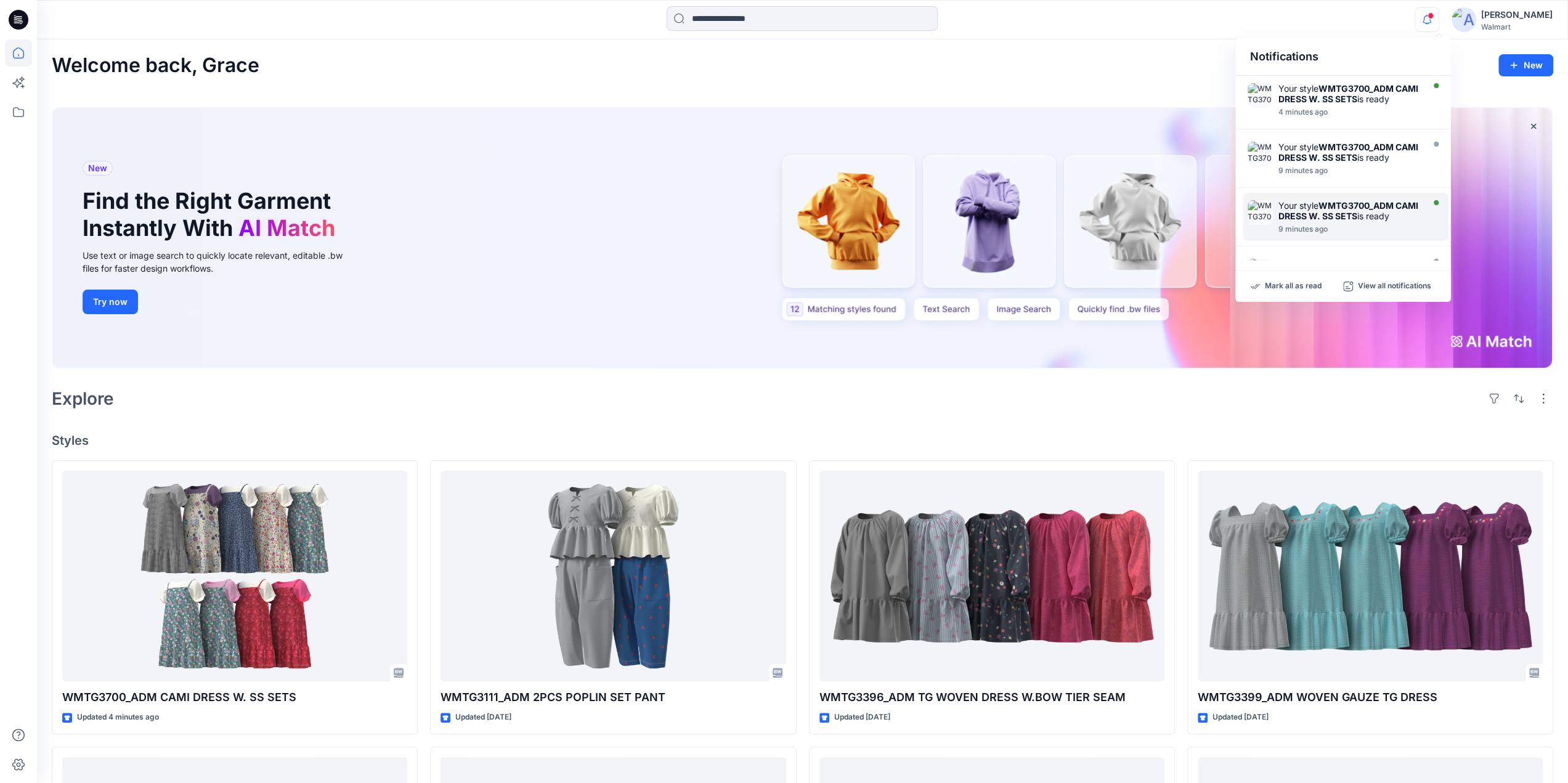
click at [1303, 215] on strong "WMTG3700_ADM CAMI DRESS W. SS SETS" at bounding box center [1348, 211] width 140 height 21
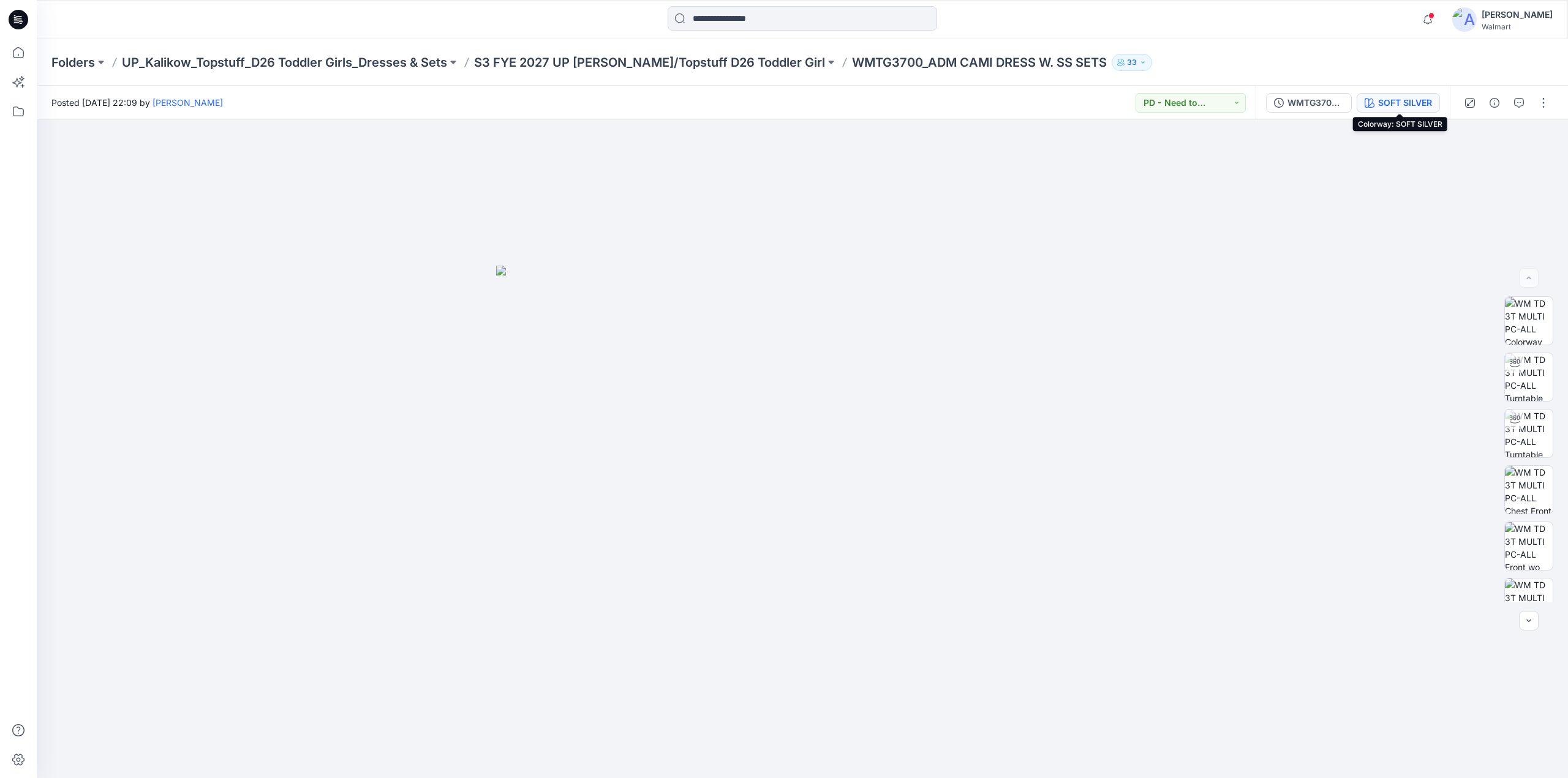
click at [1413, 101] on div "SOFT SILVER" at bounding box center [1405, 103] width 54 height 13
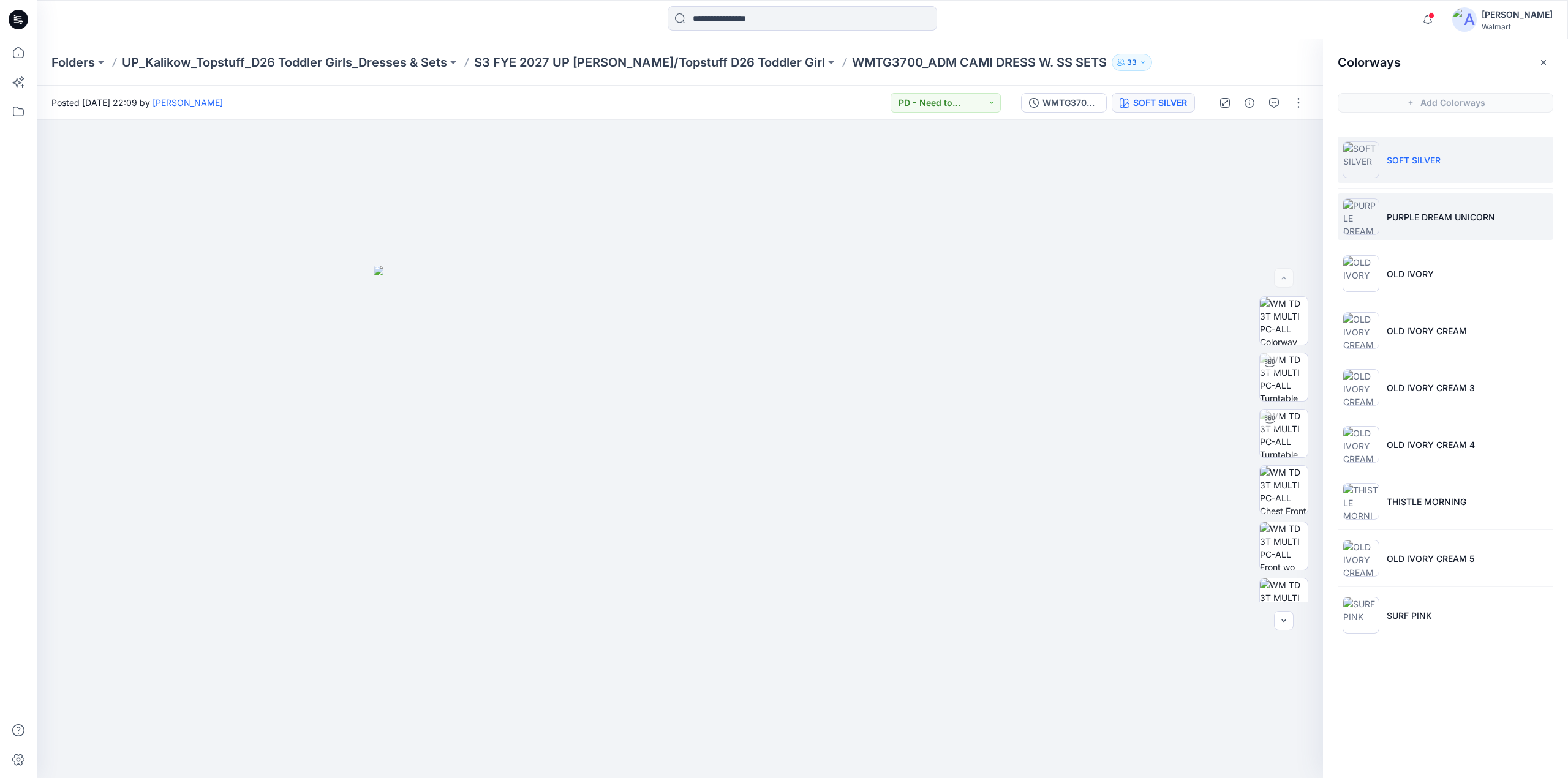
click at [1409, 213] on p "PURPLE DREAM UNICORN" at bounding box center [1440, 217] width 109 height 13
click at [1438, 20] on icon "button" at bounding box center [1427, 20] width 24 height 25
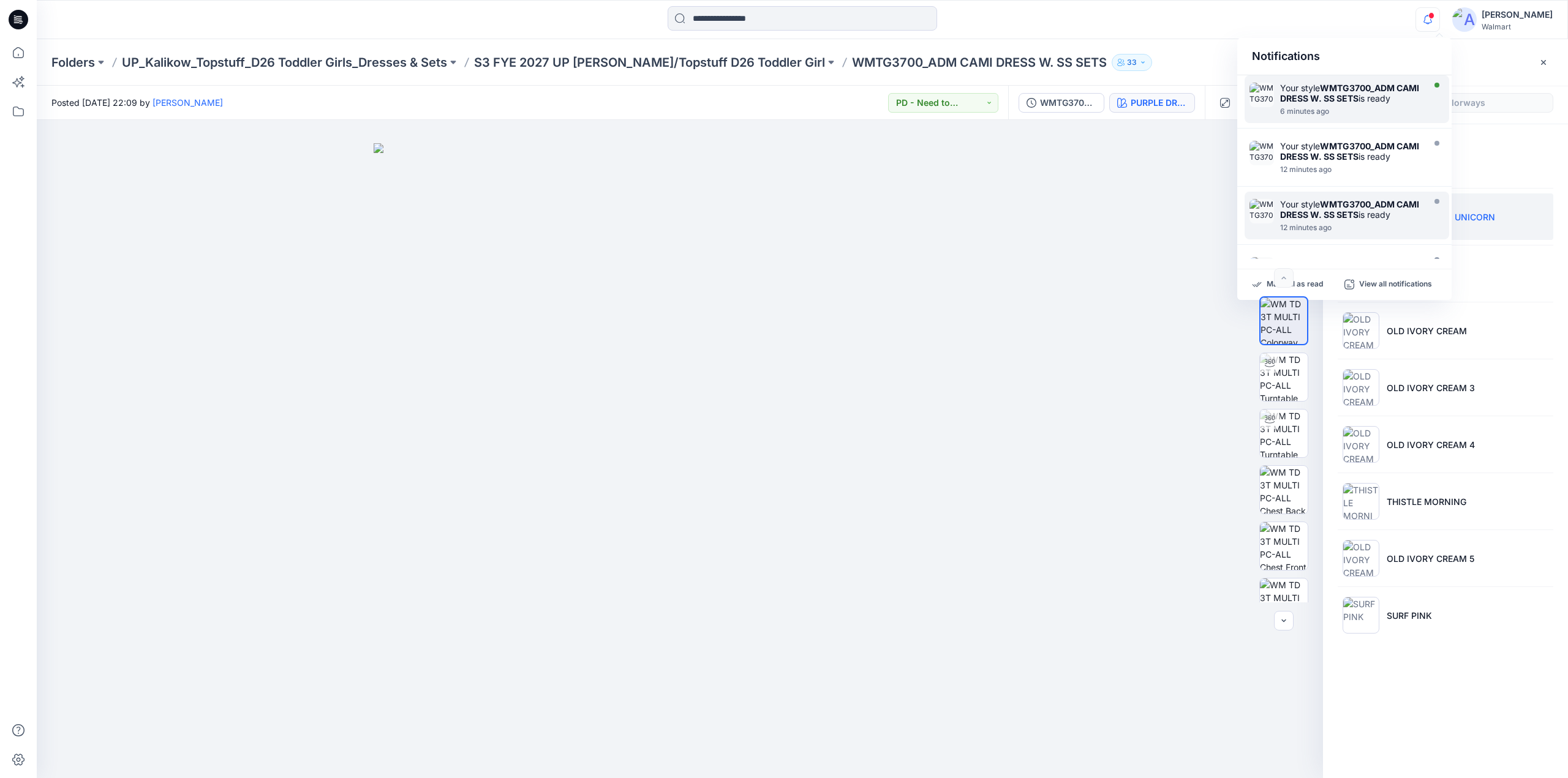
click at [1355, 93] on strong "WMTG3700_ADM CAMI DRESS W. SS SETS" at bounding box center [1349, 93] width 139 height 21
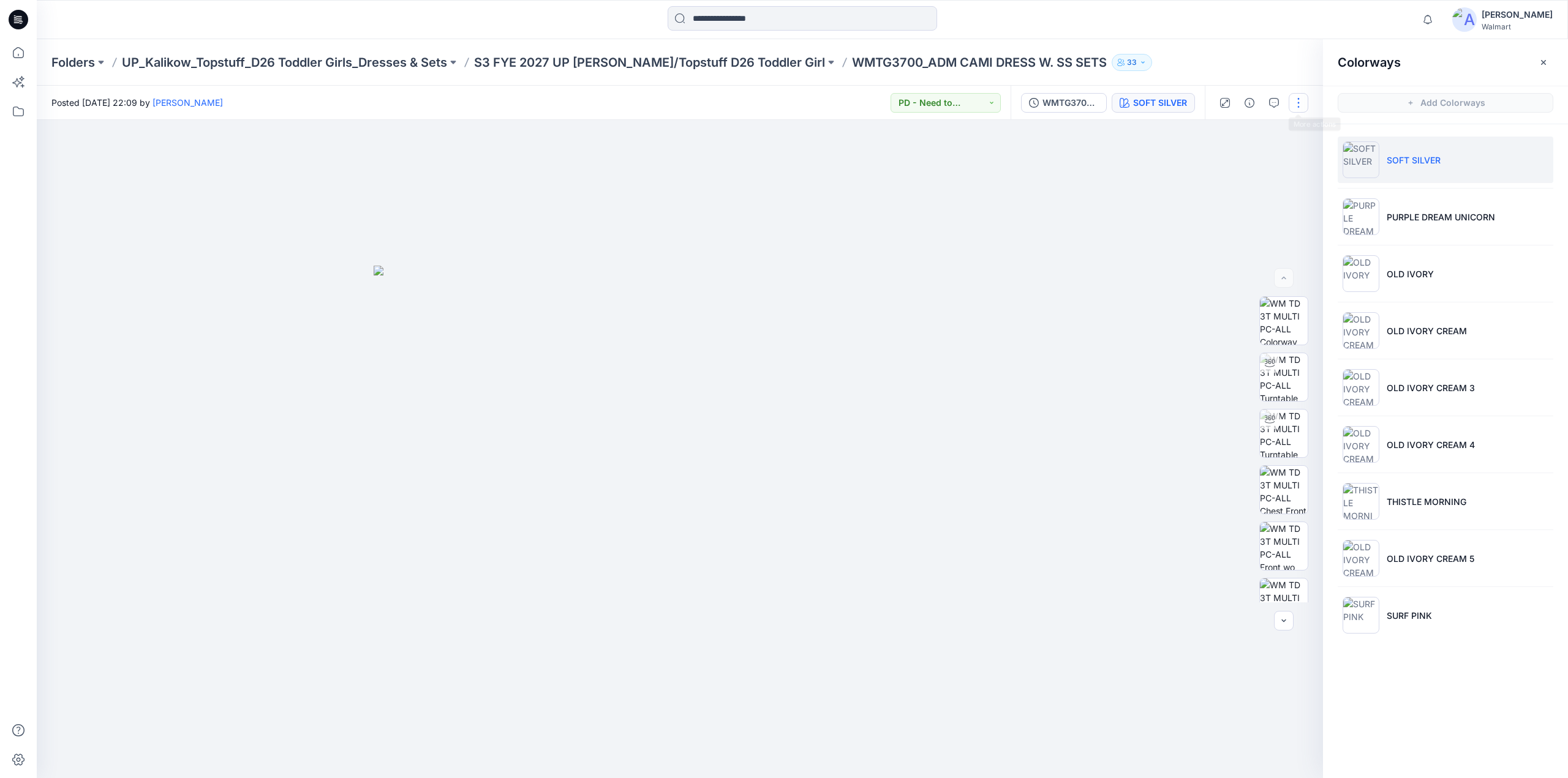
click at [1299, 104] on button "button" at bounding box center [1298, 103] width 20 height 20
click at [1217, 160] on p "Edit" at bounding box center [1220, 166] width 15 height 13
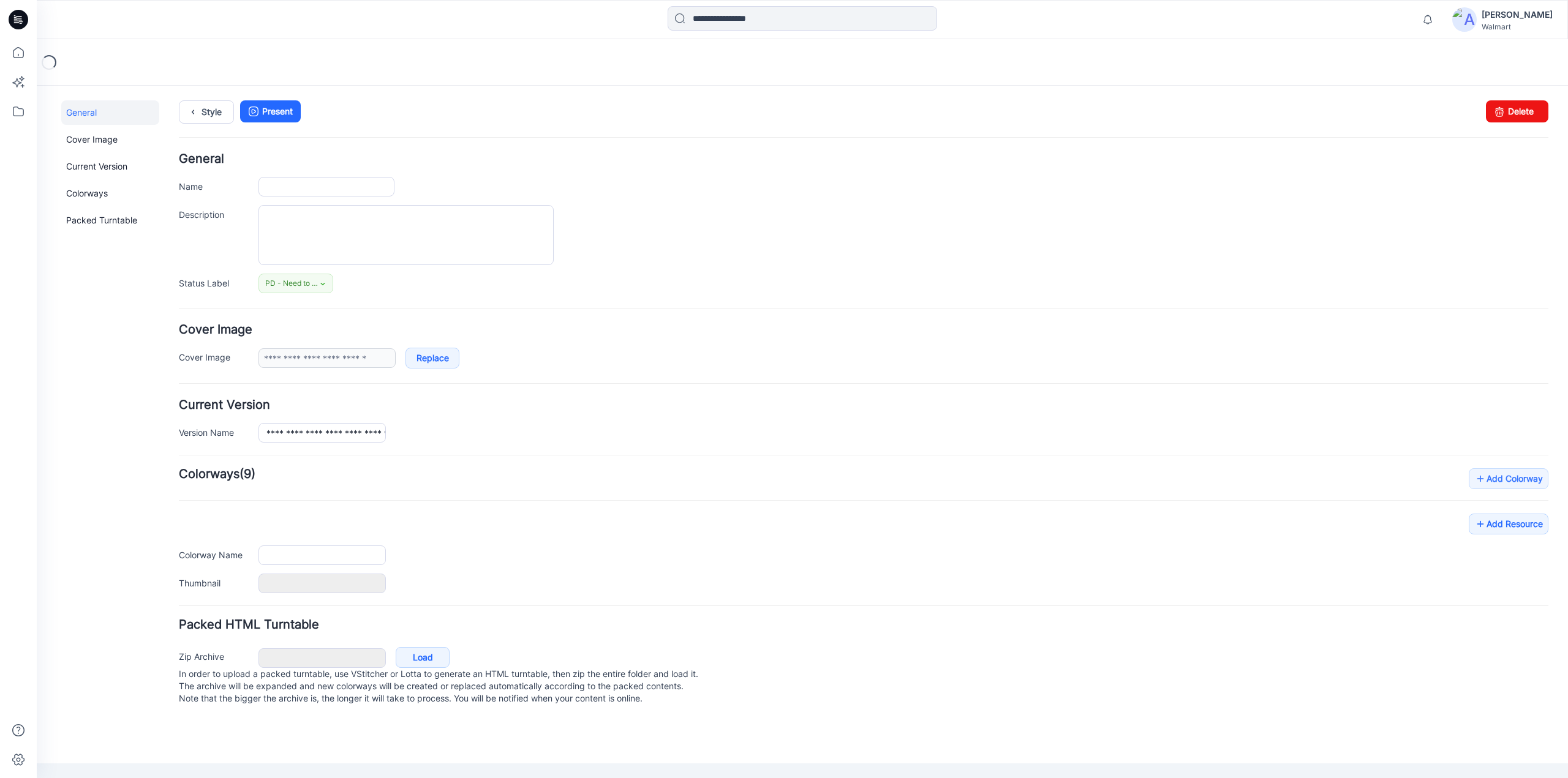
type input "**********"
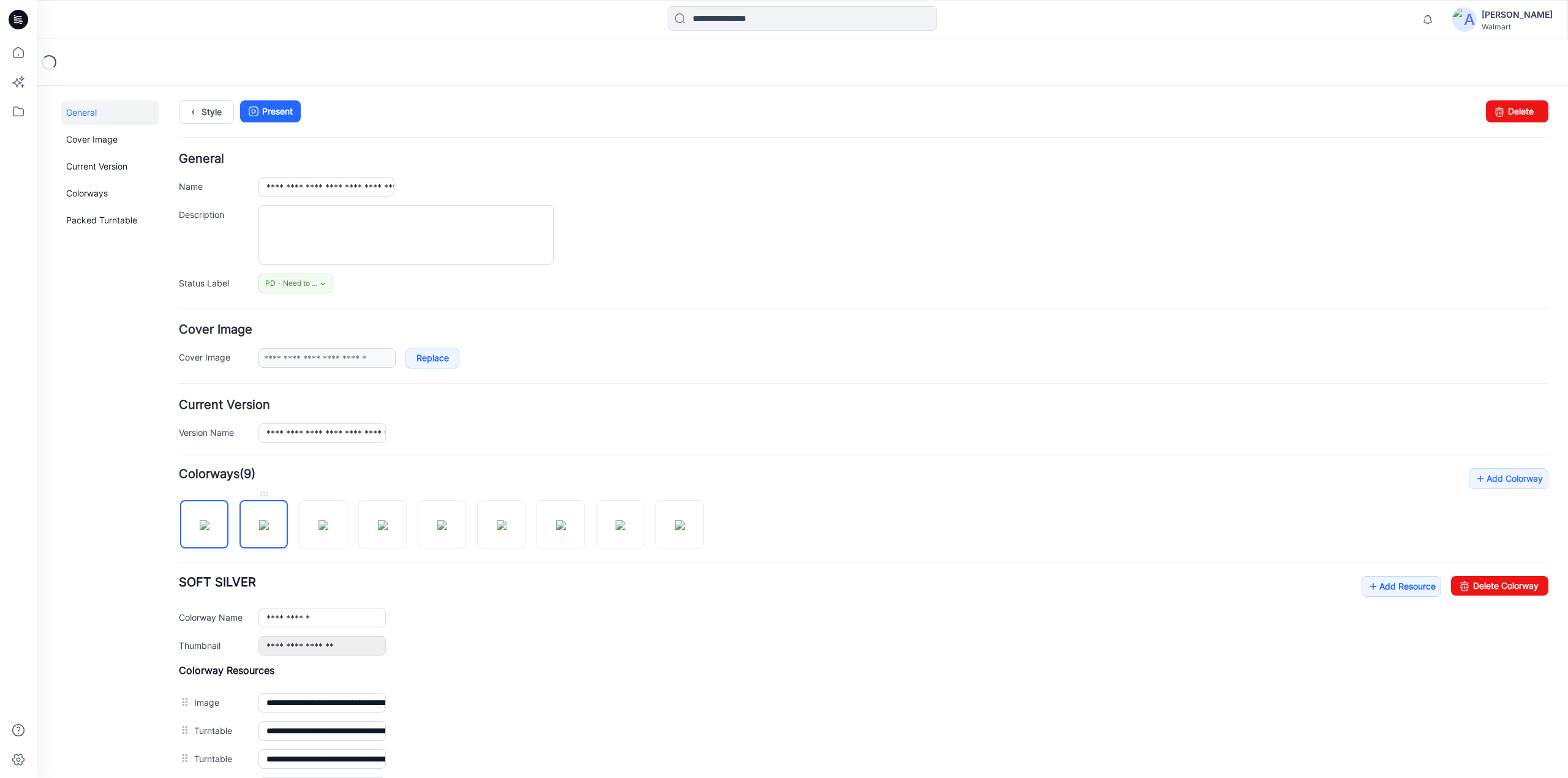
click at [269, 525] on img at bounding box center [264, 525] width 9 height 9
type input "**********"
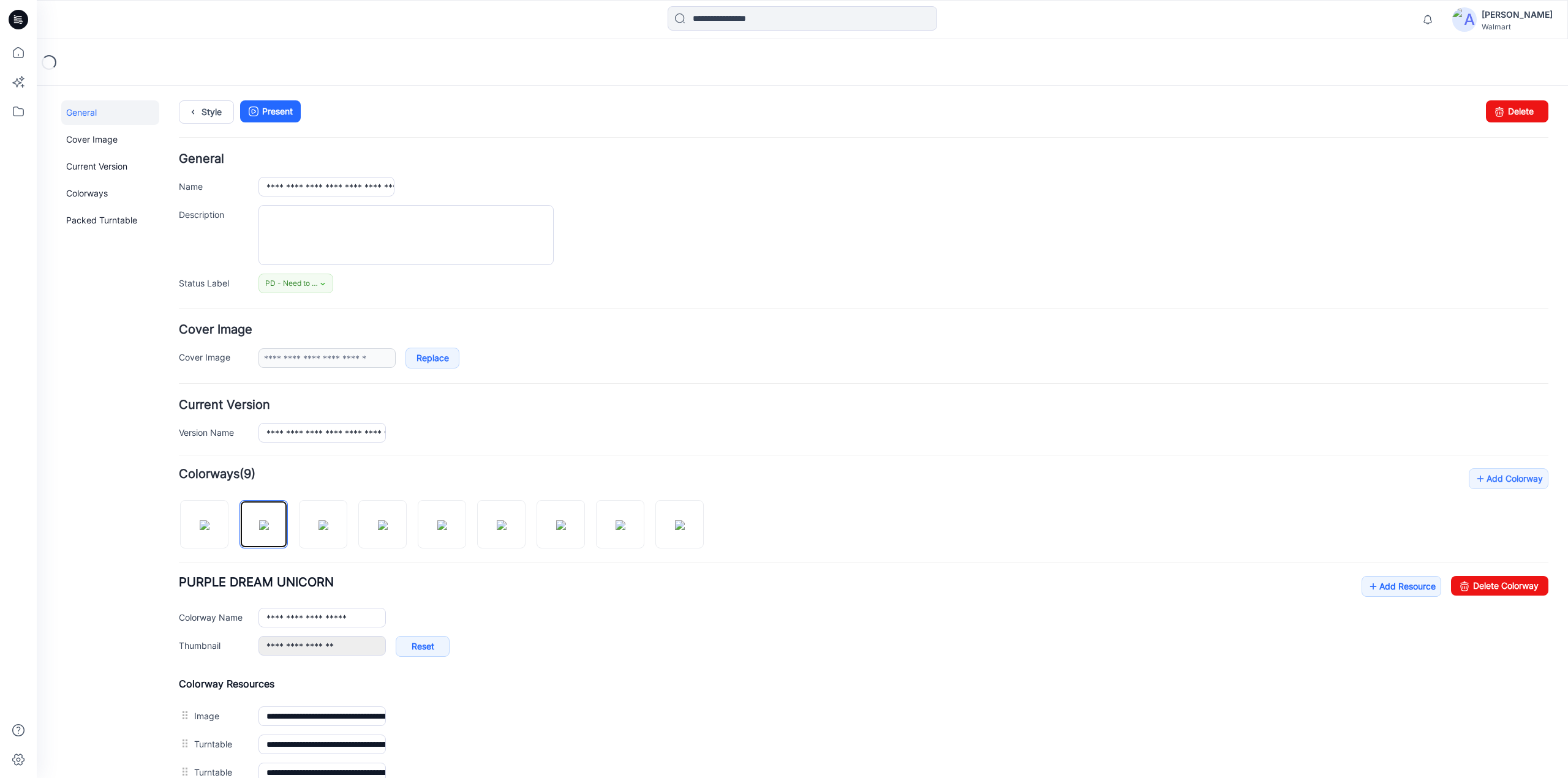
scroll to position [395, 0]
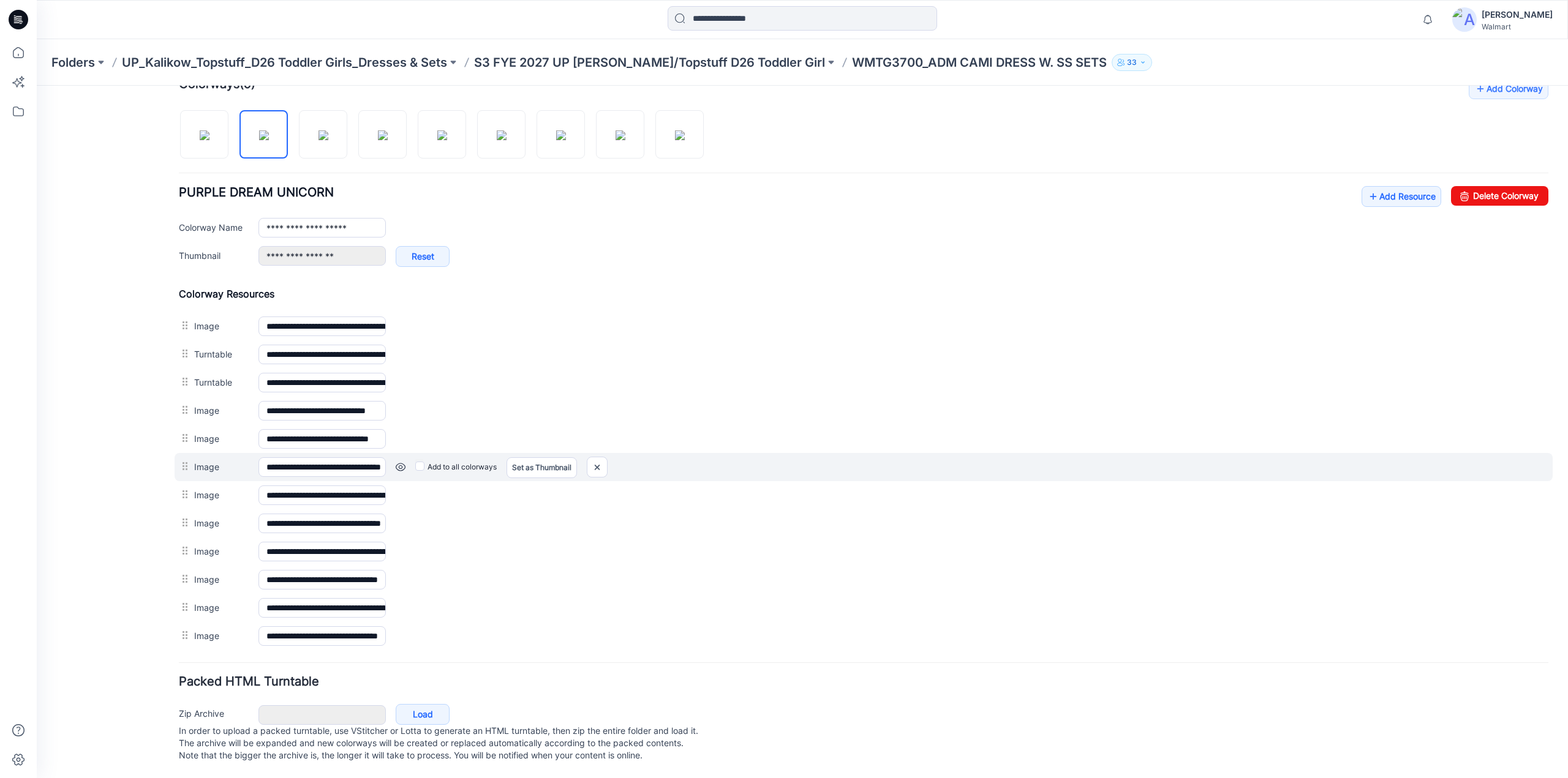
click at [396, 463] on link at bounding box center [401, 467] width 9 height 9
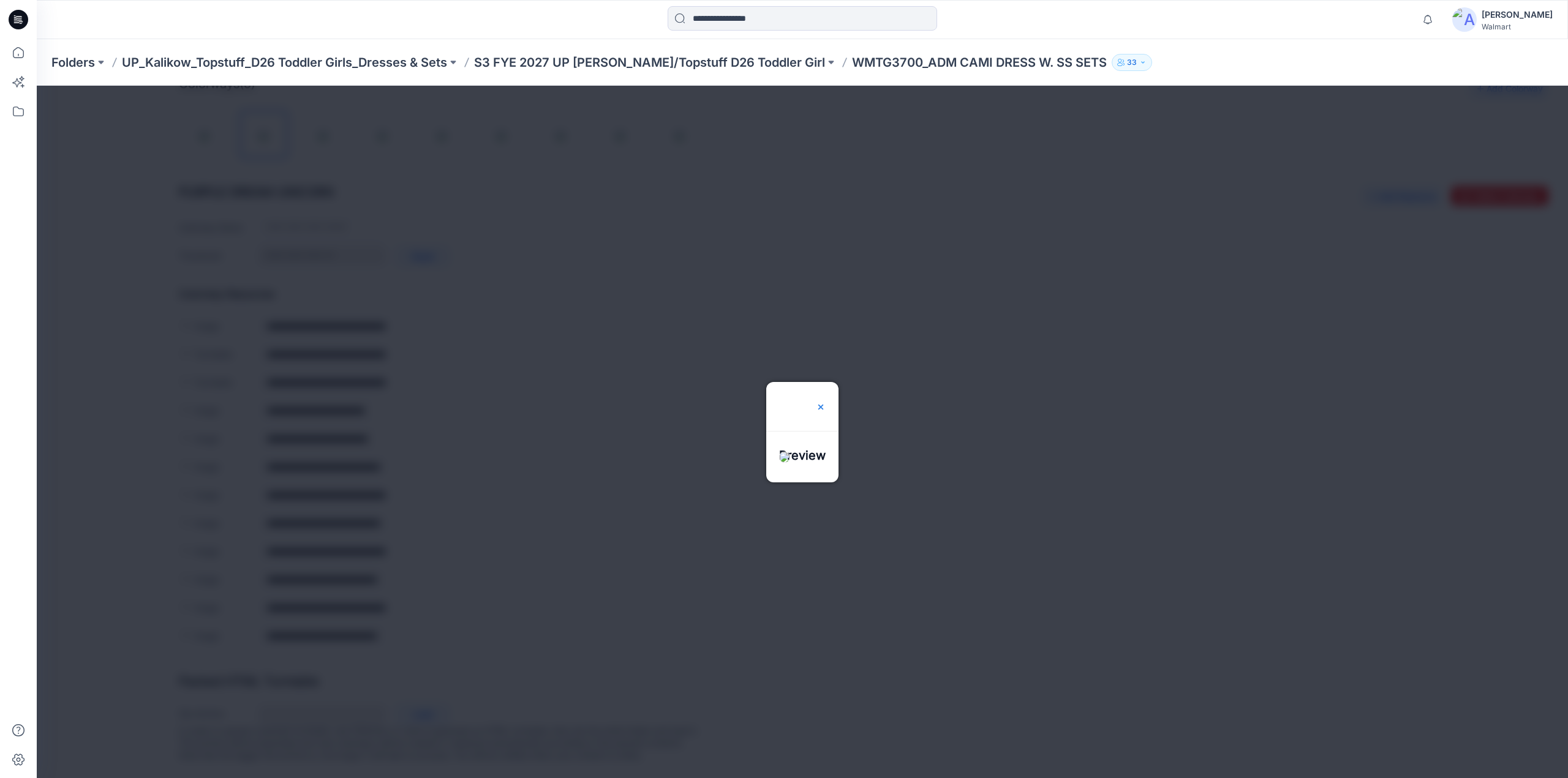
click at [826, 402] on img at bounding box center [821, 407] width 9 height 9
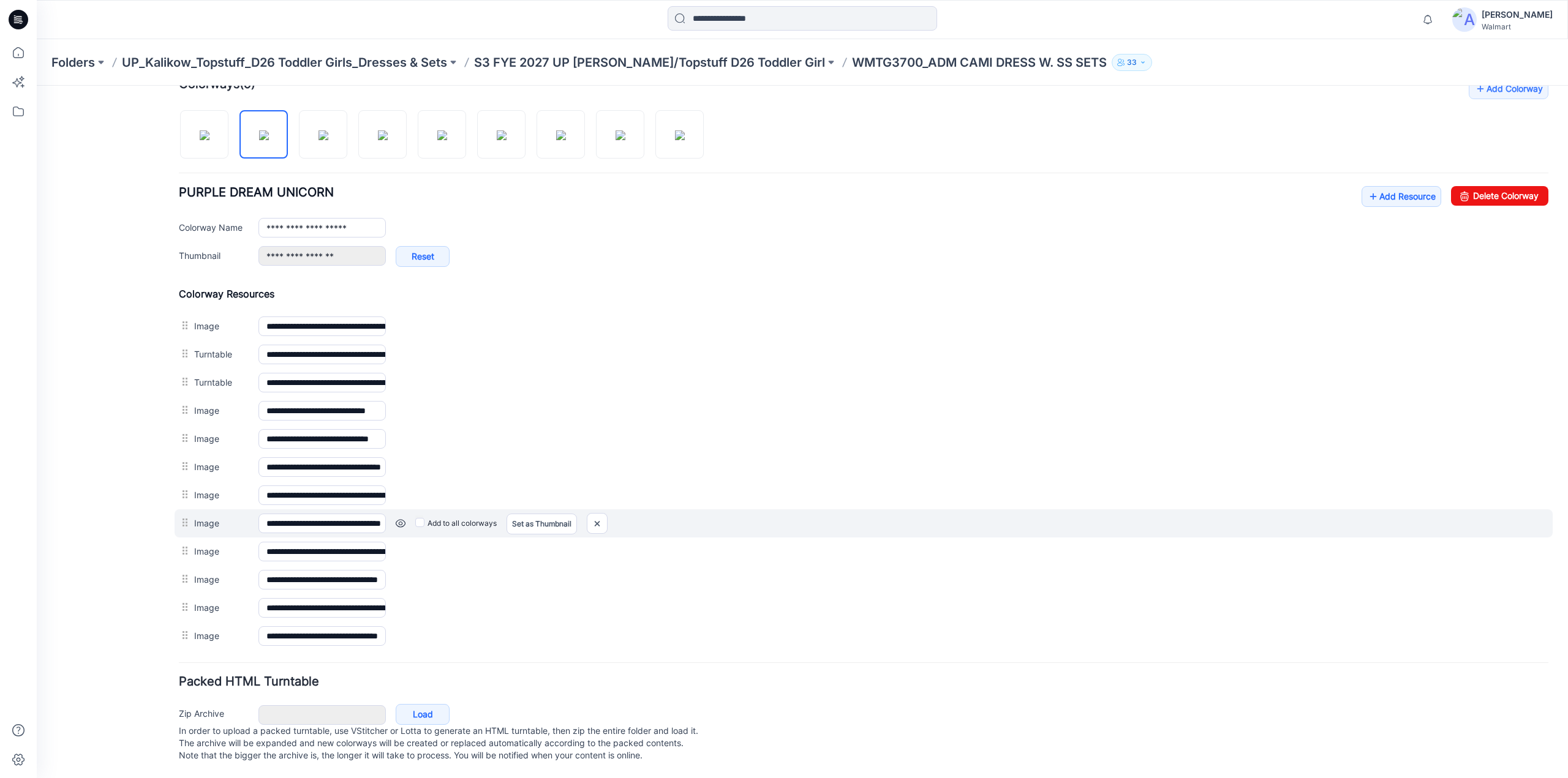
click at [402, 518] on link at bounding box center [401, 523] width 9 height 9
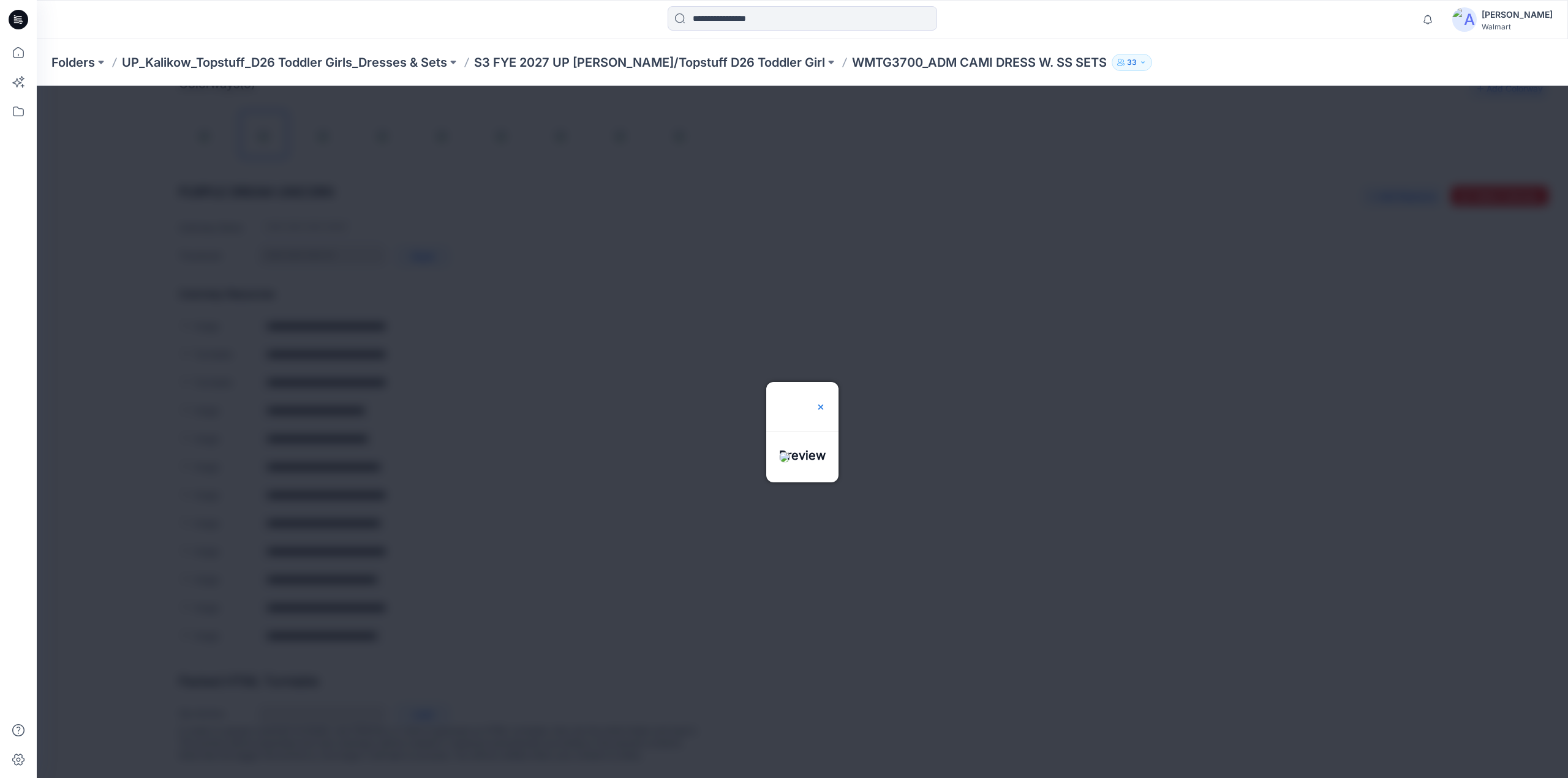
click at [826, 402] on img at bounding box center [821, 407] width 9 height 9
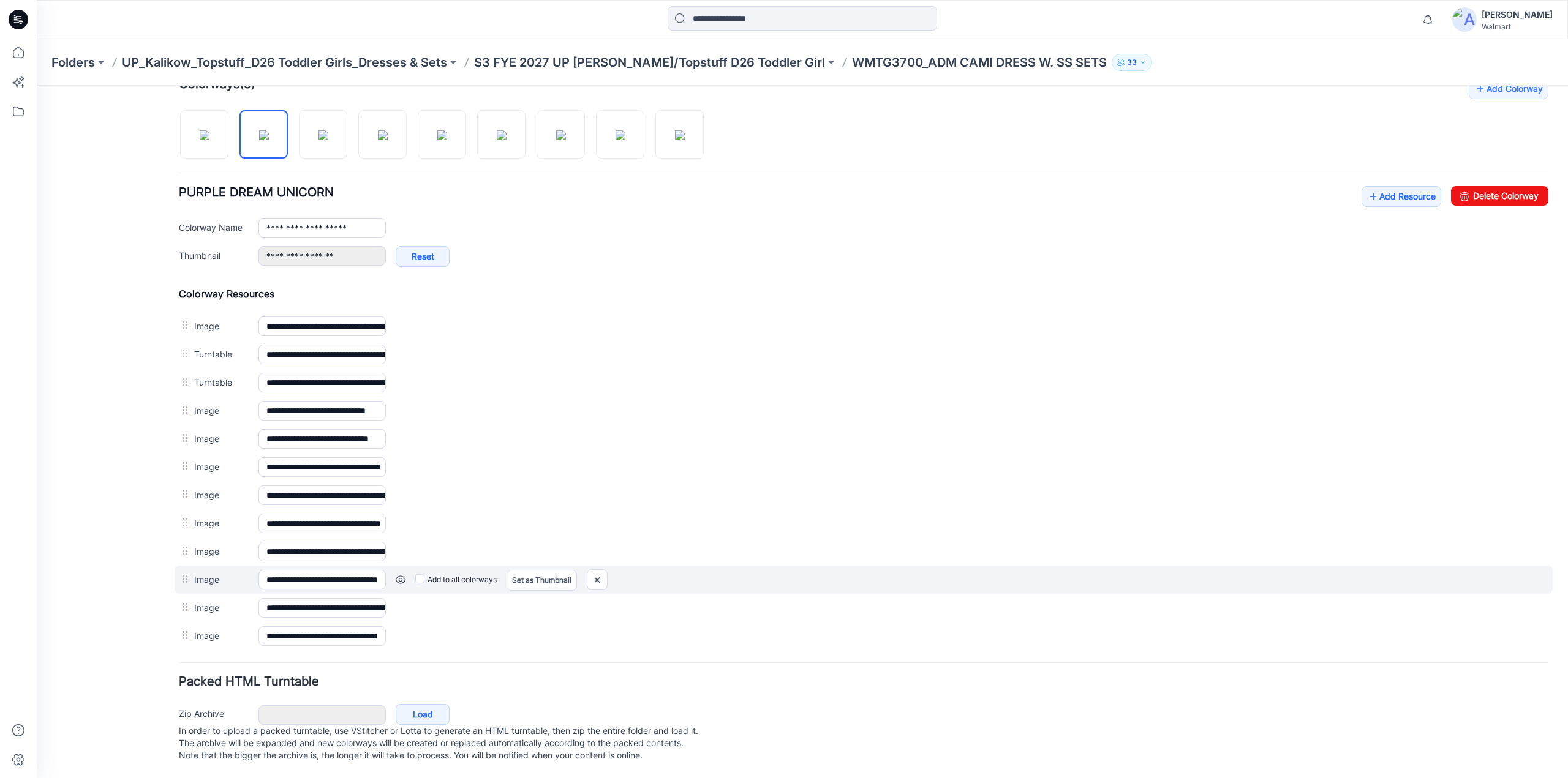
click at [399, 575] on link at bounding box center [401, 580] width 9 height 9
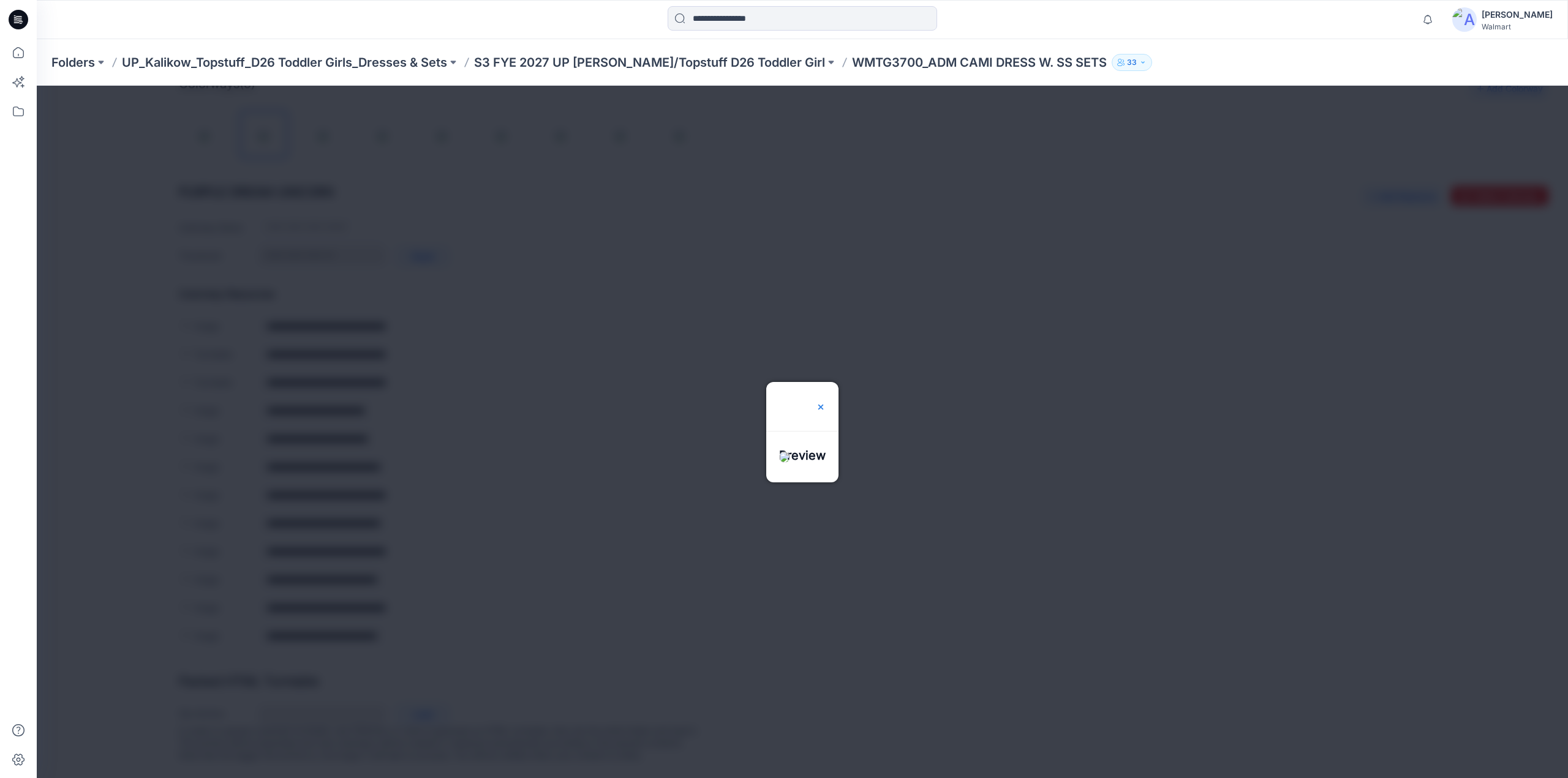
click at [826, 402] on img at bounding box center [821, 407] width 9 height 9
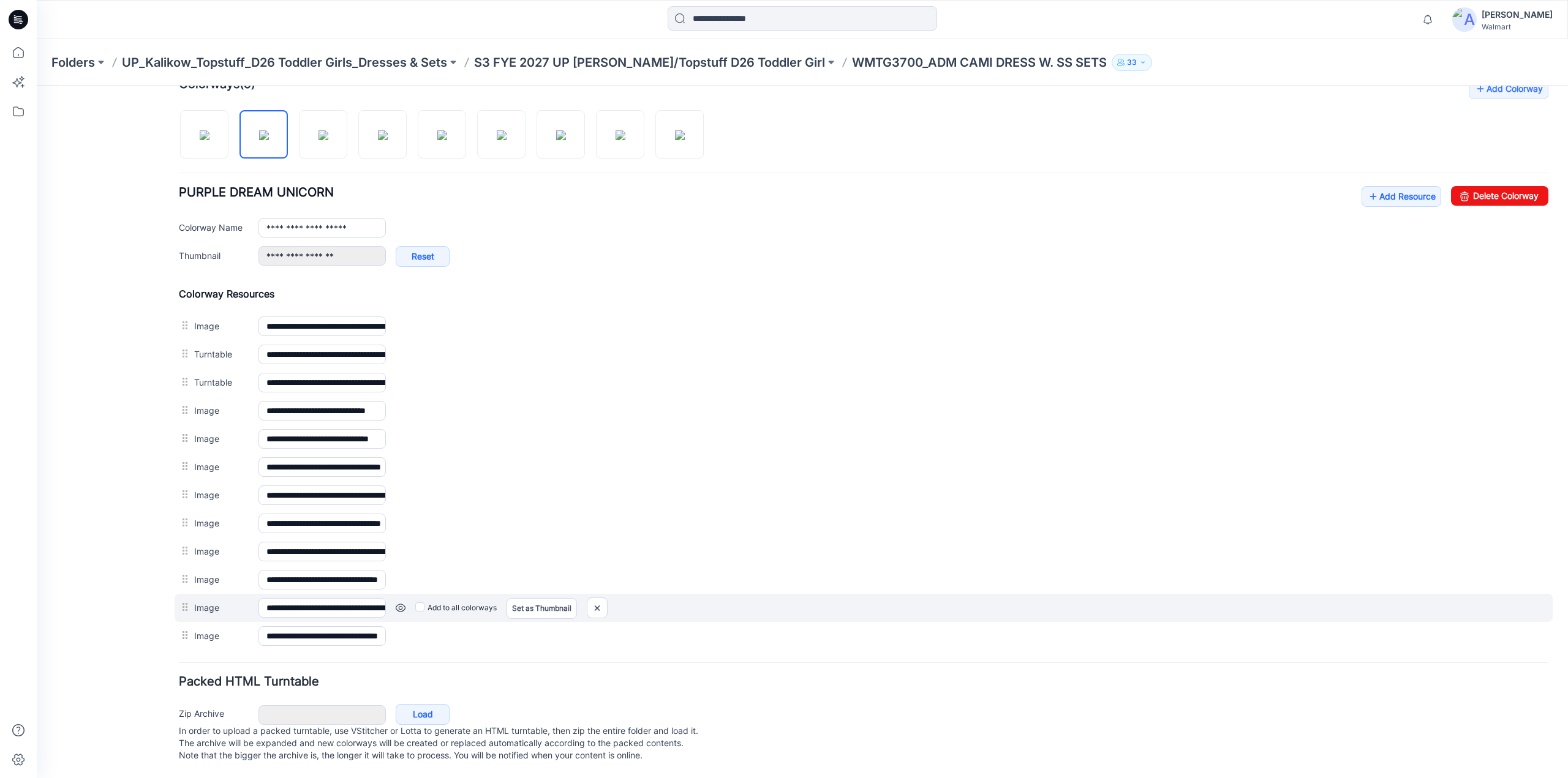
click at [400, 603] on link at bounding box center [401, 608] width 9 height 9
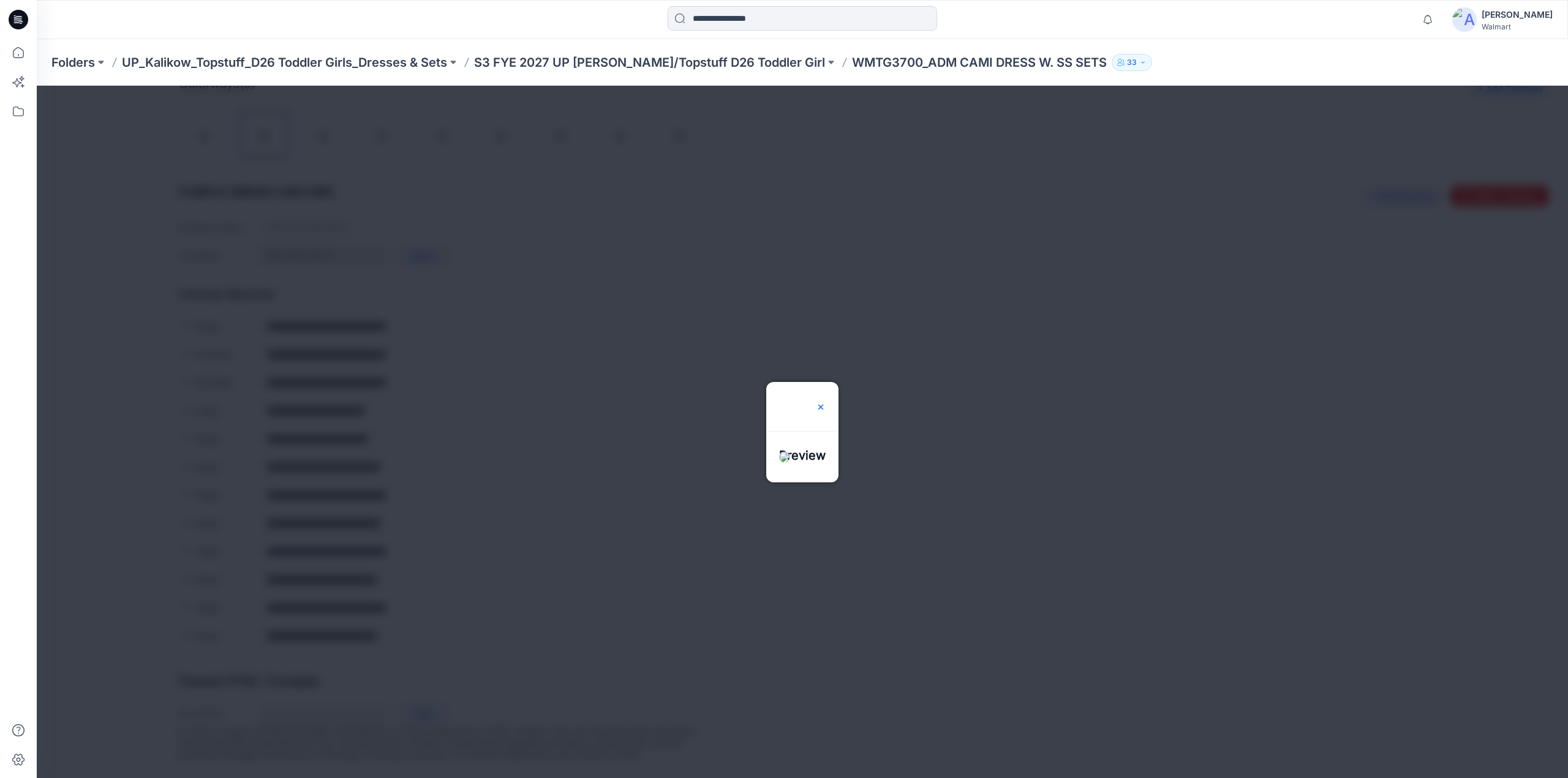
click at [826, 402] on img at bounding box center [821, 407] width 9 height 9
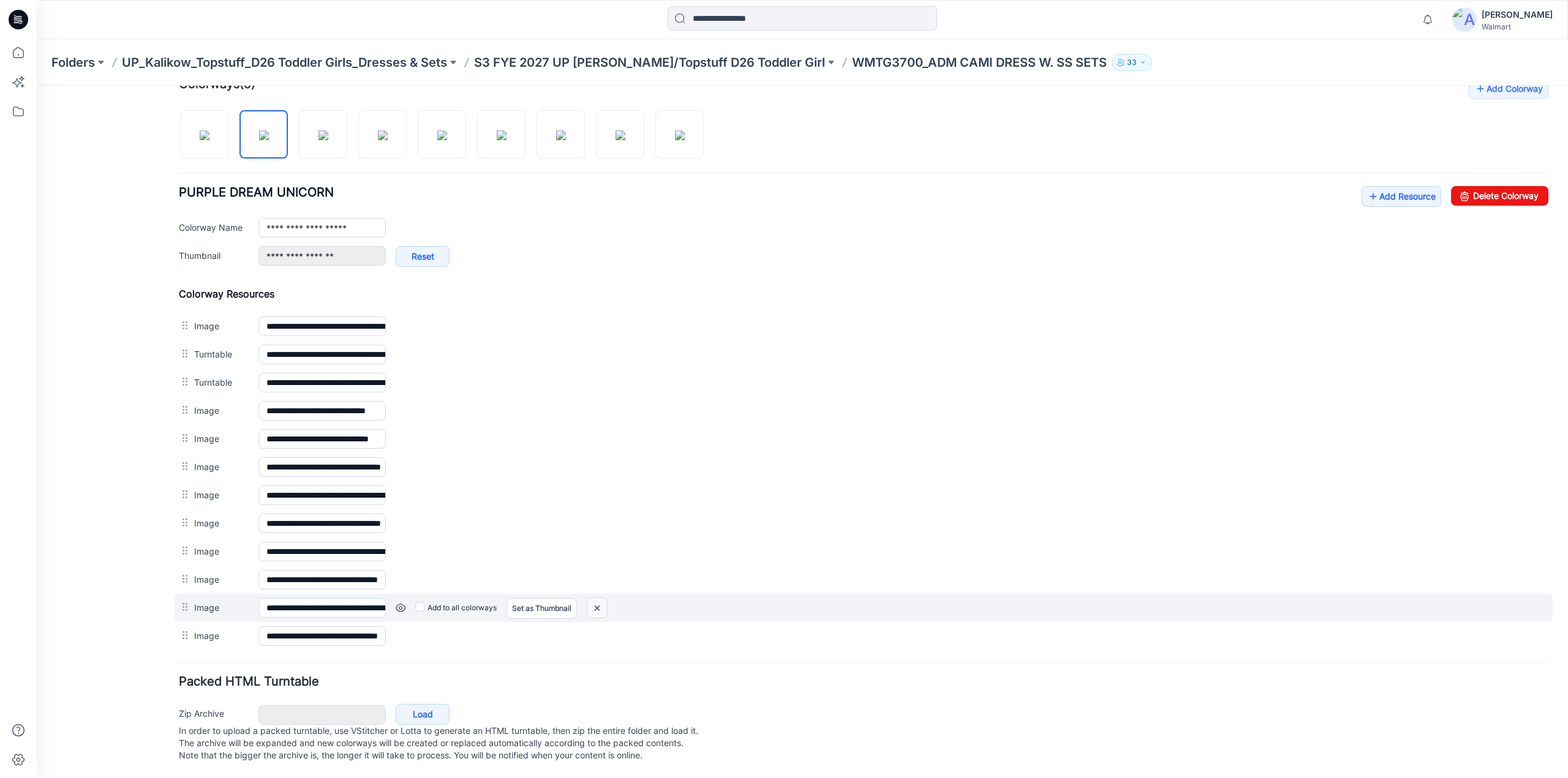
drag, startPoint x: 602, startPoint y: 600, endPoint x: 878, endPoint y: 141, distance: 535.6
click at [602, 600] on img at bounding box center [597, 608] width 20 height 20
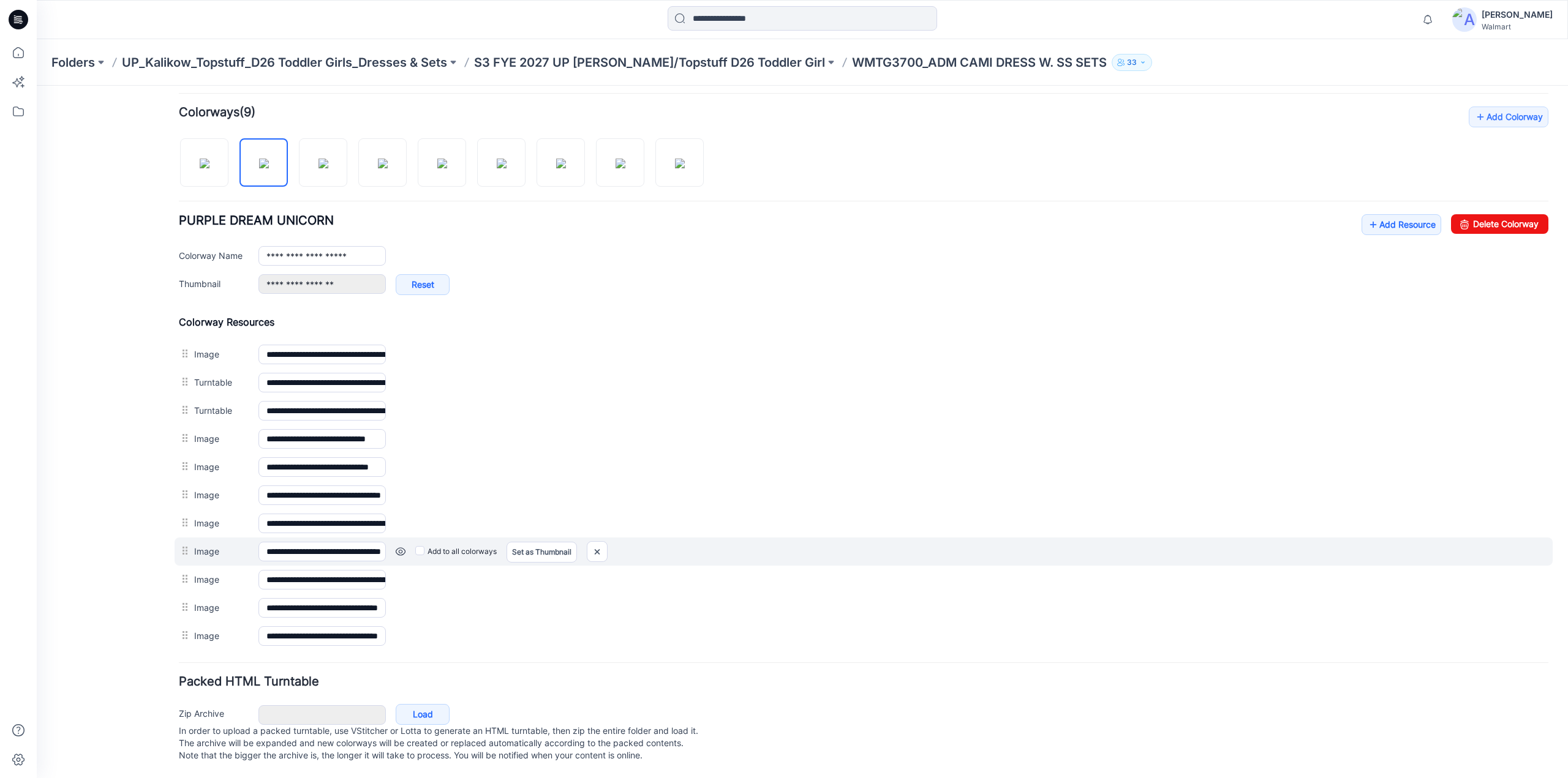
scroll to position [366, 0]
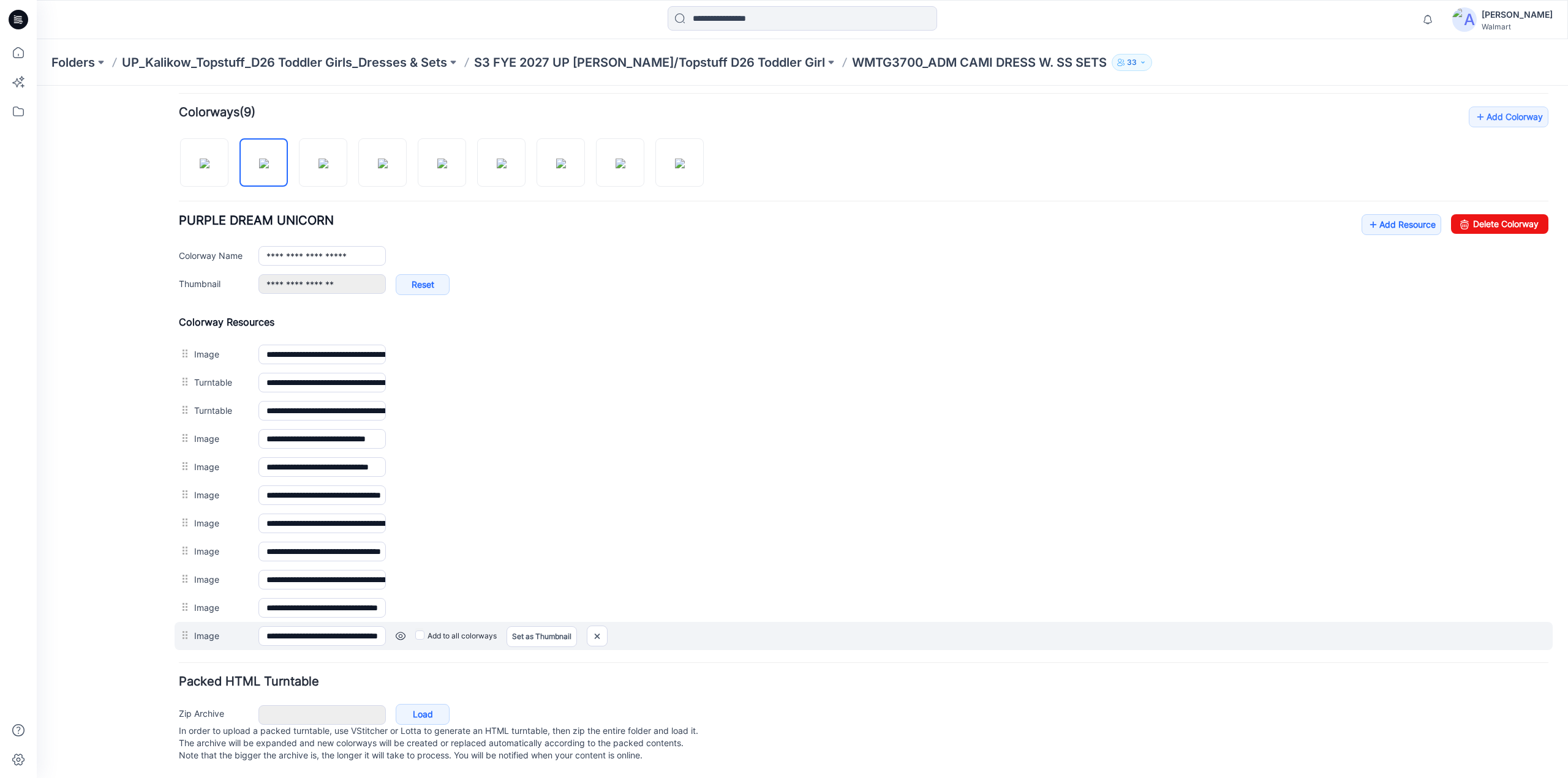
click at [404, 632] on link at bounding box center [401, 636] width 9 height 9
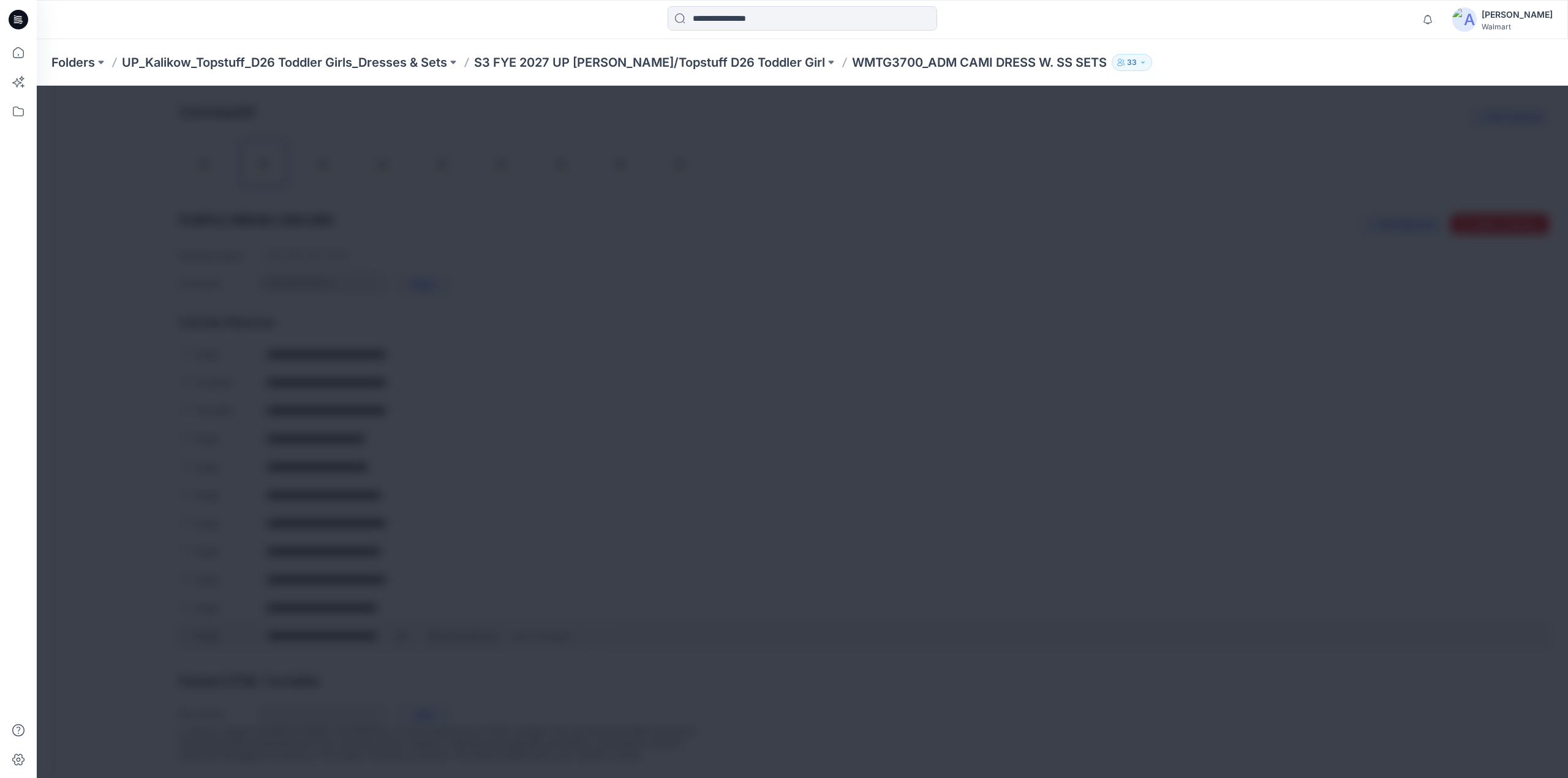
scroll to position [366, 0]
click at [826, 402] on img at bounding box center [821, 407] width 9 height 9
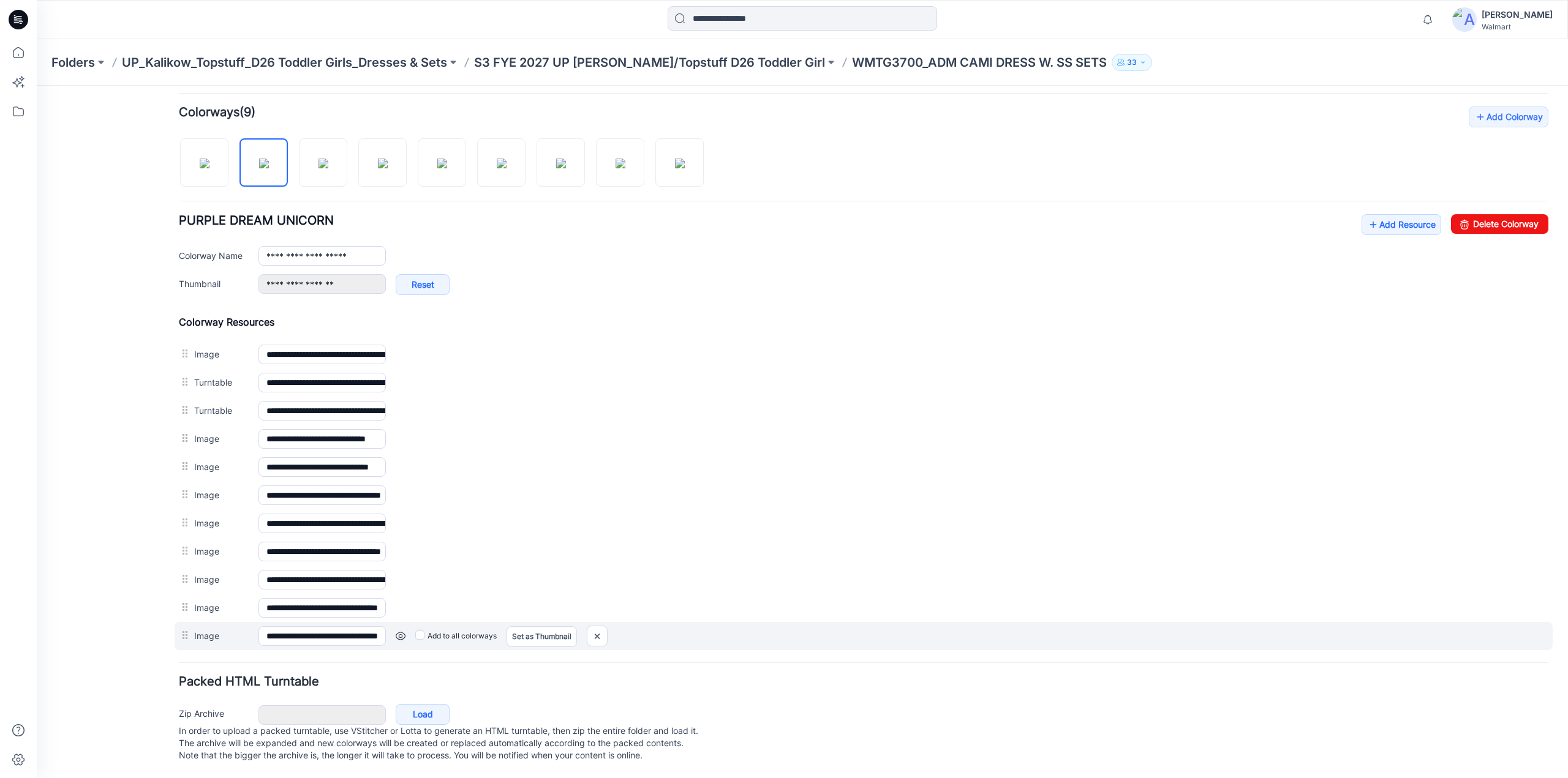
scroll to position [353, 0]
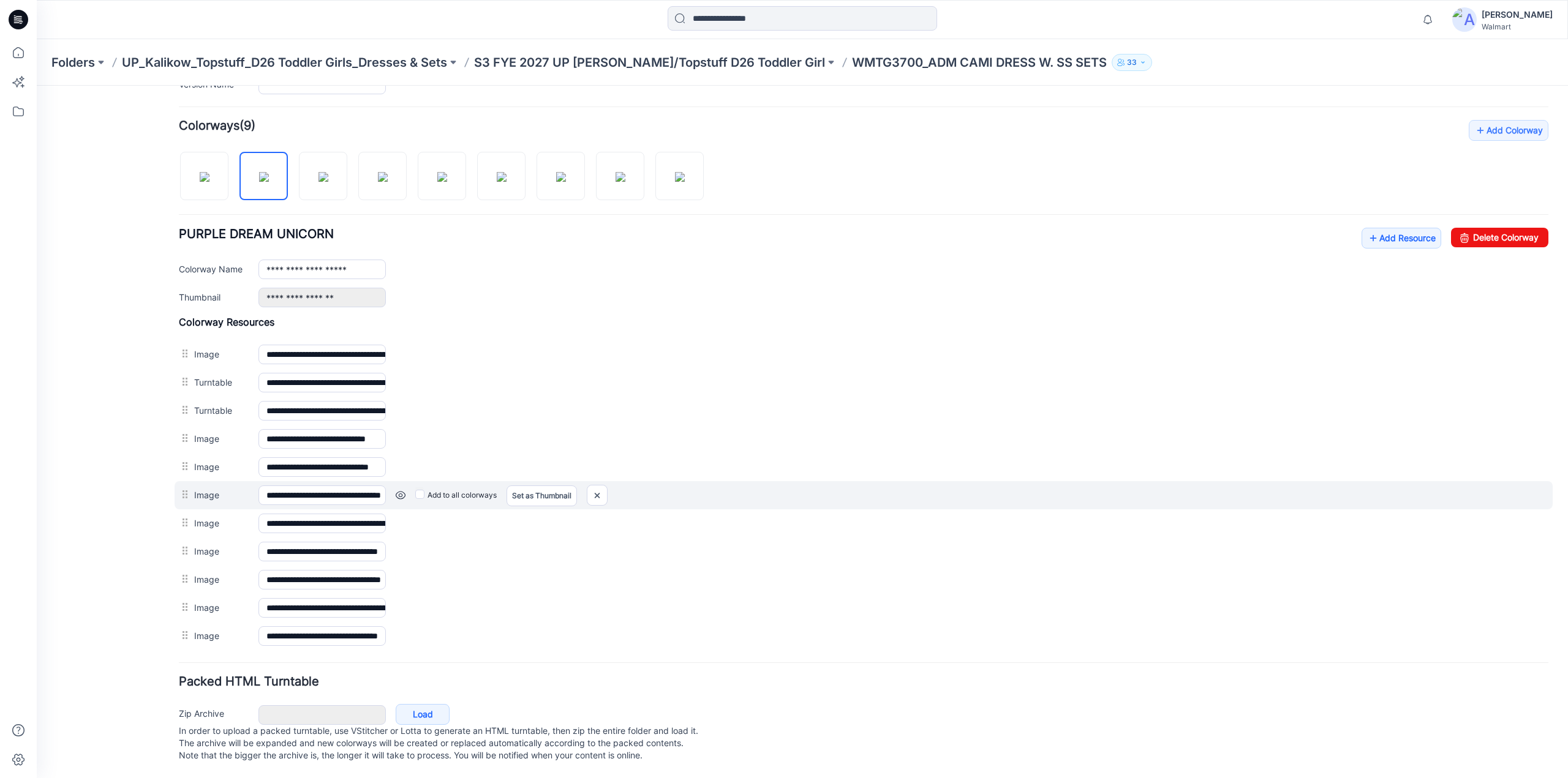
click at [401, 490] on link at bounding box center [401, 495] width 9 height 9
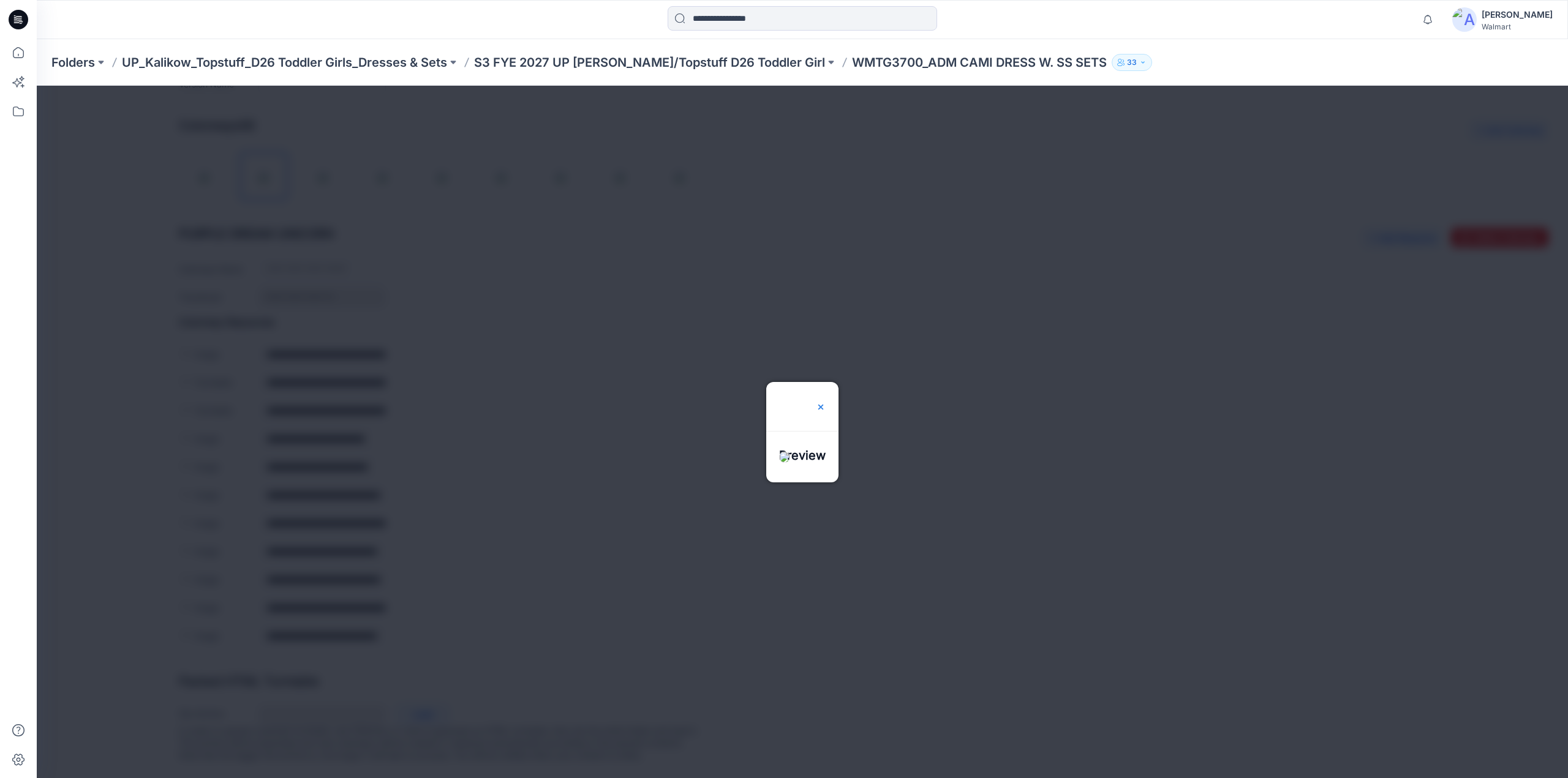
click at [826, 402] on img at bounding box center [821, 407] width 9 height 9
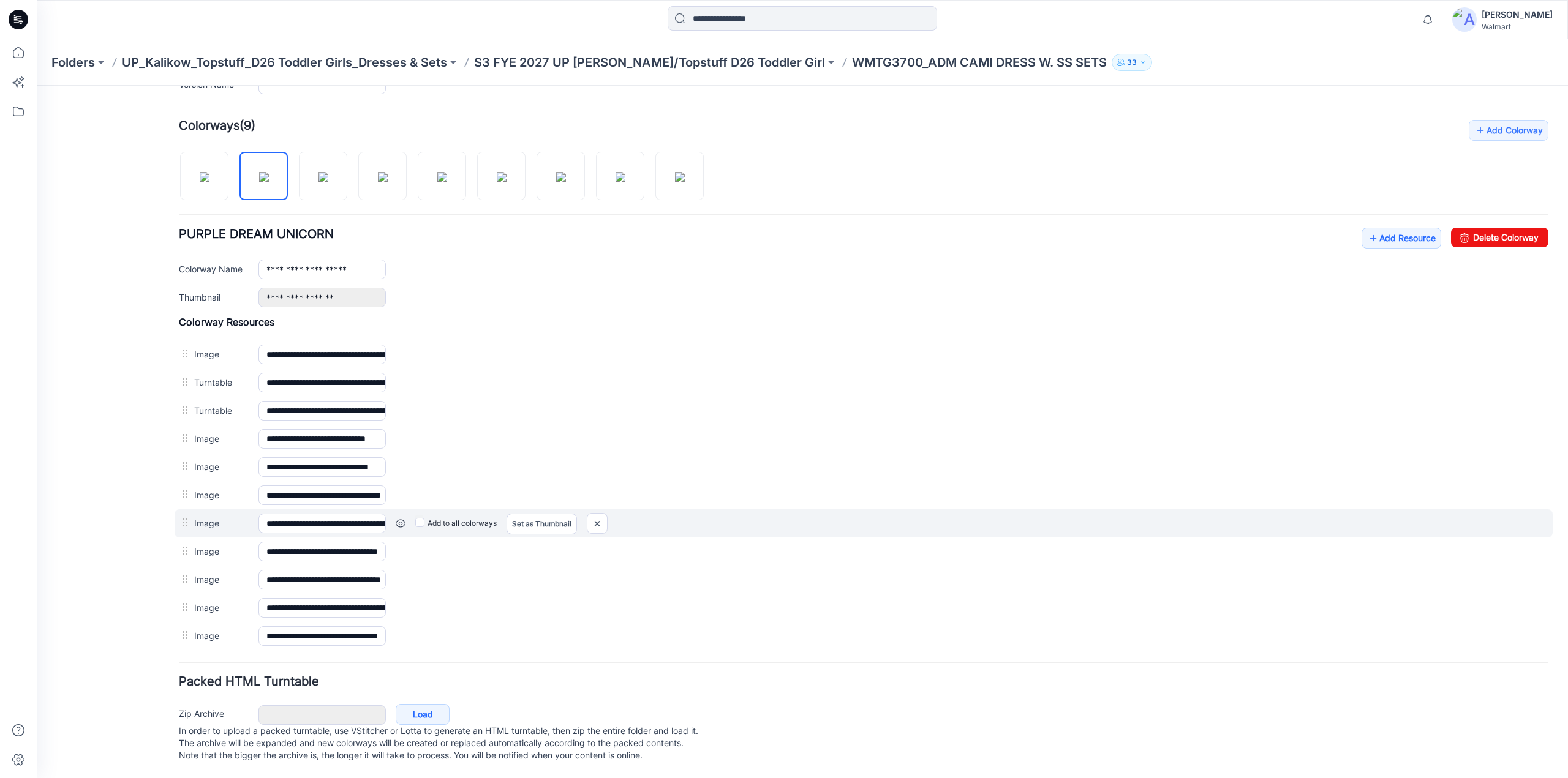
click at [404, 518] on link at bounding box center [401, 523] width 9 height 9
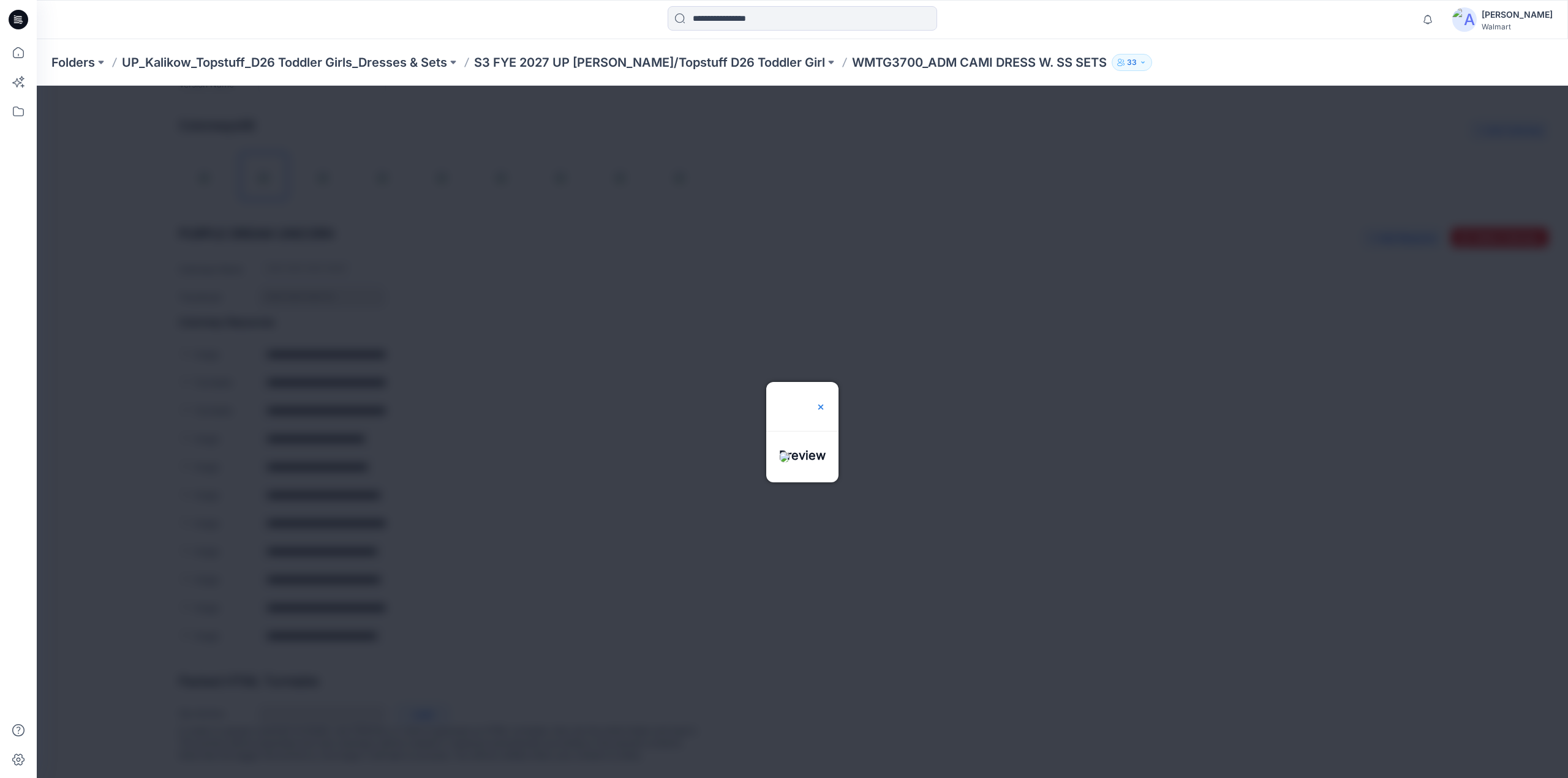
click at [826, 402] on img at bounding box center [821, 407] width 9 height 9
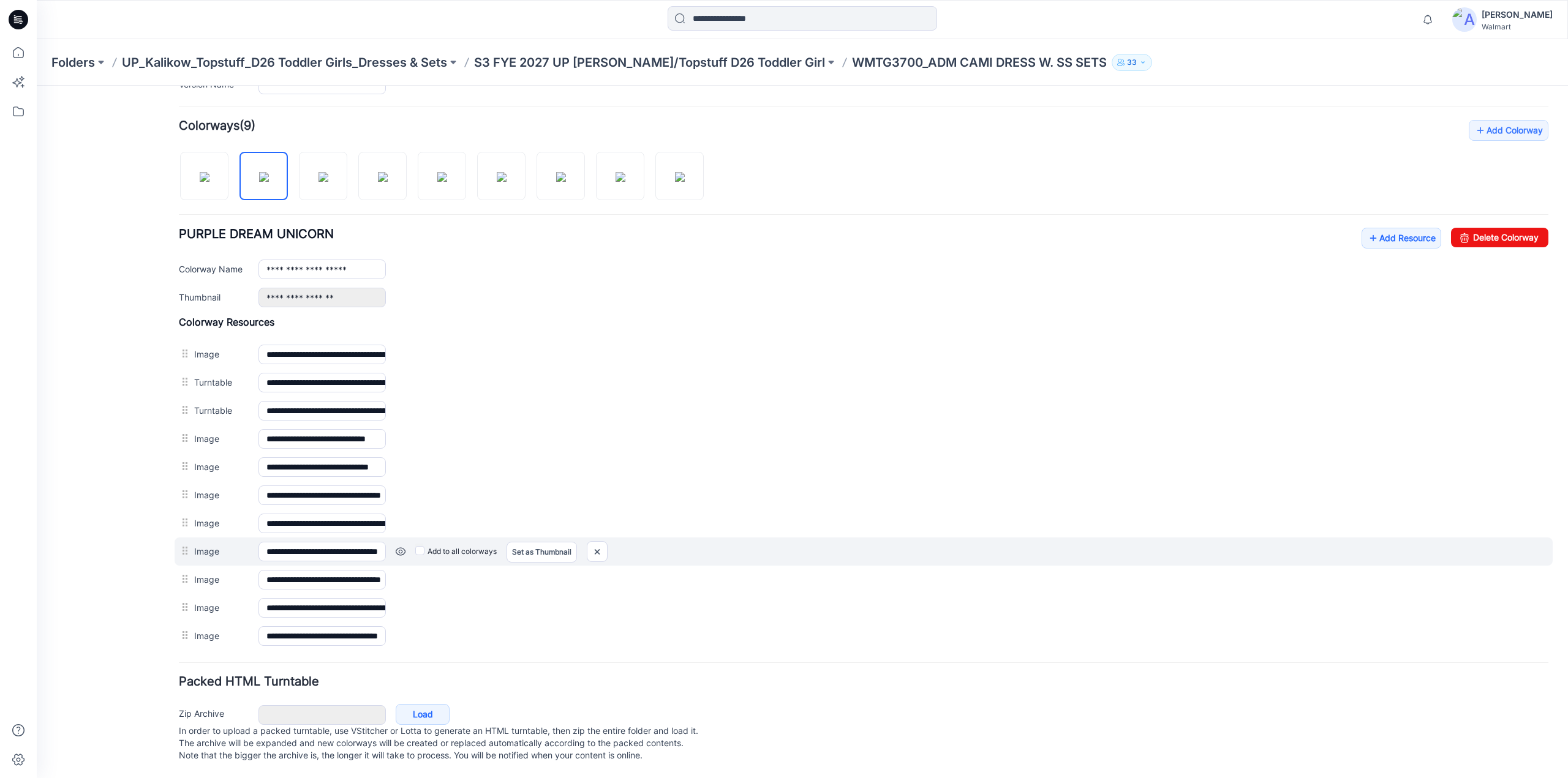
click at [401, 547] on link at bounding box center [401, 551] width 9 height 9
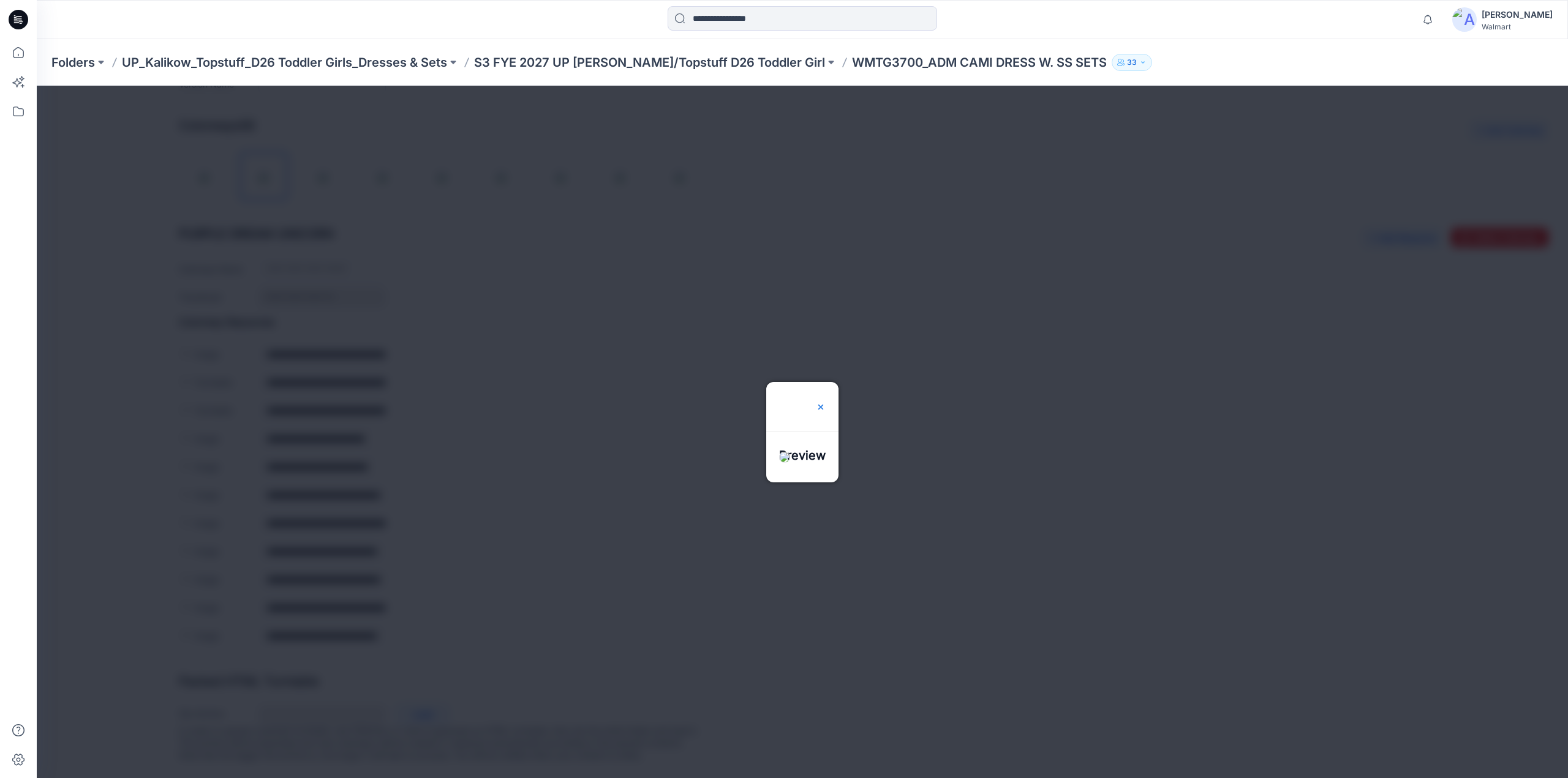
click at [826, 402] on img at bounding box center [821, 407] width 9 height 9
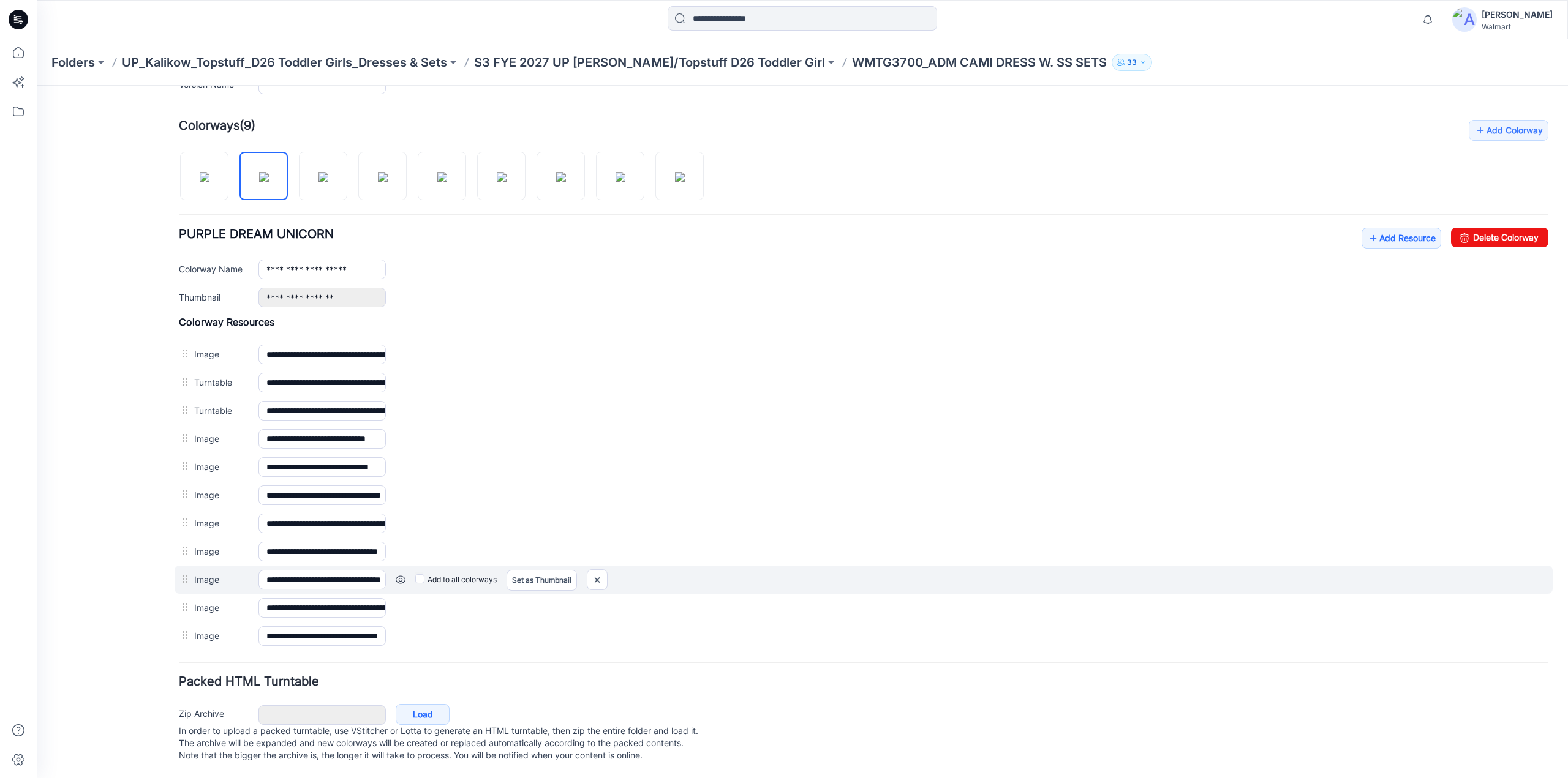
click at [404, 575] on link at bounding box center [401, 580] width 9 height 9
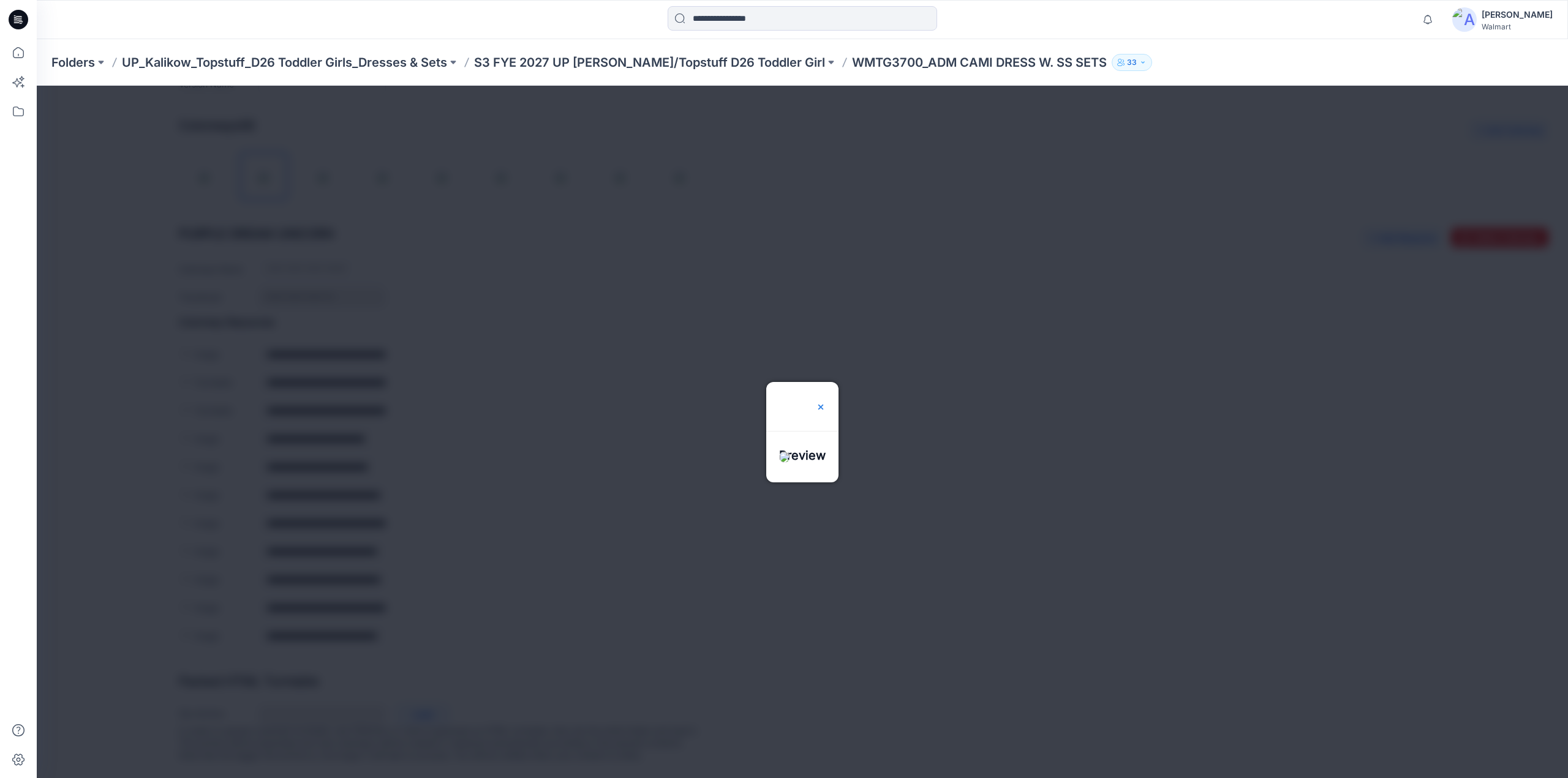
click at [826, 402] on img at bounding box center [821, 407] width 9 height 9
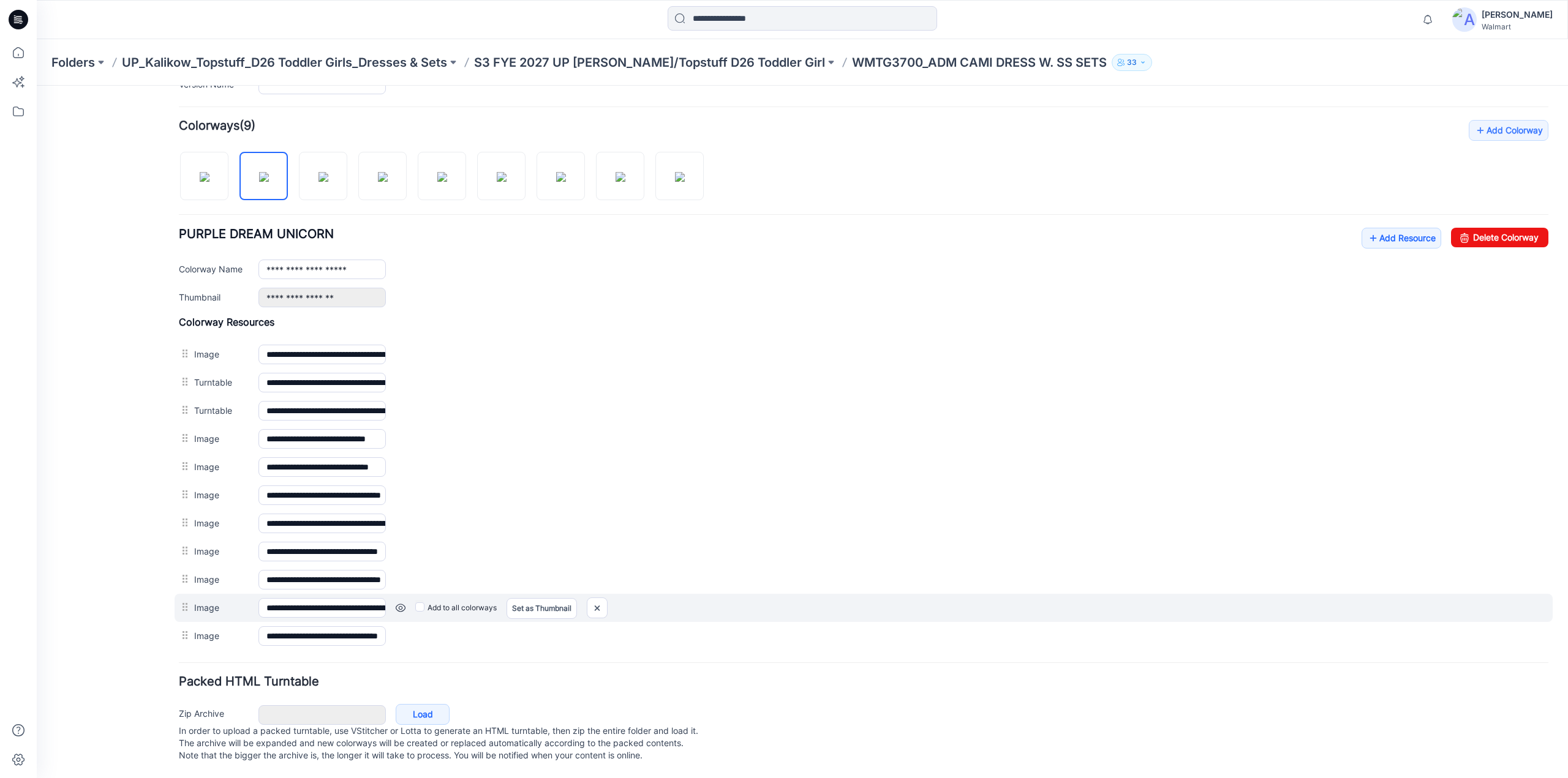
click at [397, 603] on link at bounding box center [401, 608] width 9 height 9
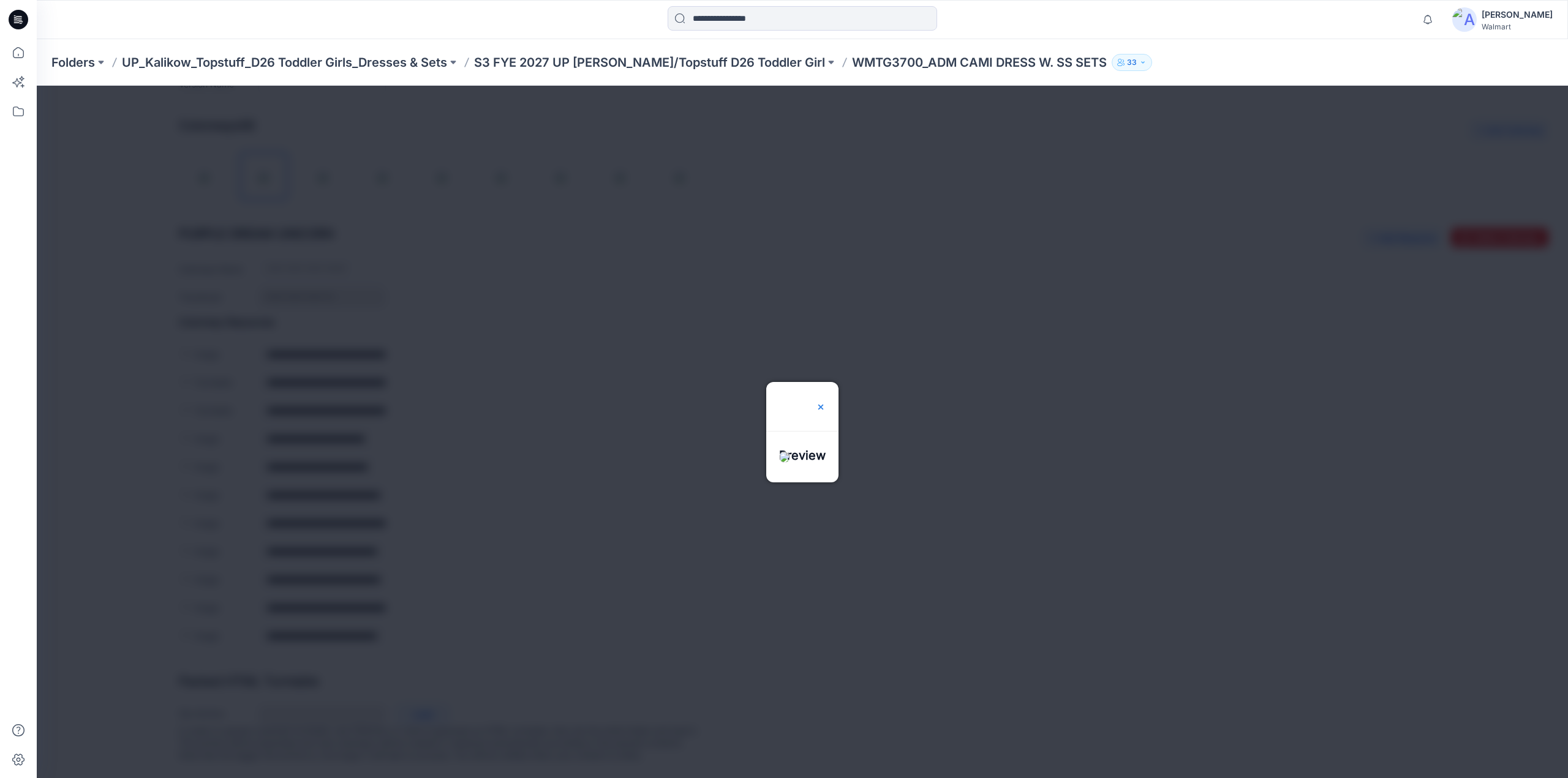
click at [826, 402] on img at bounding box center [821, 407] width 9 height 9
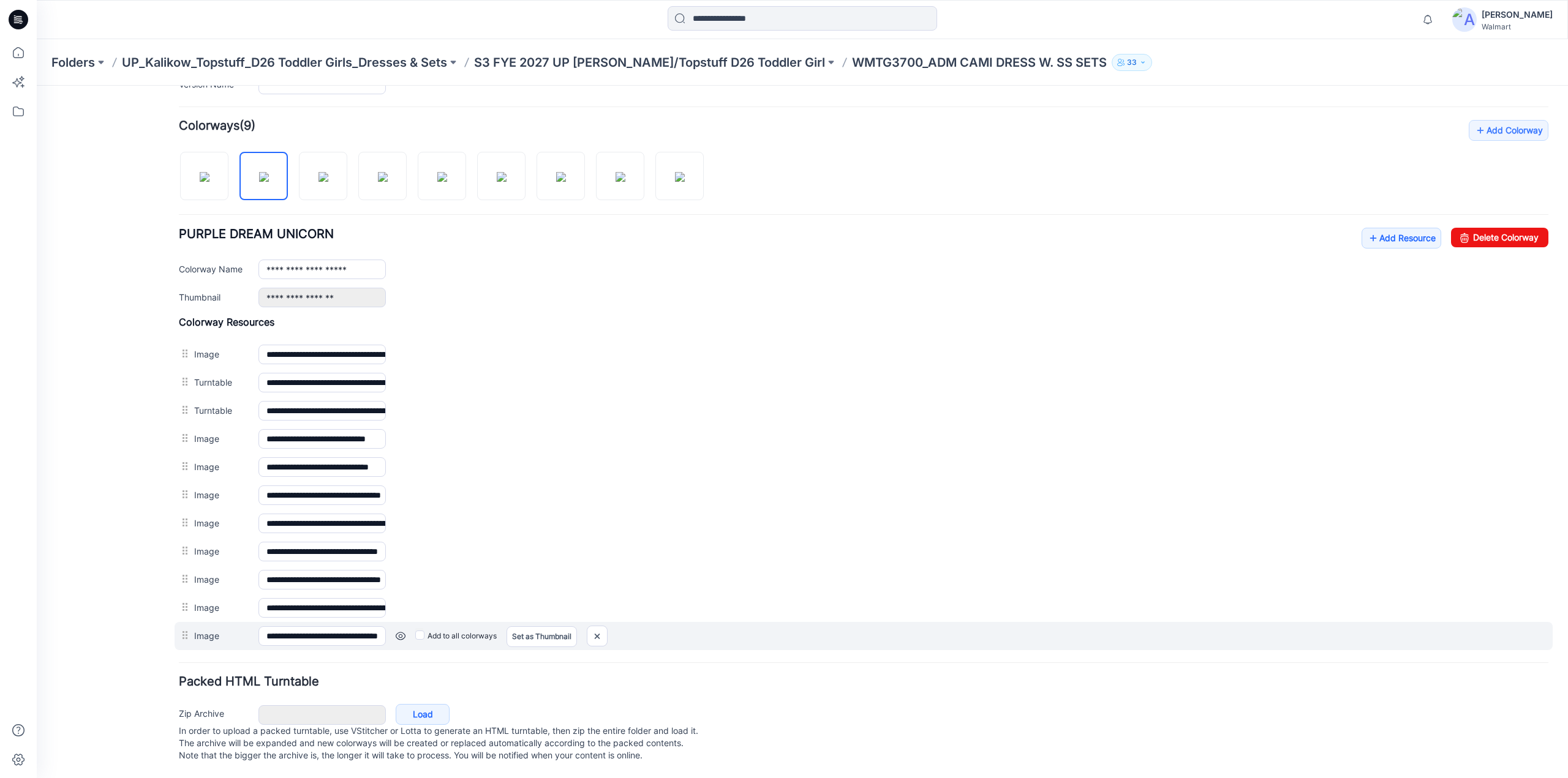
click at [401, 632] on link at bounding box center [401, 636] width 9 height 9
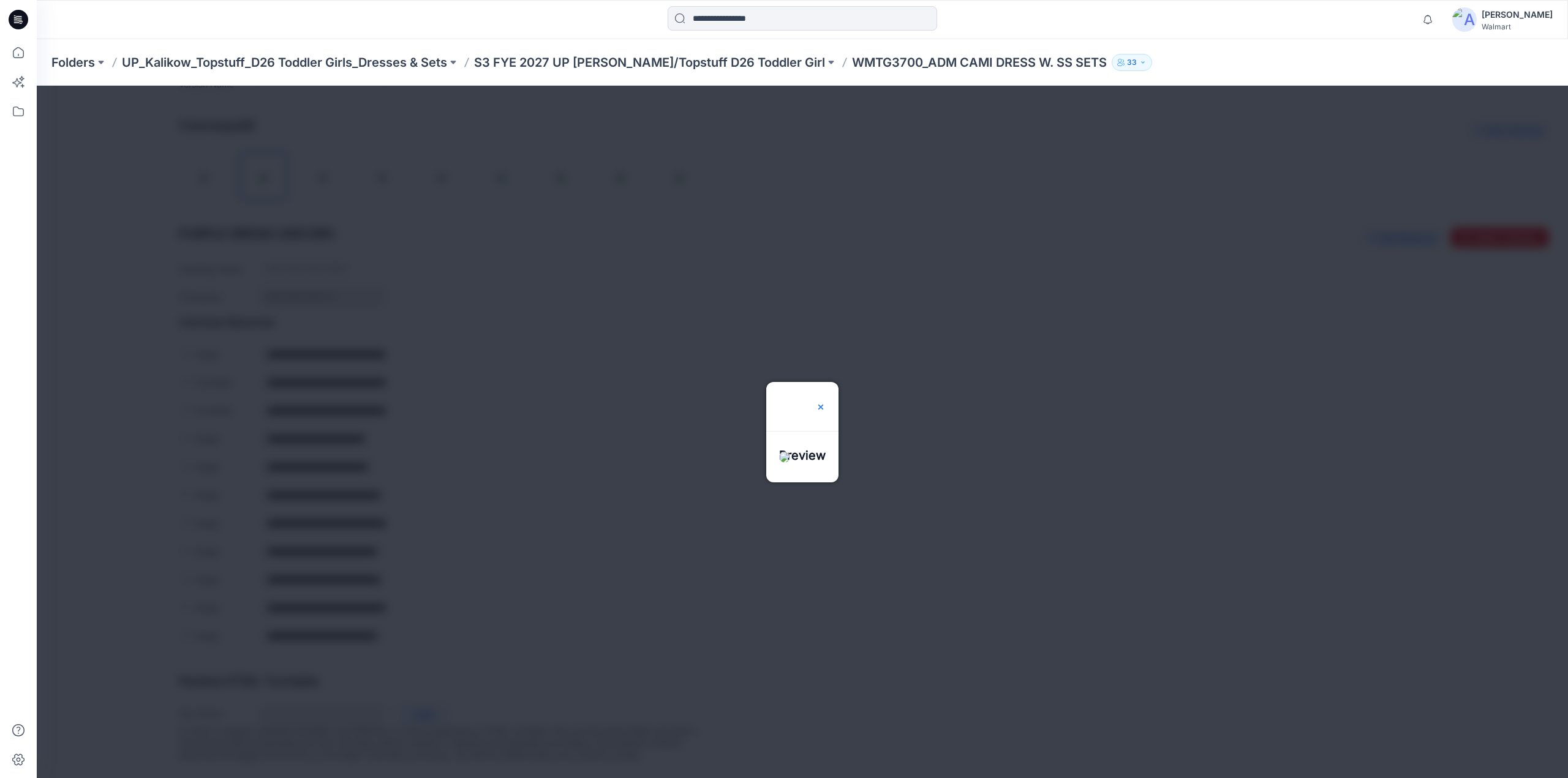
click at [826, 402] on img at bounding box center [821, 407] width 9 height 9
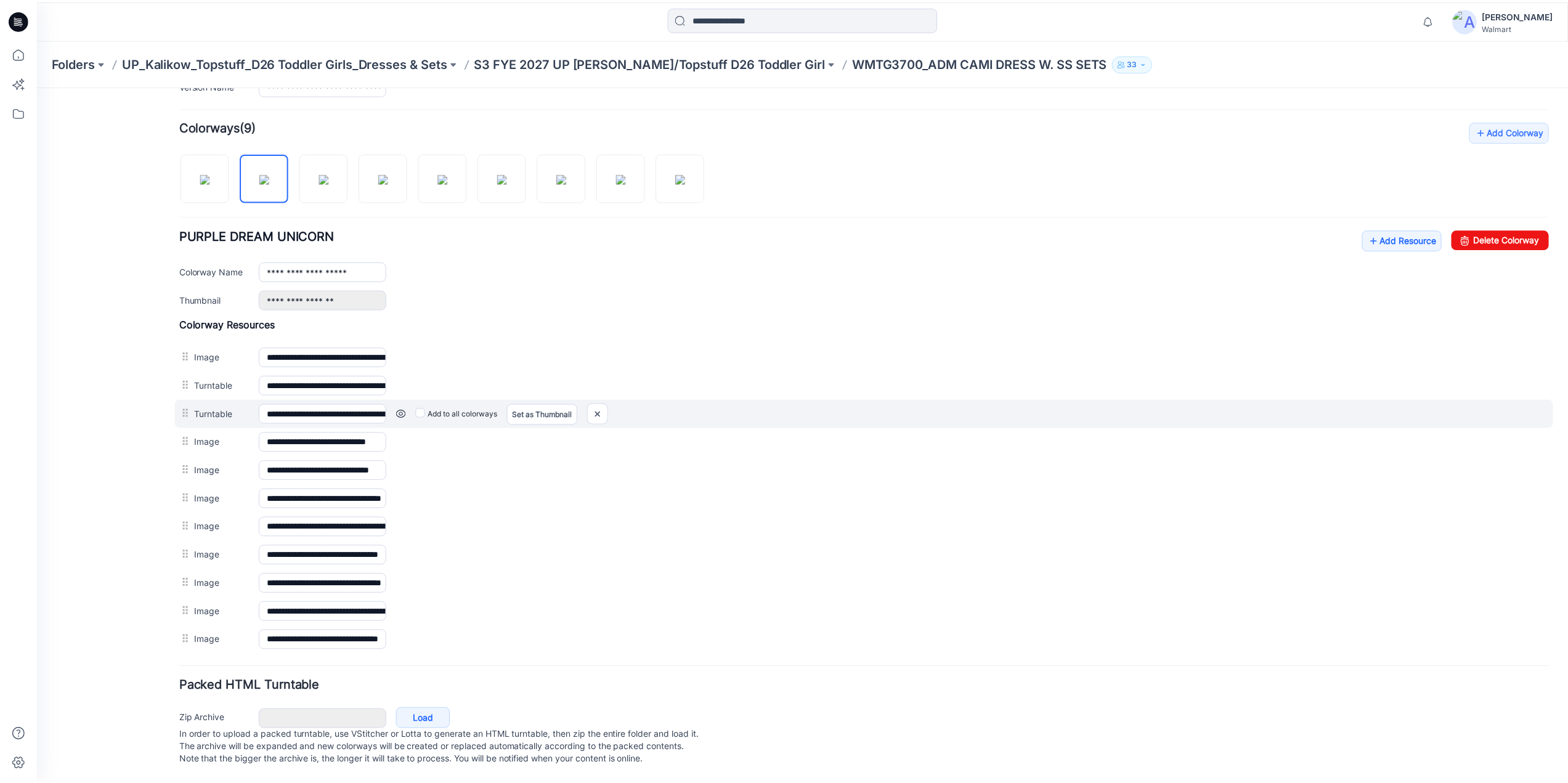
scroll to position [0, 0]
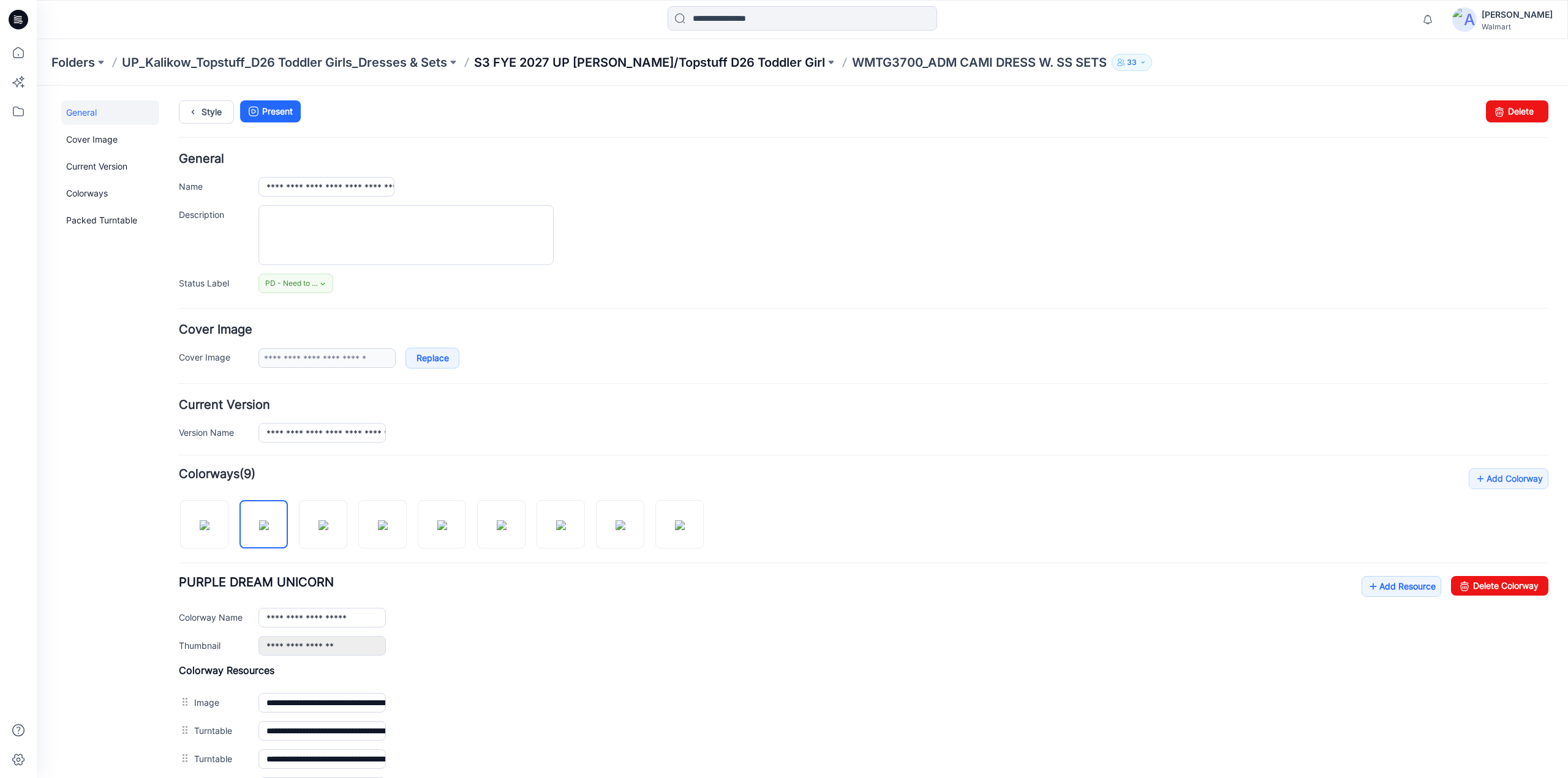
click at [634, 57] on p "S3 FYE 2027 UP [PERSON_NAME]/Topstuff D26 Toddler Girl" at bounding box center [650, 62] width 351 height 17
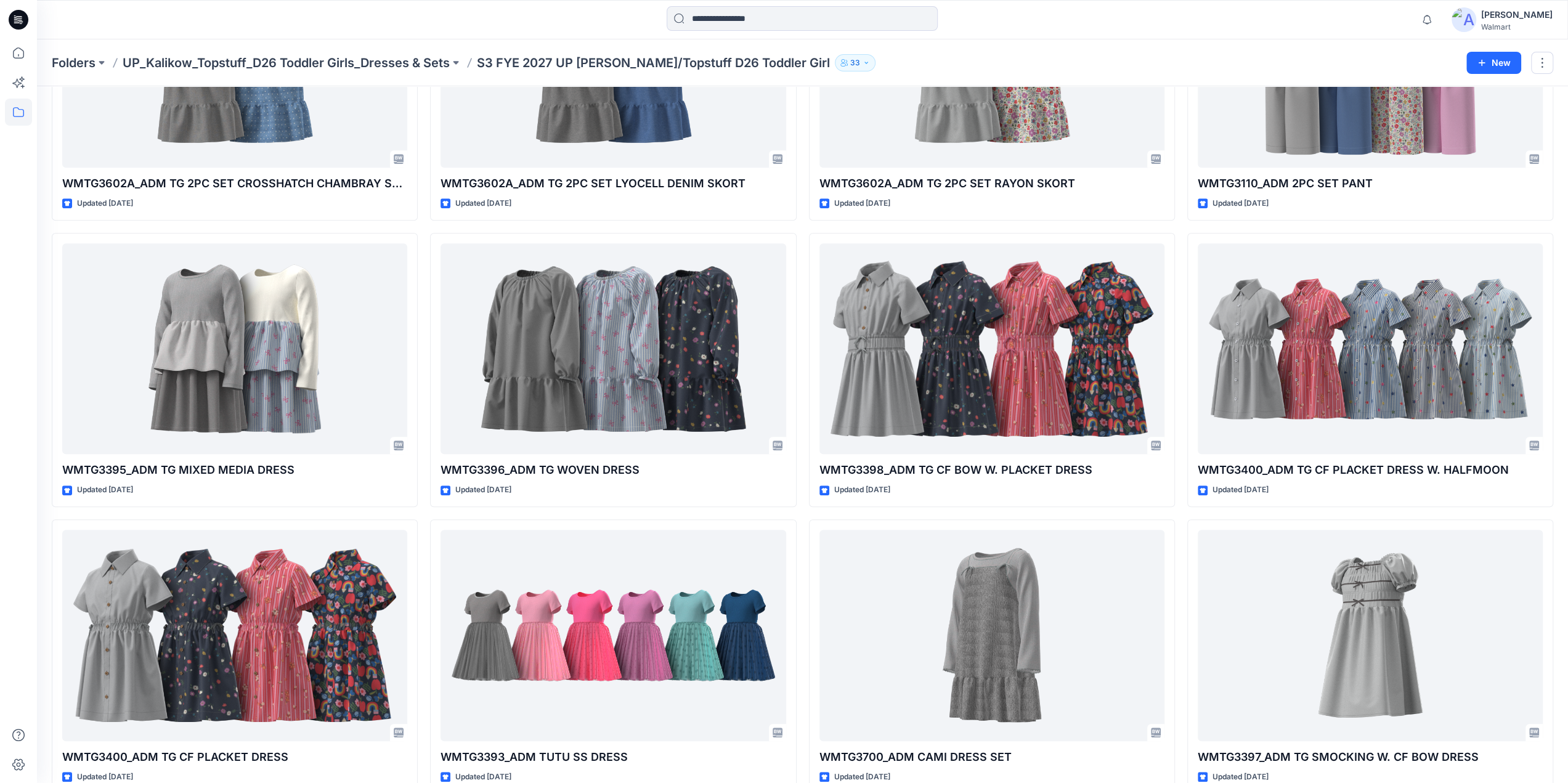
scroll to position [769, 0]
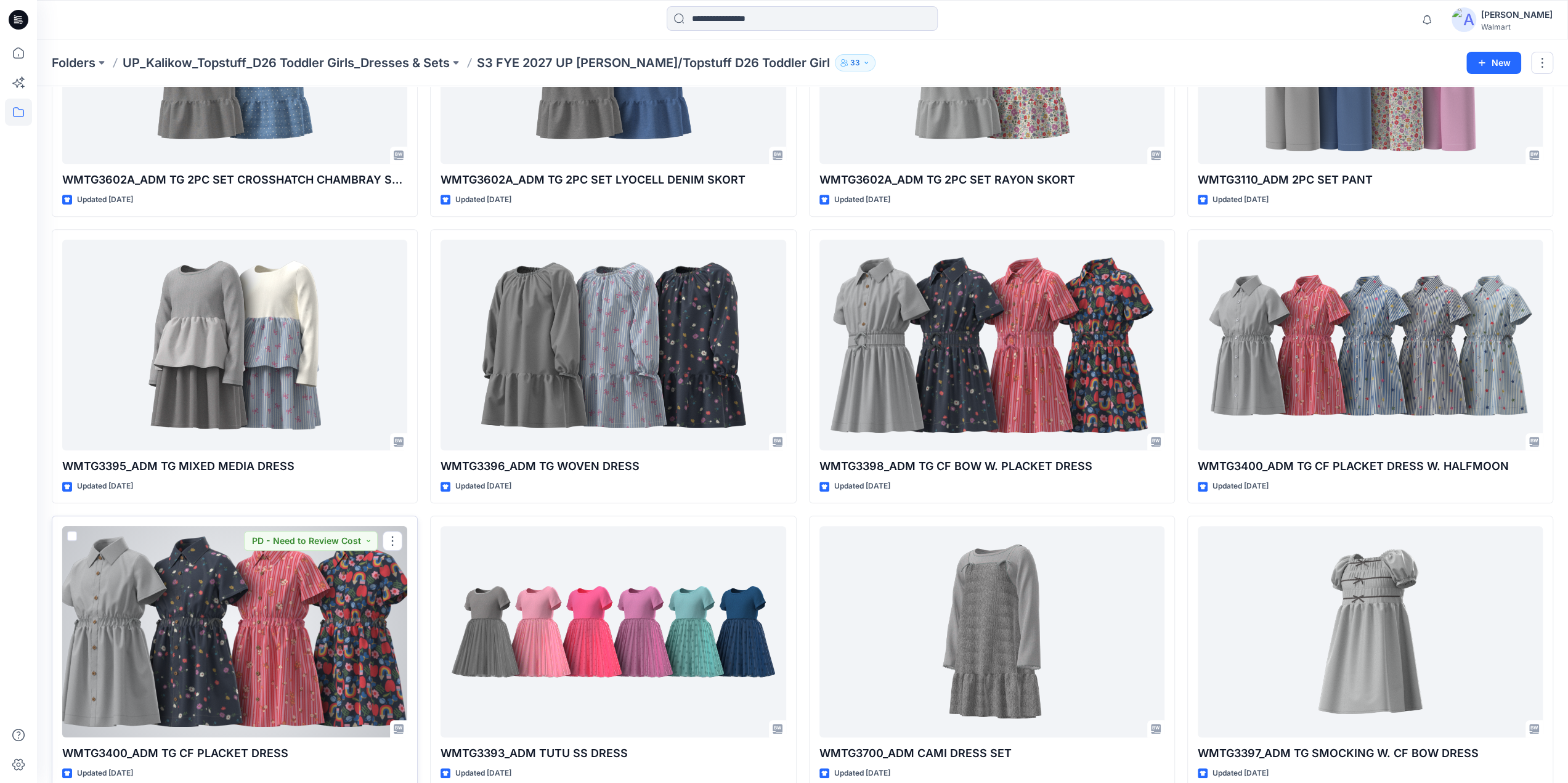
click at [249, 640] on div at bounding box center [235, 632] width 345 height 211
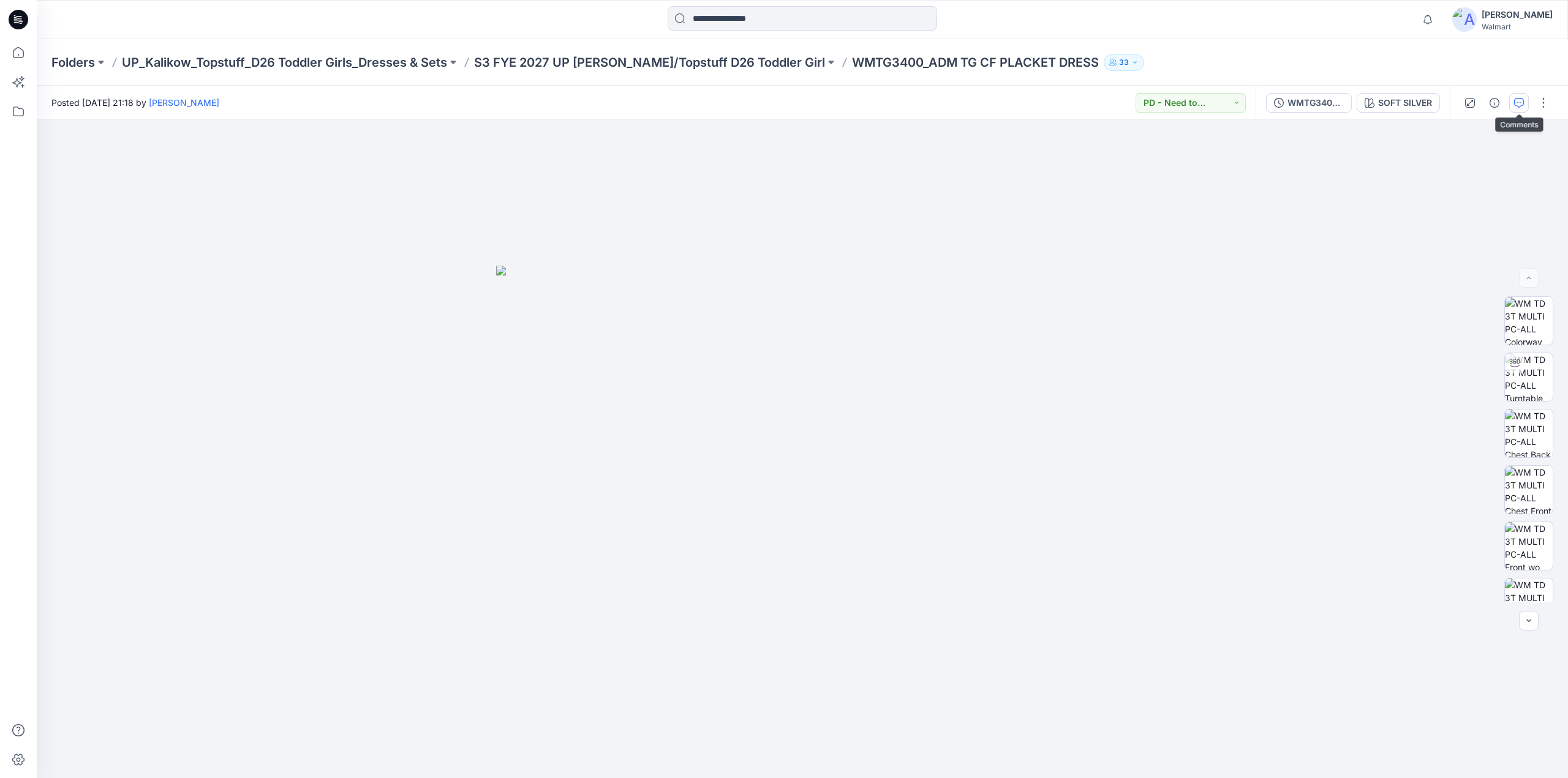
click at [1522, 98] on icon "button" at bounding box center [1519, 103] width 9 height 9
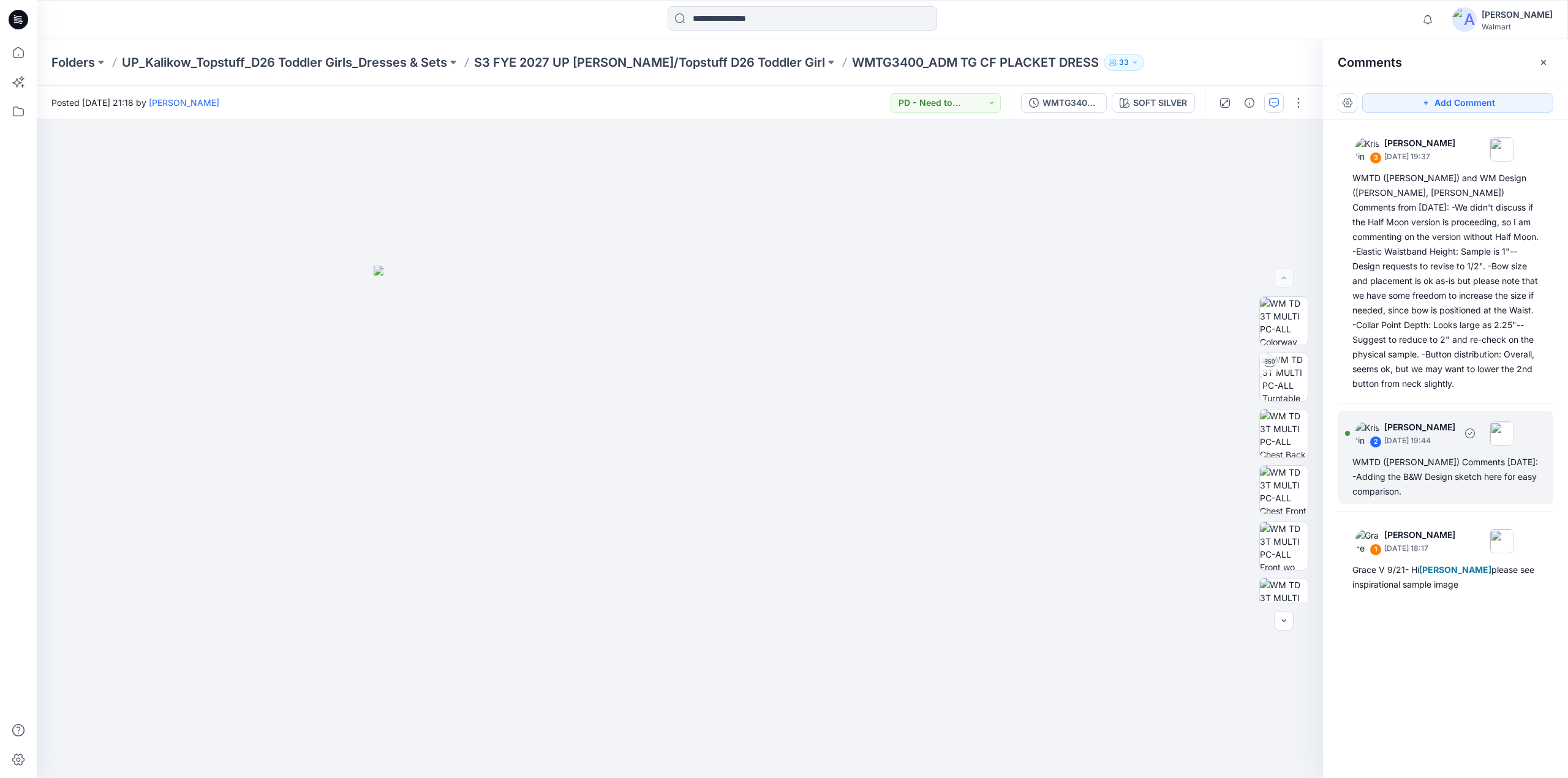
click at [1399, 467] on div "WMTD ([PERSON_NAME]) Comments [DATE]: -Adding the B&W Design sketch here for ea…" at bounding box center [1445, 477] width 186 height 44
